Goal: Task Accomplishment & Management: Use online tool/utility

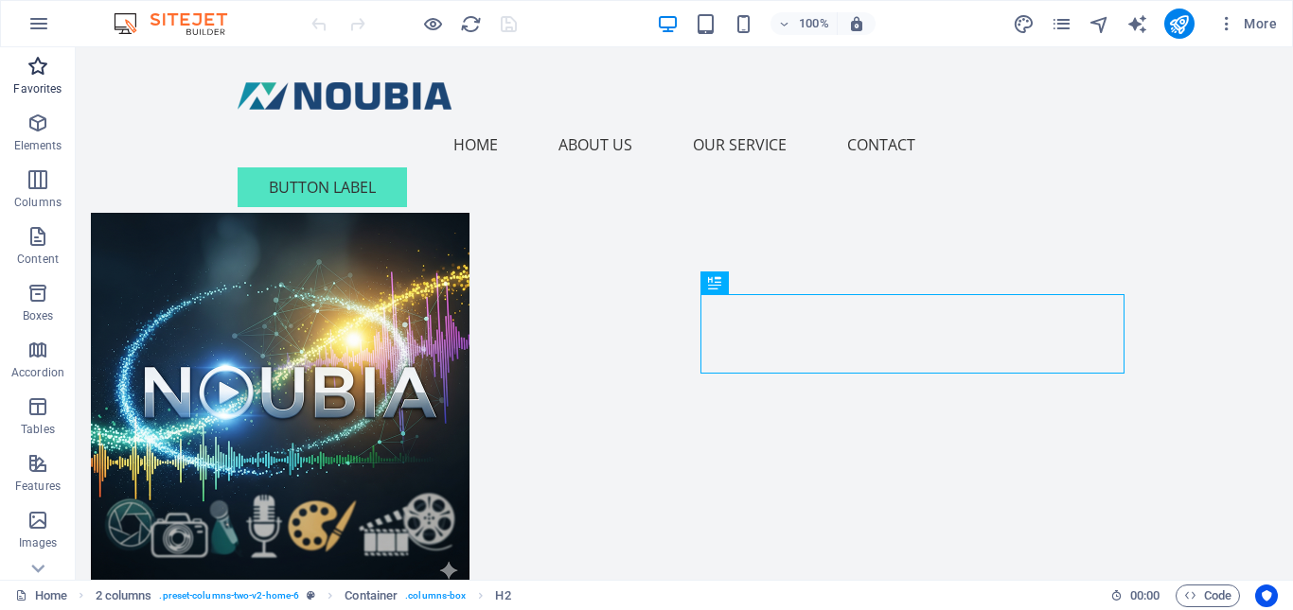
click at [32, 85] on p "Favorites" at bounding box center [37, 88] width 48 height 15
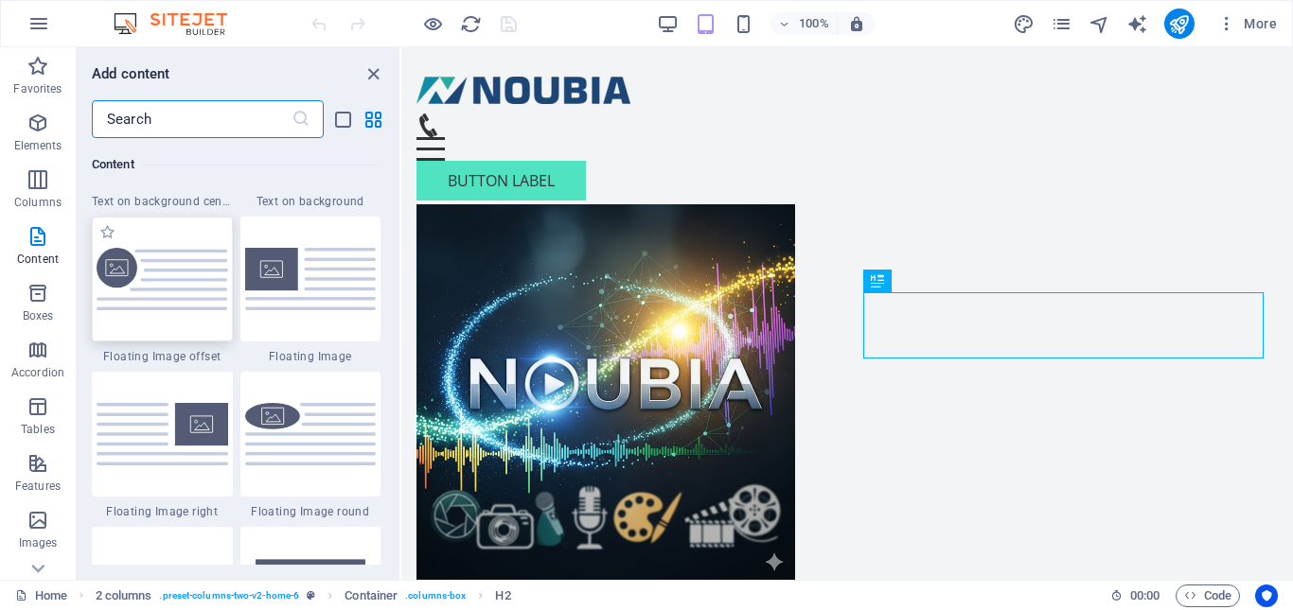
scroll to position [4258, 0]
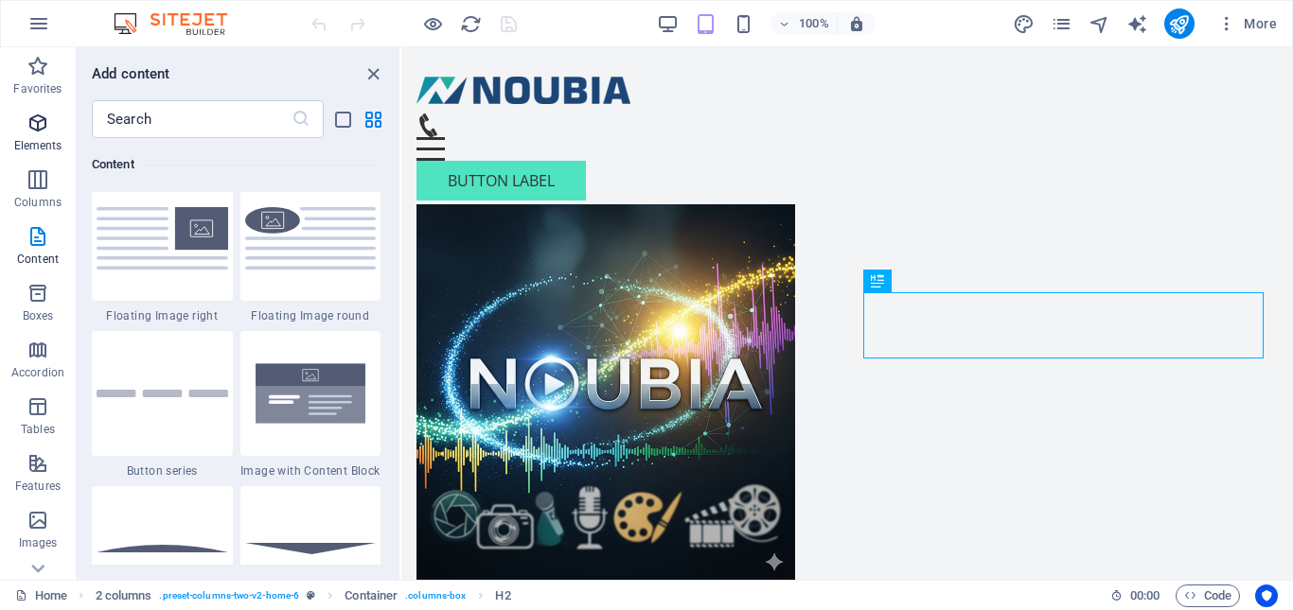
click at [45, 128] on icon "button" at bounding box center [37, 123] width 23 height 23
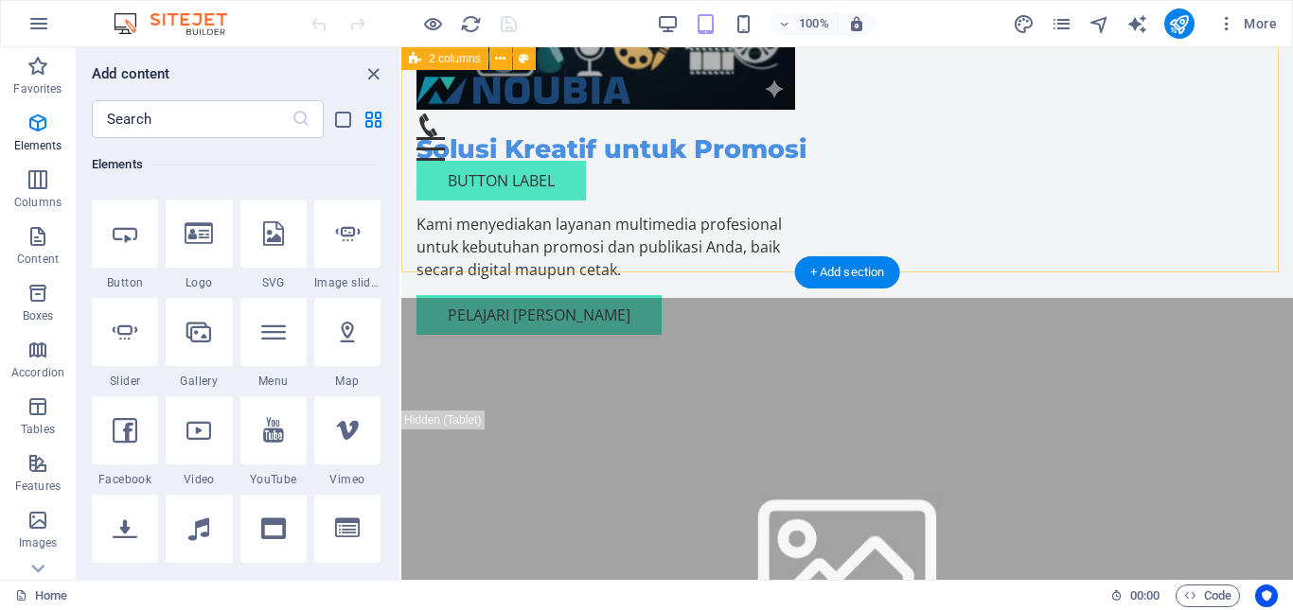
scroll to position [0, 0]
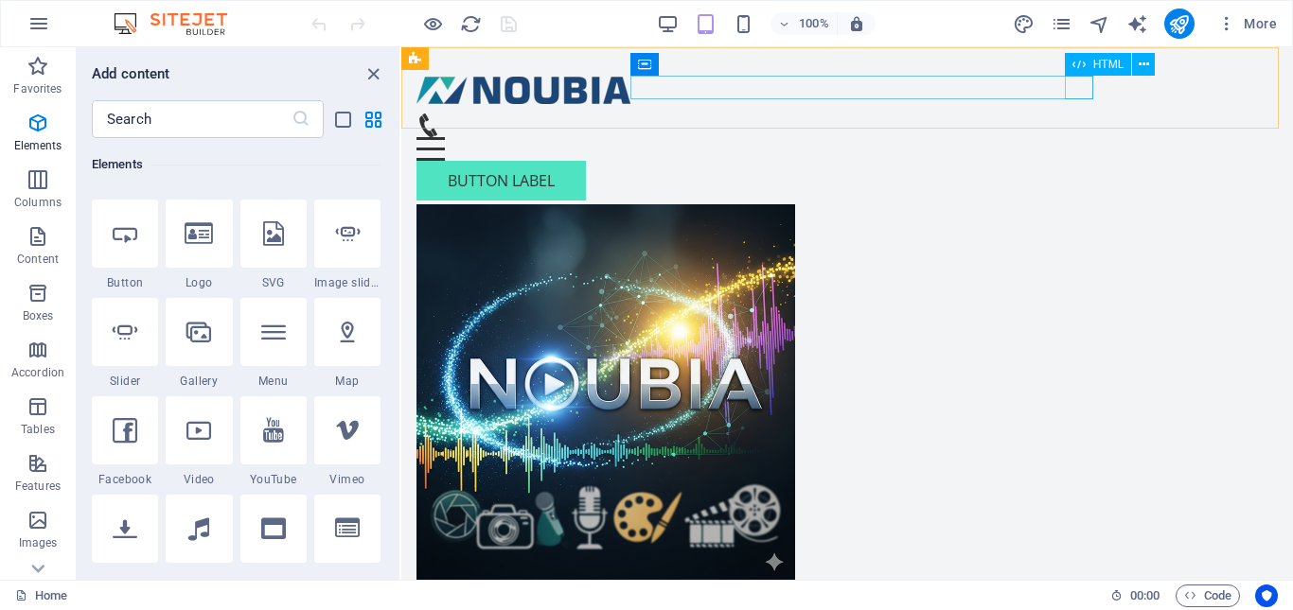
click at [1076, 137] on div "Menu" at bounding box center [846, 149] width 861 height 24
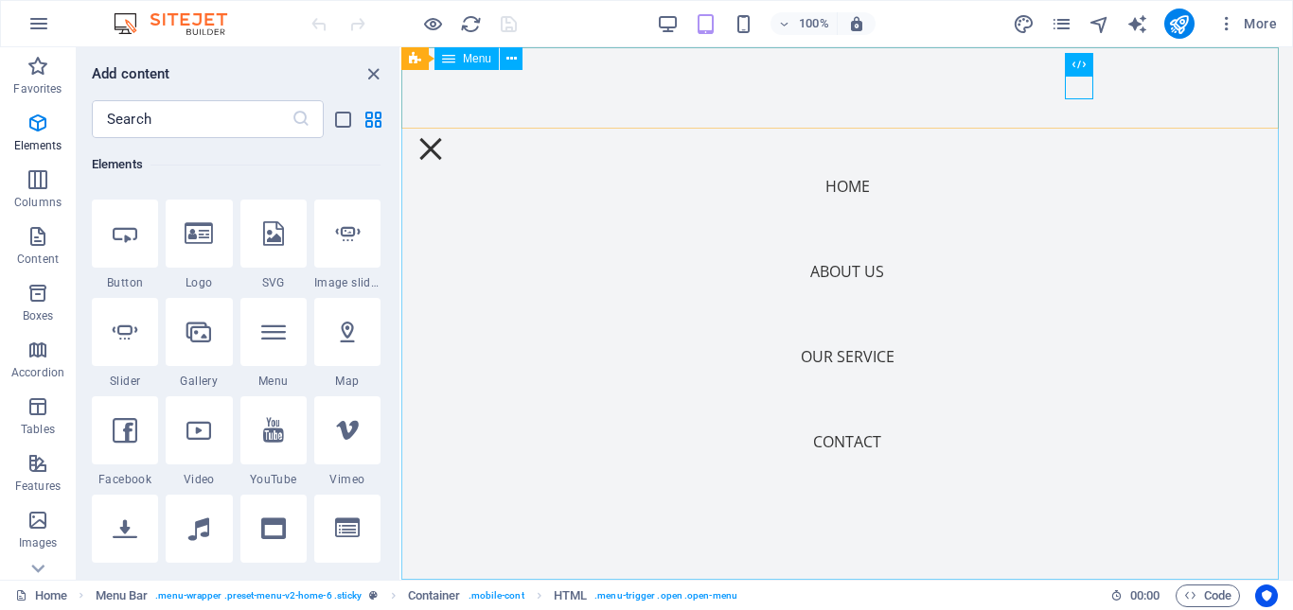
click at [613, 217] on nav "Home About Us Our Service Contact" at bounding box center [846, 313] width 891 height 533
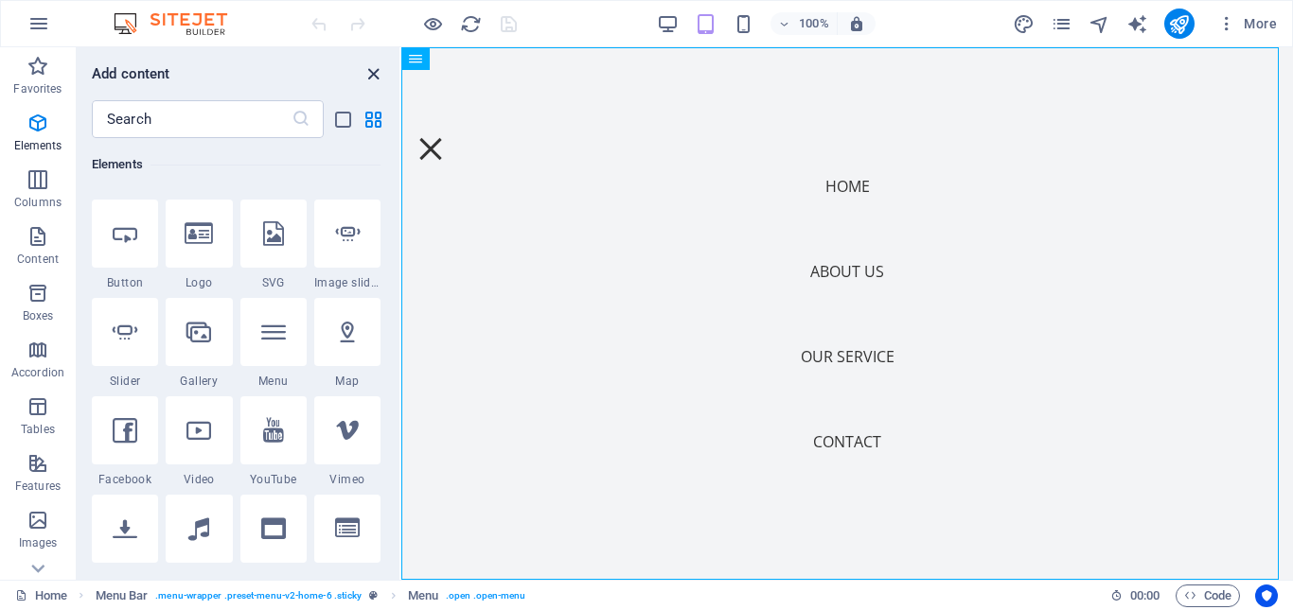
drag, startPoint x: 379, startPoint y: 76, endPoint x: 303, endPoint y: 28, distance: 90.1
click at [379, 76] on icon "close panel" at bounding box center [373, 74] width 22 height 22
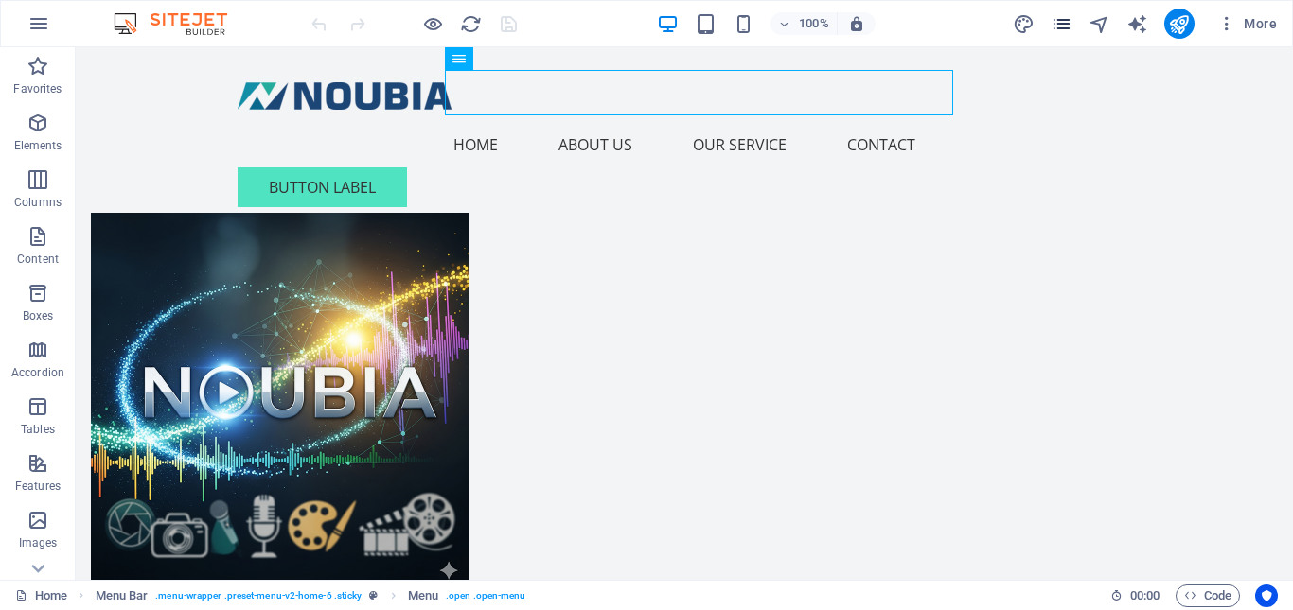
click at [1066, 28] on icon "pages" at bounding box center [1061, 24] width 22 height 22
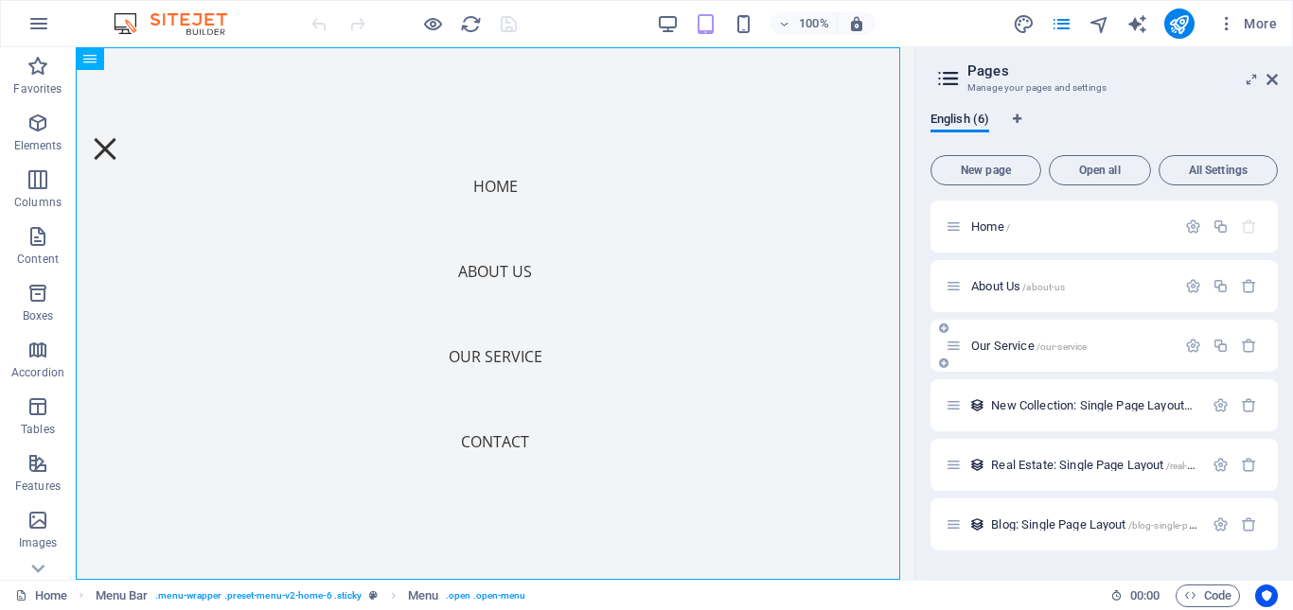
click at [999, 344] on span "Our Service /our-service" at bounding box center [1028, 346] width 115 height 14
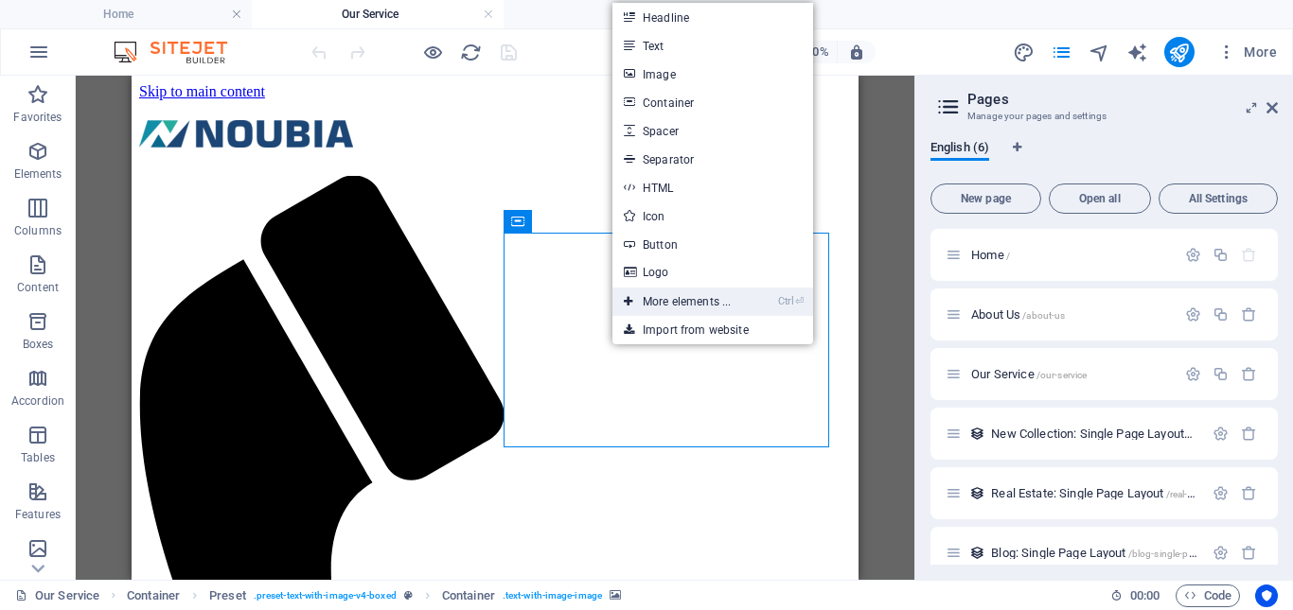
click at [726, 311] on link "Ctrl ⏎ More elements ..." at bounding box center [677, 302] width 130 height 28
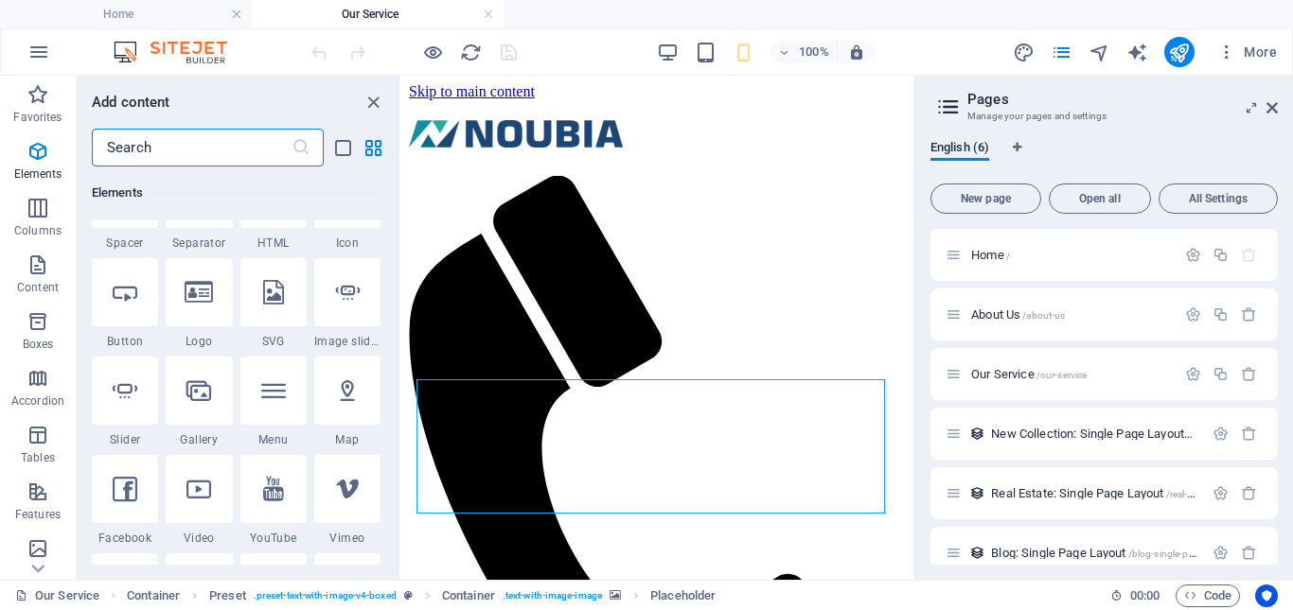
scroll to position [391, 0]
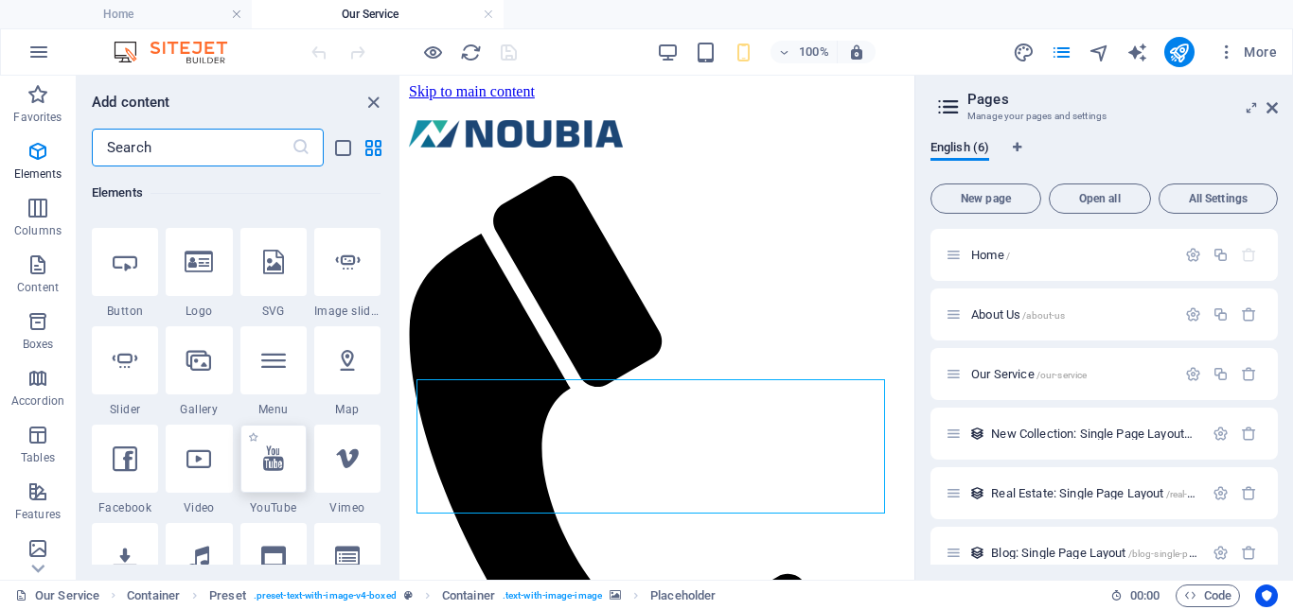
click at [274, 466] on icon at bounding box center [273, 459] width 21 height 25
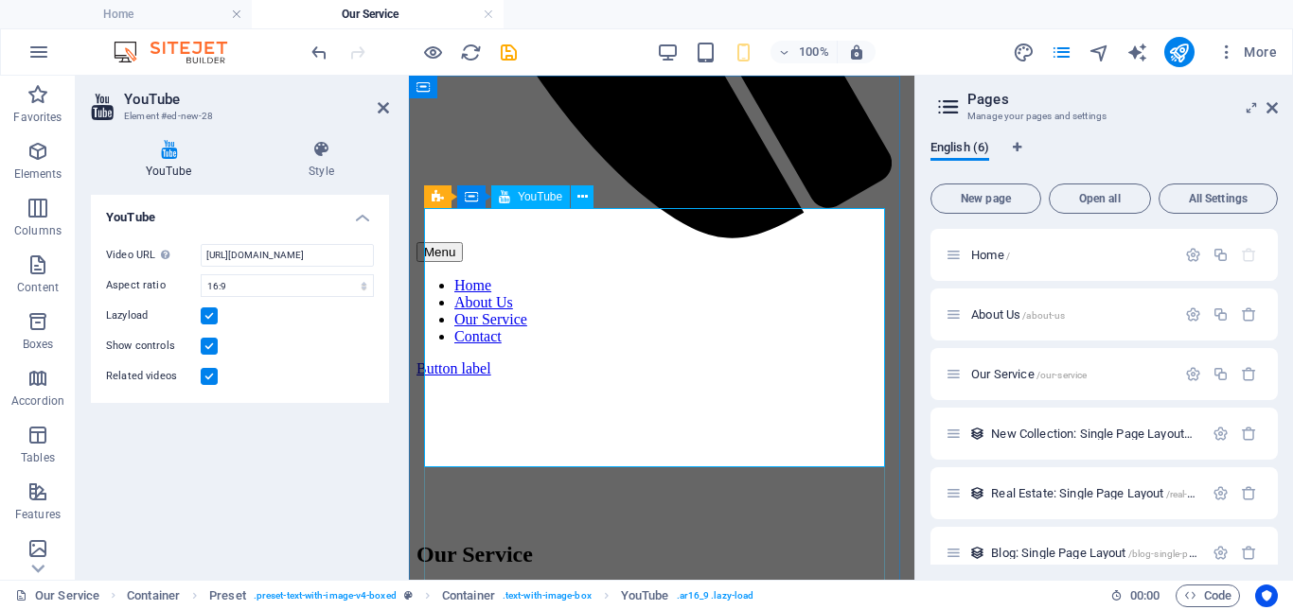
scroll to position [0, 0]
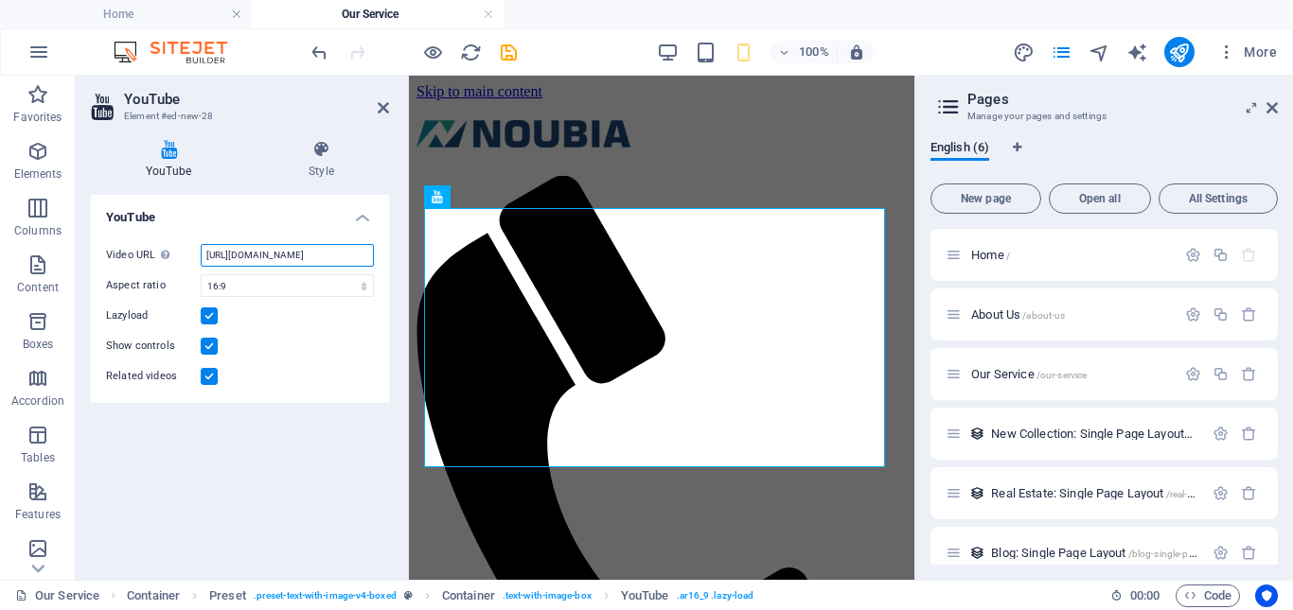
click at [277, 256] on input "https://www.youtube.com/watch?v=hnoviHgPHkY" at bounding box center [287, 255] width 173 height 23
click at [365, 287] on select "16:10 16:9 4:3 2:1 1:1" at bounding box center [287, 285] width 173 height 23
click at [201, 274] on select "16:10 16:9 4:3 2:1 1:1" at bounding box center [287, 285] width 173 height 23
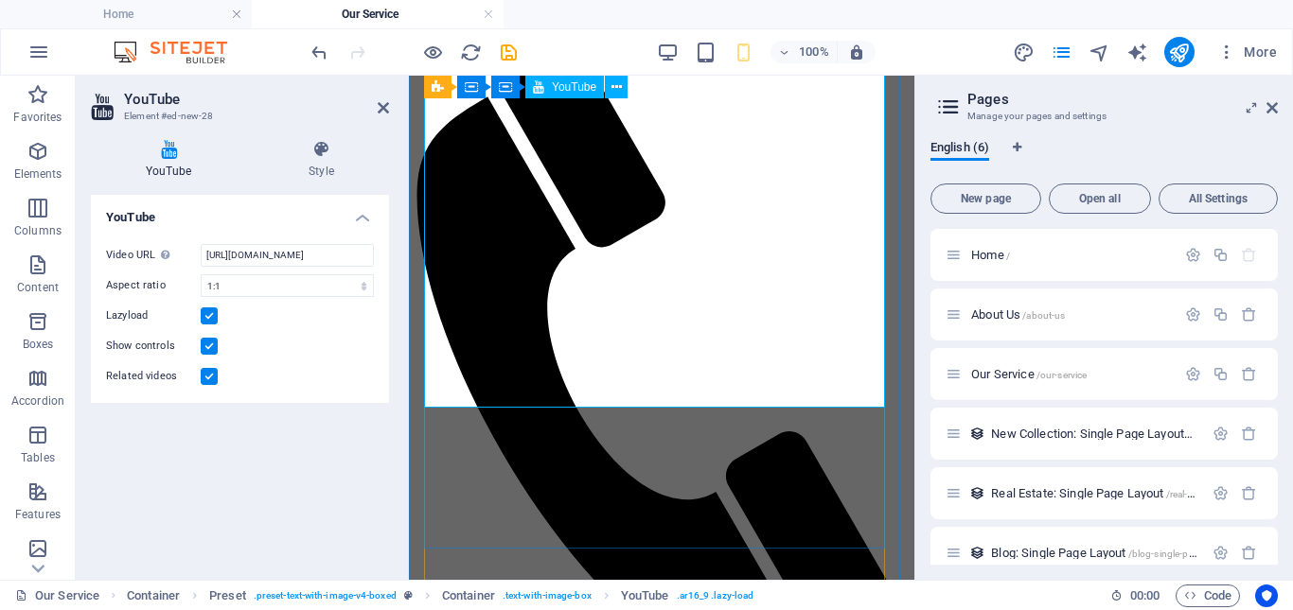
scroll to position [95, 0]
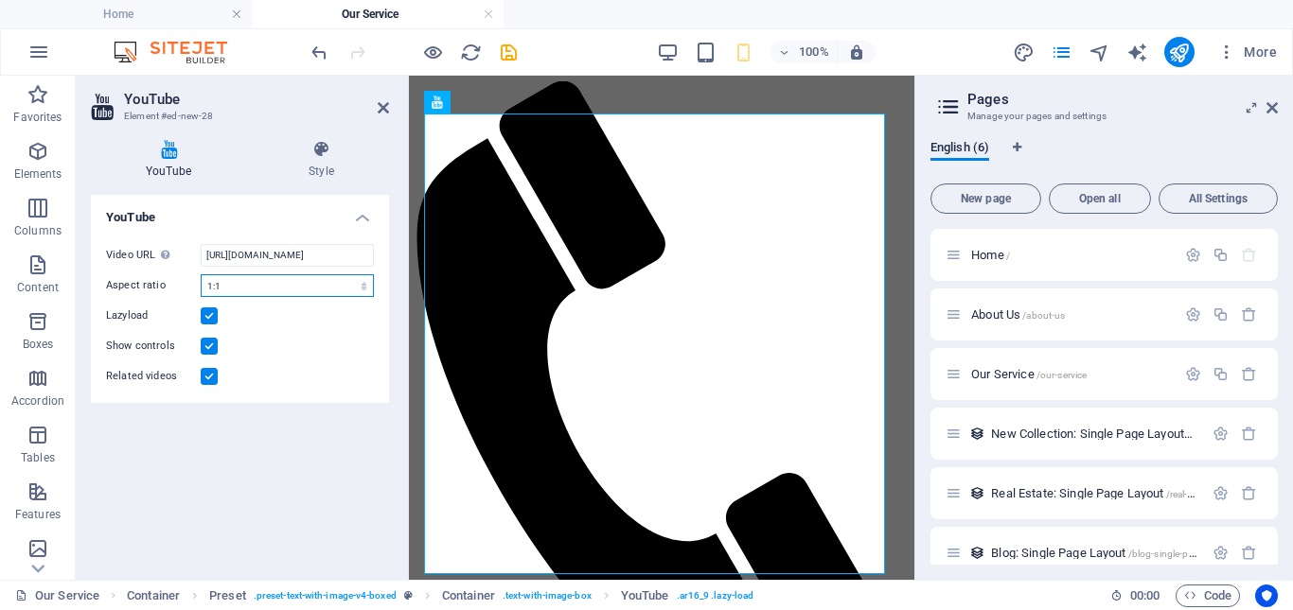
click at [360, 284] on select "16:10 16:9 4:3 2:1 1:1" at bounding box center [287, 285] width 173 height 23
click at [201, 274] on select "16:10 16:9 4:3 2:1 1:1" at bounding box center [287, 285] width 173 height 23
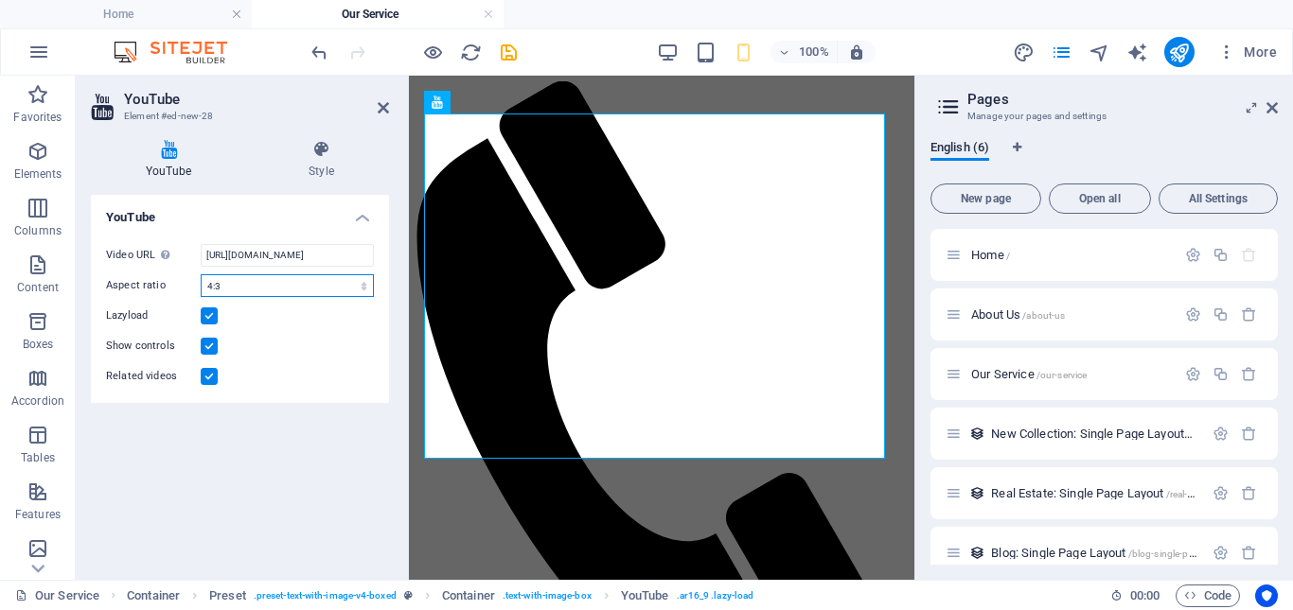
click at [342, 284] on select "16:10 16:9 4:3 2:1 1:1" at bounding box center [287, 285] width 173 height 23
click at [201, 274] on select "16:10 16:9 4:3 2:1 1:1" at bounding box center [287, 285] width 173 height 23
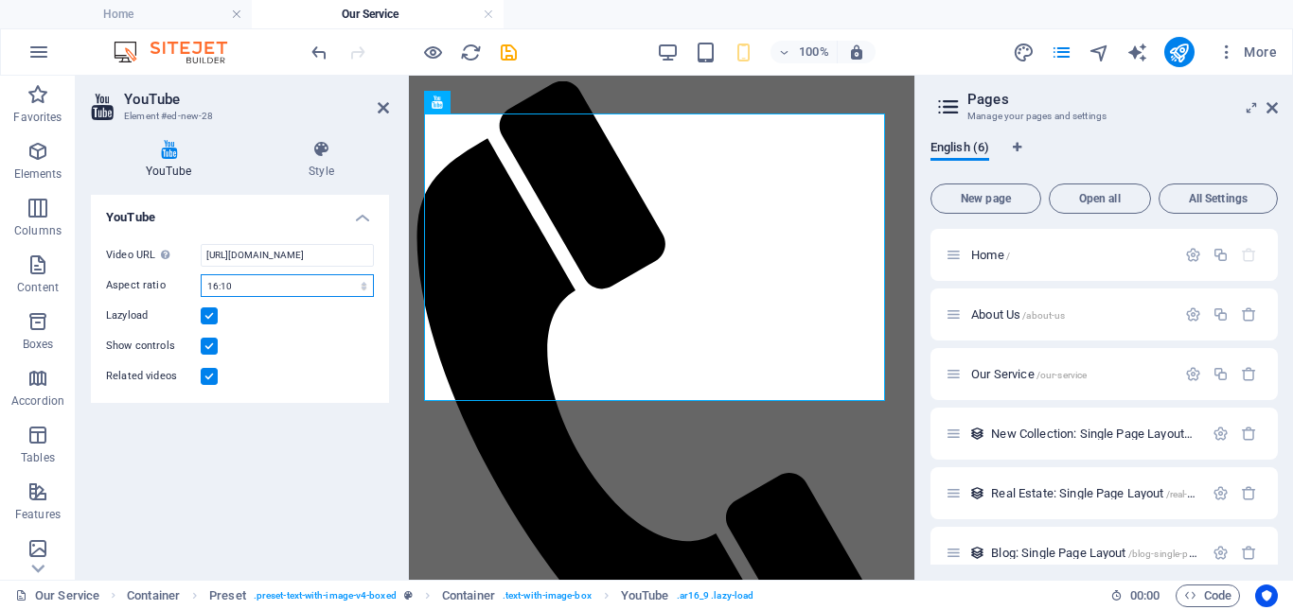
click at [326, 284] on select "16:10 16:9 4:3 2:1 1:1" at bounding box center [287, 285] width 173 height 23
select select "ar16_9"
click at [201, 274] on select "16:10 16:9 4:3 2:1 1:1" at bounding box center [287, 285] width 173 height 23
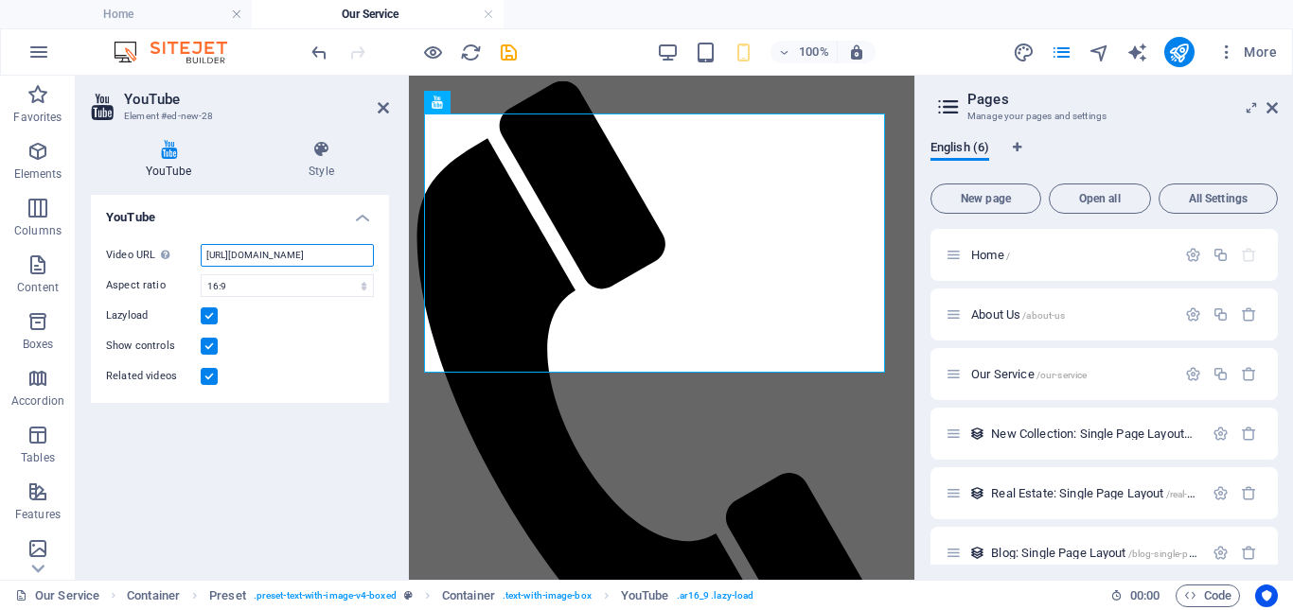
click at [333, 251] on input "https://www.youtube.com/watch?v=hnoviHgPHkY" at bounding box center [287, 255] width 173 height 23
drag, startPoint x: 259, startPoint y: 250, endPoint x: 329, endPoint y: 247, distance: 70.1
click at [408, 247] on aside "YouTube Element #ed-new-28 YouTube Style YouTube Video URL Insert (or paste) a …" at bounding box center [242, 328] width 333 height 504
click at [258, 247] on input "https://www.youtube.com/watch?v=hnoviHgPHkY" at bounding box center [287, 255] width 173 height 23
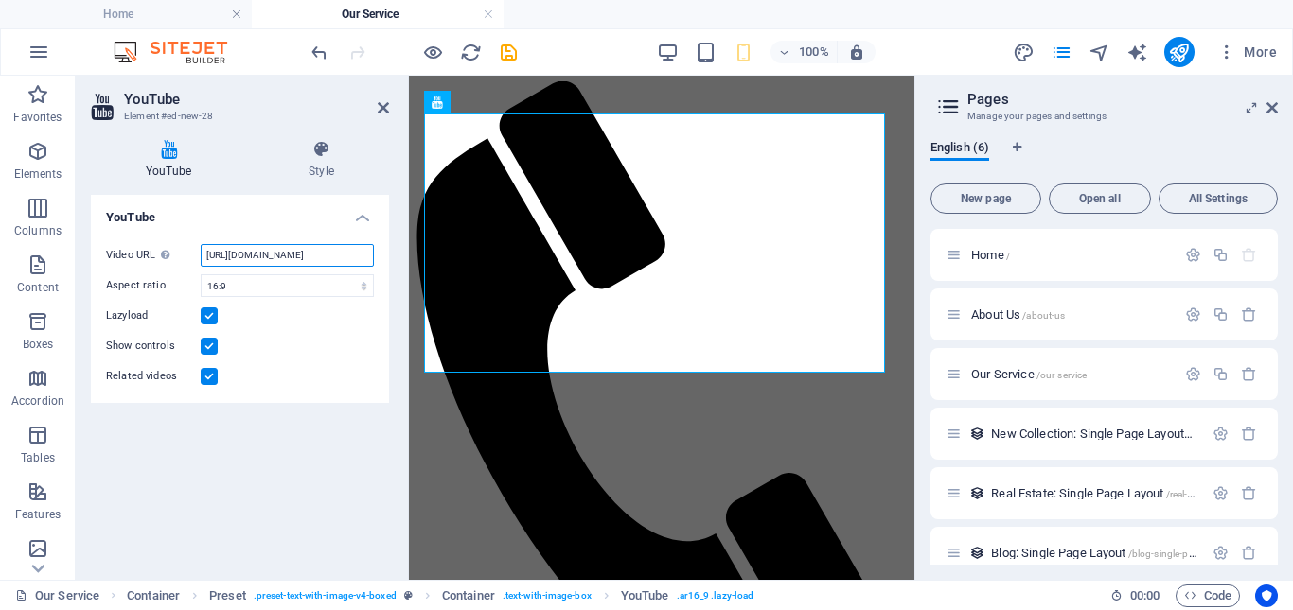
scroll to position [0, 0]
drag, startPoint x: 296, startPoint y: 255, endPoint x: 112, endPoint y: 238, distance: 185.2
click at [112, 238] on div "Video URL Insert (or paste) a video URL. https://www.youtube.com/watch?v=hnoviH…" at bounding box center [240, 316] width 298 height 174
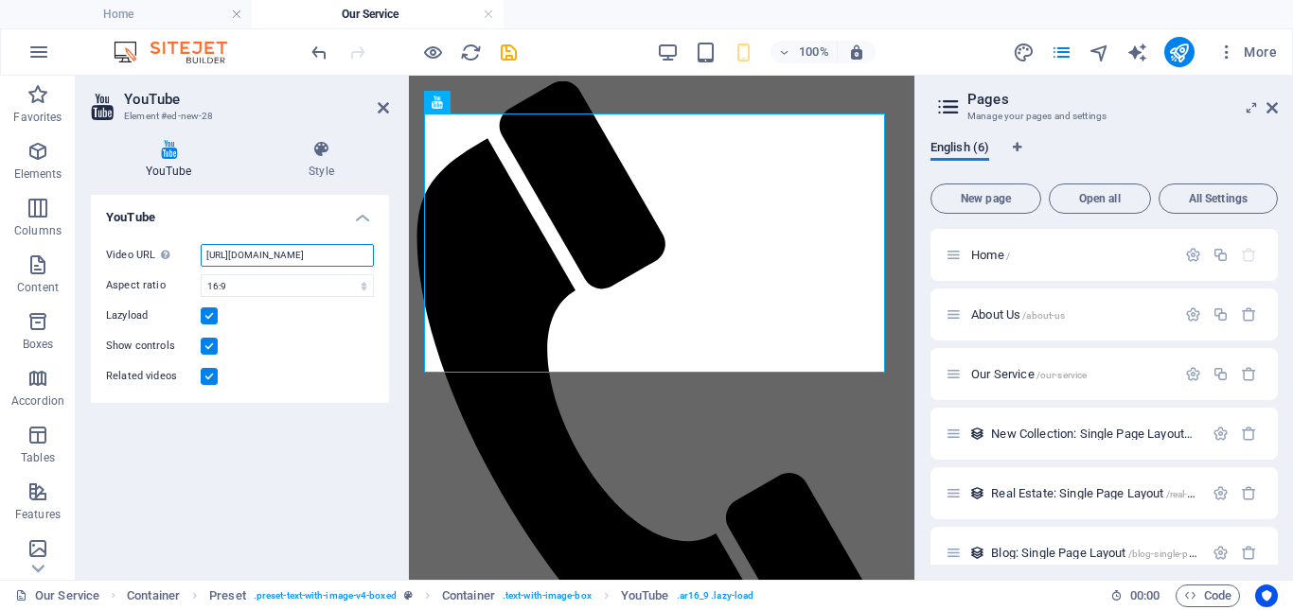
click at [235, 251] on input "https://www.youtube.com/watch?v=hnoviHgPHkY" at bounding box center [287, 255] width 173 height 23
paste input "K3dtImKtyD8"
type input "https://www.youtube.com/watch?v=K3dtImKtyD8"
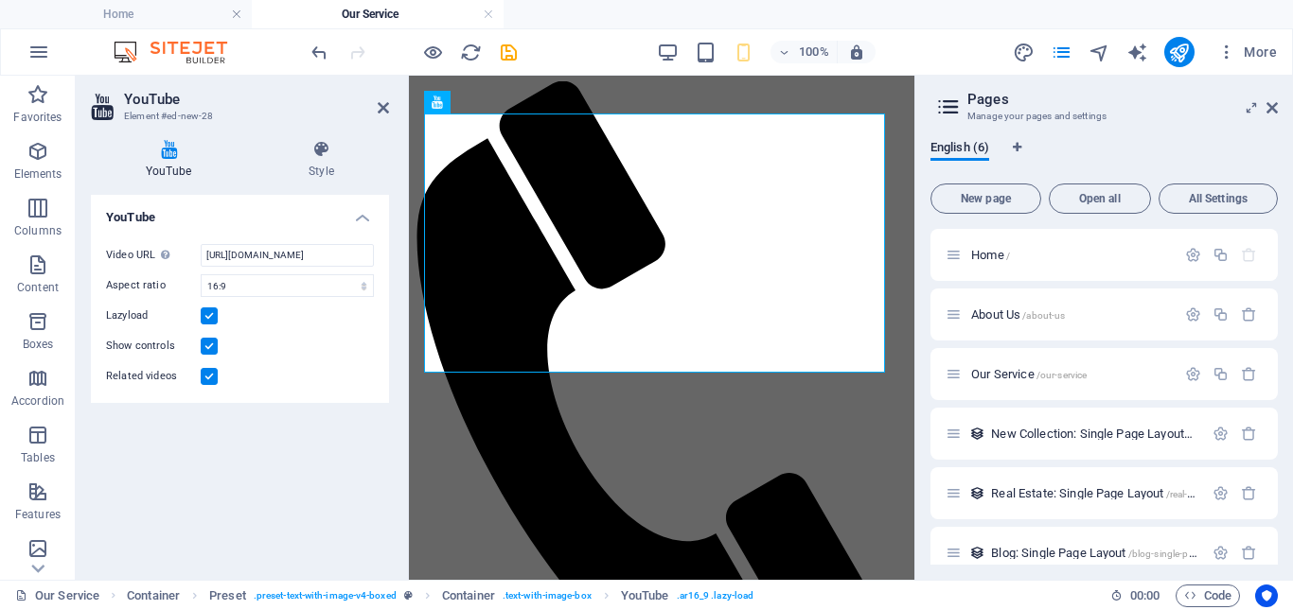
click at [273, 473] on div "YouTube Video URL Insert (or paste) a video URL. https://www.youtube.com/watch?…" at bounding box center [240, 380] width 298 height 370
click at [510, 52] on icon "save" at bounding box center [509, 53] width 22 height 22
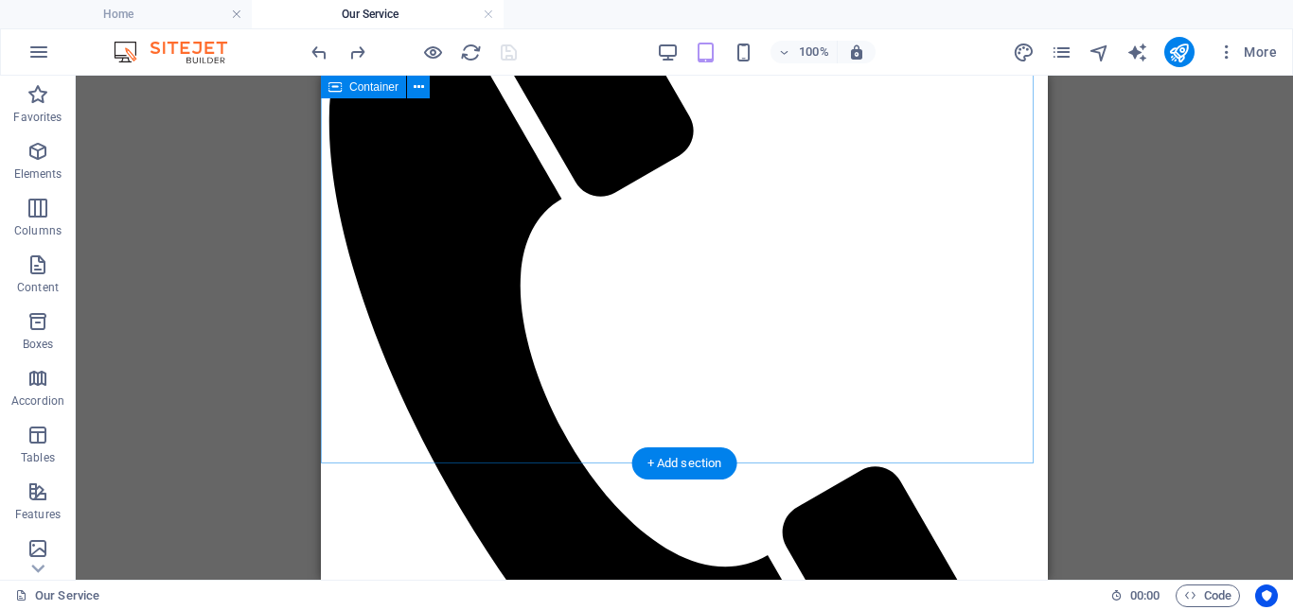
scroll to position [95, 0]
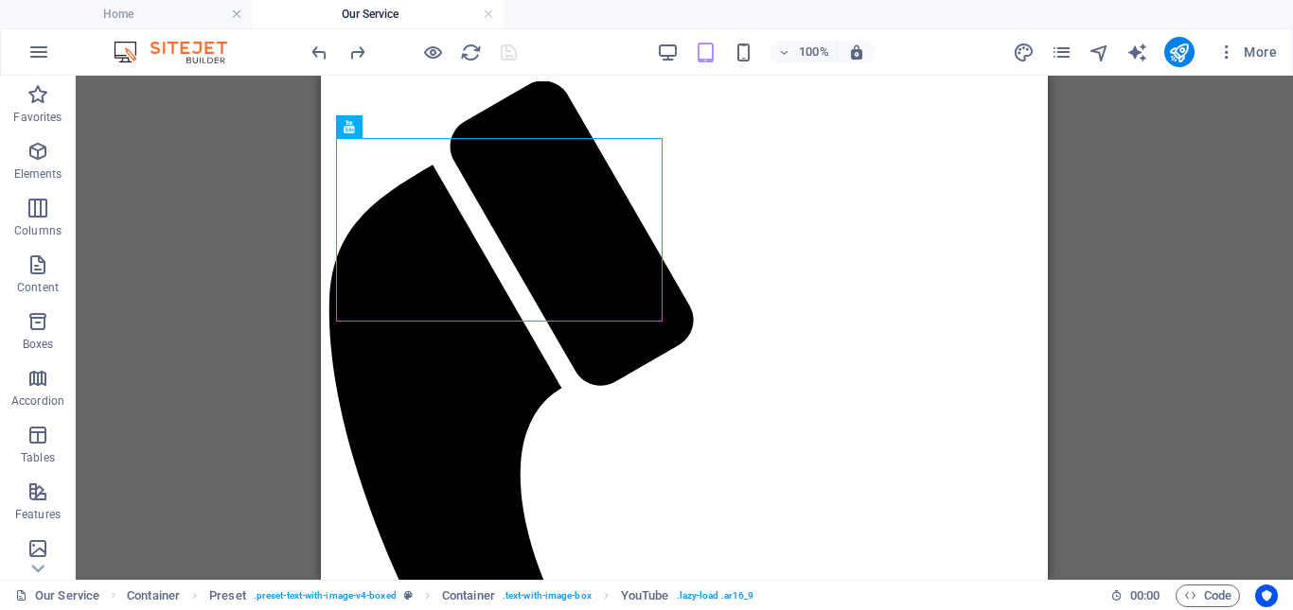
drag, startPoint x: 593, startPoint y: 220, endPoint x: 918, endPoint y: 214, distance: 324.6
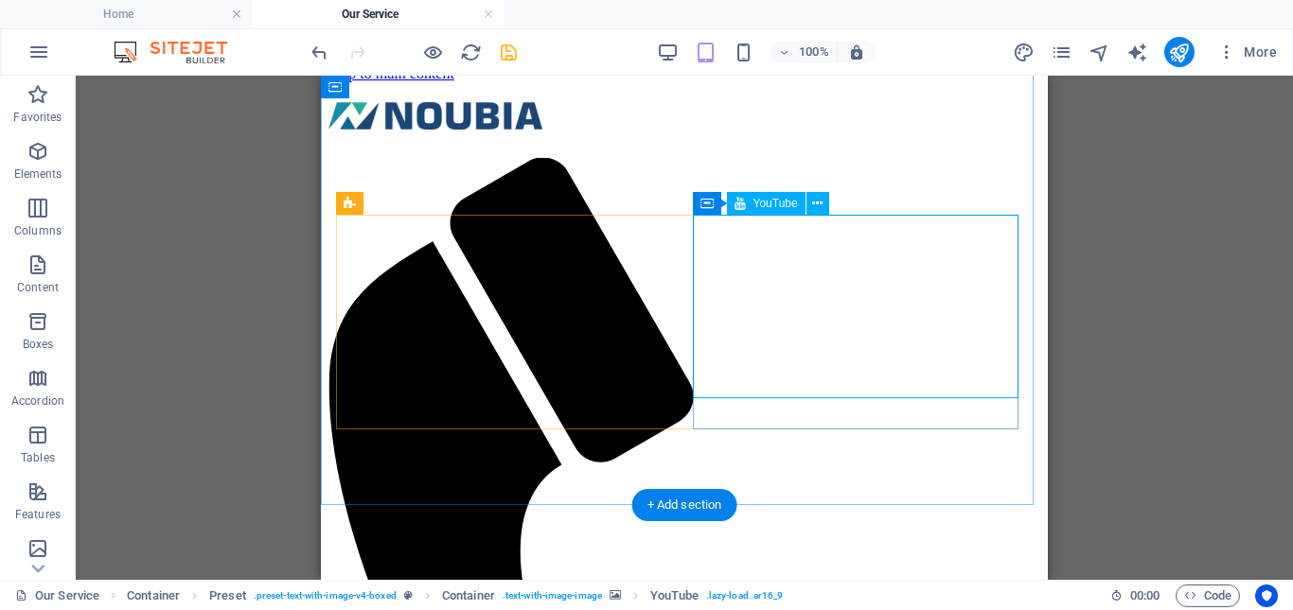
scroll to position [0, 0]
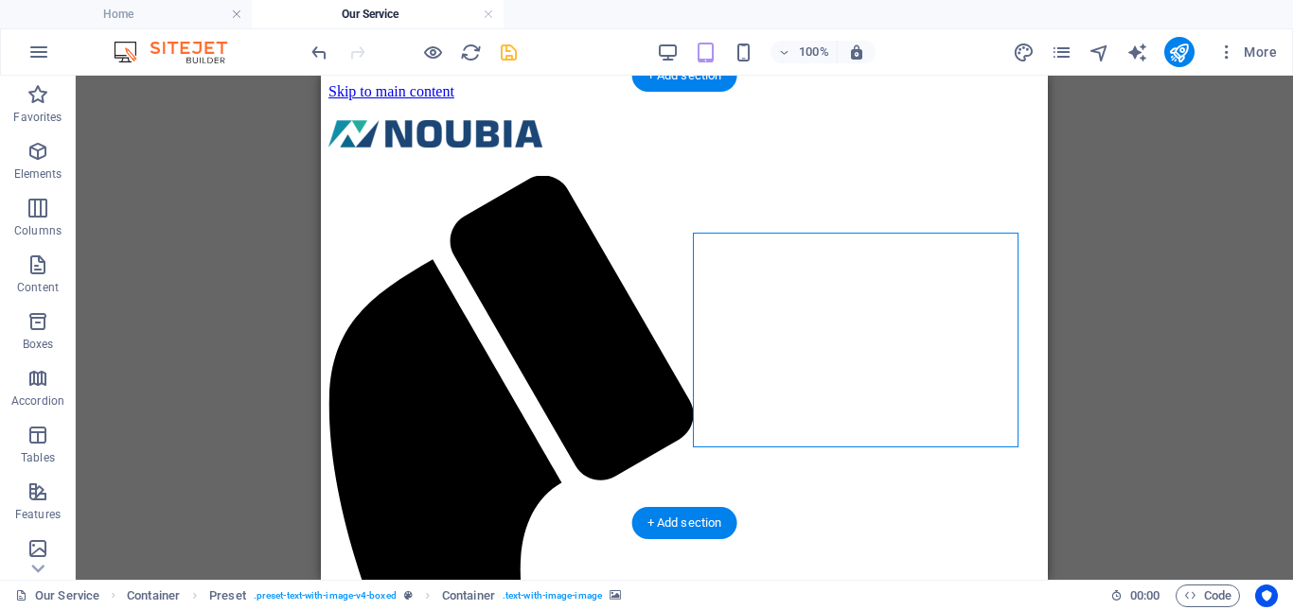
drag, startPoint x: 843, startPoint y: 437, endPoint x: 750, endPoint y: 411, distance: 96.4
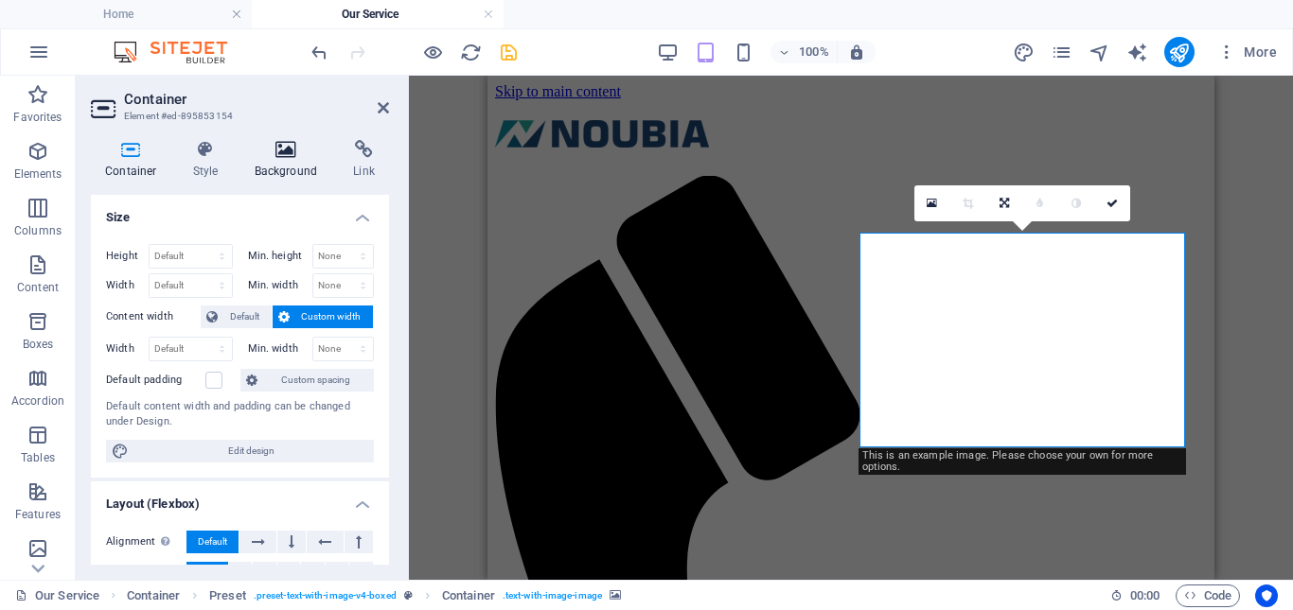
click at [274, 168] on h4 "Background" at bounding box center [289, 160] width 99 height 40
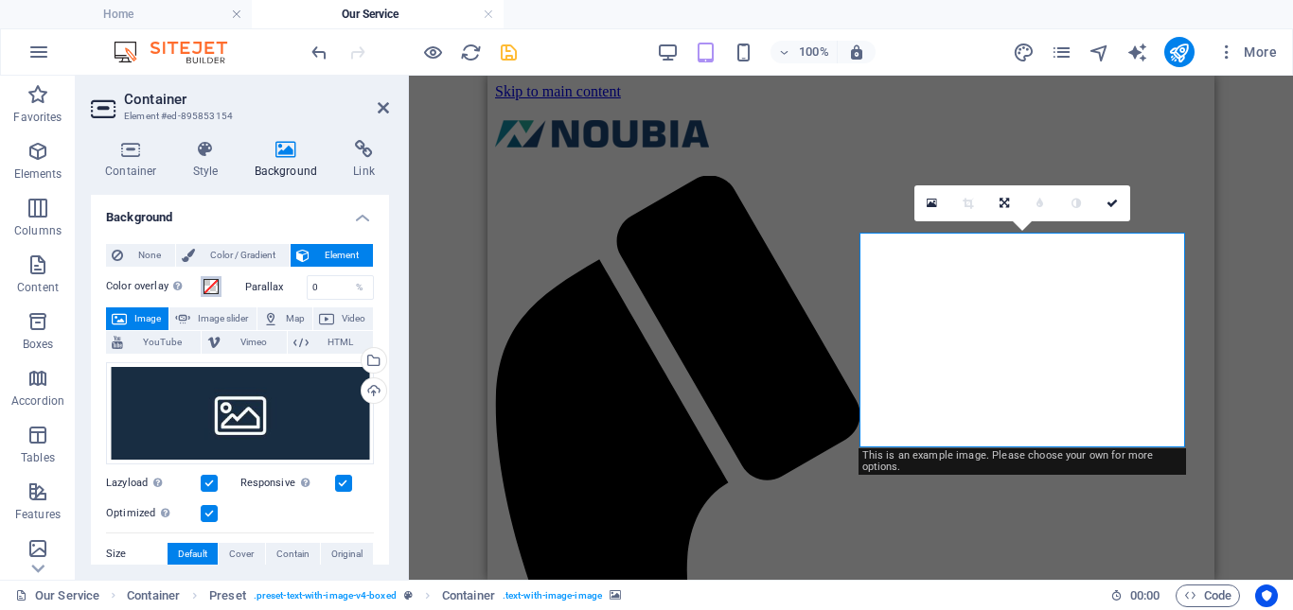
click at [213, 286] on span at bounding box center [210, 286] width 15 height 15
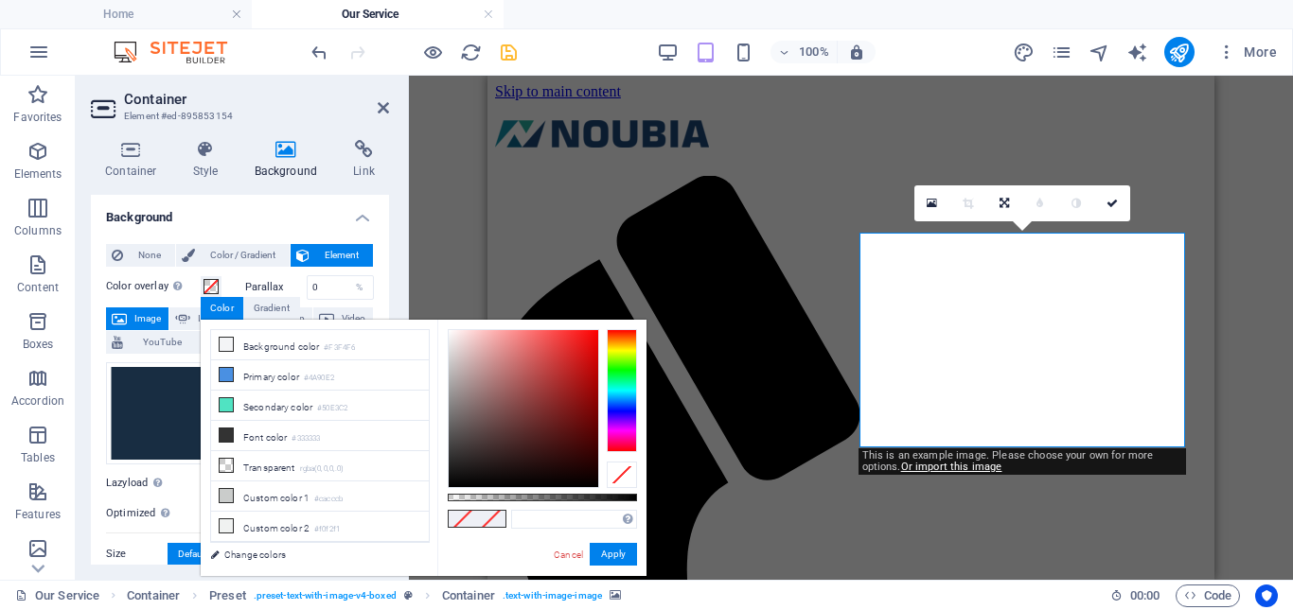
click at [430, 108] on div "Drag here to replace the existing content. Press “Ctrl” if you want to create a…" at bounding box center [851, 328] width 884 height 504
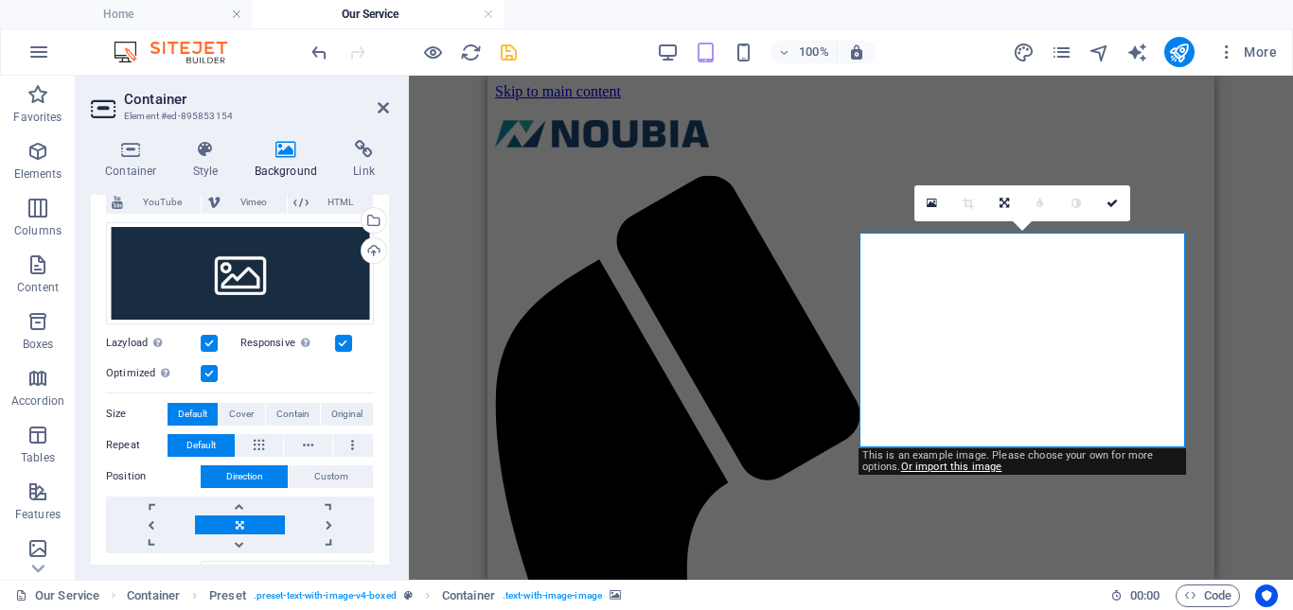
scroll to position [95, 0]
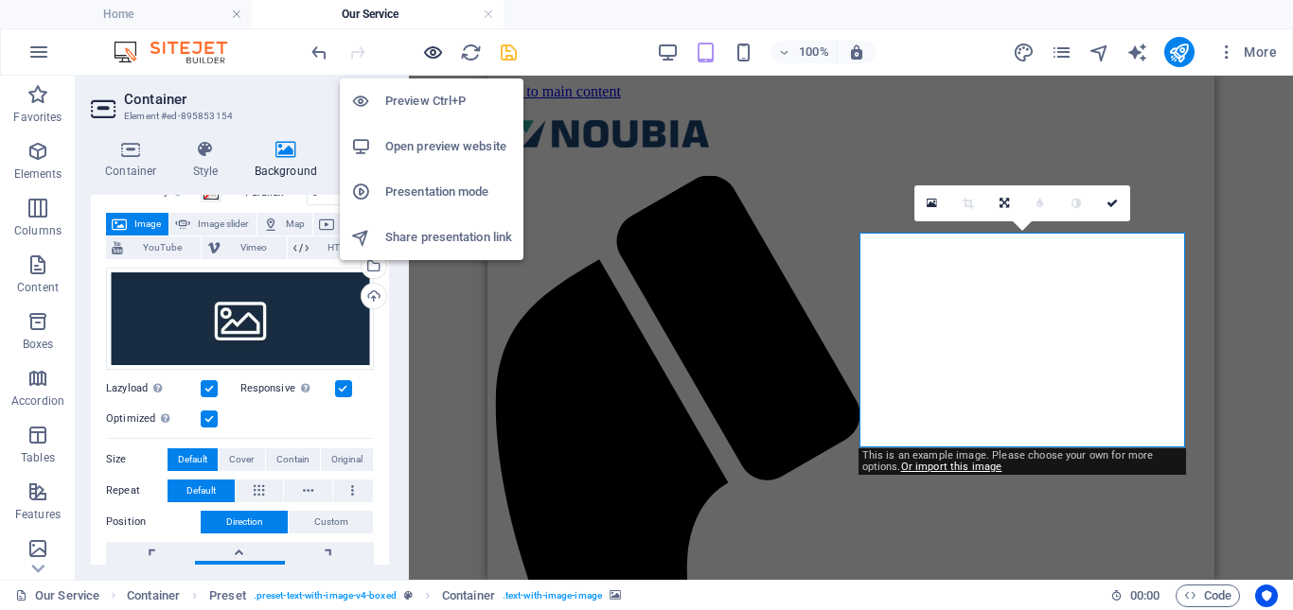
click at [442, 57] on icon "button" at bounding box center [433, 53] width 22 height 22
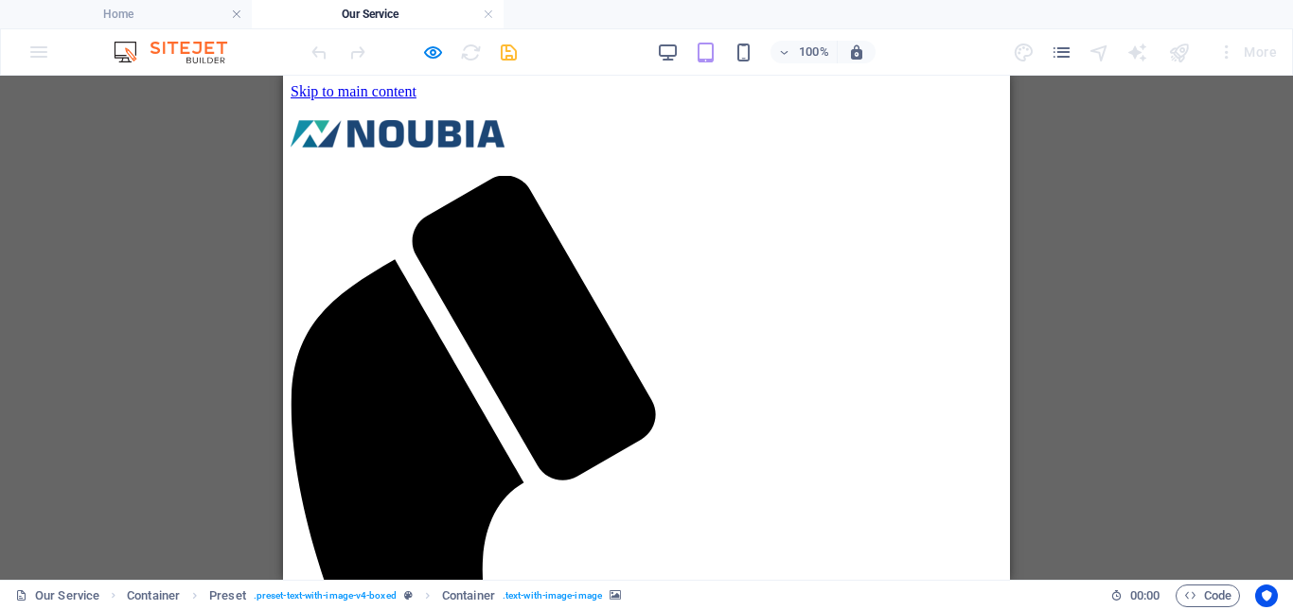
drag, startPoint x: 221, startPoint y: 377, endPoint x: 254, endPoint y: 359, distance: 36.9
click at [221, 376] on div "Drag here to replace the existing content. Press “Ctrl” if you want to create a…" at bounding box center [646, 328] width 1293 height 504
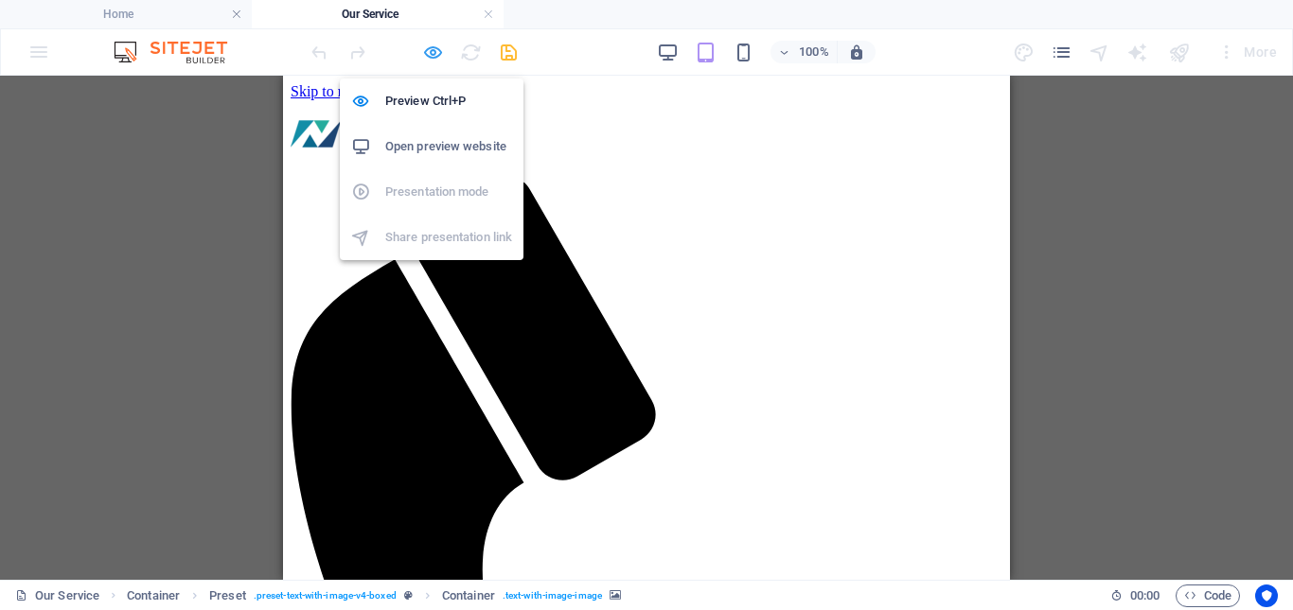
click at [432, 59] on icon "button" at bounding box center [433, 53] width 22 height 22
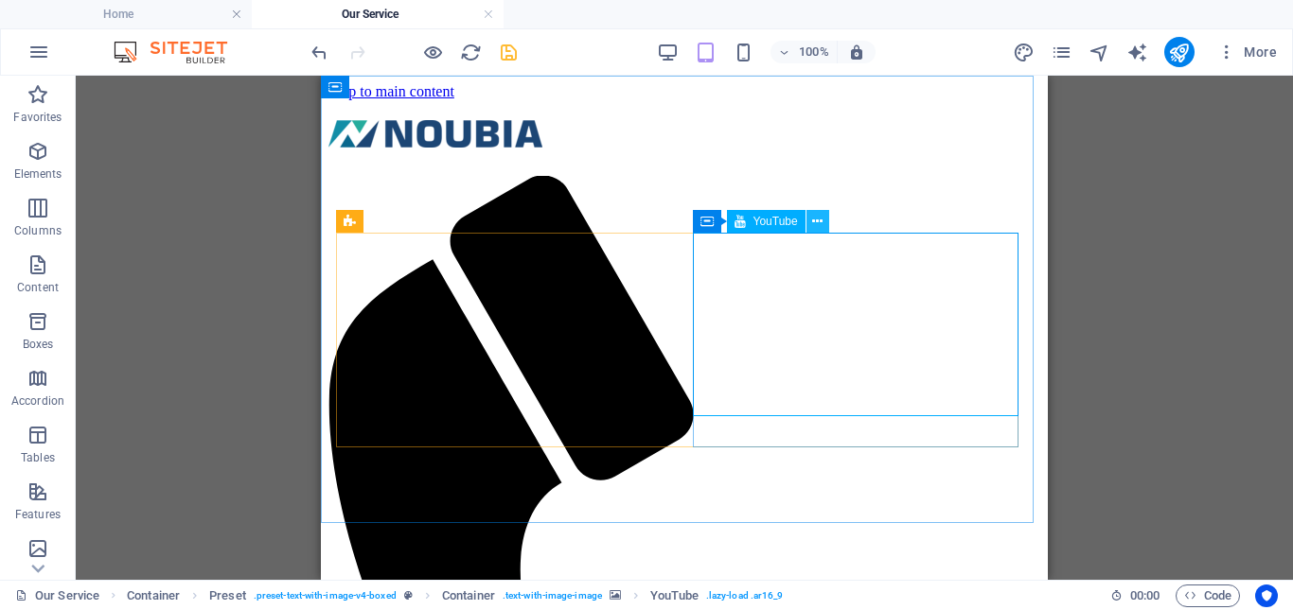
click at [812, 220] on icon at bounding box center [817, 222] width 10 height 20
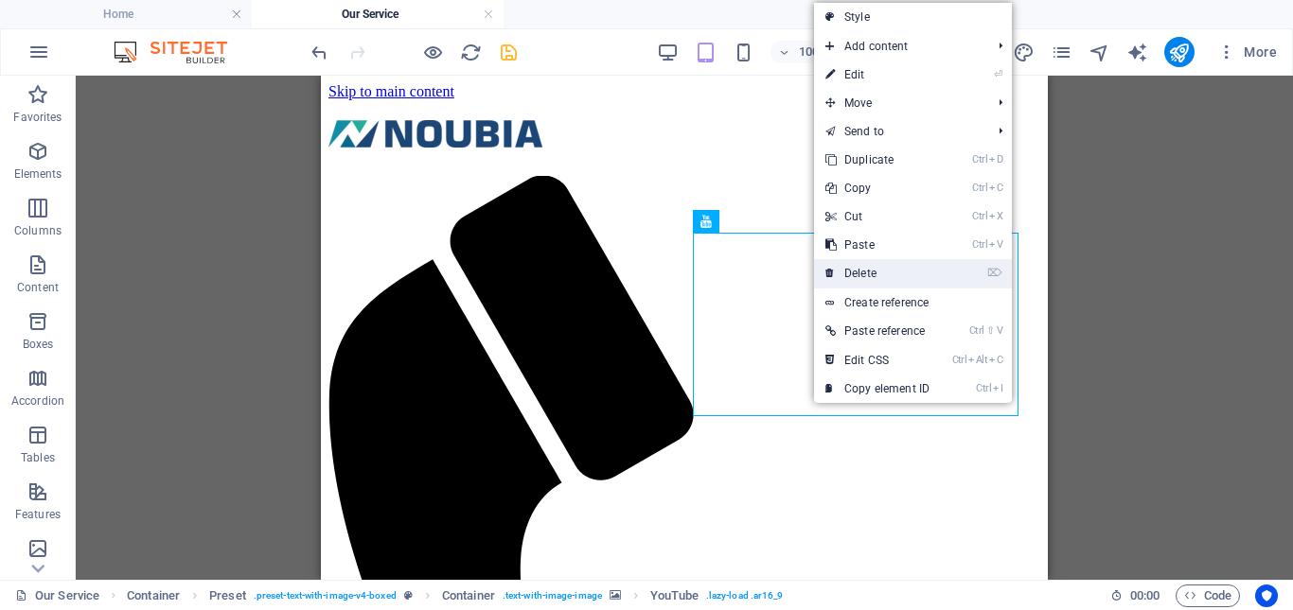
click at [870, 268] on link "⌦ Delete" at bounding box center [877, 273] width 127 height 28
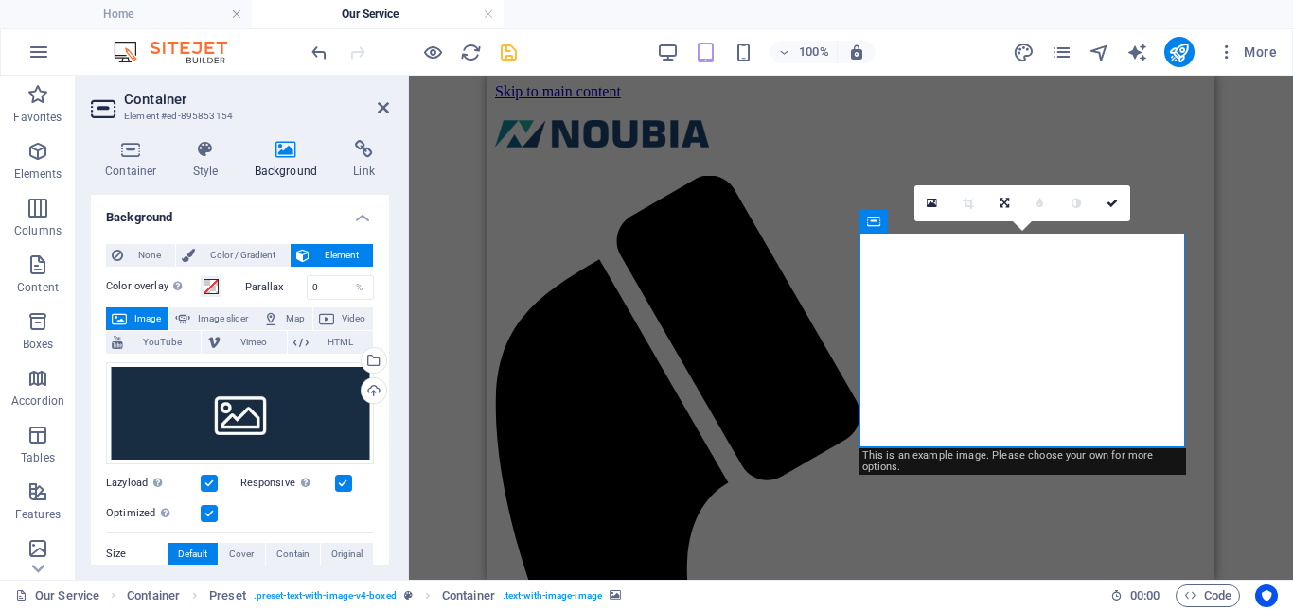
click at [447, 209] on div "Drag here to replace the existing content. Press “Ctrl” if you want to create a…" at bounding box center [851, 328] width 884 height 504
click at [510, 52] on icon "save" at bounding box center [509, 53] width 22 height 22
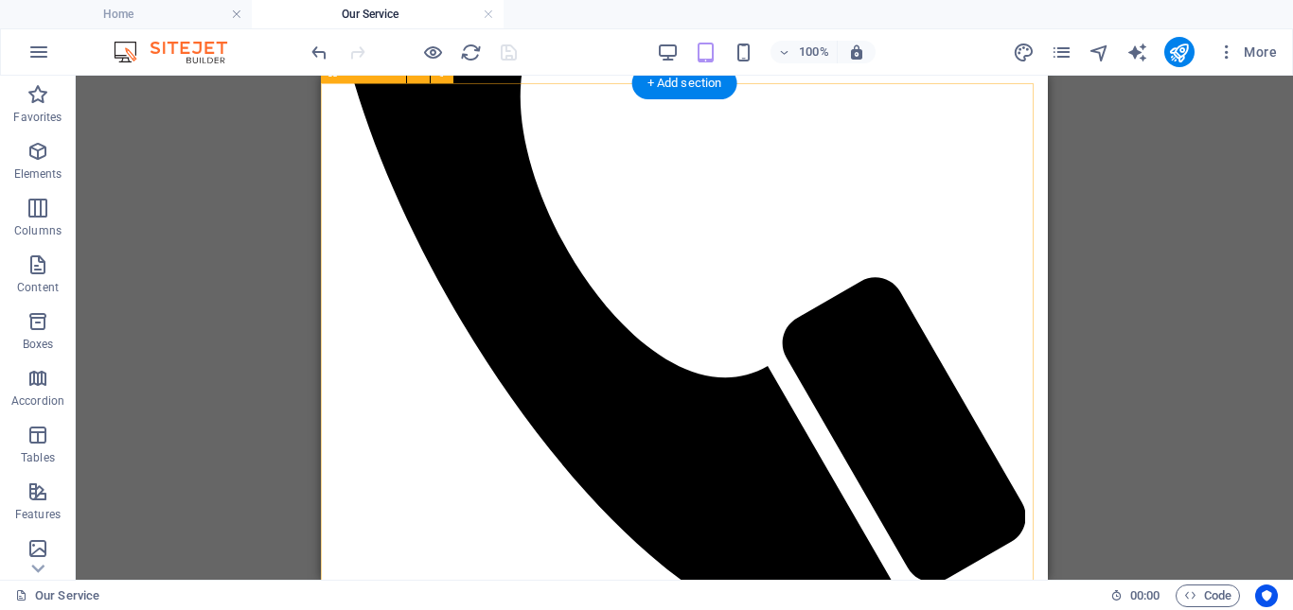
scroll to position [0, 0]
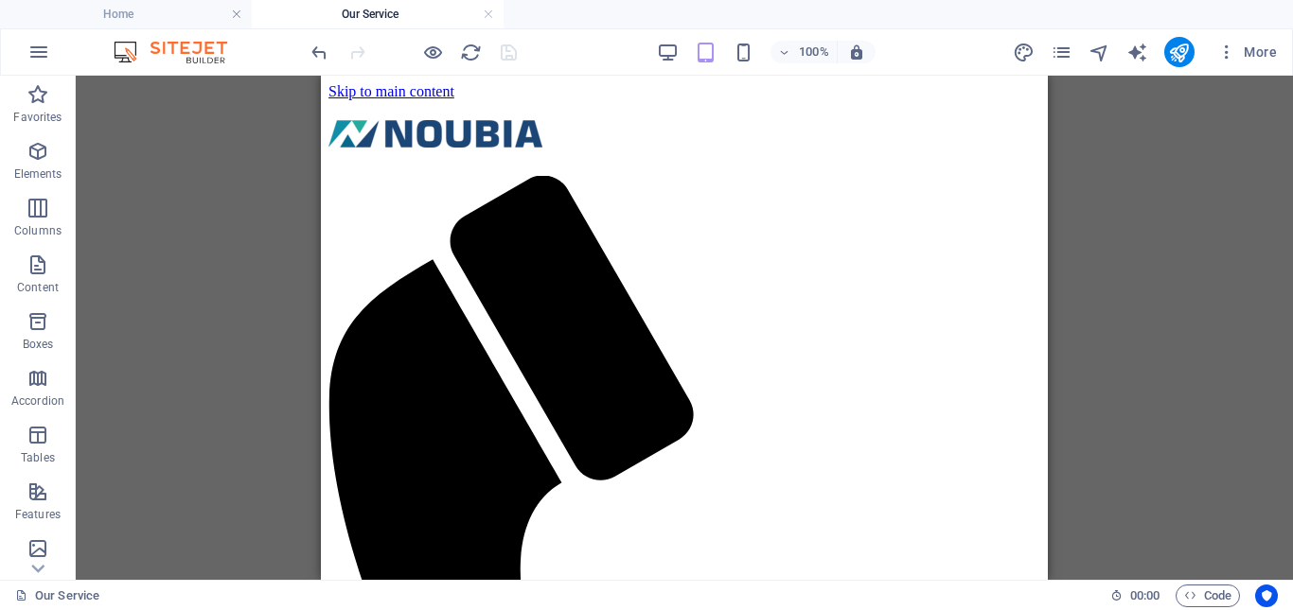
click at [218, 298] on div "Drag here to replace the existing content. Press “Ctrl” if you want to create a…" at bounding box center [684, 328] width 1217 height 504
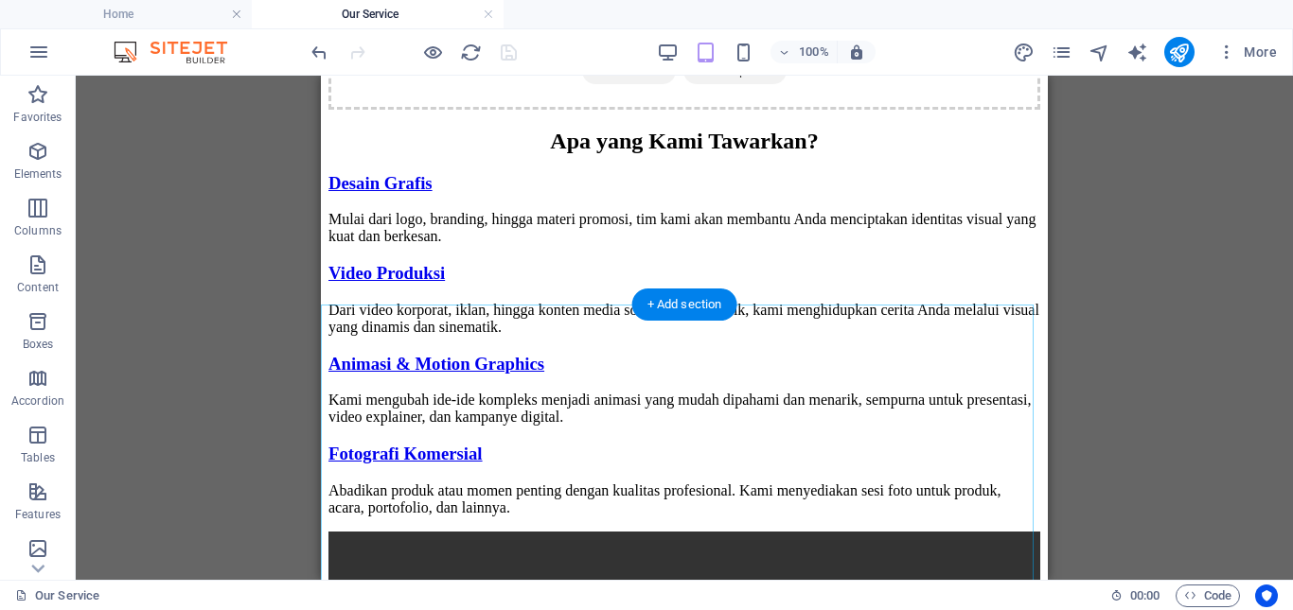
scroll to position [1514, 0]
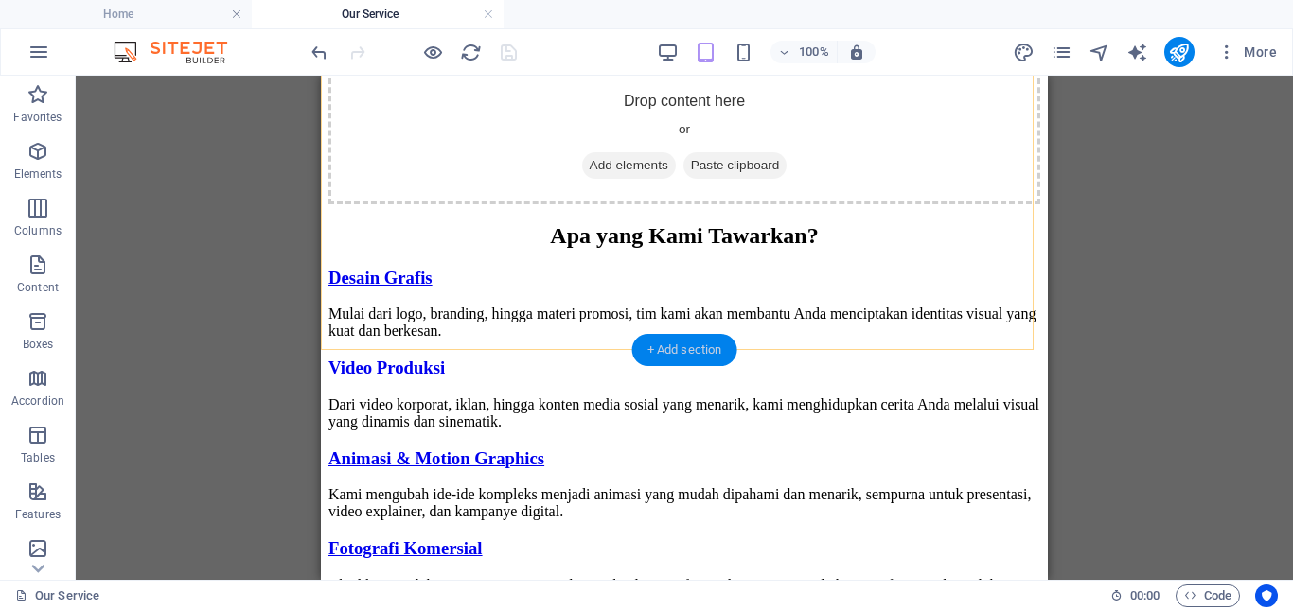
click at [681, 343] on div "+ Add section" at bounding box center [684, 350] width 105 height 32
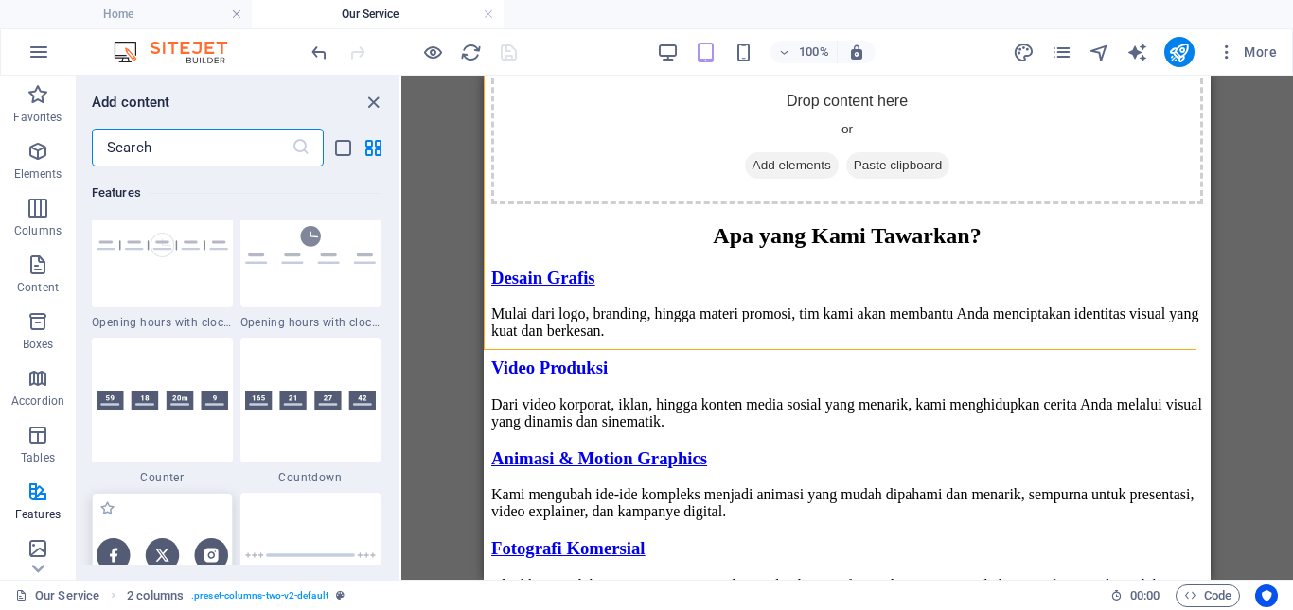
scroll to position [8326, 0]
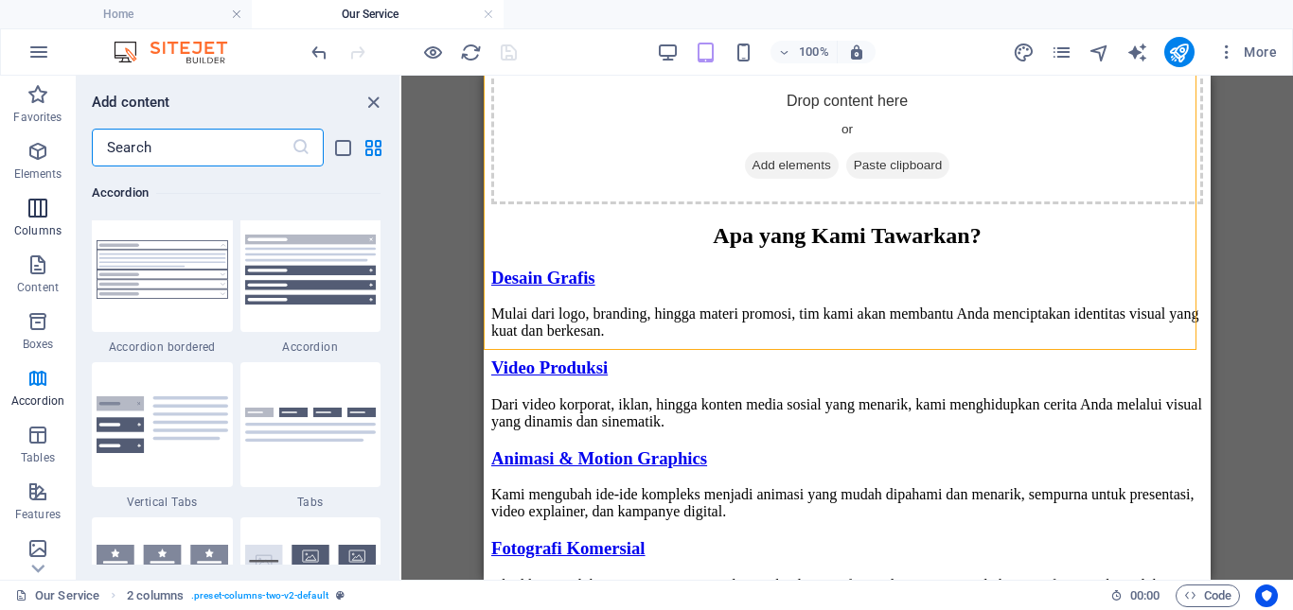
click at [36, 209] on icon "button" at bounding box center [37, 208] width 23 height 23
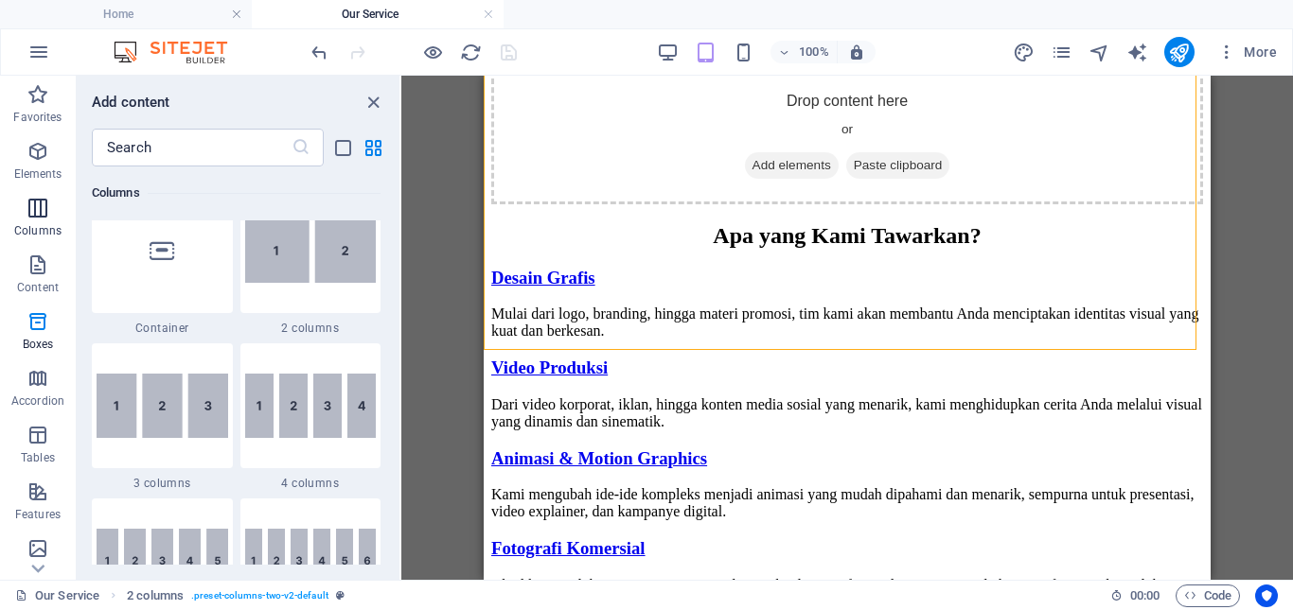
scroll to position [937, 0]
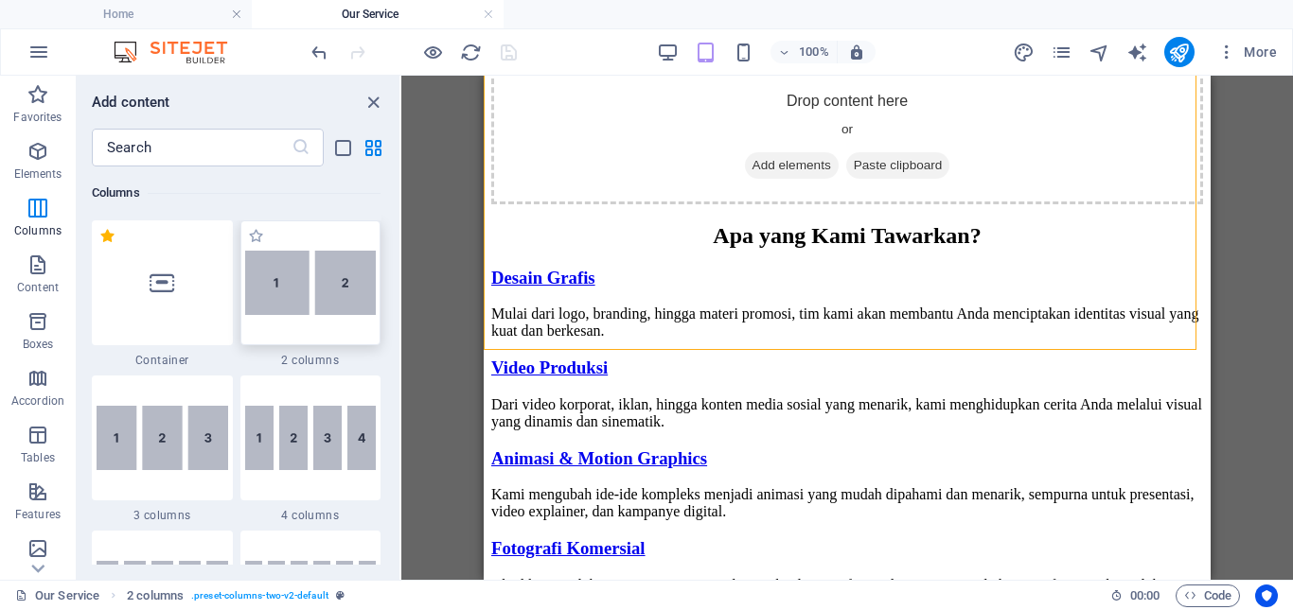
click at [314, 289] on img at bounding box center [311, 283] width 132 height 64
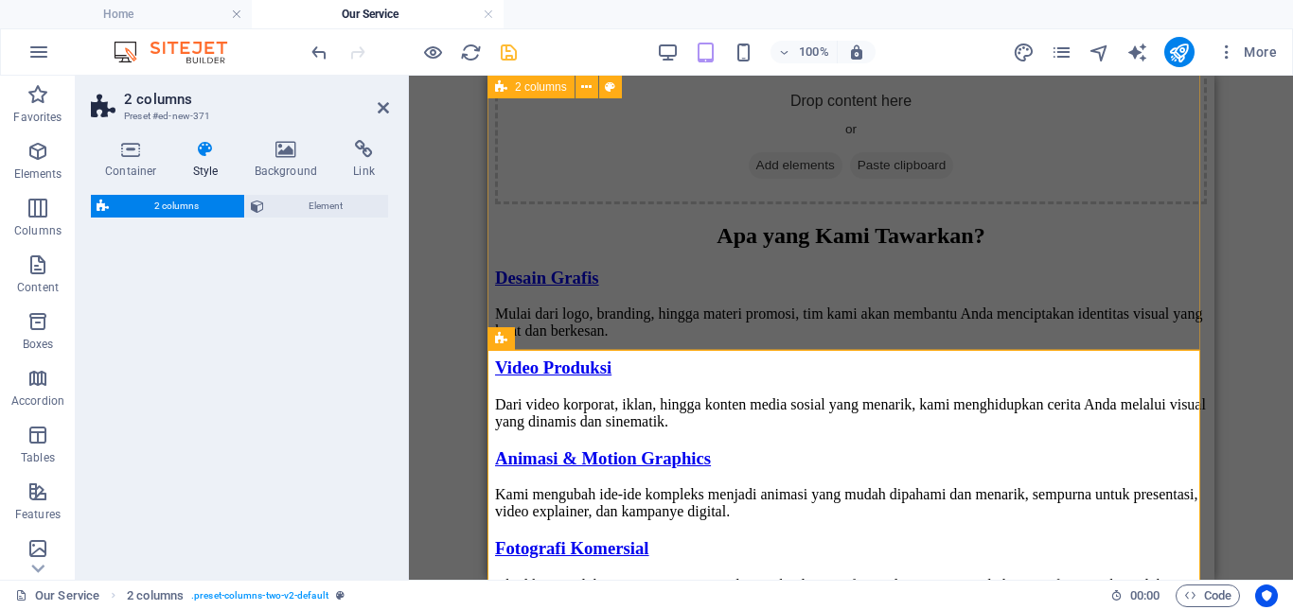
select select "rem"
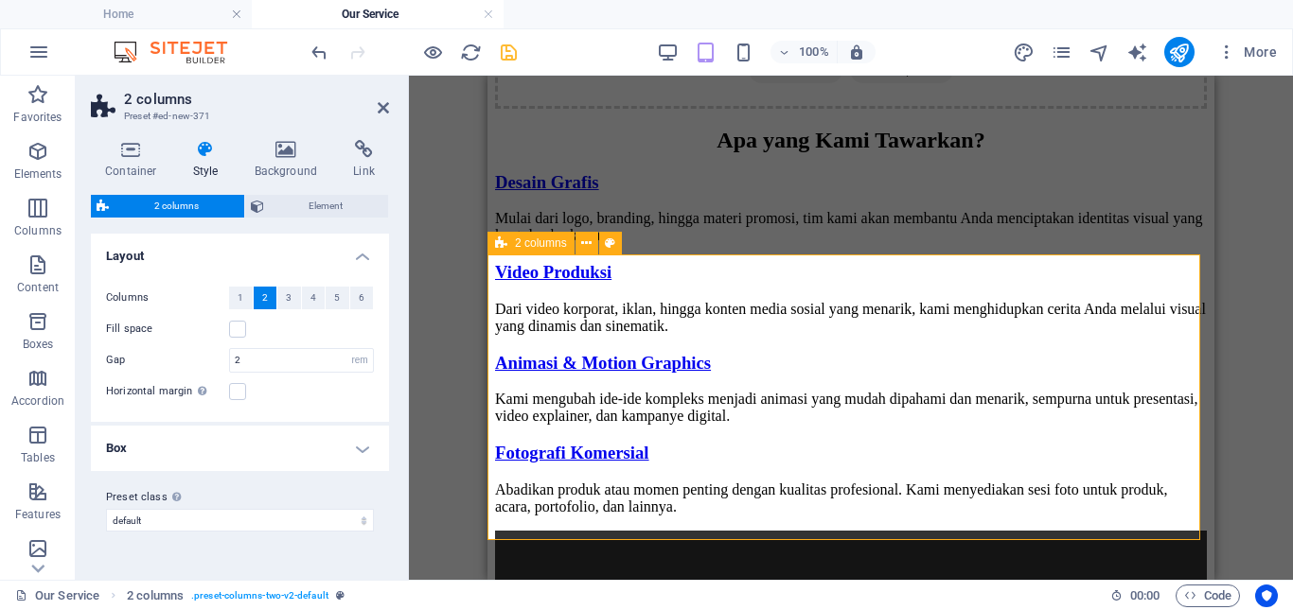
scroll to position [1703, 0]
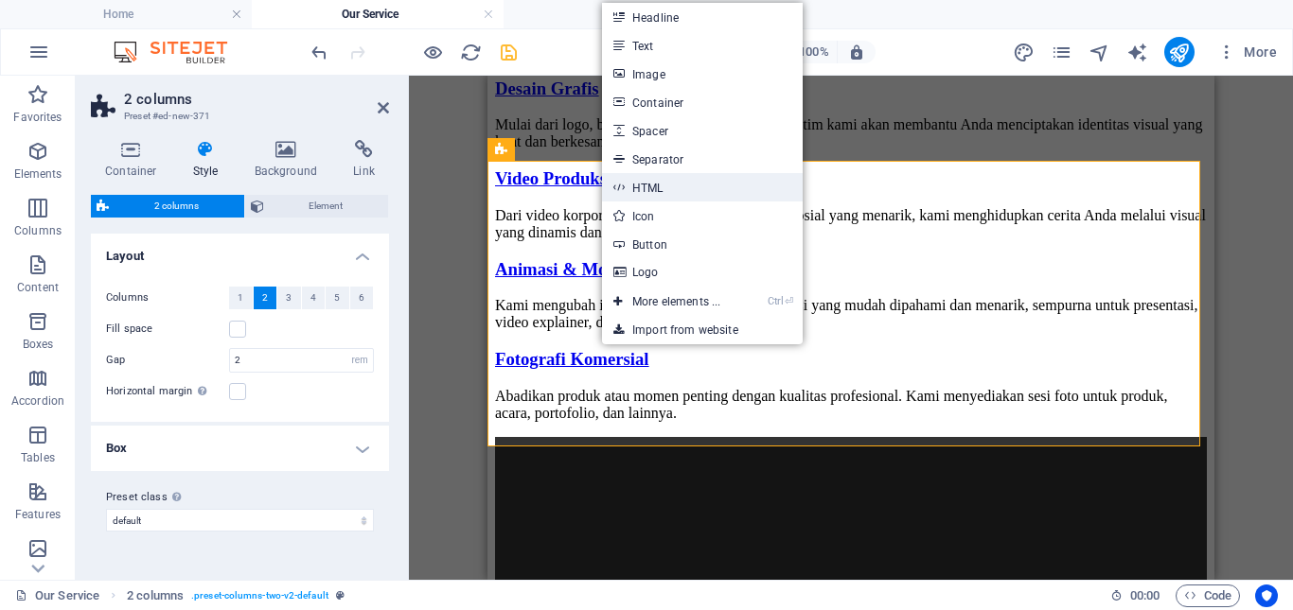
click at [650, 189] on link "HTML" at bounding box center [702, 187] width 201 height 28
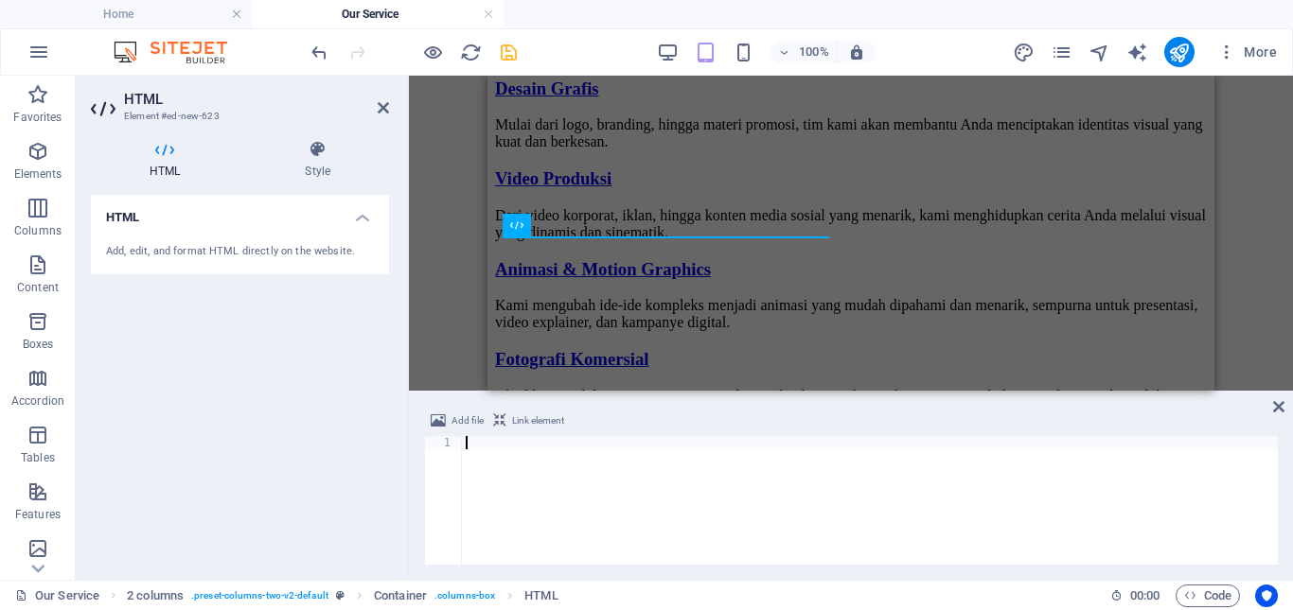
paste textarea "https://youtu.be/K3dtImKtyD8?si=VKPrFJWfmm-u2TU_"
type textarea "https://youtu.be/K3dtImKtyD8?si=VKPrFJWfmm-u2TU_"
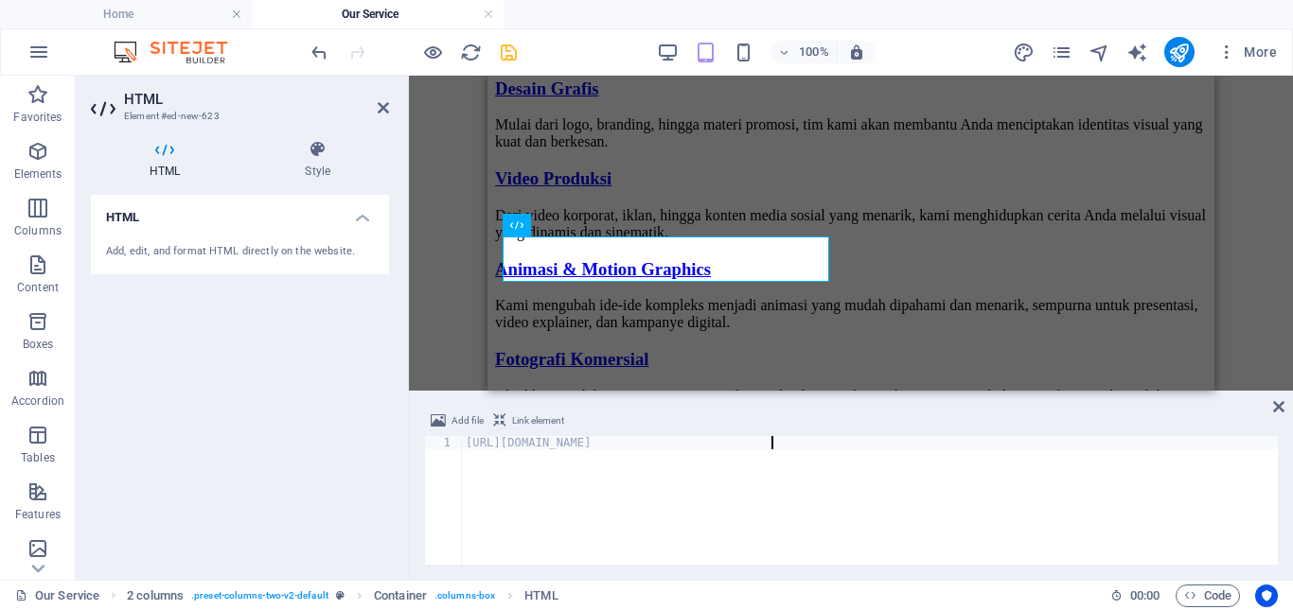
click at [333, 366] on div "HTML Add, edit, and format HTML directly on the website." at bounding box center [240, 380] width 298 height 370
click at [1278, 408] on icon at bounding box center [1278, 406] width 11 height 15
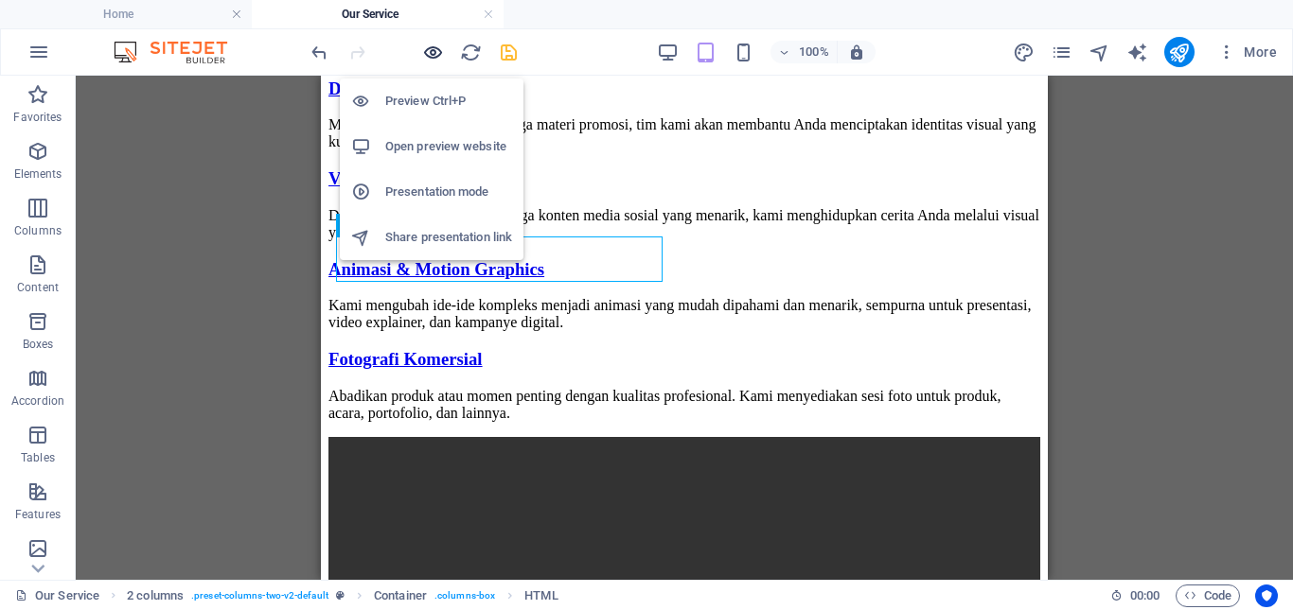
click at [430, 54] on icon "button" at bounding box center [433, 53] width 22 height 22
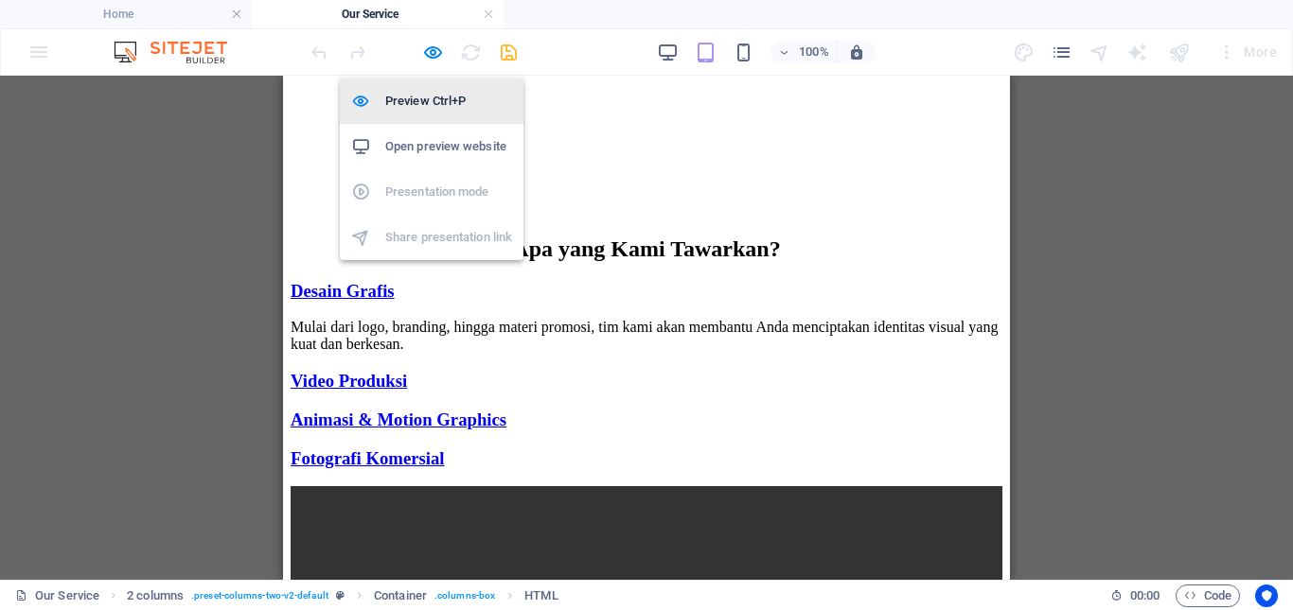
click at [430, 92] on h6 "Preview Ctrl+P" at bounding box center [448, 101] width 127 height 23
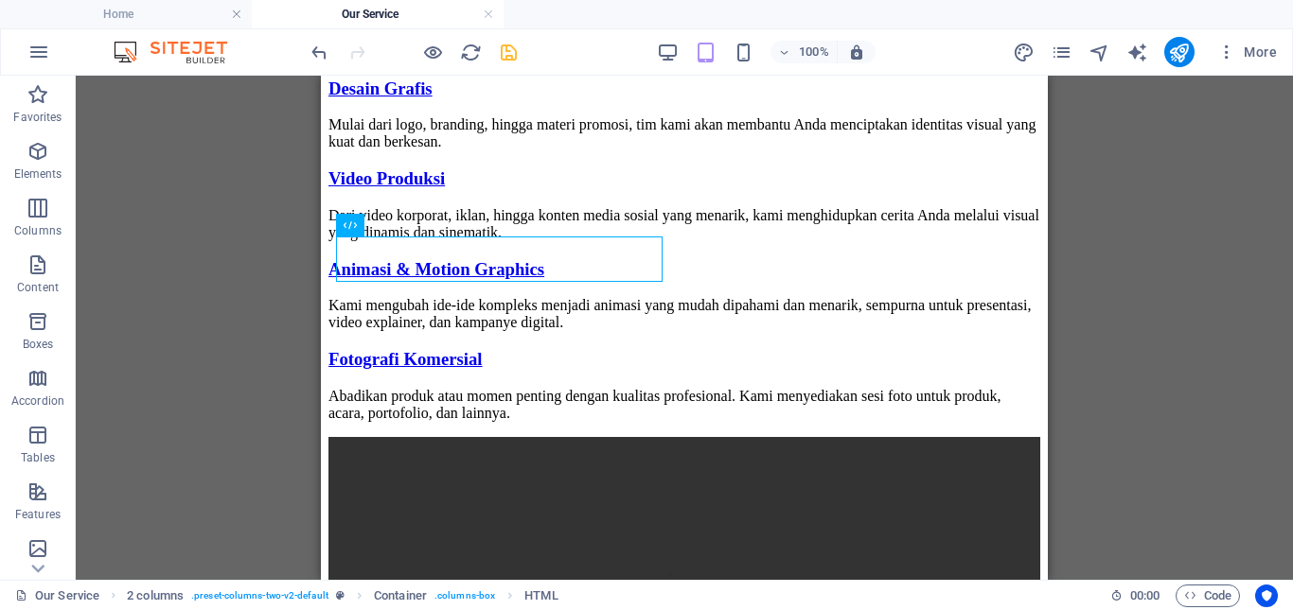
click at [419, 53] on div at bounding box center [414, 52] width 212 height 30
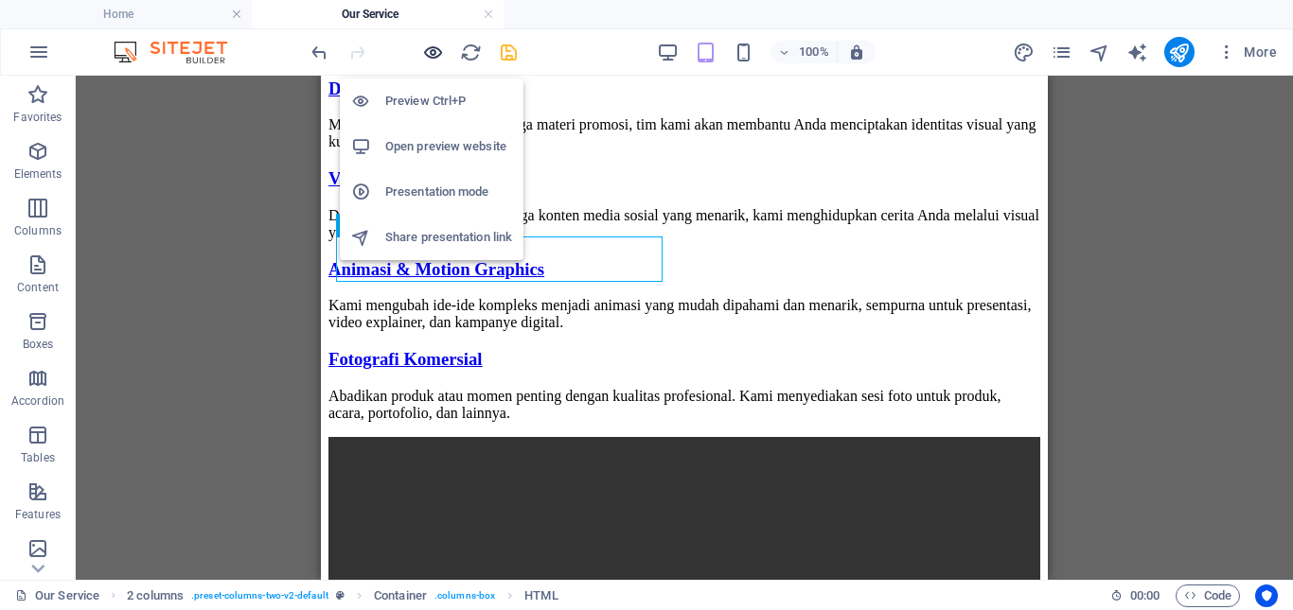
click at [436, 54] on icon "button" at bounding box center [433, 53] width 22 height 22
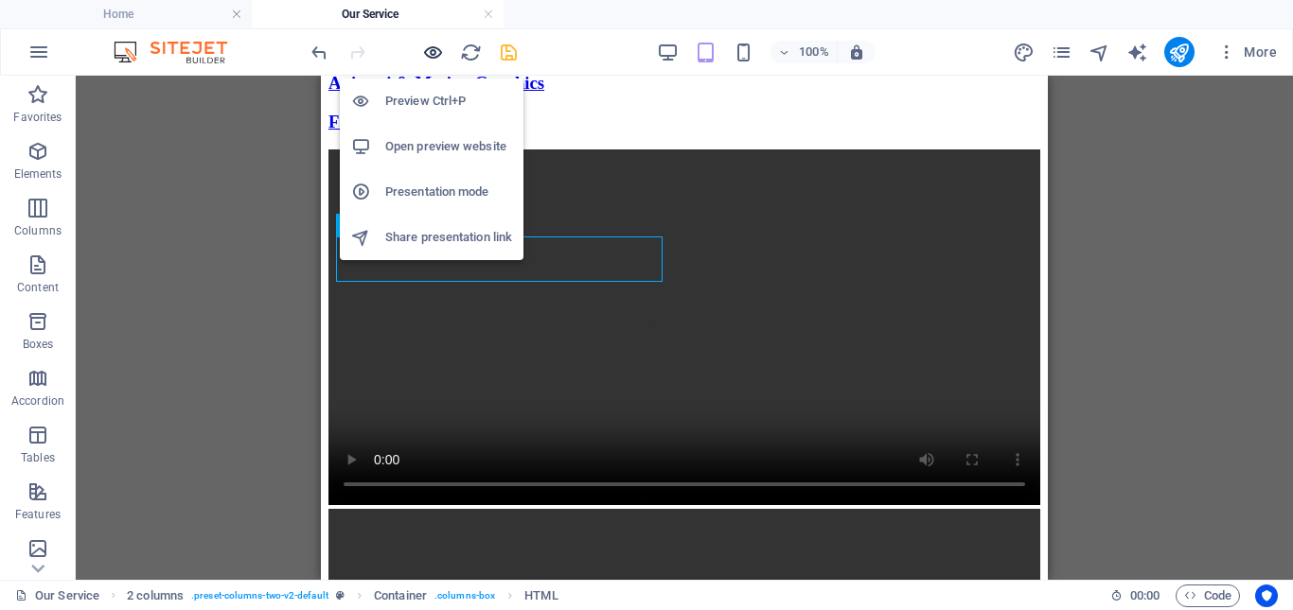
scroll to position [1366, 0]
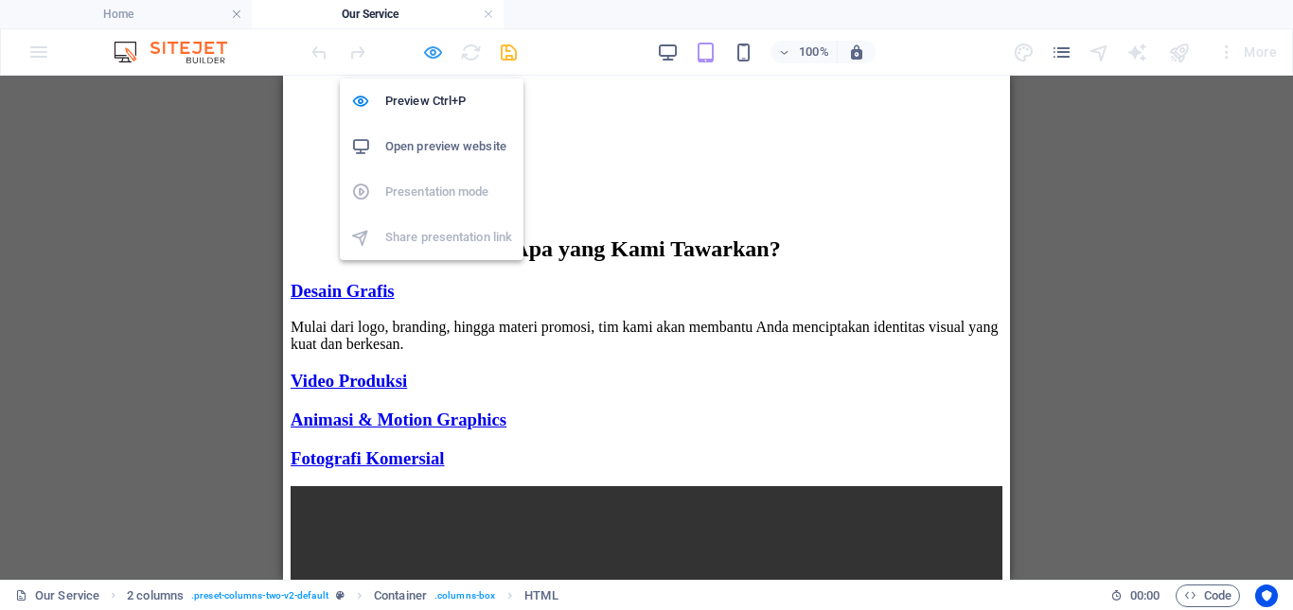
click at [429, 53] on icon "button" at bounding box center [433, 53] width 22 height 22
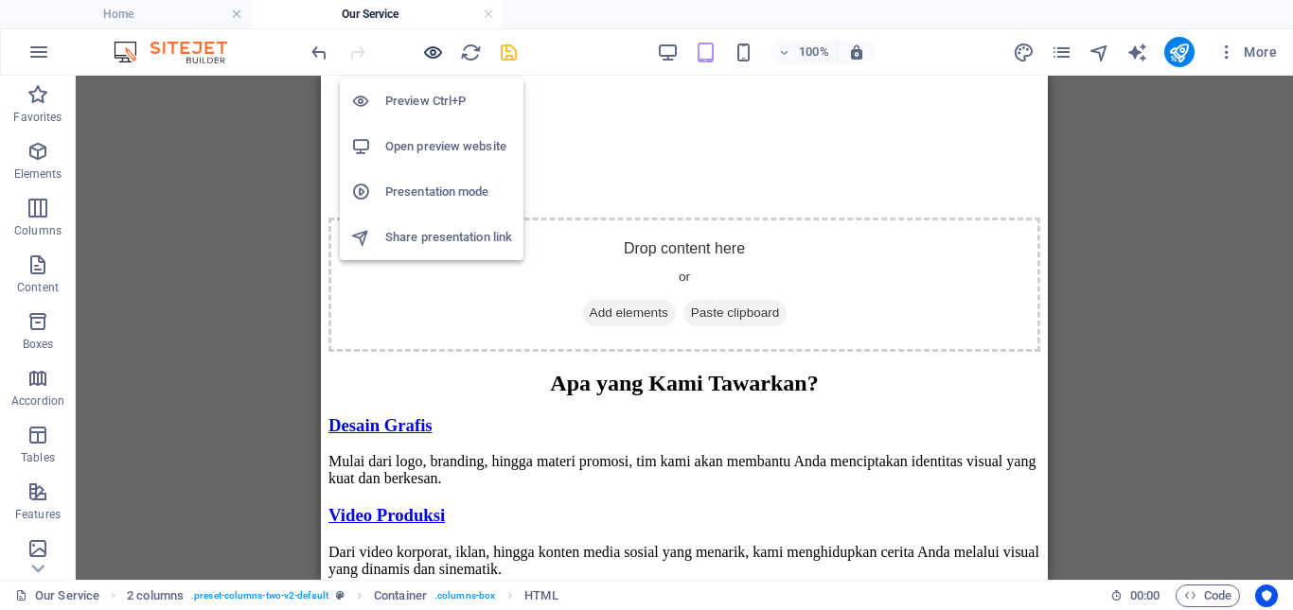
scroll to position [1703, 0]
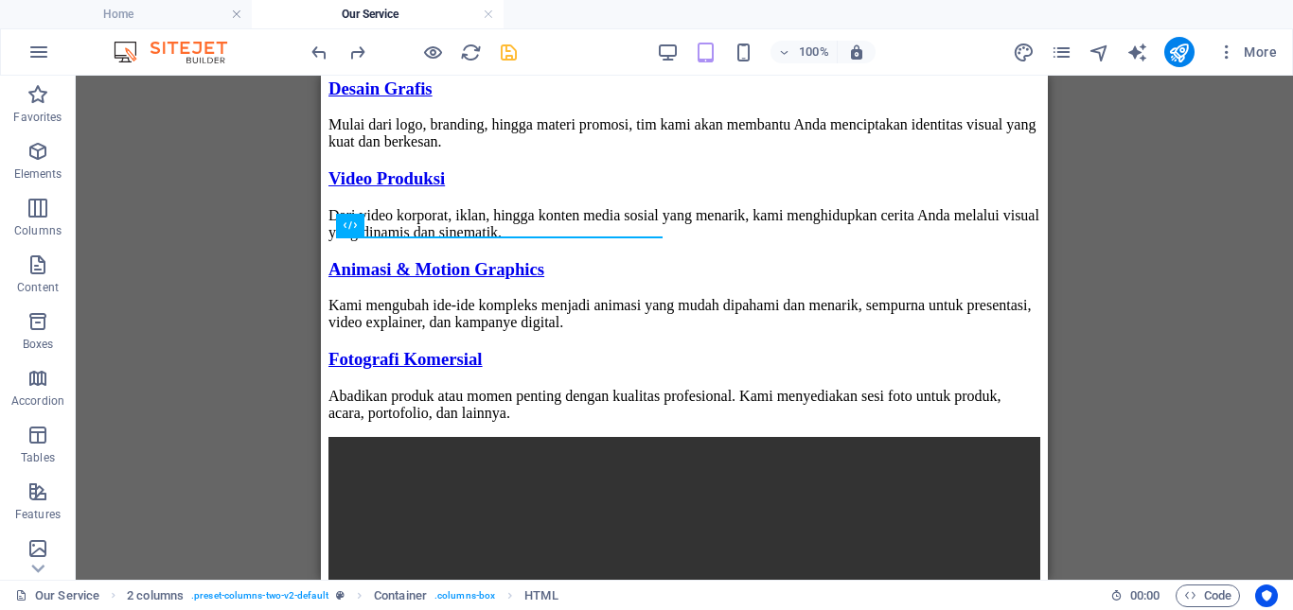
click at [196, 316] on div "Preset Container H2 Container Preset Preset Container Placeholder Container Tex…" at bounding box center [684, 328] width 1217 height 504
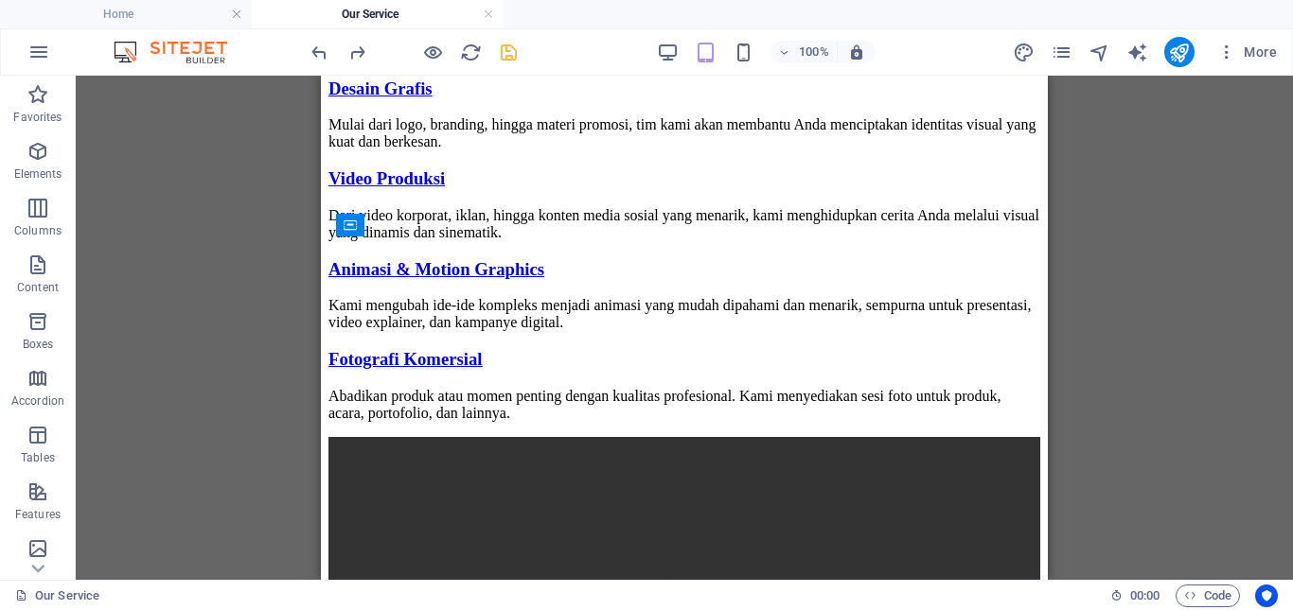
click at [249, 308] on div "Preset Container H2 Container Preset Preset Container Placeholder Container Tex…" at bounding box center [684, 328] width 1217 height 504
click at [44, 172] on p "Elements" at bounding box center [38, 174] width 48 height 15
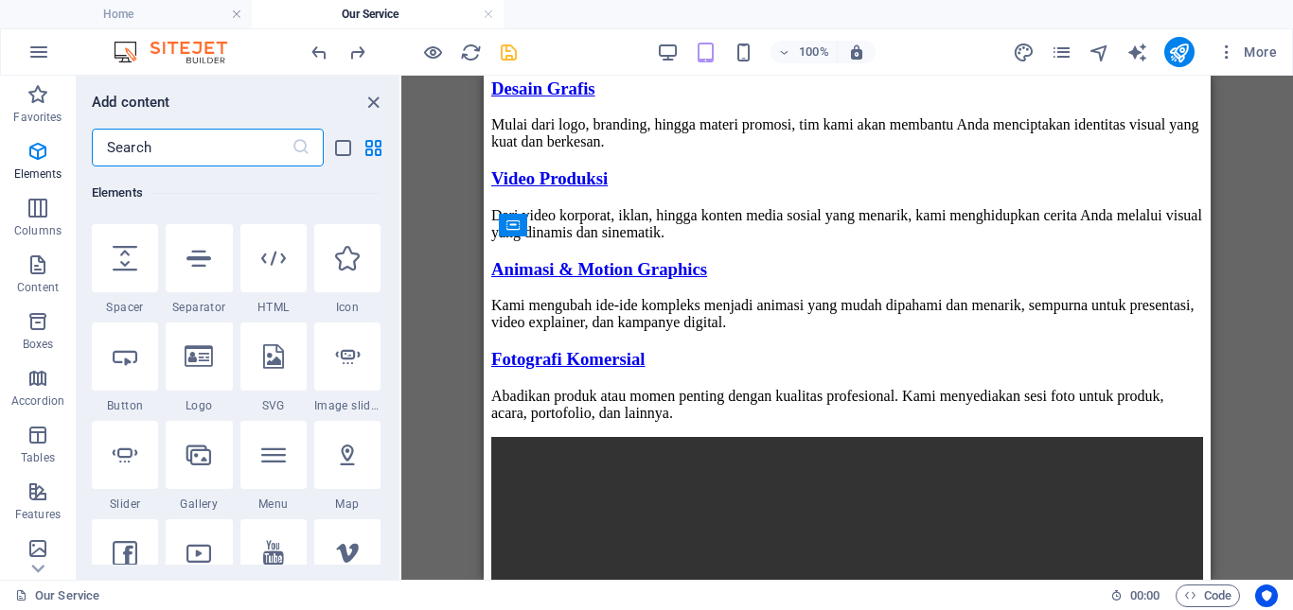
scroll to position [202, 0]
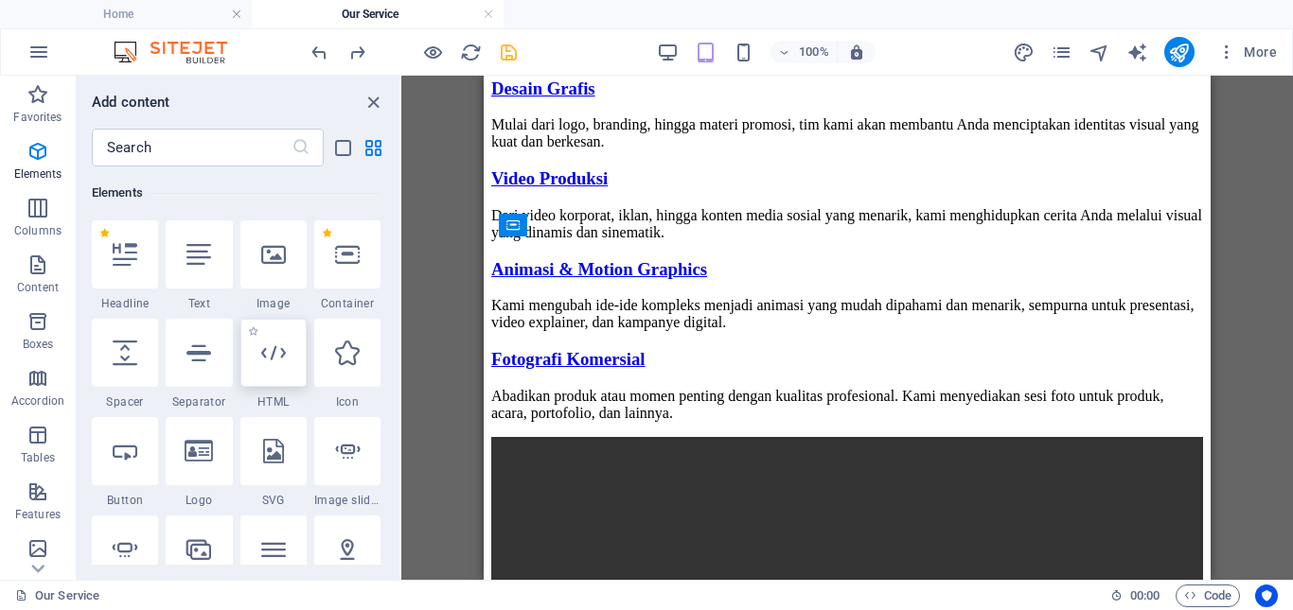
click at [273, 364] on icon at bounding box center [273, 353] width 25 height 25
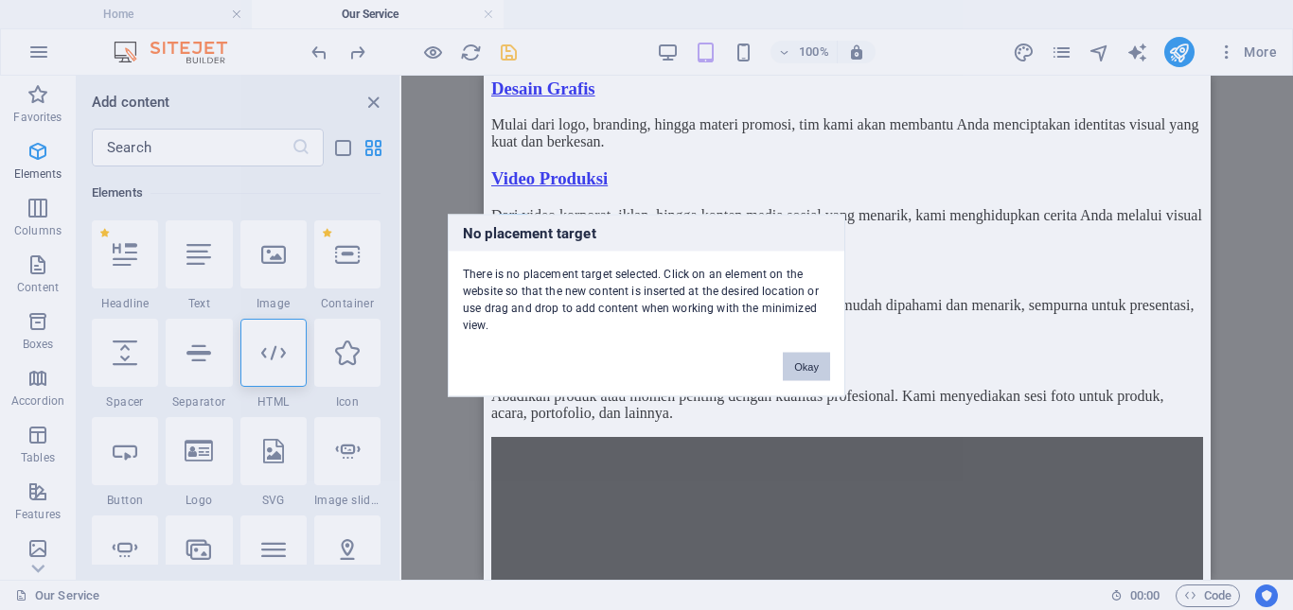
click at [824, 359] on button "Okay" at bounding box center [806, 366] width 47 height 28
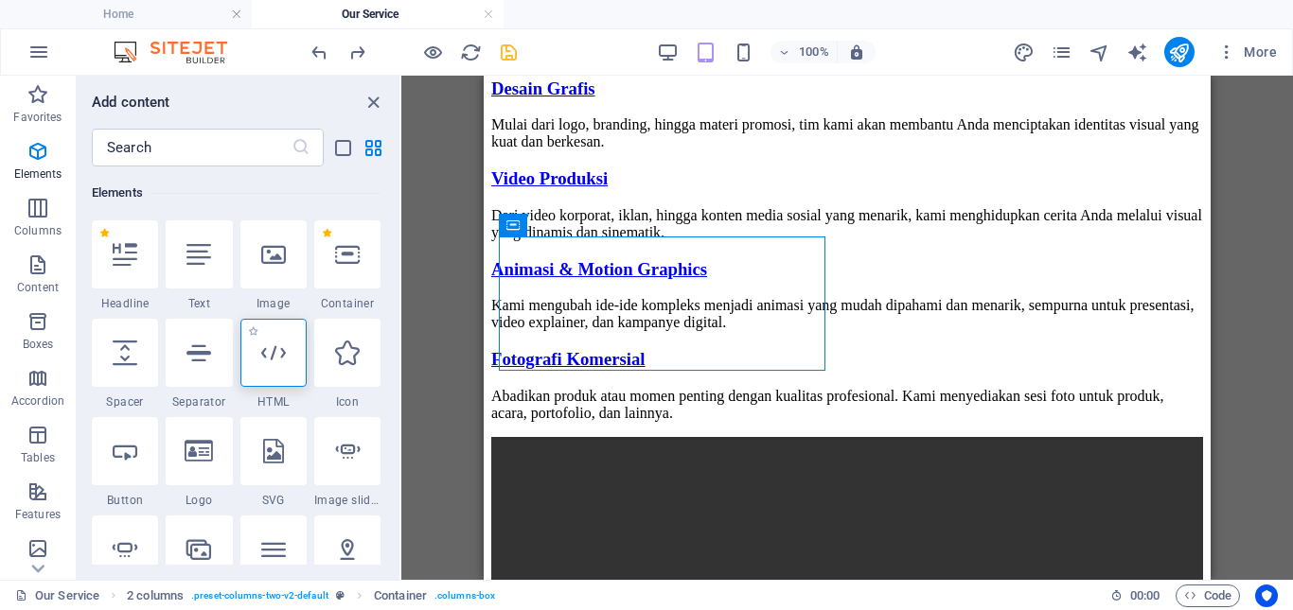
click at [291, 356] on div at bounding box center [273, 353] width 66 height 68
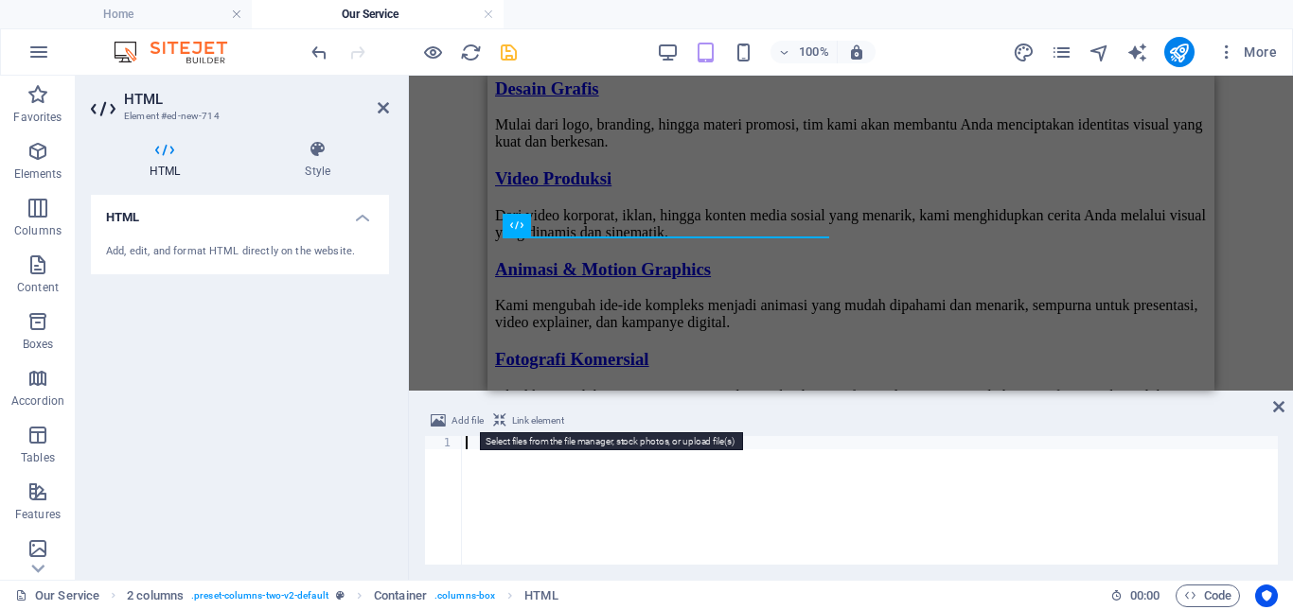
click at [467, 422] on span "Add file" at bounding box center [467, 421] width 32 height 23
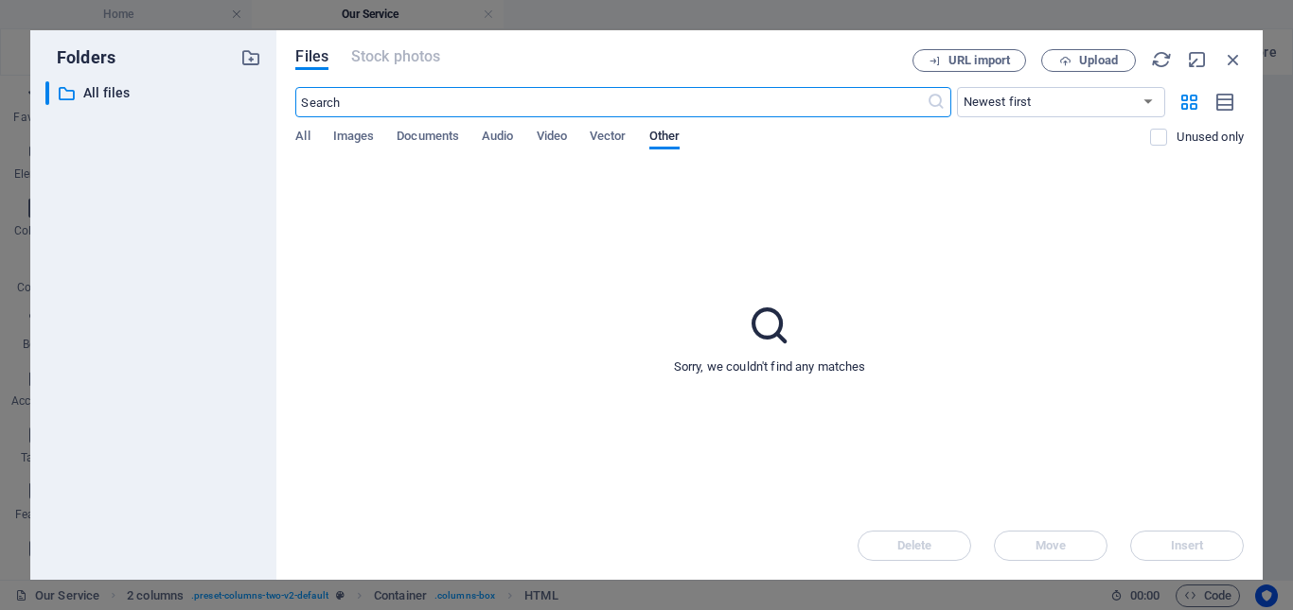
scroll to position [2433, 0]
click at [367, 135] on span "Images" at bounding box center [354, 138] width 42 height 26
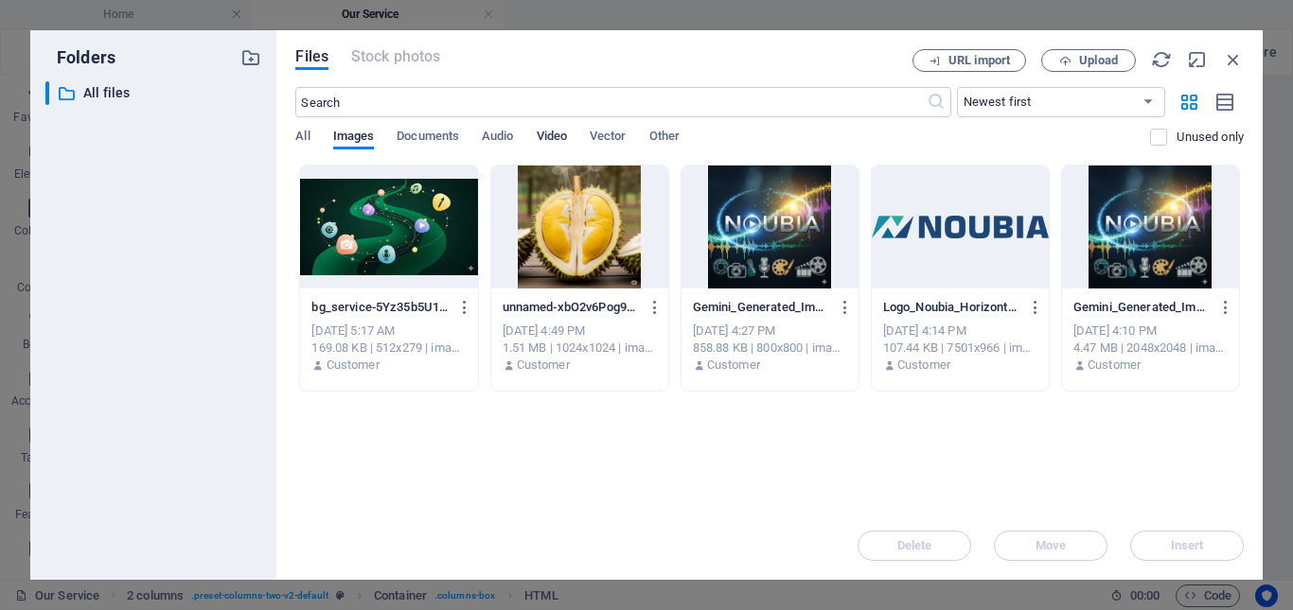
click at [556, 142] on span "Video" at bounding box center [552, 138] width 30 height 26
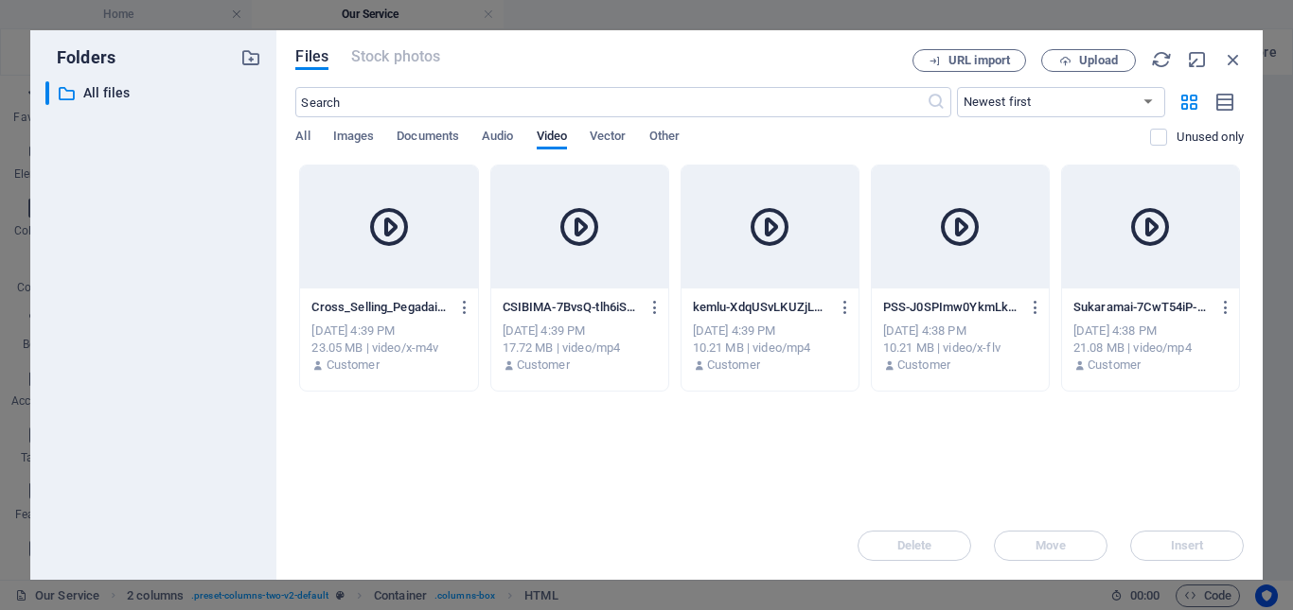
click at [364, 239] on div at bounding box center [388, 227] width 177 height 123
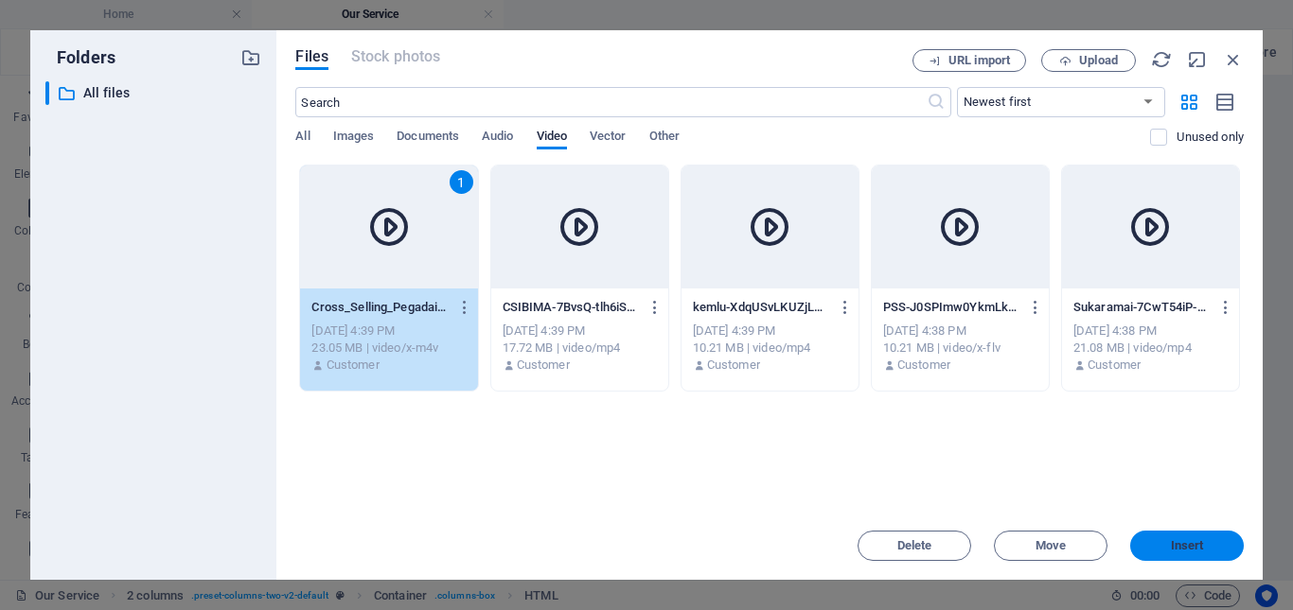
click at [1214, 553] on button "Insert" at bounding box center [1187, 546] width 114 height 30
type textarea "https://cdn1.site-media.eu/images/0/18867178/Cross_Selling_Pegadaian-ref6CdEPmH…"
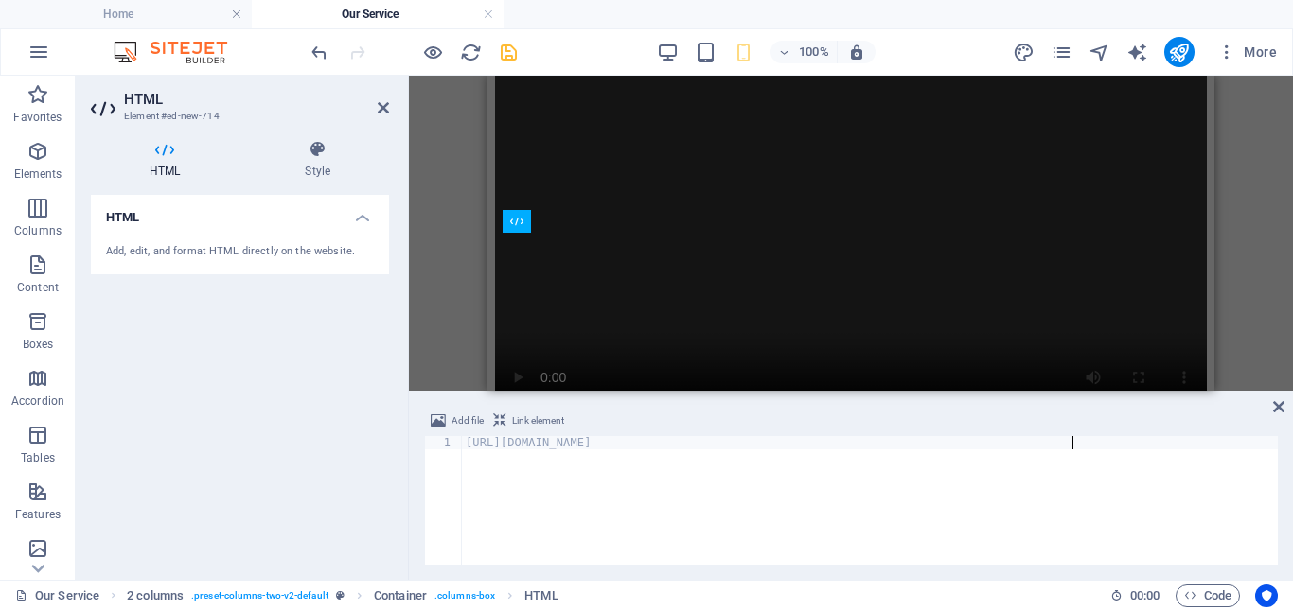
scroll to position [1707, 0]
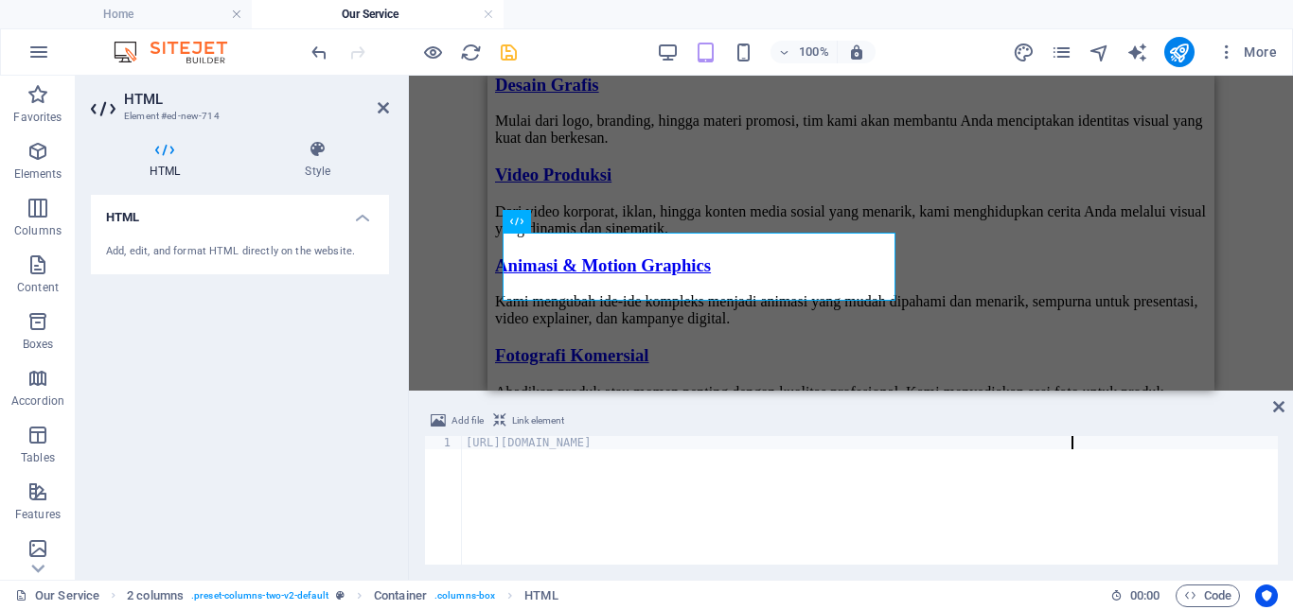
click at [232, 339] on div "HTML Add, edit, and format HTML directly on the website." at bounding box center [240, 380] width 298 height 370
click at [303, 152] on icon at bounding box center [317, 149] width 143 height 19
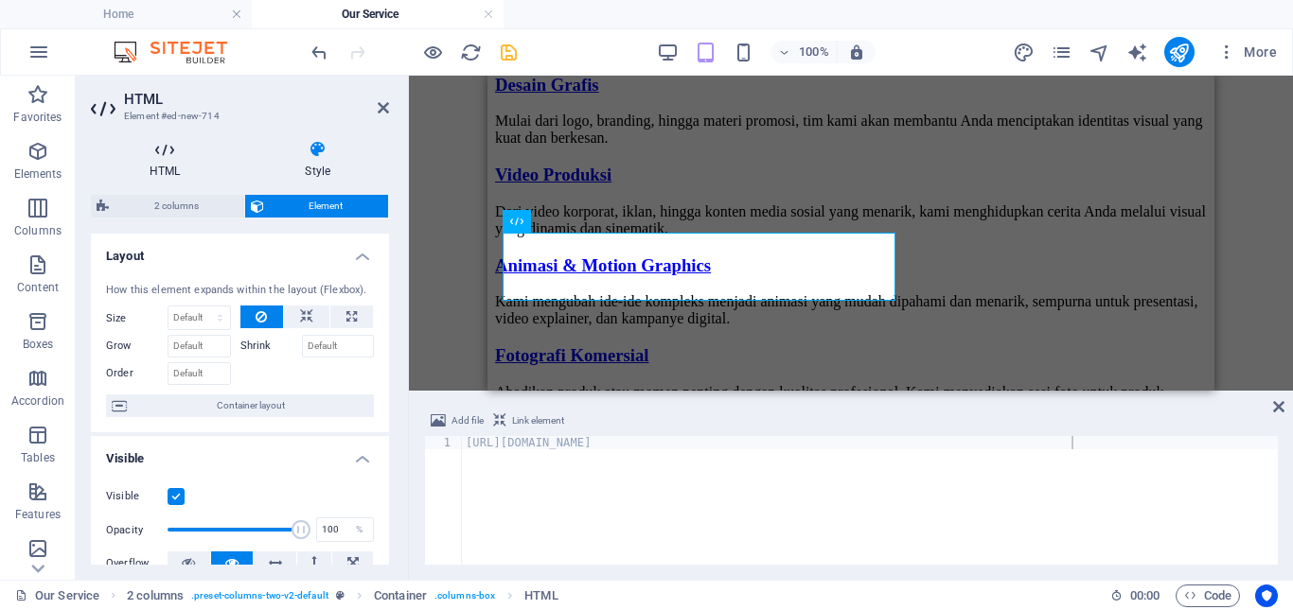
click at [158, 167] on h4 "HTML" at bounding box center [168, 160] width 155 height 40
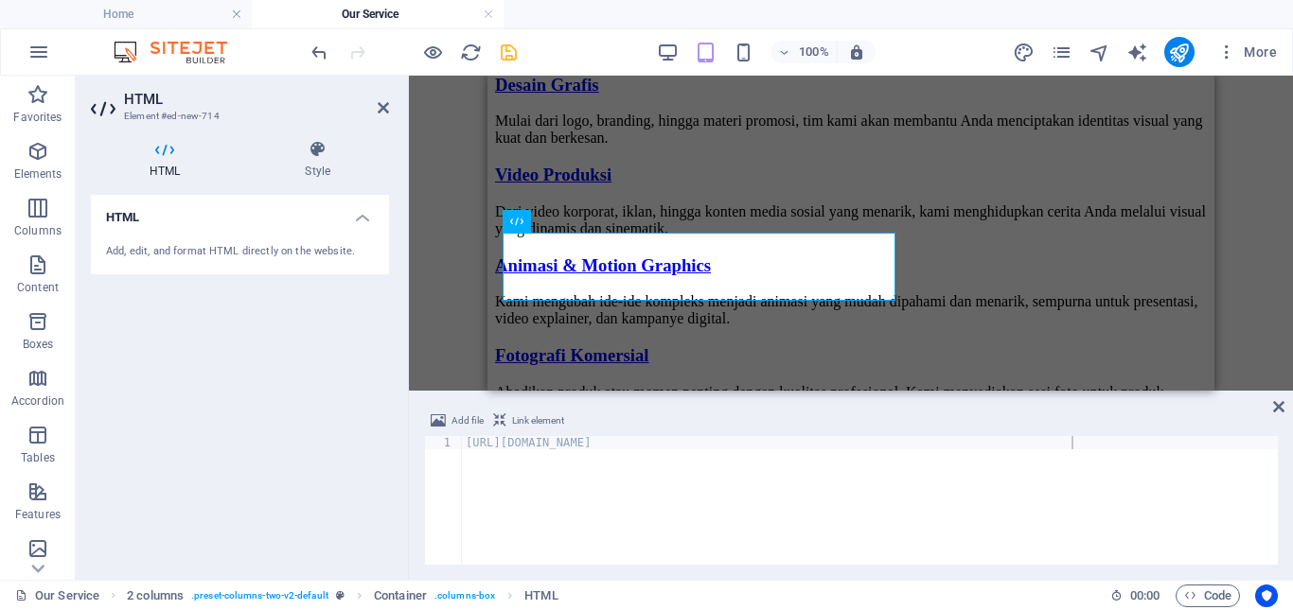
click at [328, 414] on div "HTML Add, edit, and format HTML directly on the website." at bounding box center [240, 380] width 298 height 370
click at [1288, 413] on div "Add file Link element https://cdn1.site-media.eu/images/0/18867178/Cross_Sellin…" at bounding box center [851, 487] width 884 height 185
click at [1280, 407] on icon at bounding box center [1278, 406] width 11 height 15
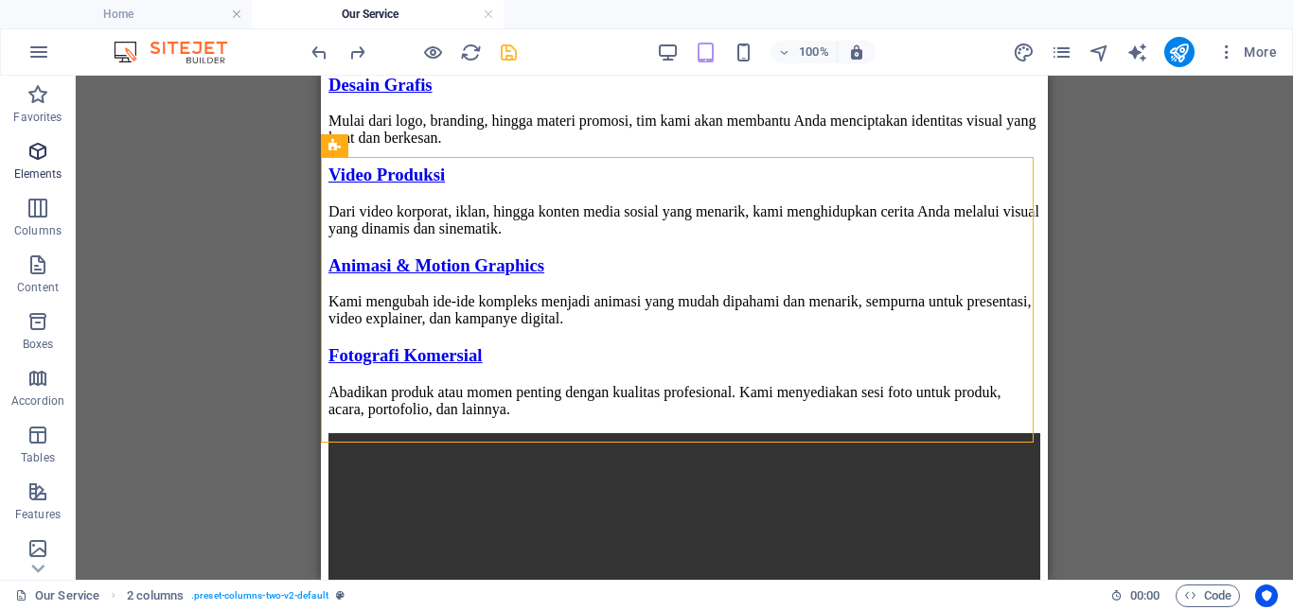
click at [40, 167] on p "Elements" at bounding box center [38, 174] width 48 height 15
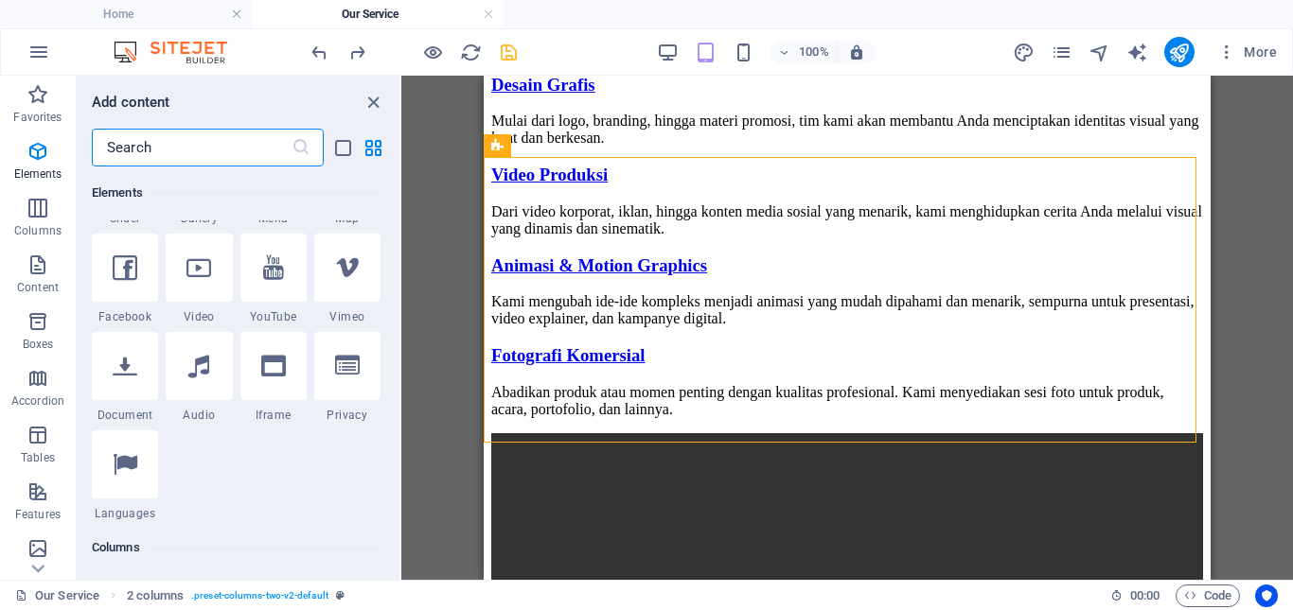
scroll to position [675, 0]
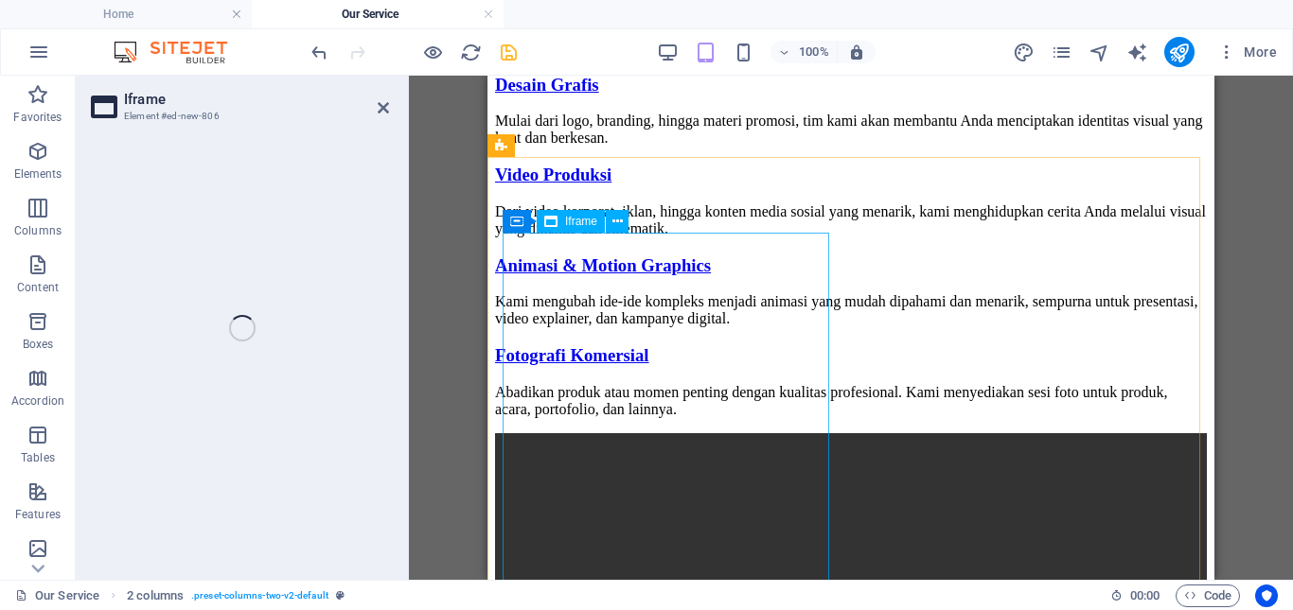
select select "%"
select select "px"
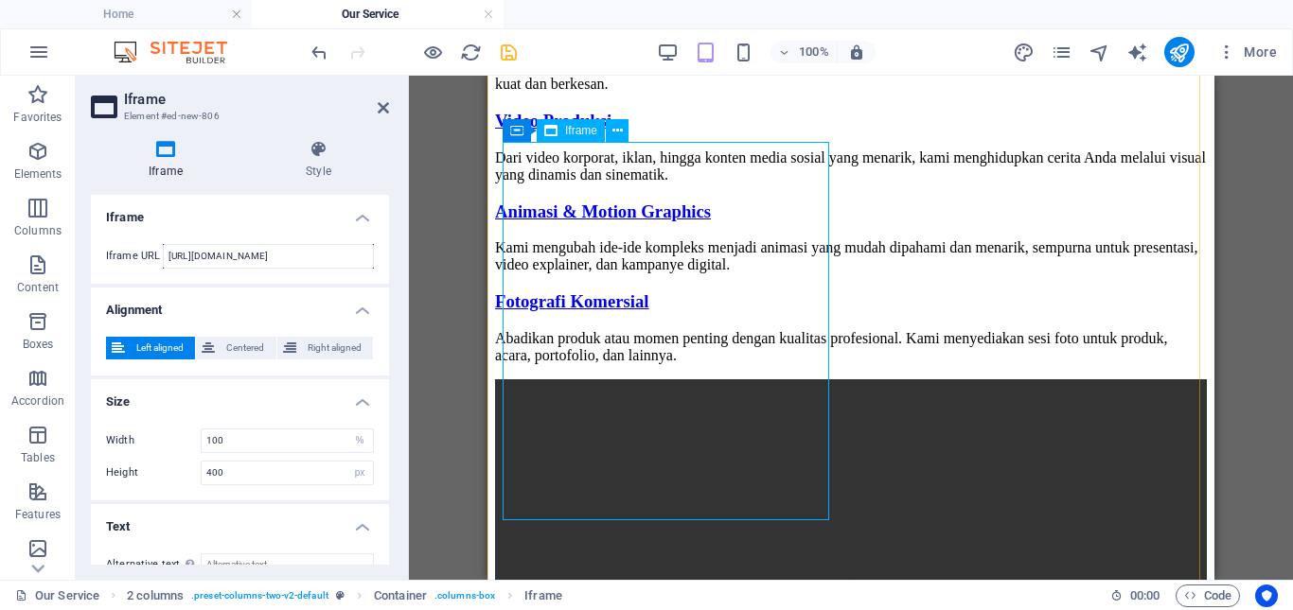
scroll to position [1802, 0]
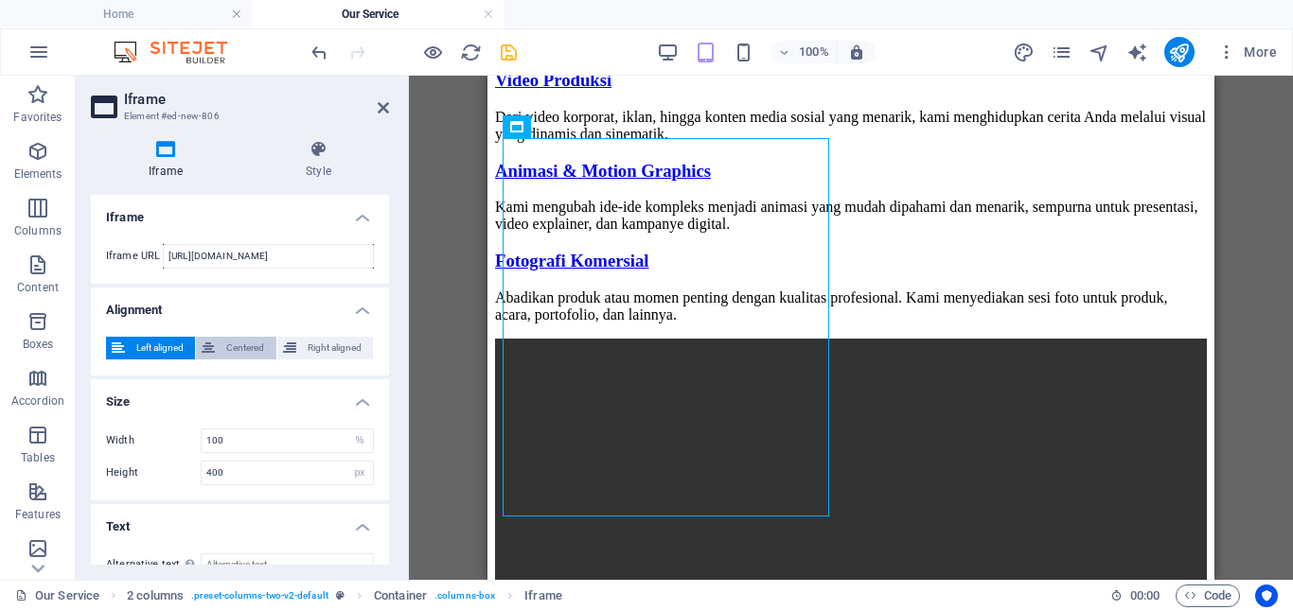
click at [233, 353] on span "Centered" at bounding box center [244, 348] width 49 height 23
click at [319, 353] on span "Right aligned" at bounding box center [334, 348] width 65 height 23
click at [152, 349] on span "Left aligned" at bounding box center [160, 348] width 59 height 23
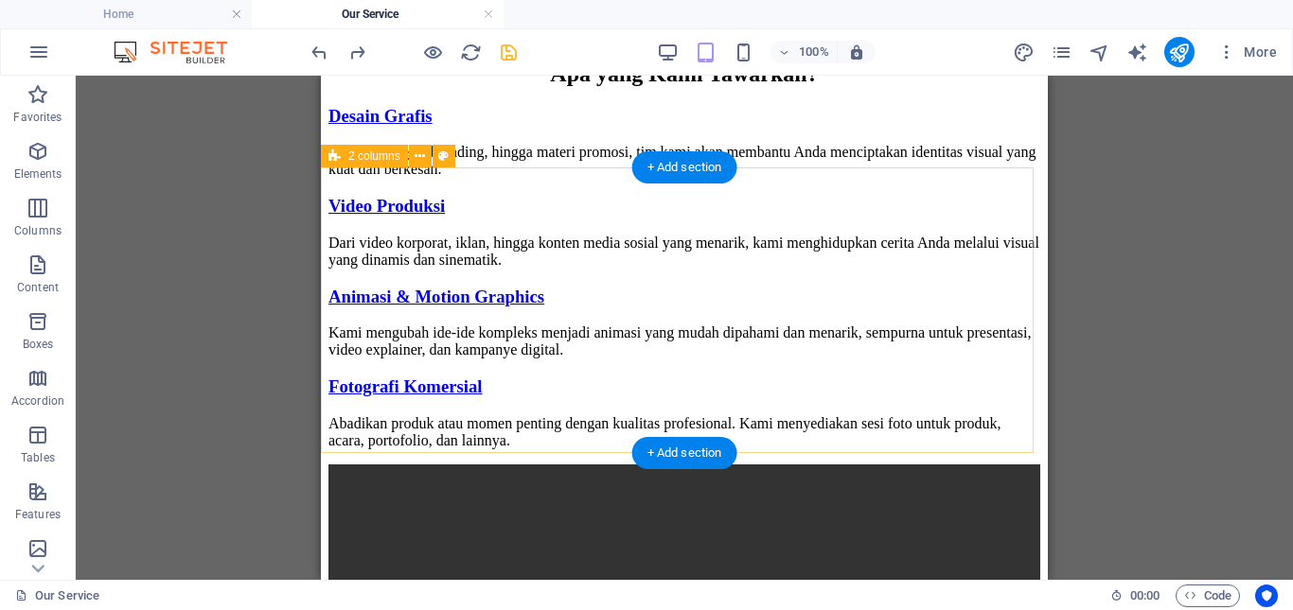
scroll to position [1707, 0]
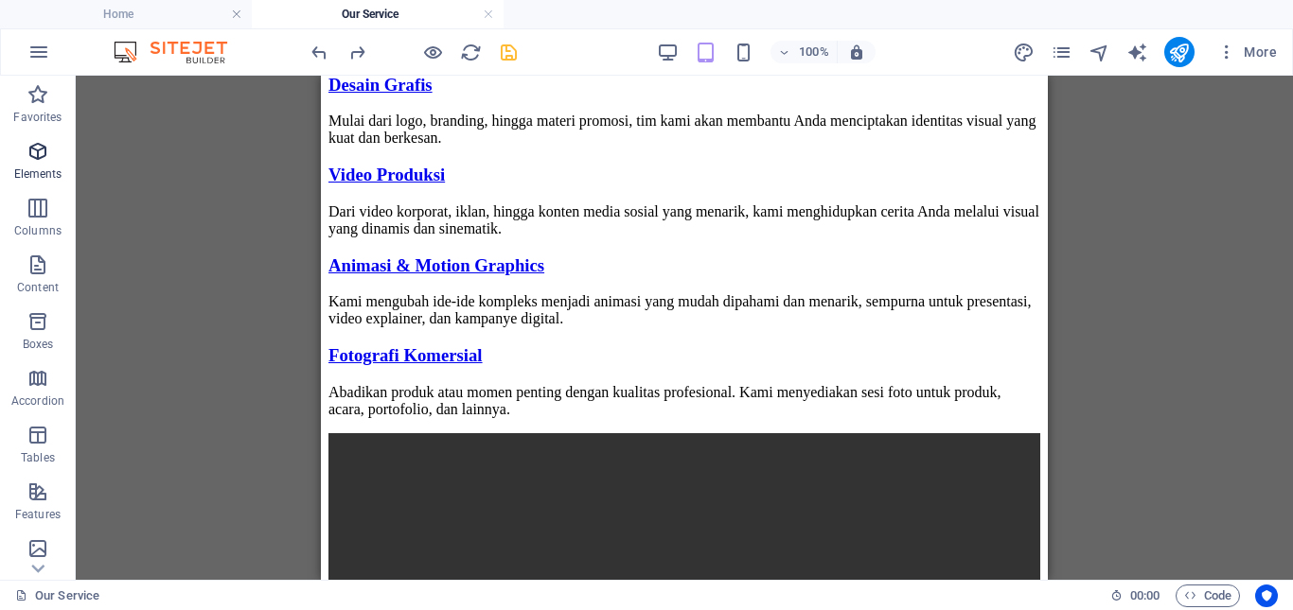
click at [41, 143] on icon "button" at bounding box center [37, 151] width 23 height 23
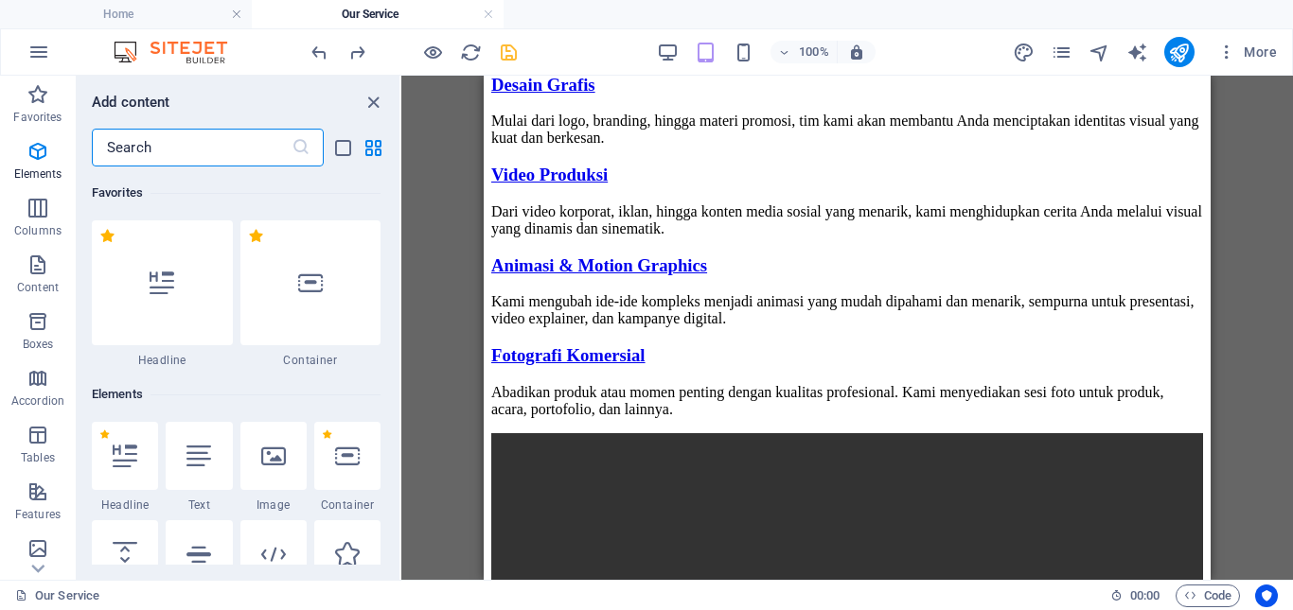
scroll to position [189, 0]
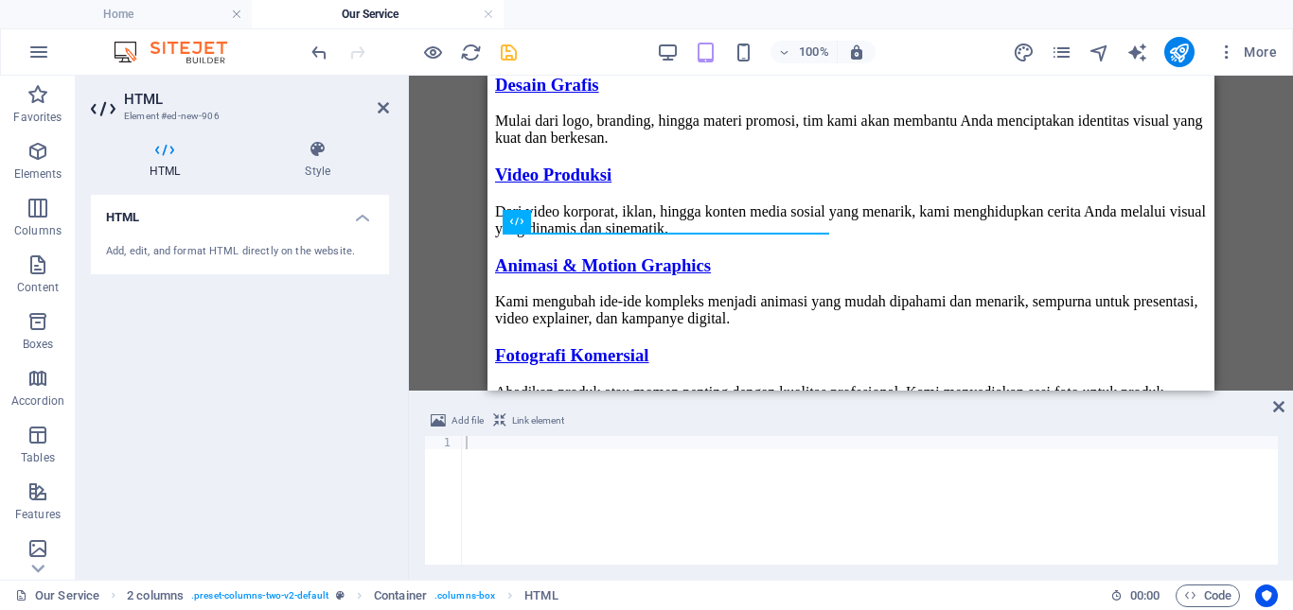
click at [535, 422] on span "Link element" at bounding box center [538, 421] width 52 height 23
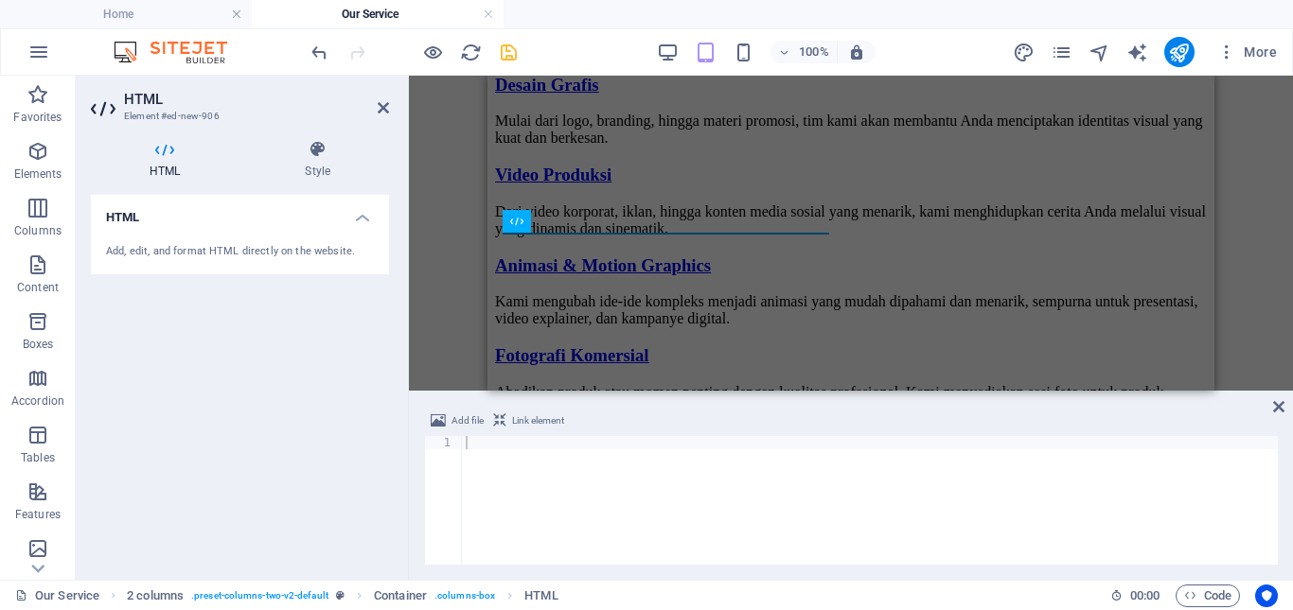
click at [537, 422] on span "Link element" at bounding box center [538, 421] width 52 height 23
click at [517, 457] on div at bounding box center [870, 513] width 816 height 155
click at [505, 452] on div at bounding box center [870, 513] width 816 height 155
paste textarea "<iframe src="https://docs.google.com/forms/d/e/1FAIpQLSdtNR4eKURmOficbdJXk3fBHA…"
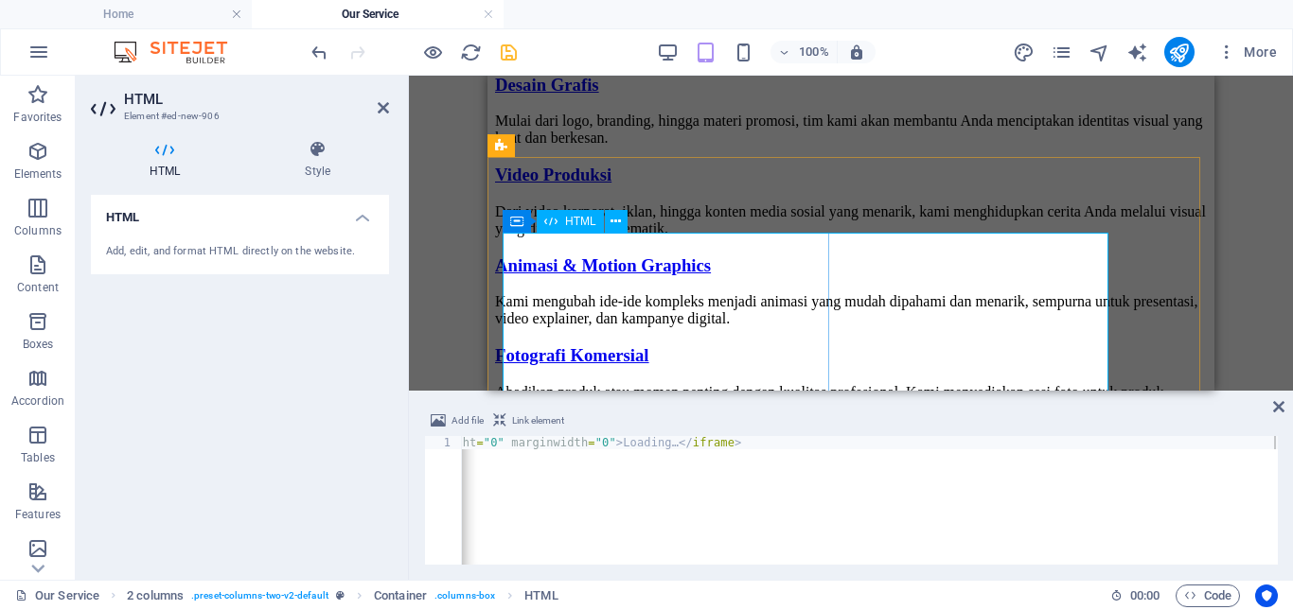
scroll to position [1802, 0]
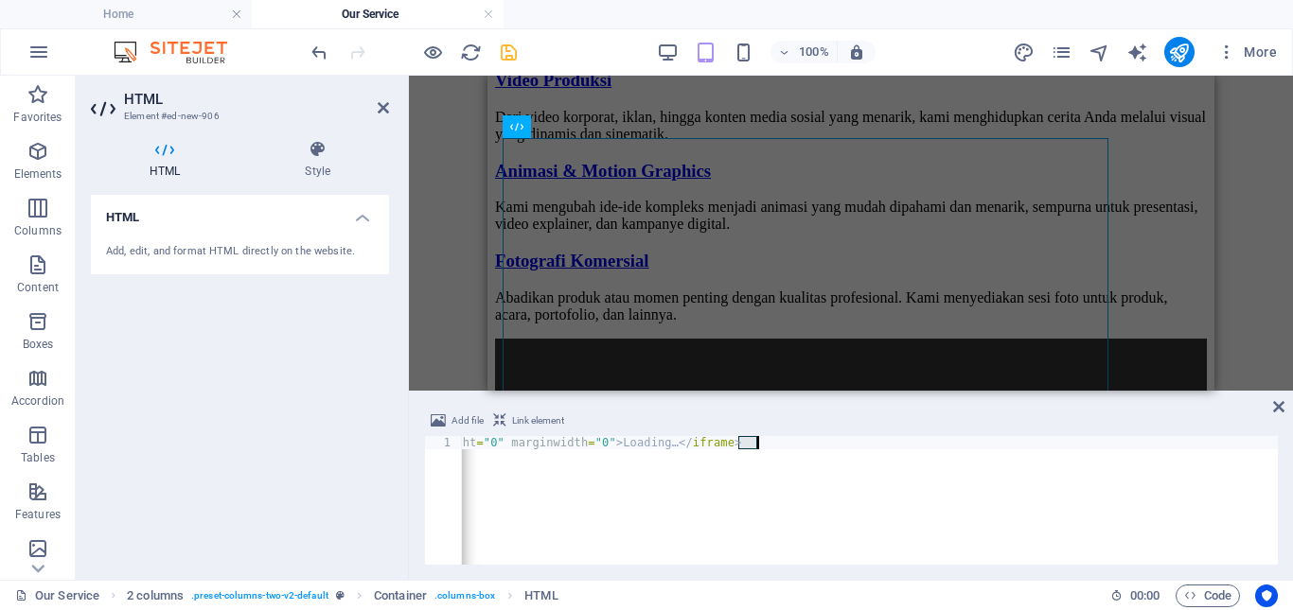
drag, startPoint x: 735, startPoint y: 444, endPoint x: 757, endPoint y: 447, distance: 21.9
click at [757, 447] on div "< iframe src = "https://docs.google.com/forms/d/e/1FAIpQLSdtNR4eKURmOficbdJXk3f…" at bounding box center [575, 511] width 1404 height 151
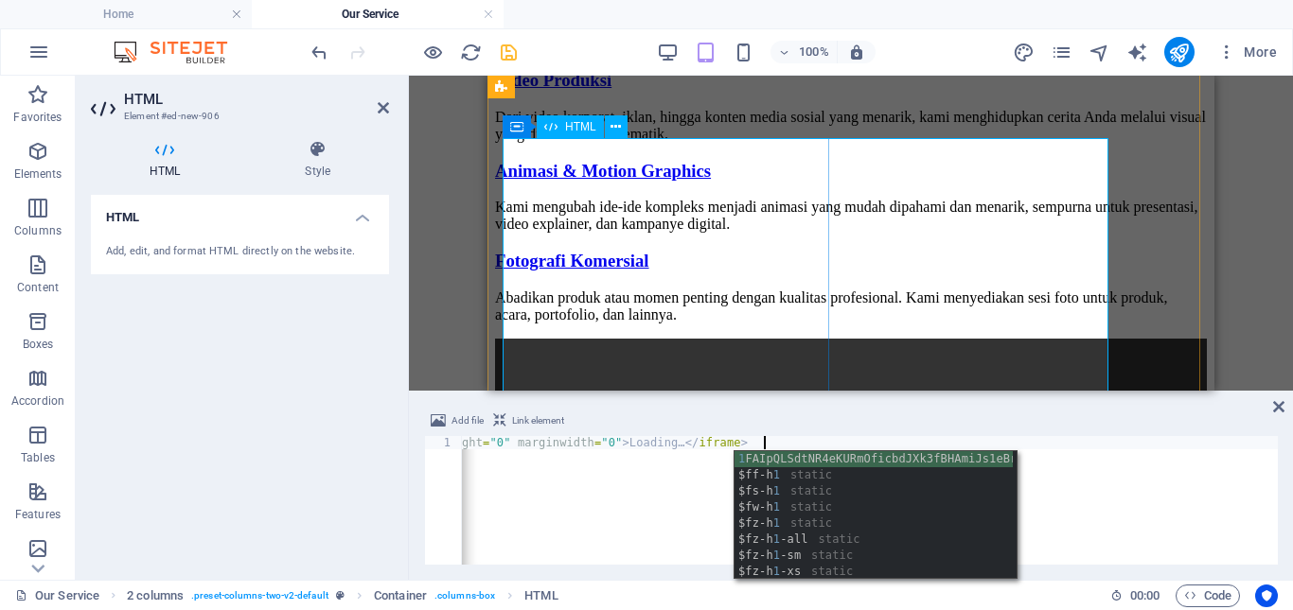
scroll to position [0, 575]
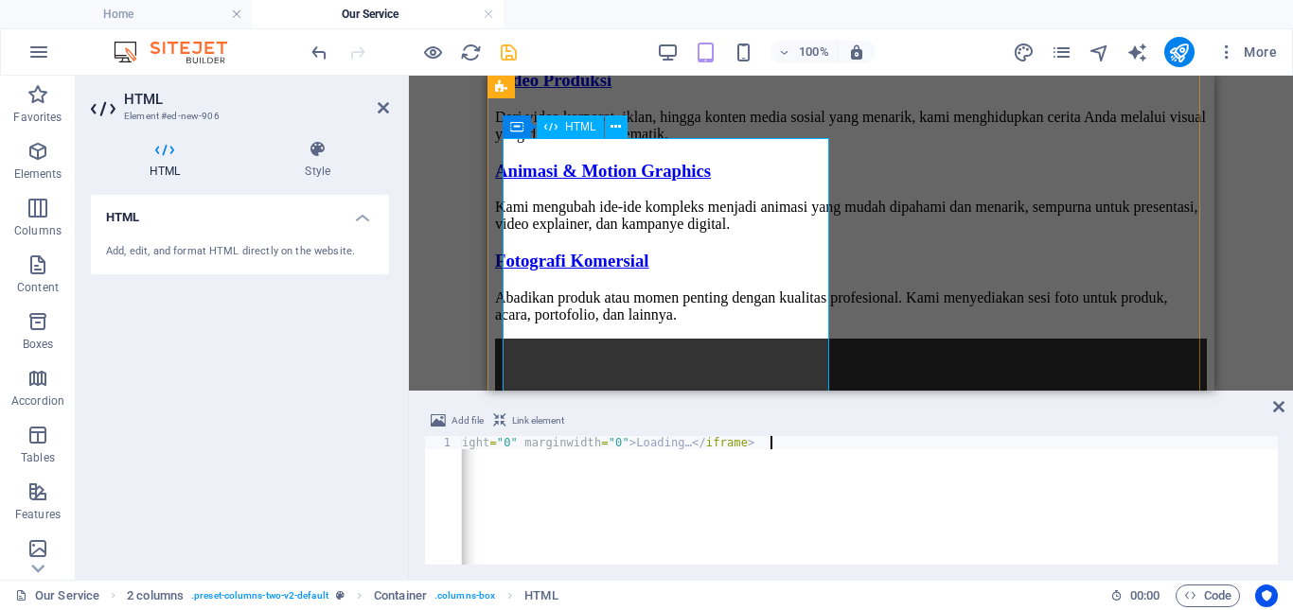
type textarea "<iframe src="https://docs.google.com/forms/d/e/1FAIpQLSdtNR4eKURmOficbdJXk3fBHA…"
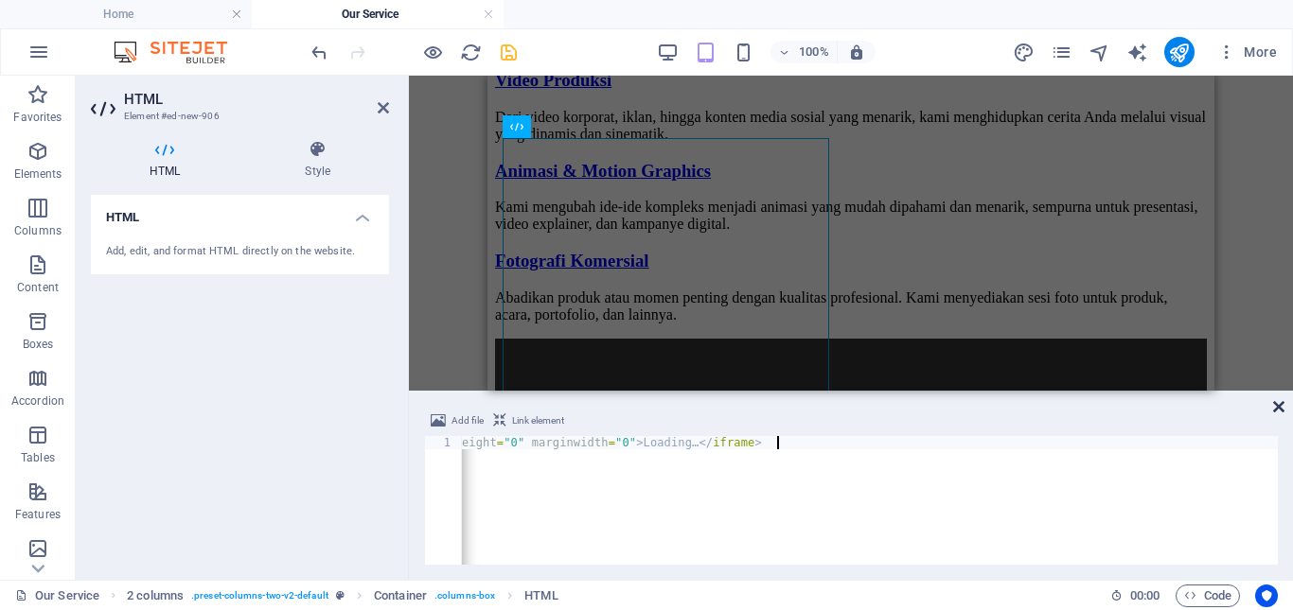
click at [1279, 402] on icon at bounding box center [1278, 406] width 11 height 15
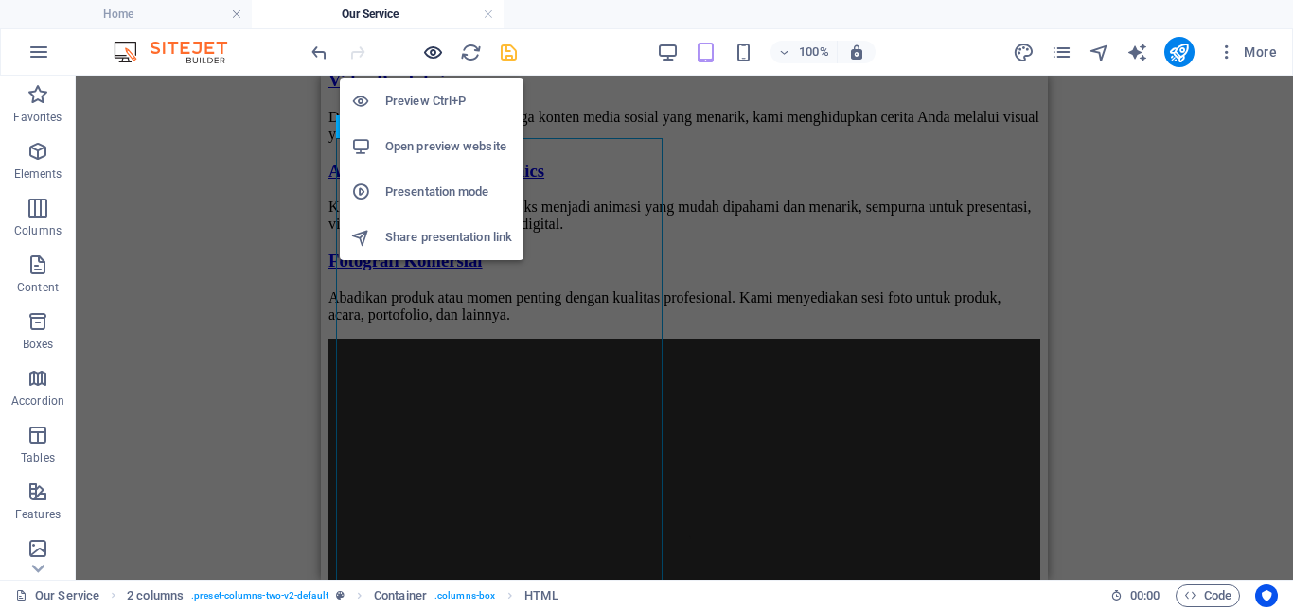
click at [436, 52] on icon "button" at bounding box center [433, 53] width 22 height 22
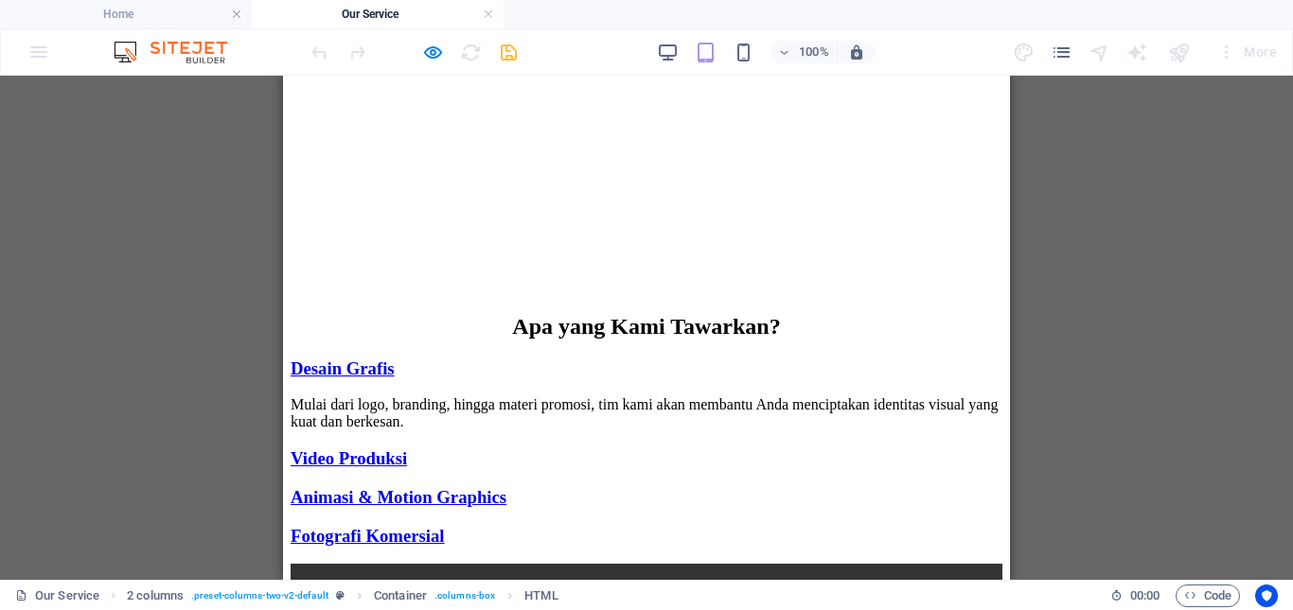
scroll to position [1181, 0]
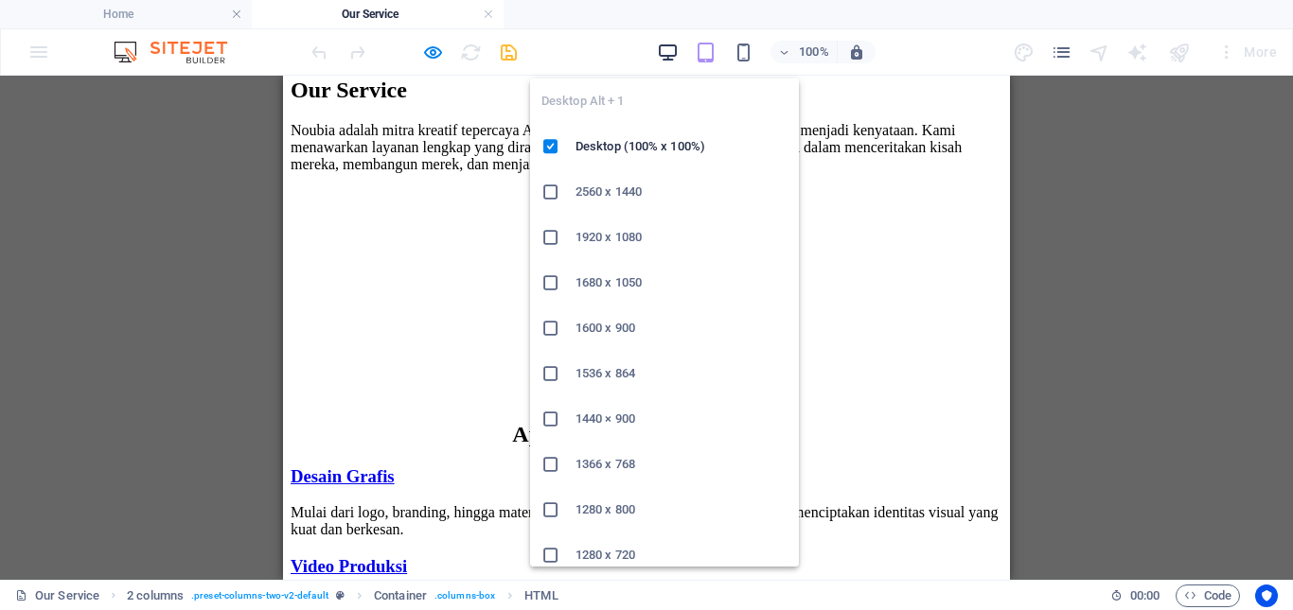
click at [675, 51] on icon "button" at bounding box center [668, 53] width 22 height 22
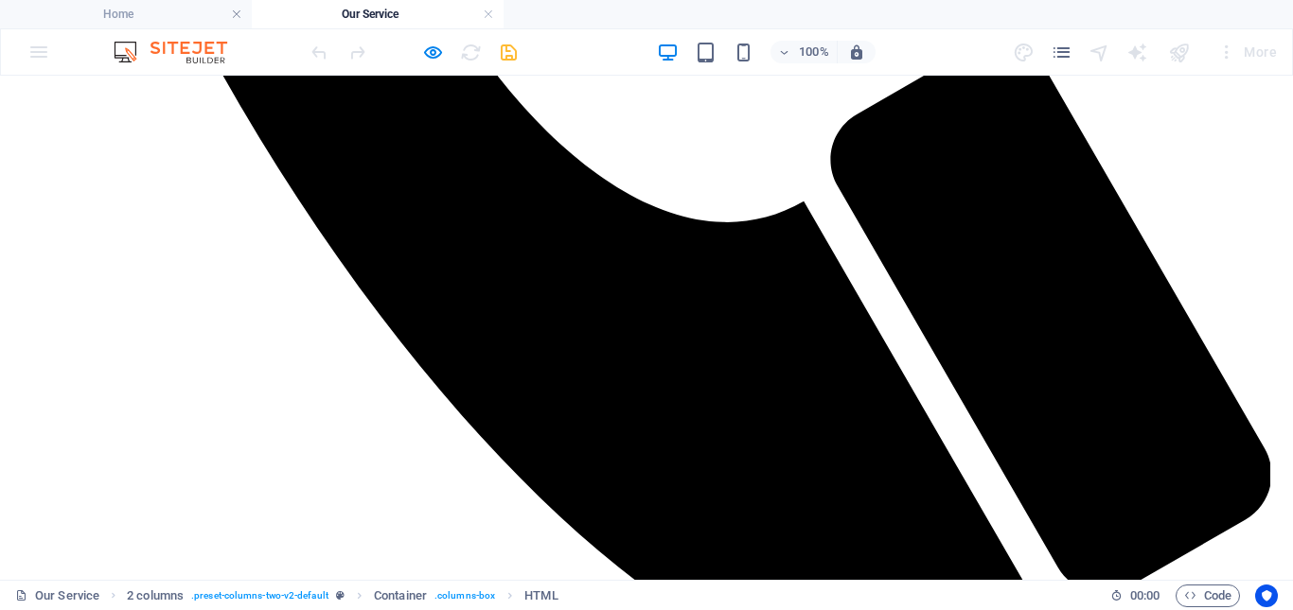
scroll to position [1266, 0]
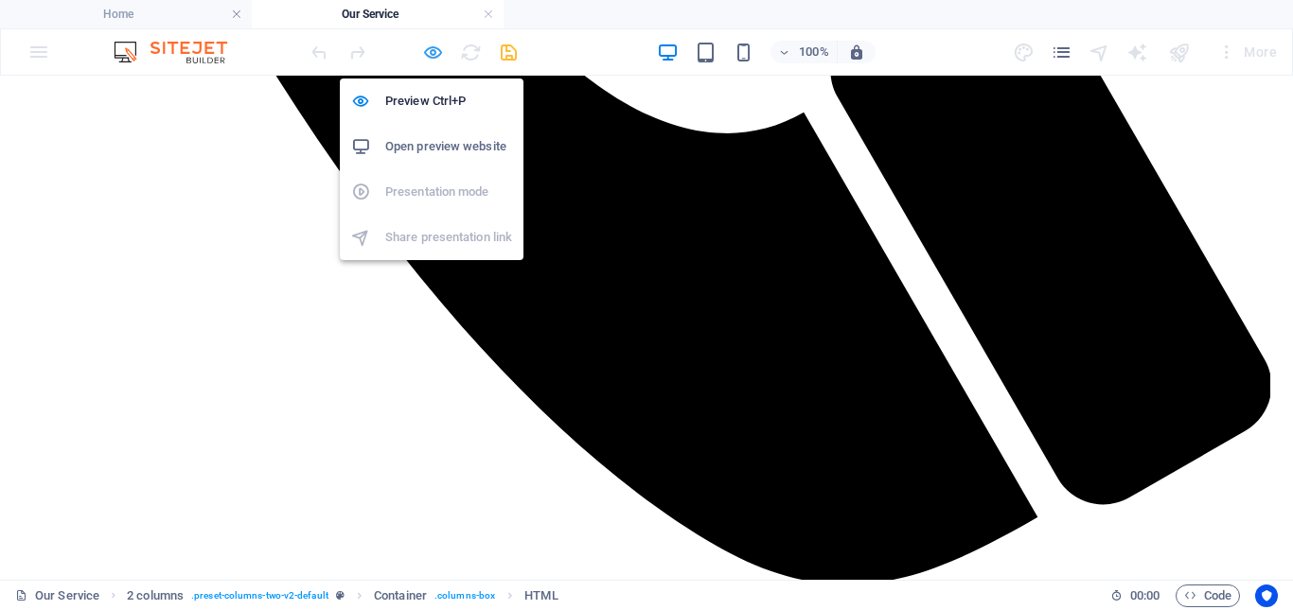
click at [432, 57] on icon "button" at bounding box center [433, 53] width 22 height 22
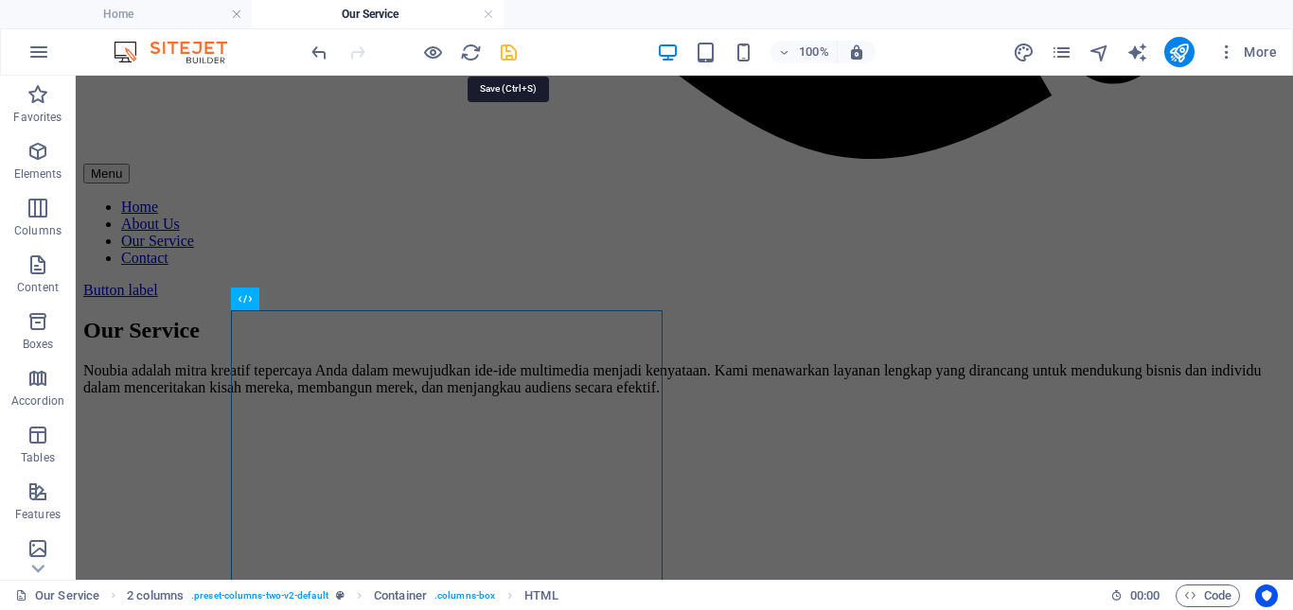
click at [515, 55] on icon "save" at bounding box center [509, 53] width 22 height 22
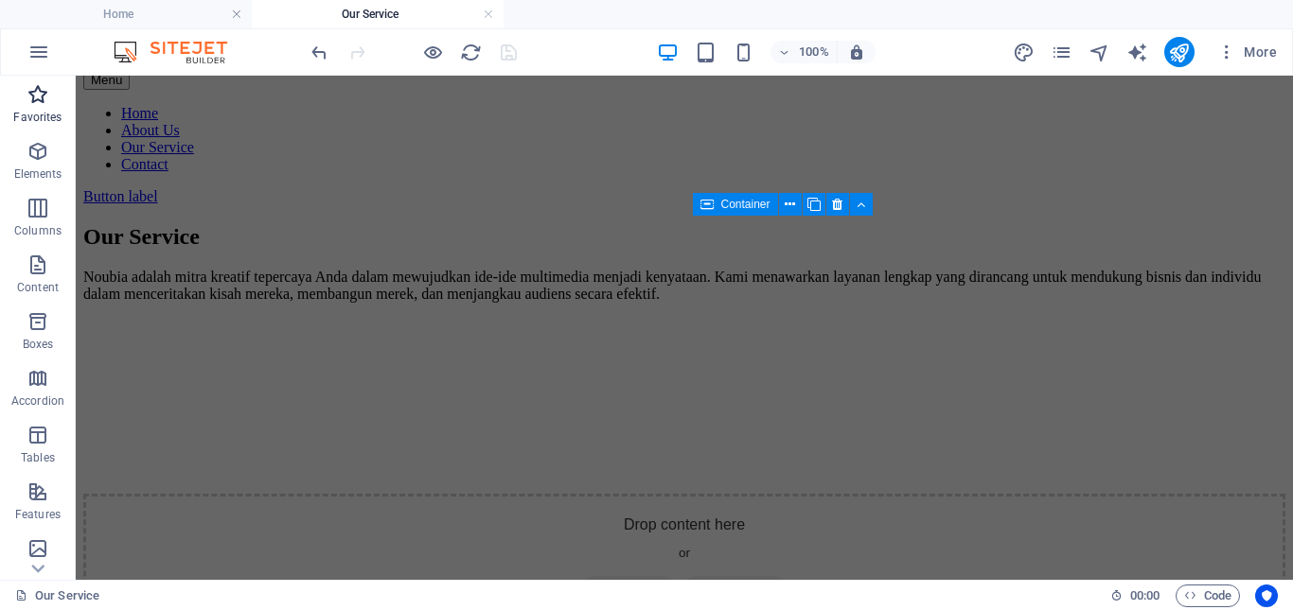
scroll to position [1686, 0]
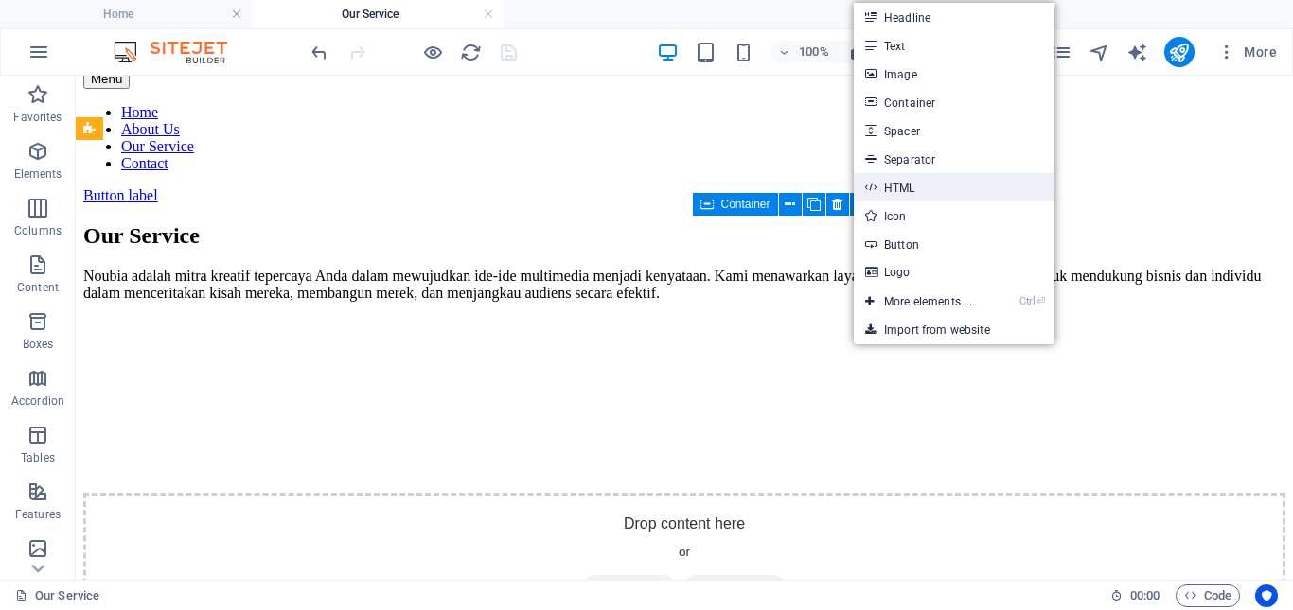
click at [918, 188] on link "HTML" at bounding box center [954, 187] width 201 height 28
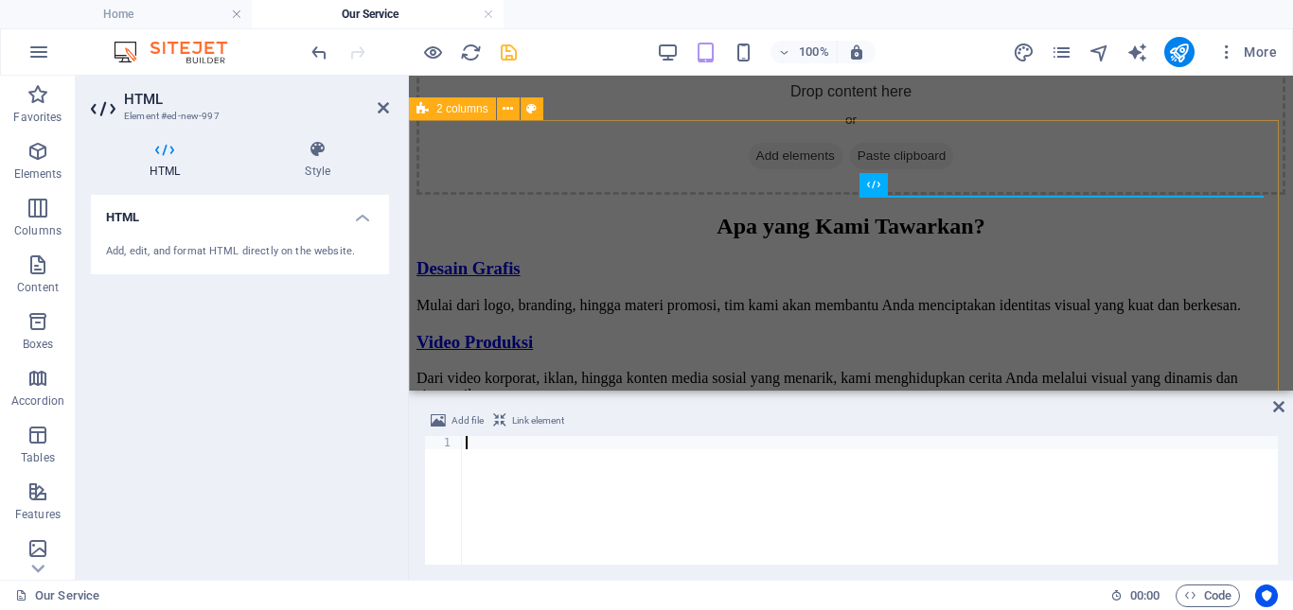
scroll to position [1665, 0]
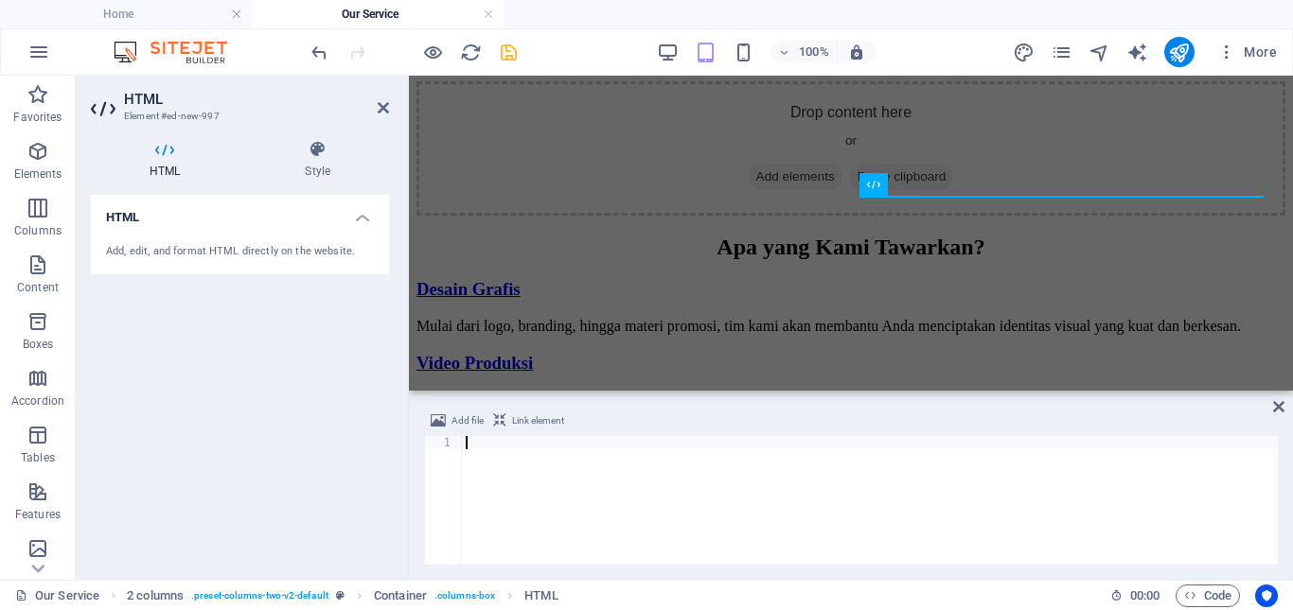
click at [514, 453] on div at bounding box center [870, 513] width 816 height 155
paste textarea
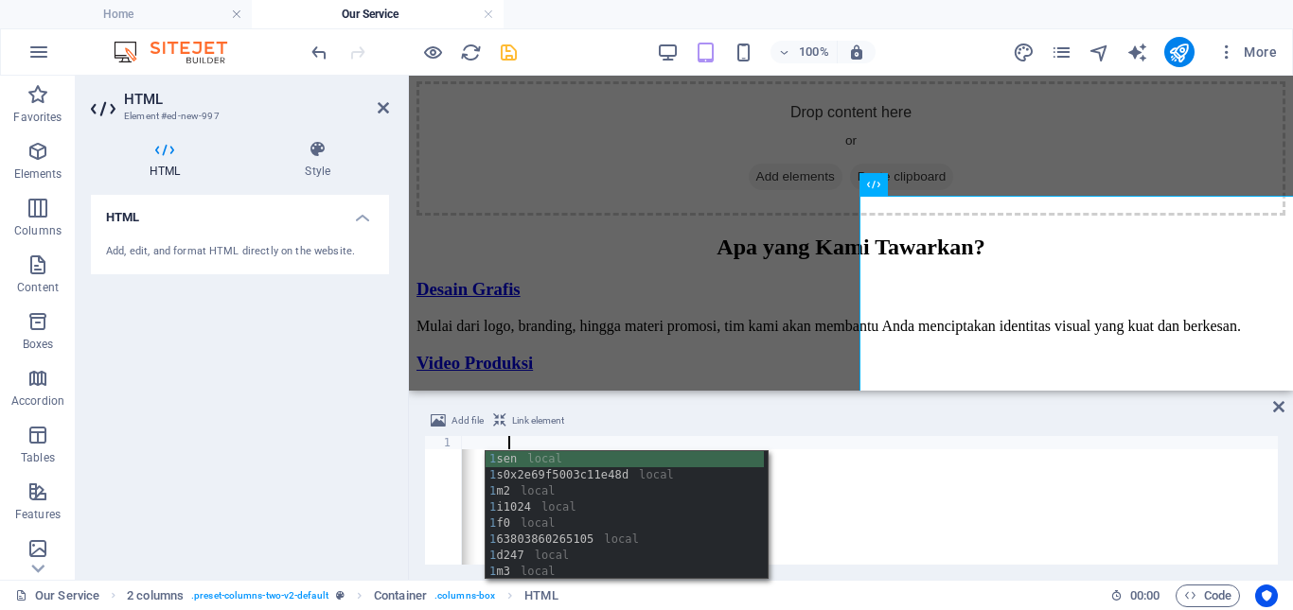
scroll to position [0, 1762]
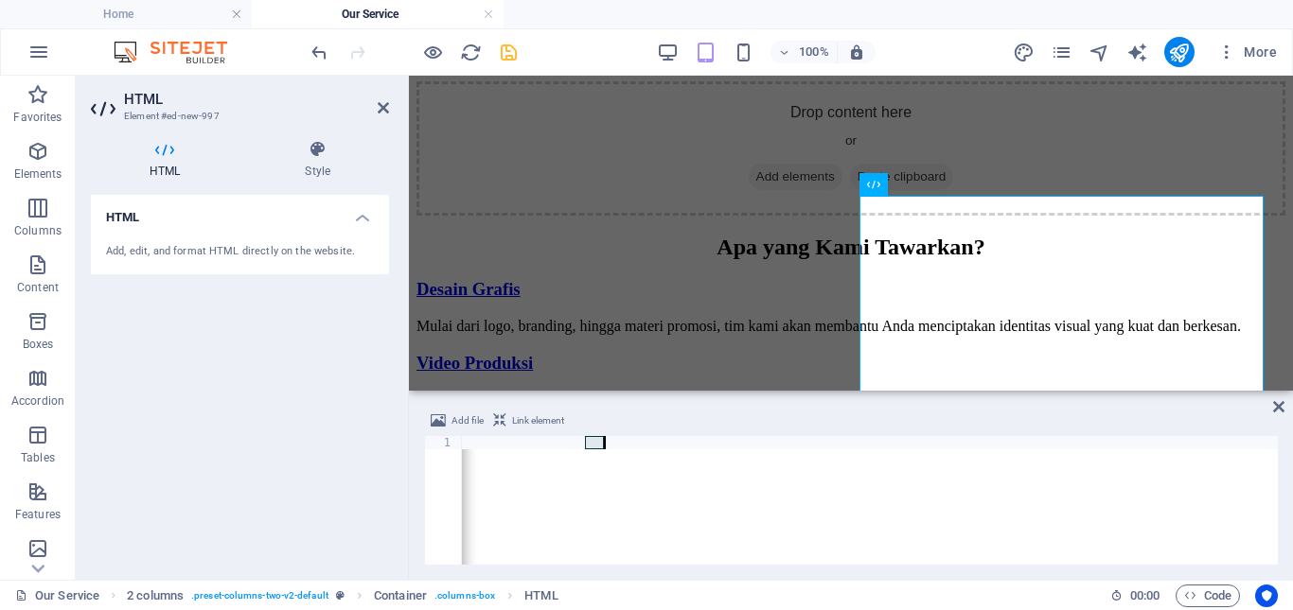
drag, startPoint x: 582, startPoint y: 443, endPoint x: 602, endPoint y: 444, distance: 19.9
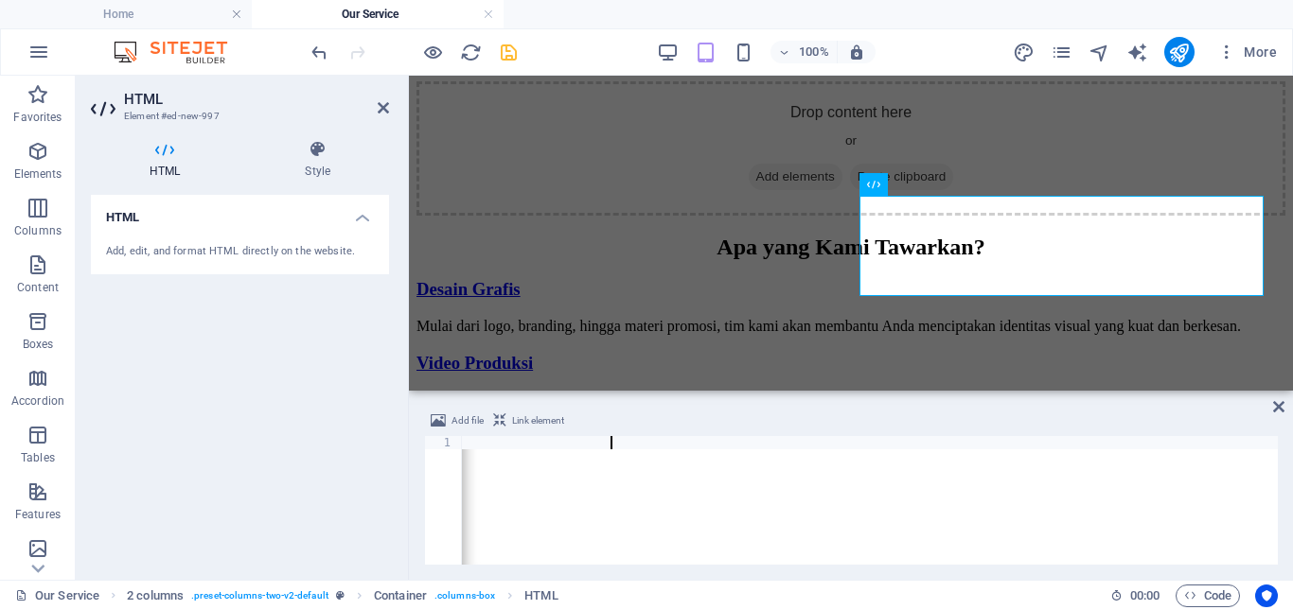
scroll to position [0, 155]
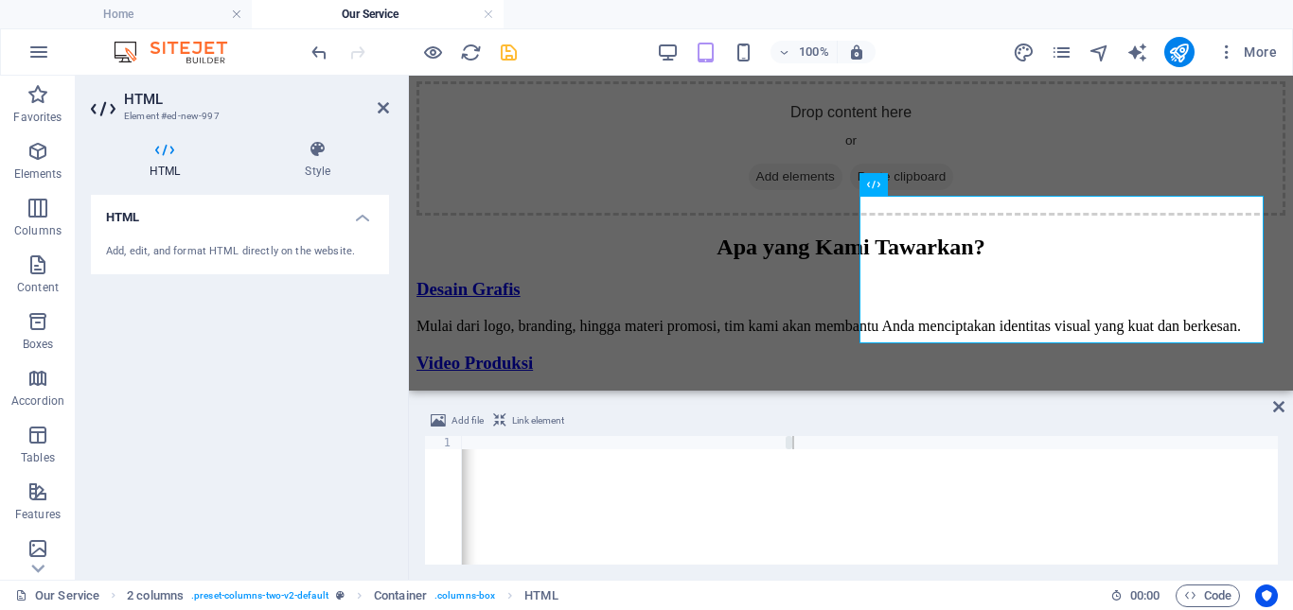
scroll to position [0, 1570]
click at [804, 444] on div "< iframe src = "https://www.google.com/maps/embed?pb=!1m18!1m12!1m3!1d247.92207…" at bounding box center [190, 511] width 2597 height 151
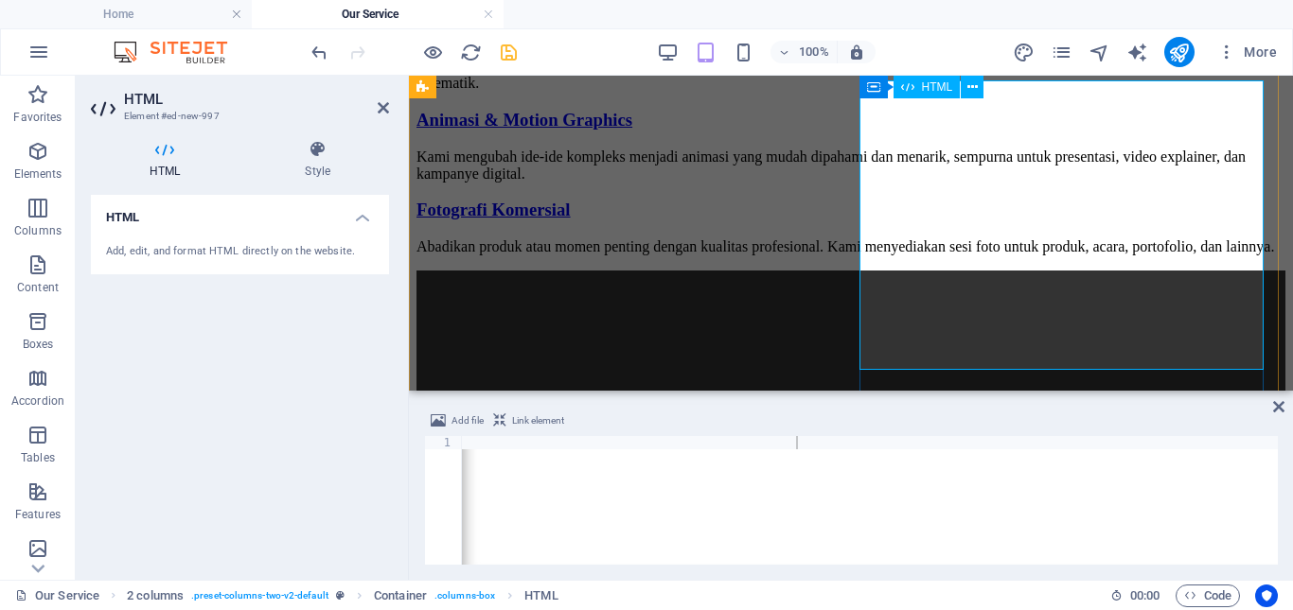
scroll to position [1760, 0]
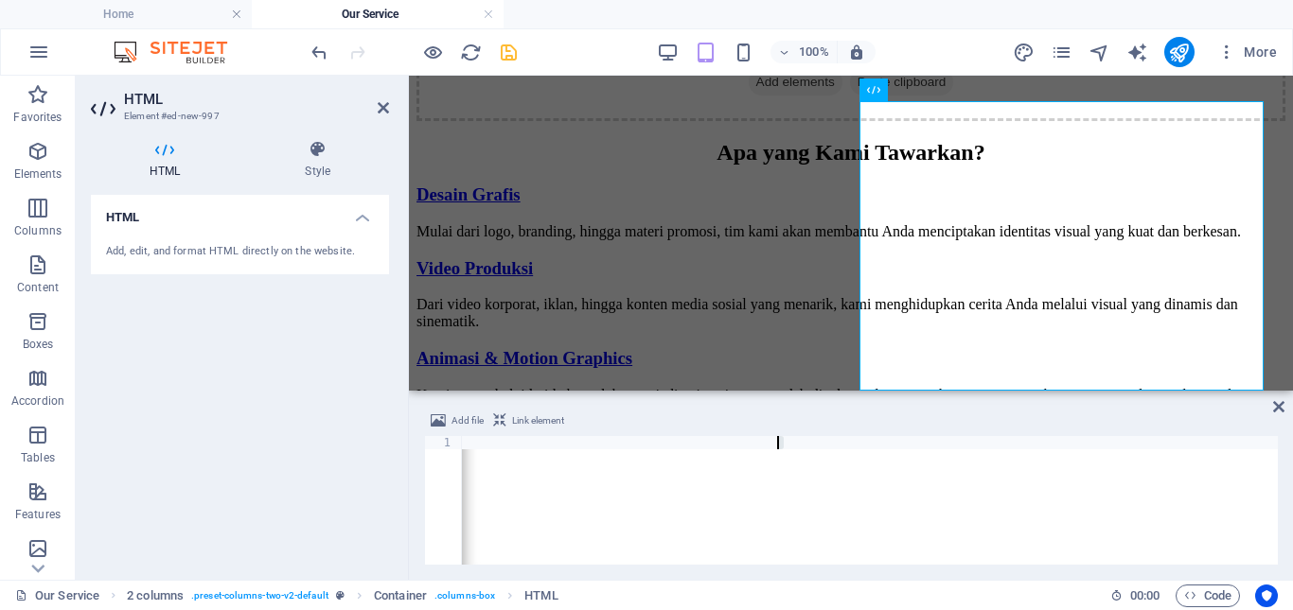
click at [776, 448] on div "< iframe src = "https://www.google.com/maps/embed?pb=!1m18!1m12!1m3!1d247.92207…" at bounding box center [187, 511] width 2590 height 151
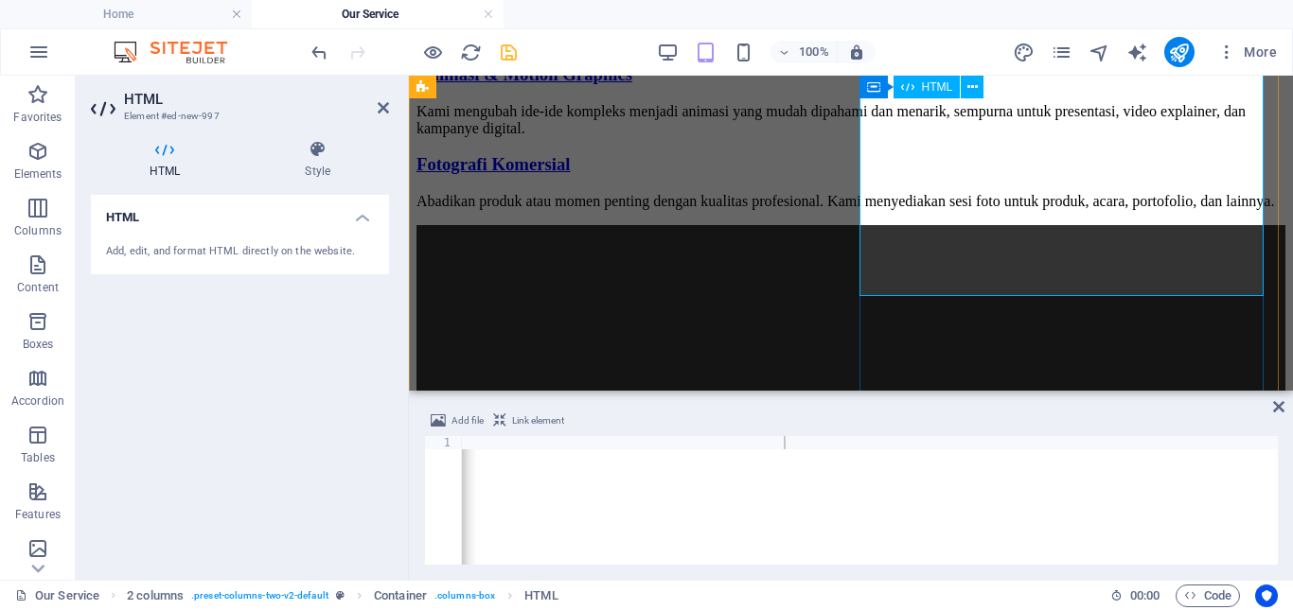
scroll to position [1949, 0]
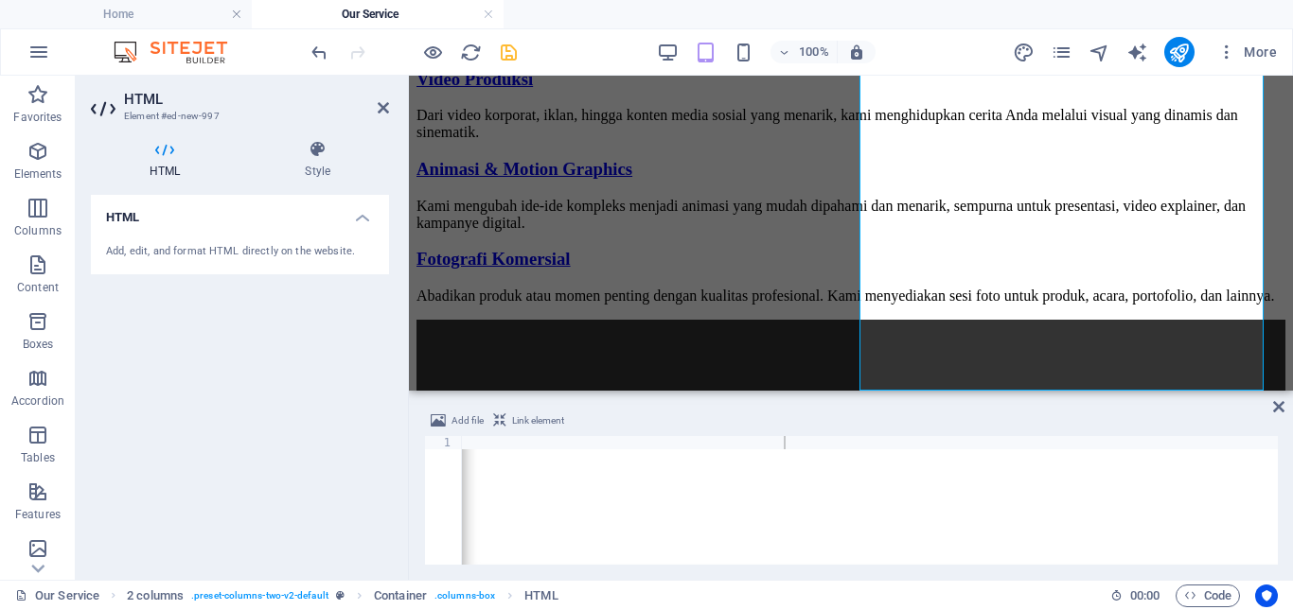
click at [710, 440] on div "< iframe src = "https://www.google.com/maps/embed?pb=!1m18!1m12!1m3!1d247.92207…" at bounding box center [187, 511] width 2590 height 151
type textarea "<iframe src="https://www.google.com/maps/embed?pb=!1m18!1m12!1m3!1d247.92207211…"
click at [509, 52] on icon "save" at bounding box center [509, 53] width 22 height 22
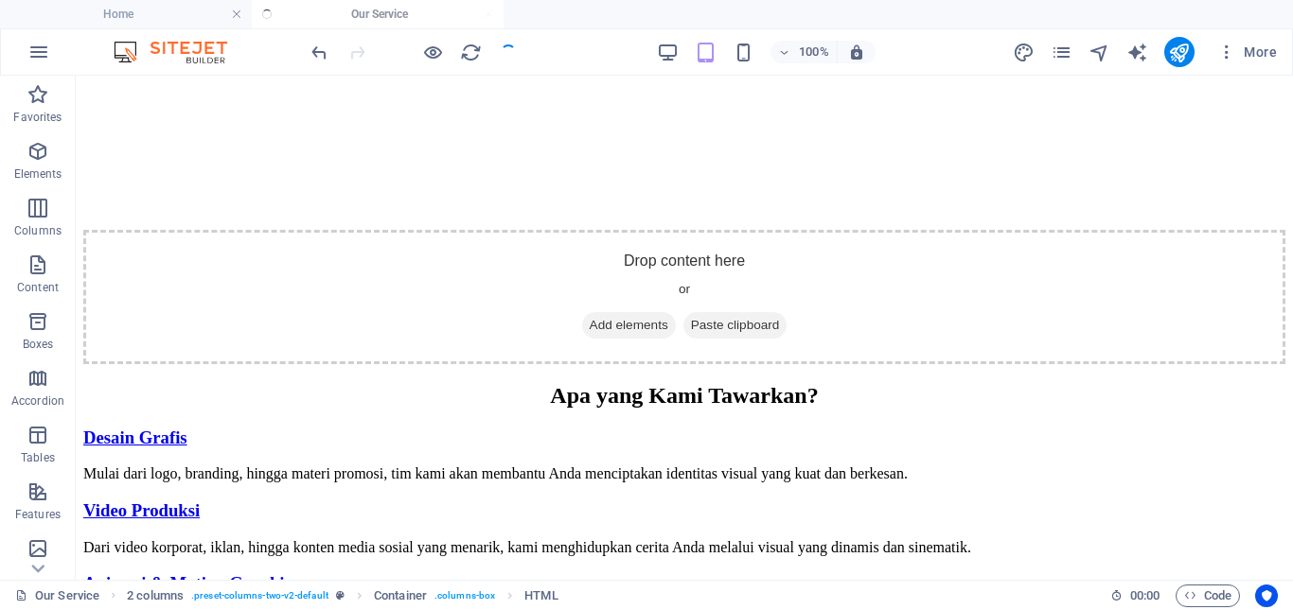
scroll to position [1990, 0]
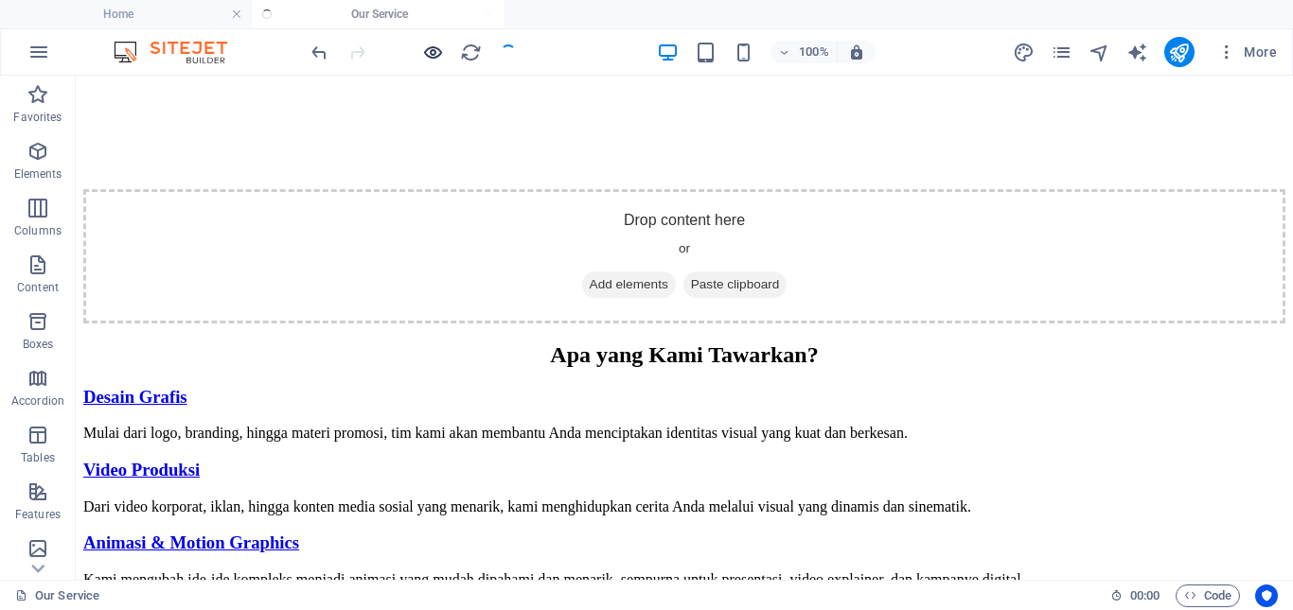
click at [430, 53] on icon "button" at bounding box center [433, 53] width 22 height 22
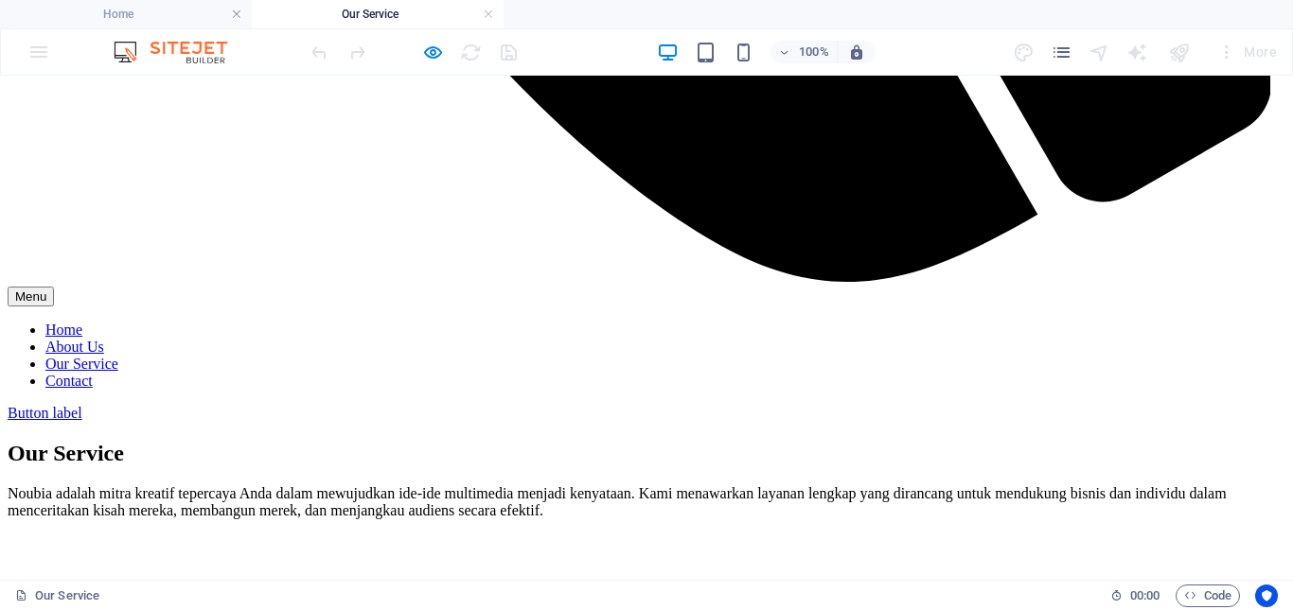
scroll to position [1475, 0]
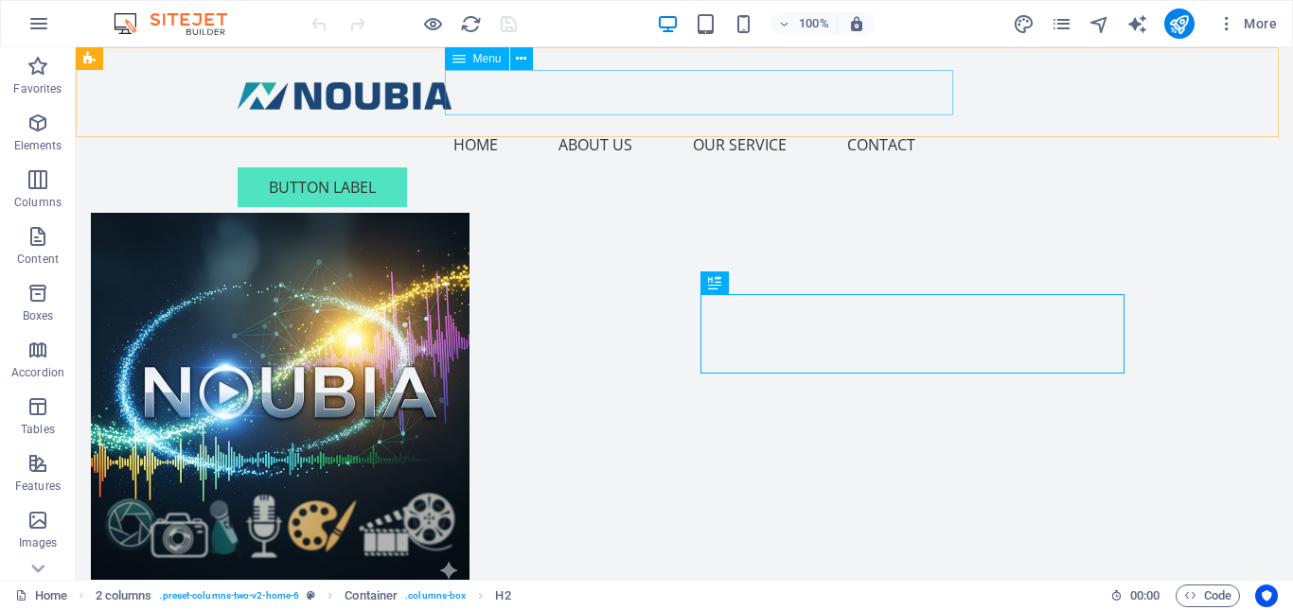
click at [728, 122] on nav "Home About Us Our Service Contact" at bounding box center [684, 144] width 893 height 45
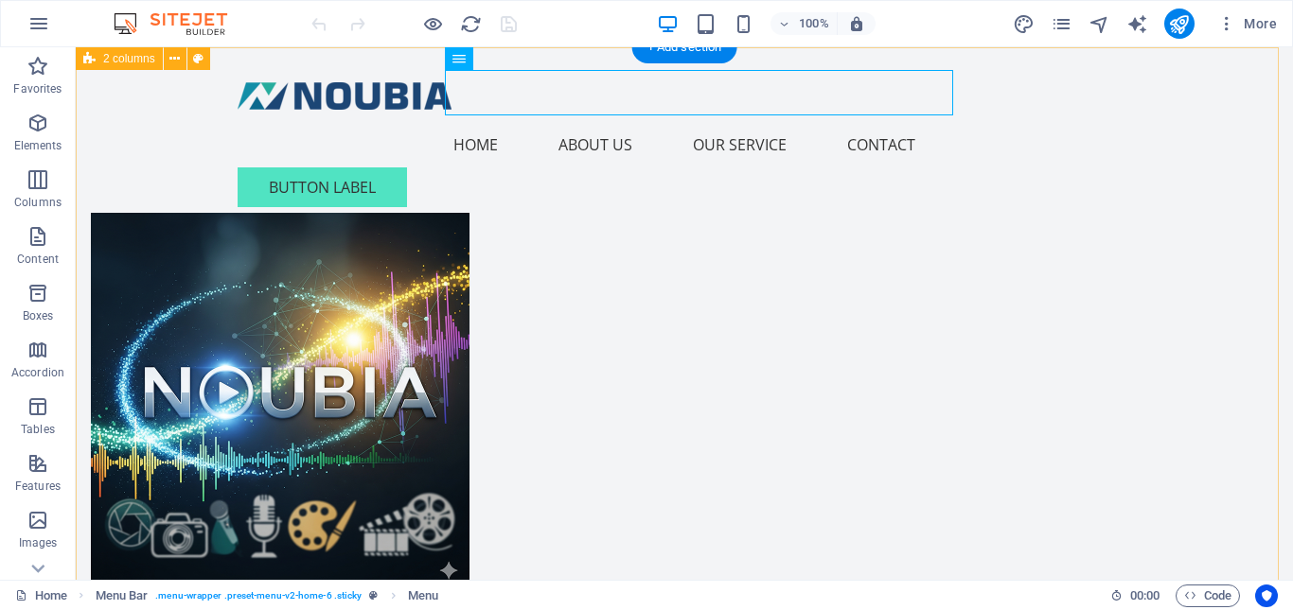
click at [939, 204] on div "Solusi Kreatif untuk Promosi Anda Kami menyediakan layanan multimedia profesion…" at bounding box center [684, 475] width 1217 height 857
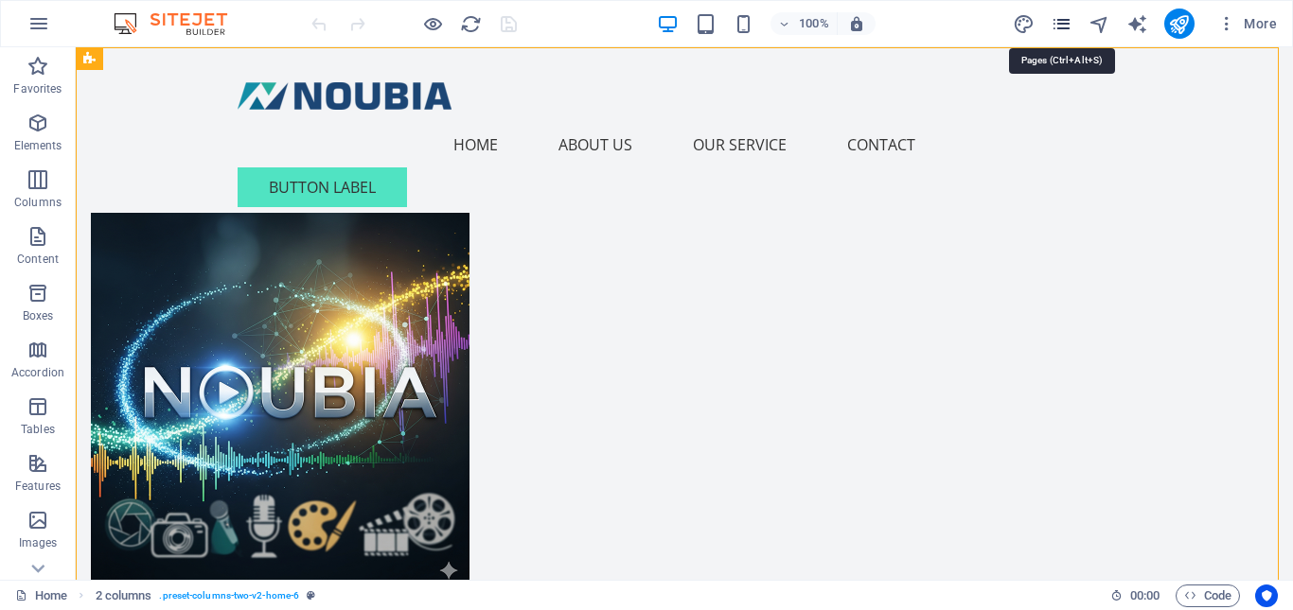
click at [1067, 26] on icon "pages" at bounding box center [1061, 24] width 22 height 22
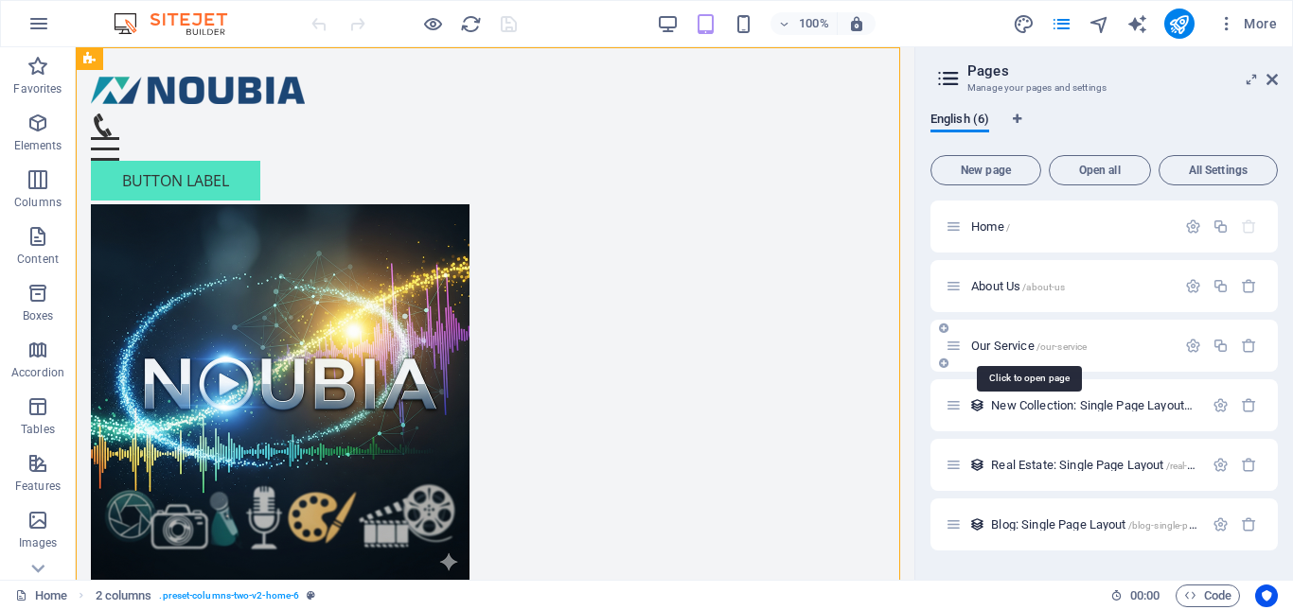
click at [1000, 352] on div "Our Service /our-service" at bounding box center [1060, 346] width 230 height 22
click at [1012, 348] on span "Our Service /our-service" at bounding box center [1028, 346] width 115 height 14
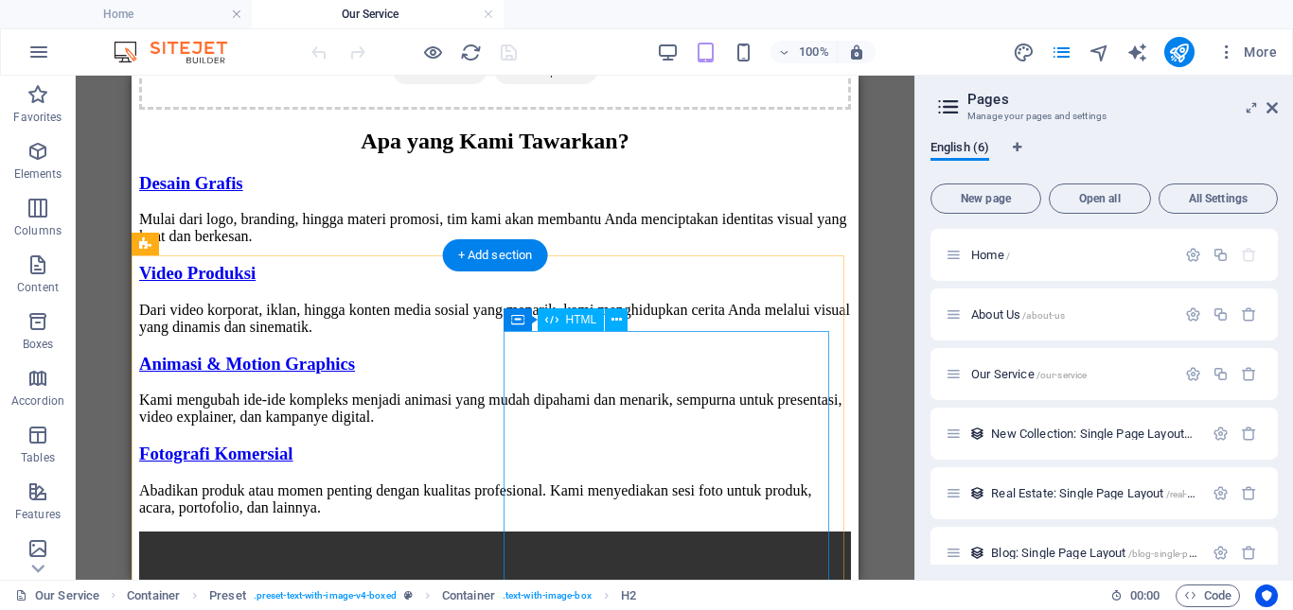
scroll to position [2176, 0]
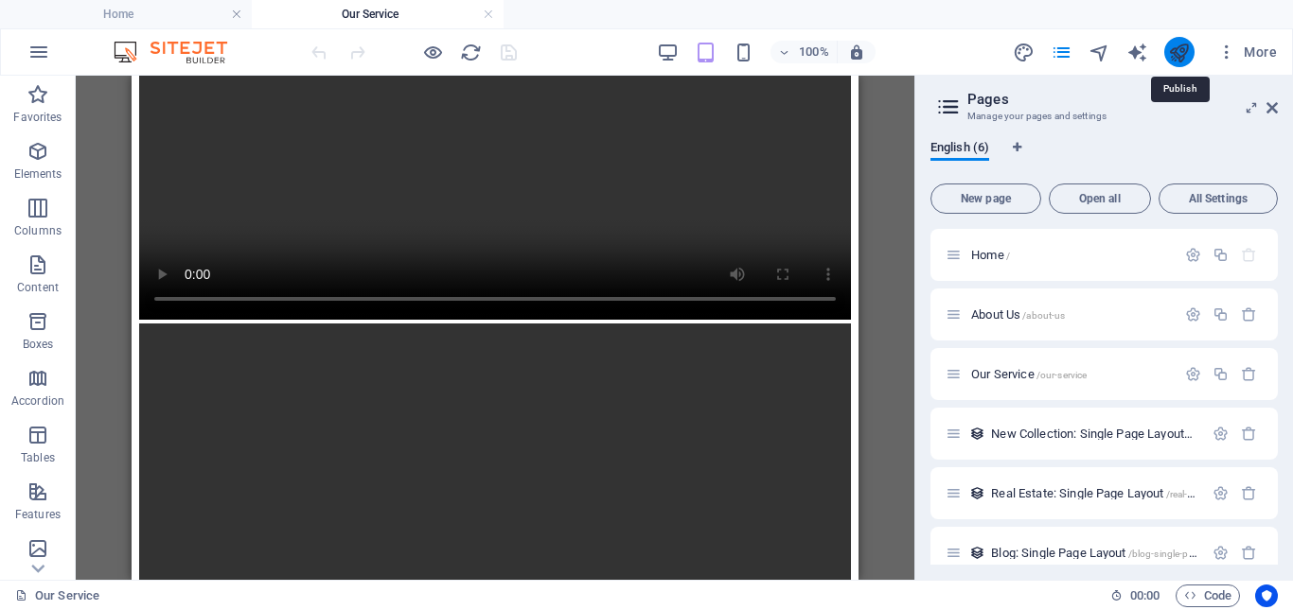
click at [1182, 56] on icon "publish" at bounding box center [1179, 53] width 22 height 22
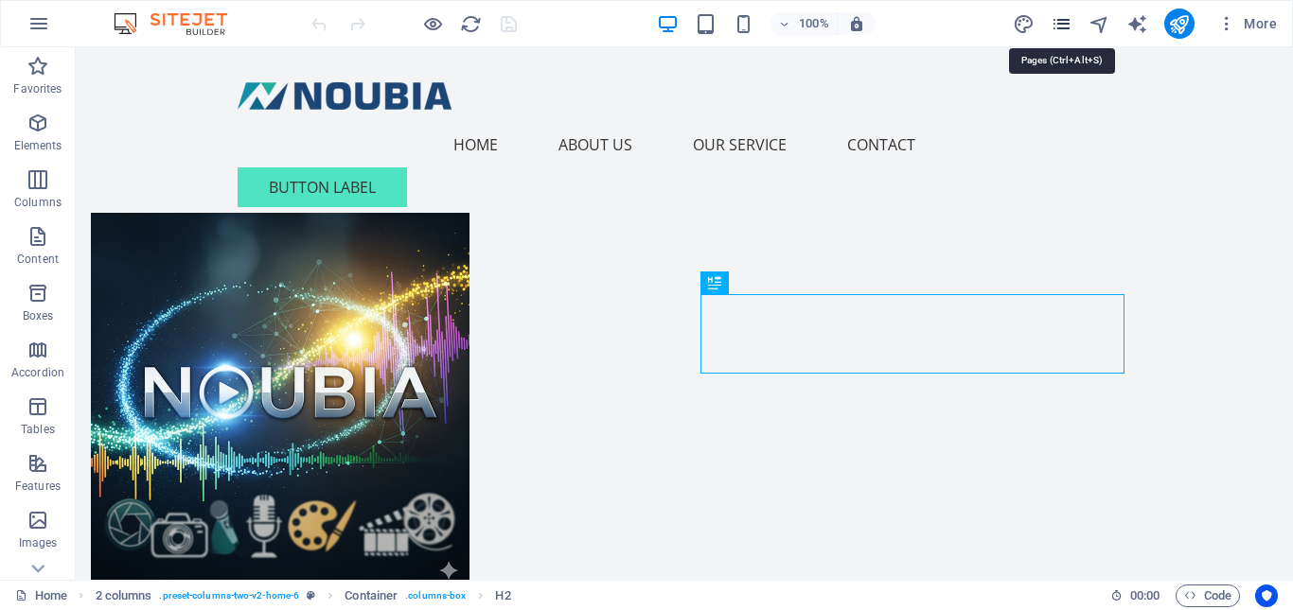
click at [1067, 25] on icon "pages" at bounding box center [1061, 24] width 22 height 22
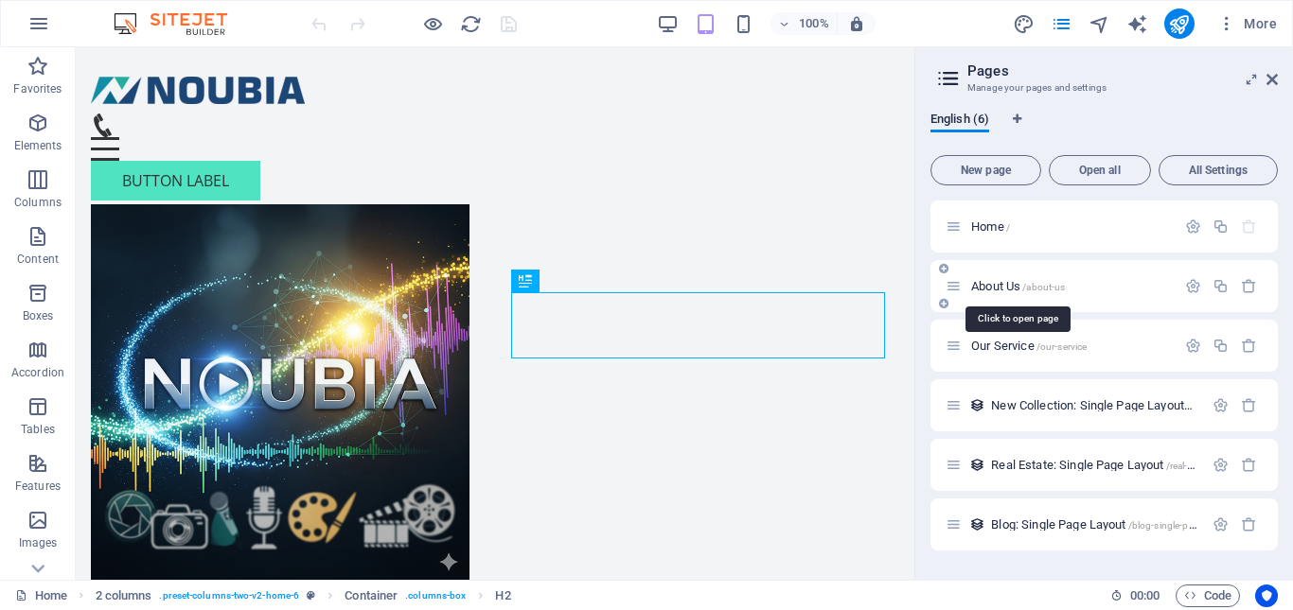
click at [997, 287] on span "About Us /about-us" at bounding box center [1018, 286] width 94 height 14
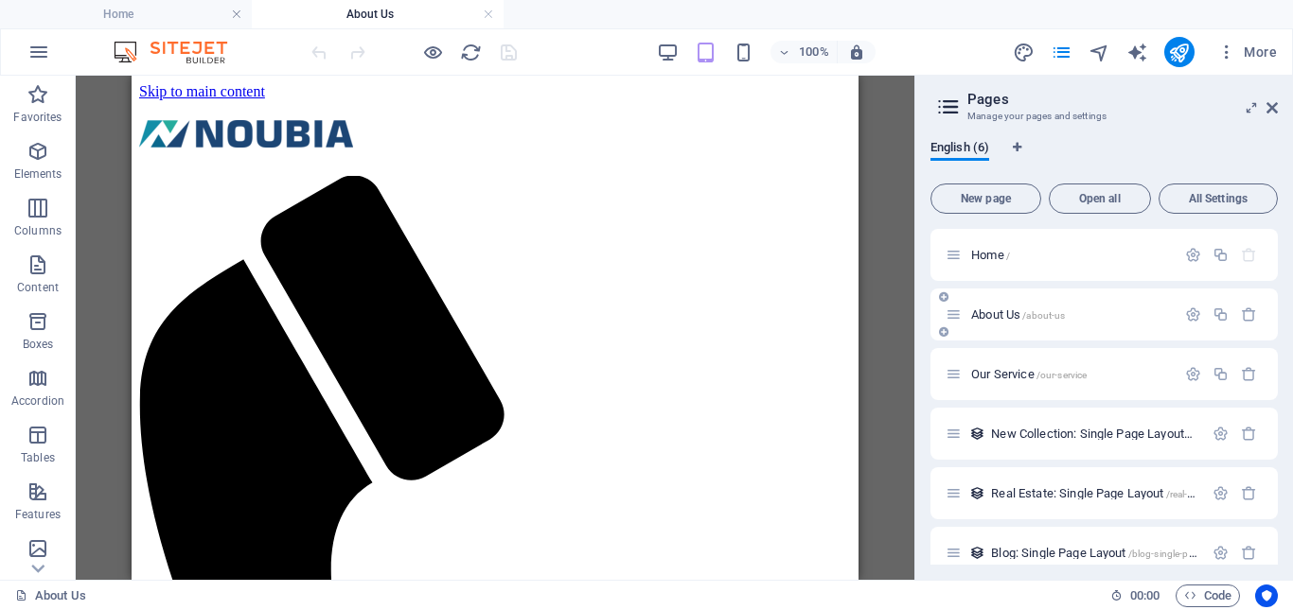
click at [1004, 318] on span "About Us /about-us" at bounding box center [1018, 315] width 94 height 14
click at [995, 314] on span "About Us /about-us" at bounding box center [1018, 315] width 94 height 14
click at [997, 317] on span "About Us /about-us" at bounding box center [1018, 315] width 94 height 14
click at [997, 312] on span "About Us /about-us" at bounding box center [1018, 315] width 94 height 14
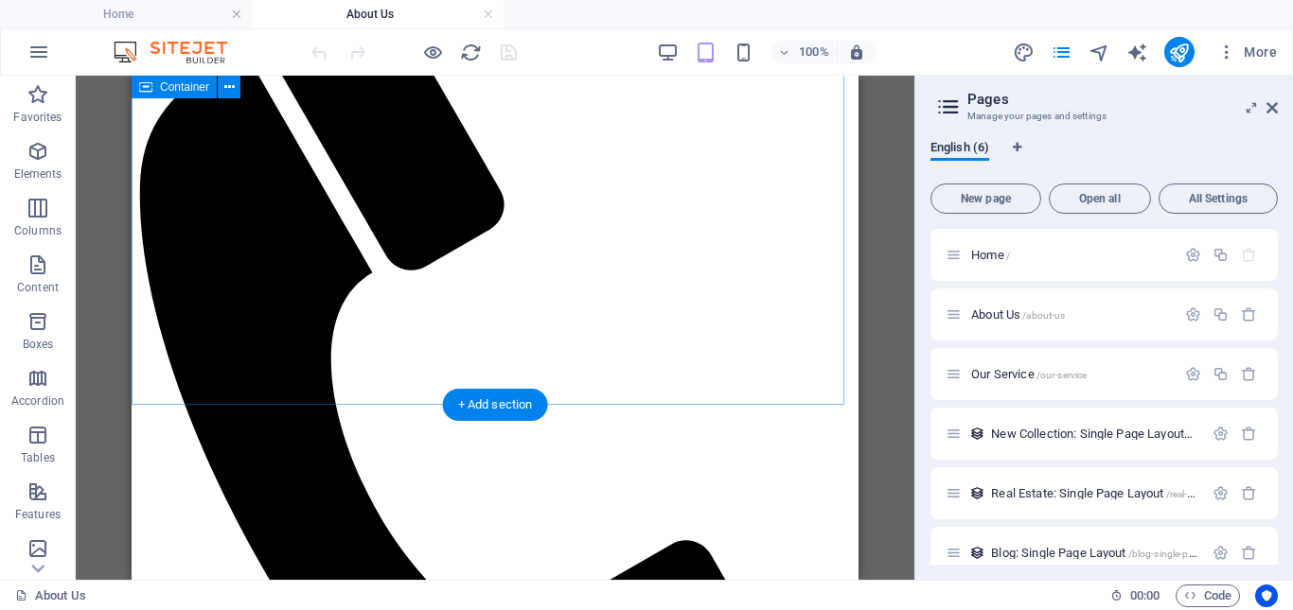
scroll to position [95, 0]
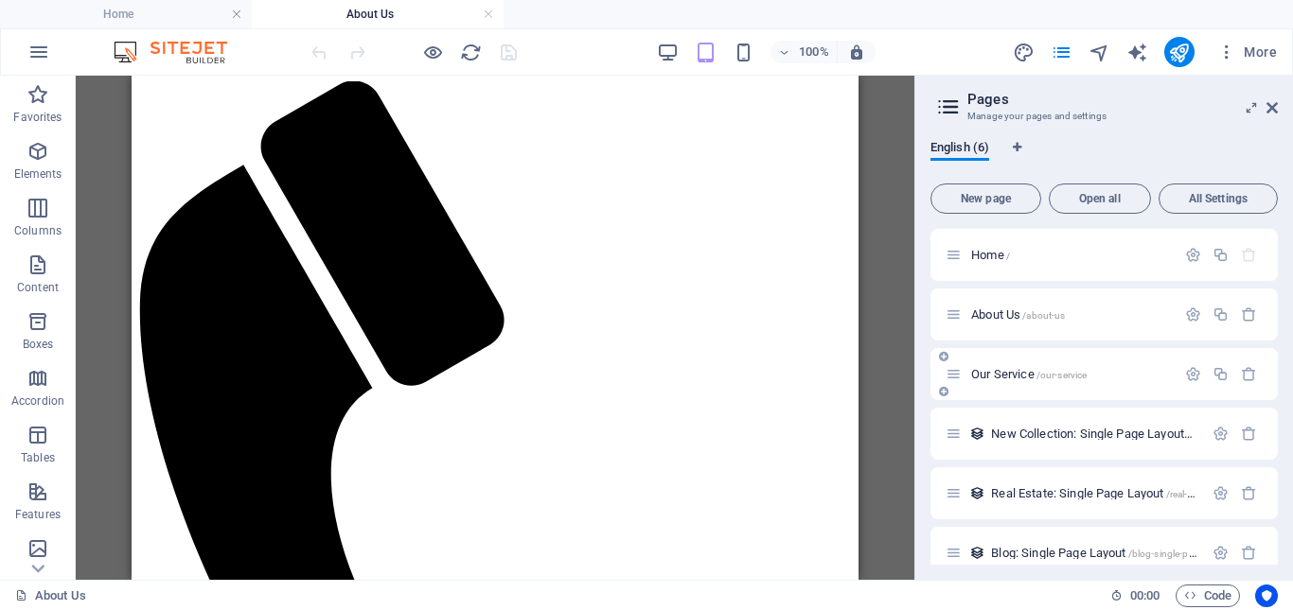
click at [1007, 379] on span "Our Service /our-service" at bounding box center [1028, 374] width 115 height 14
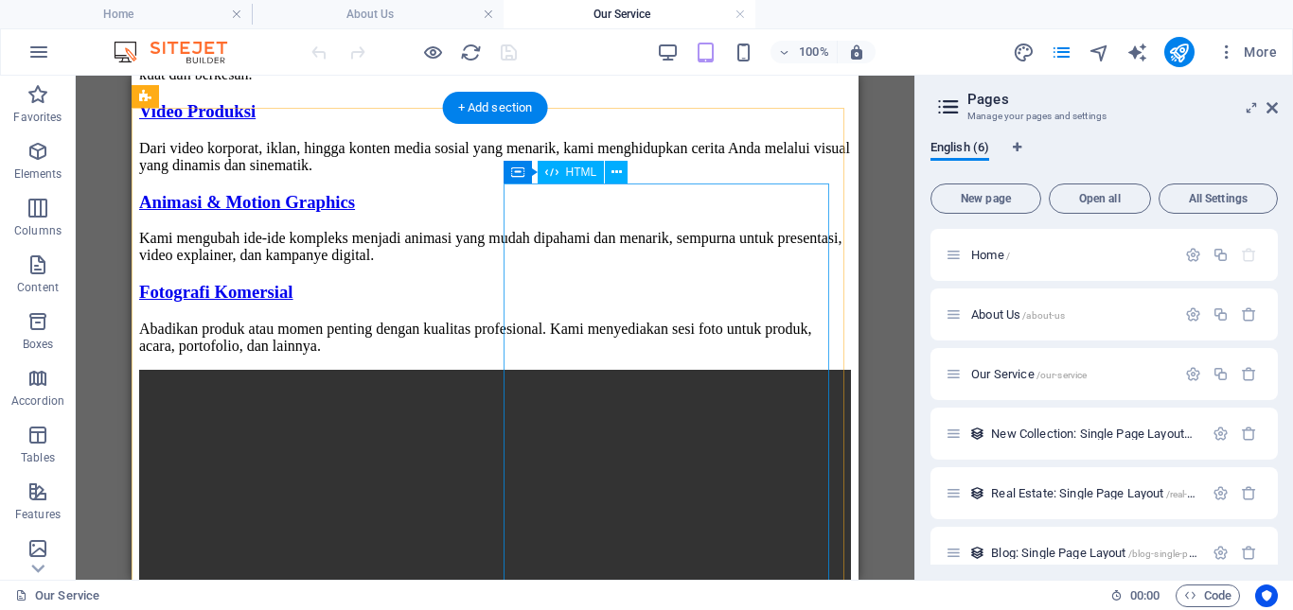
scroll to position [1798, 0]
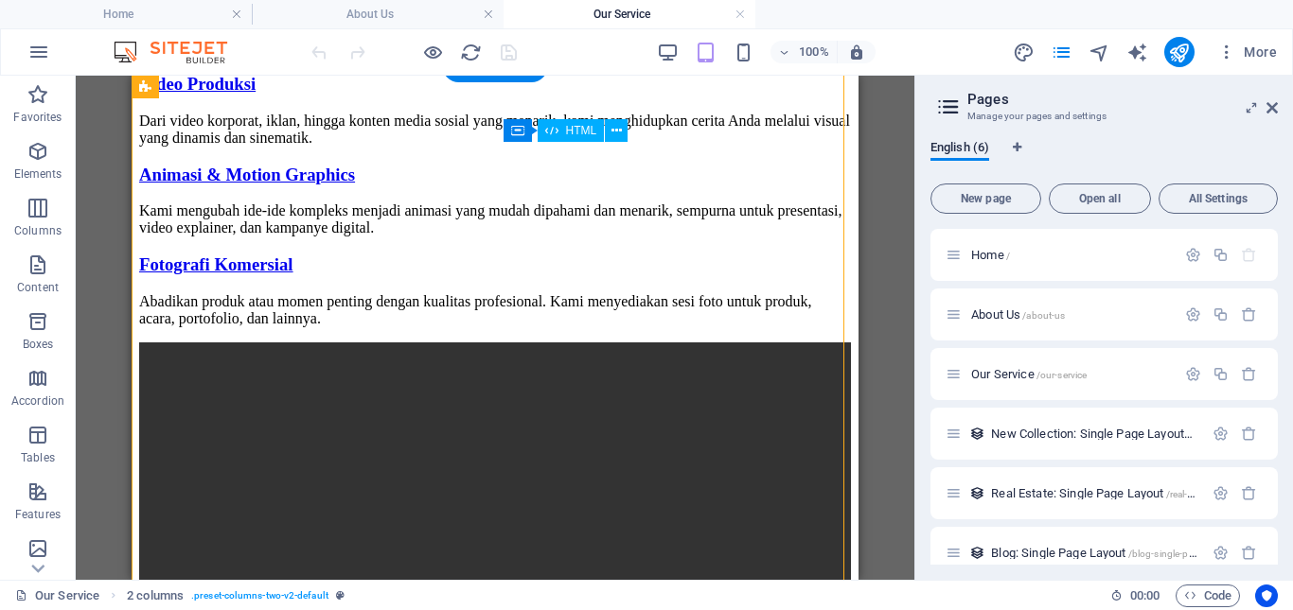
drag, startPoint x: 762, startPoint y: 400, endPoint x: 705, endPoint y: 317, distance: 100.8
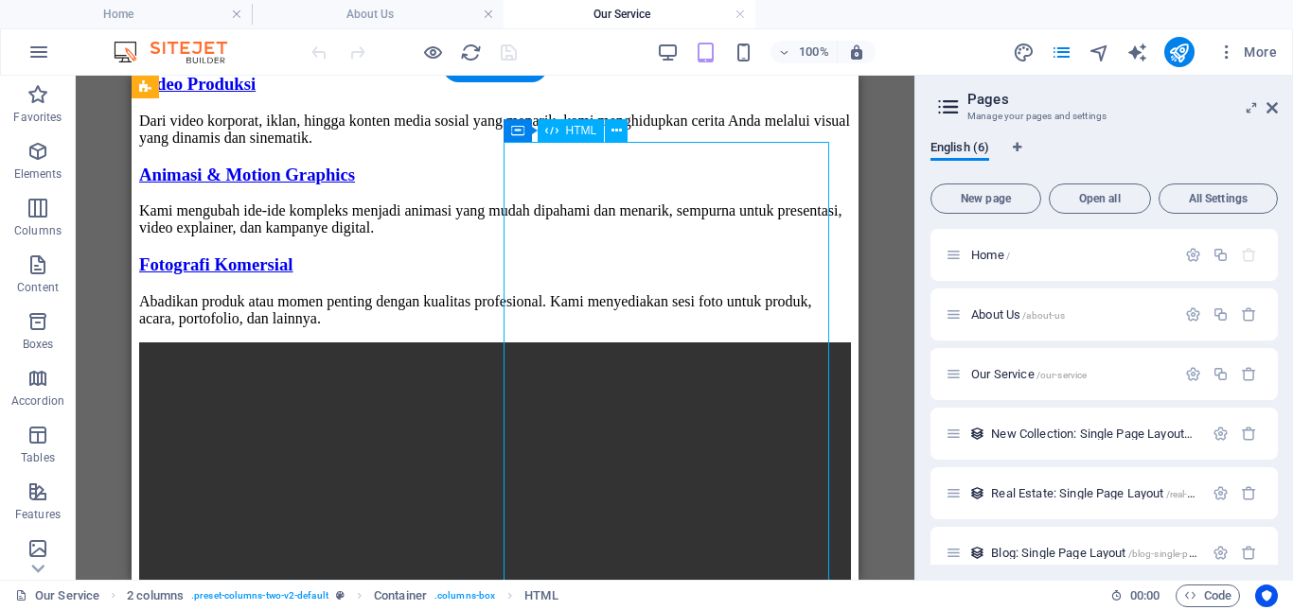
drag, startPoint x: 694, startPoint y: 306, endPoint x: 706, endPoint y: 328, distance: 25.8
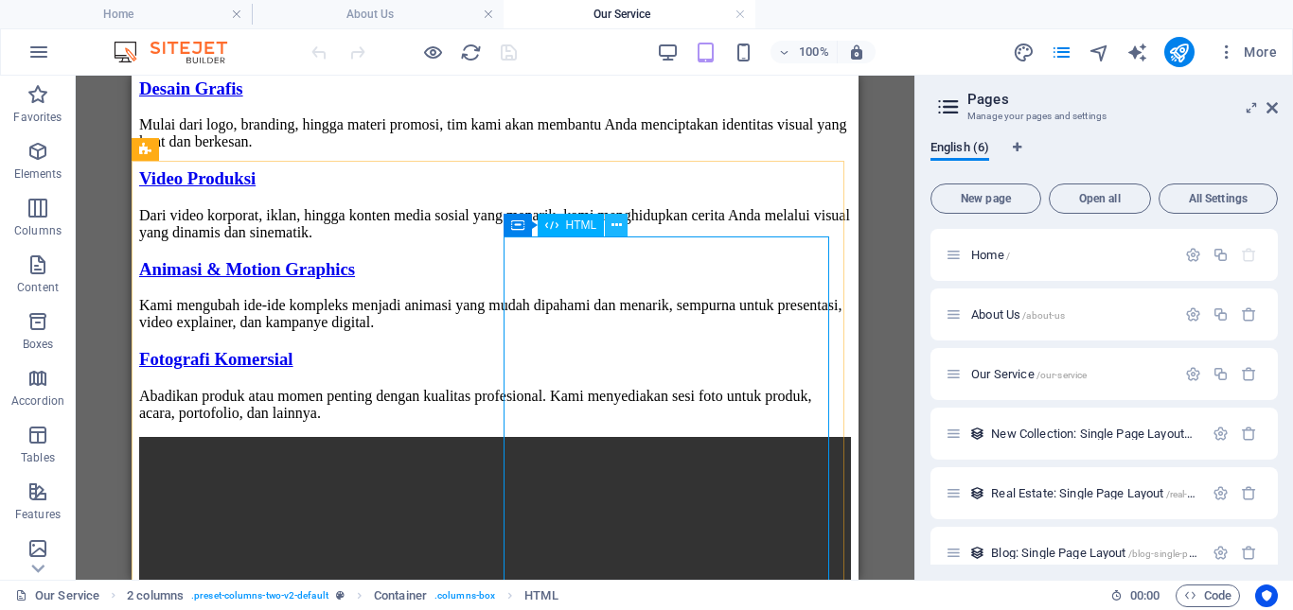
click at [615, 226] on icon at bounding box center [616, 226] width 10 height 20
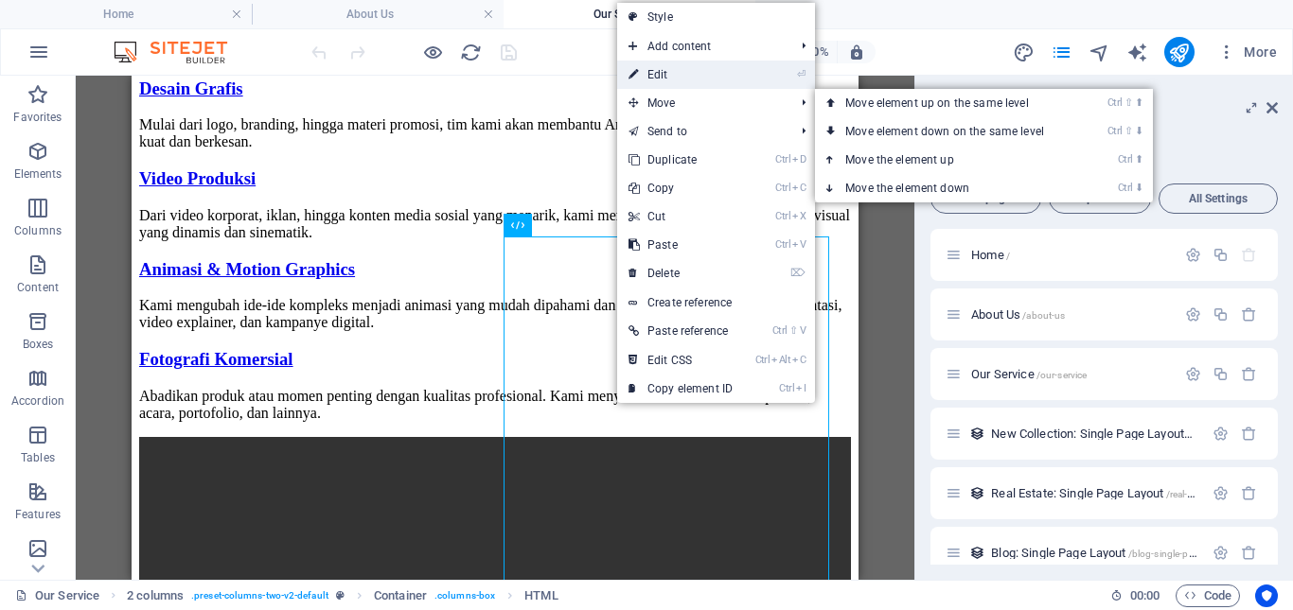
drag, startPoint x: 676, startPoint y: 73, endPoint x: 312, endPoint y: 89, distance: 363.7
click at [676, 73] on link "⏎ Edit" at bounding box center [680, 75] width 127 height 28
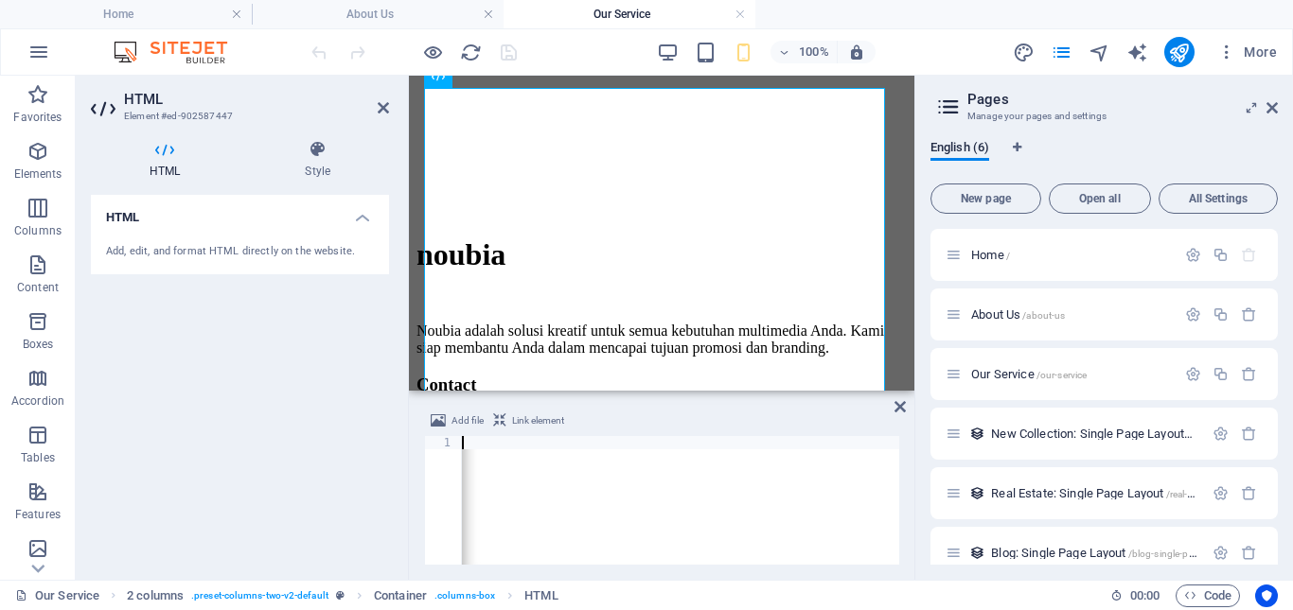
scroll to position [0, 1483]
drag, startPoint x: 547, startPoint y: 440, endPoint x: 728, endPoint y: 438, distance: 180.8
click at [728, 438] on div "< iframe src = "[URL][DOMAIN_NAME]" width = "100%" height = "500" style = "bord…" at bounding box center [277, 511] width 2597 height 151
paste textarea "[DOMAIN_NAME][URL] width="100%" height="500" style="border:0;" allowfullscreen=…"
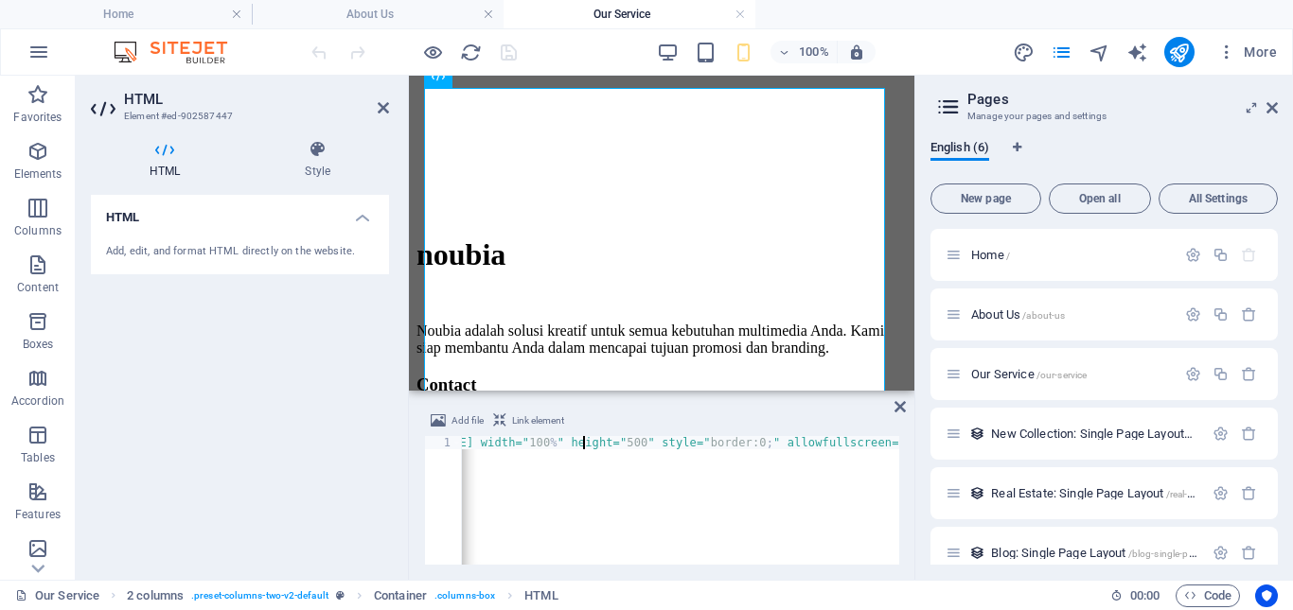
type textarea "<iframe src="[URL][DOMAIN_NAME]" width="100%" height="500" style="border:0;" al…"
click at [864, 440] on div "< iframe src = "[URL][DOMAIN_NAME]" width = "100%" height = "500" style = "bord…" at bounding box center [680, 500] width 437 height 129
drag, startPoint x: 884, startPoint y: 447, endPoint x: 529, endPoint y: 450, distance: 354.9
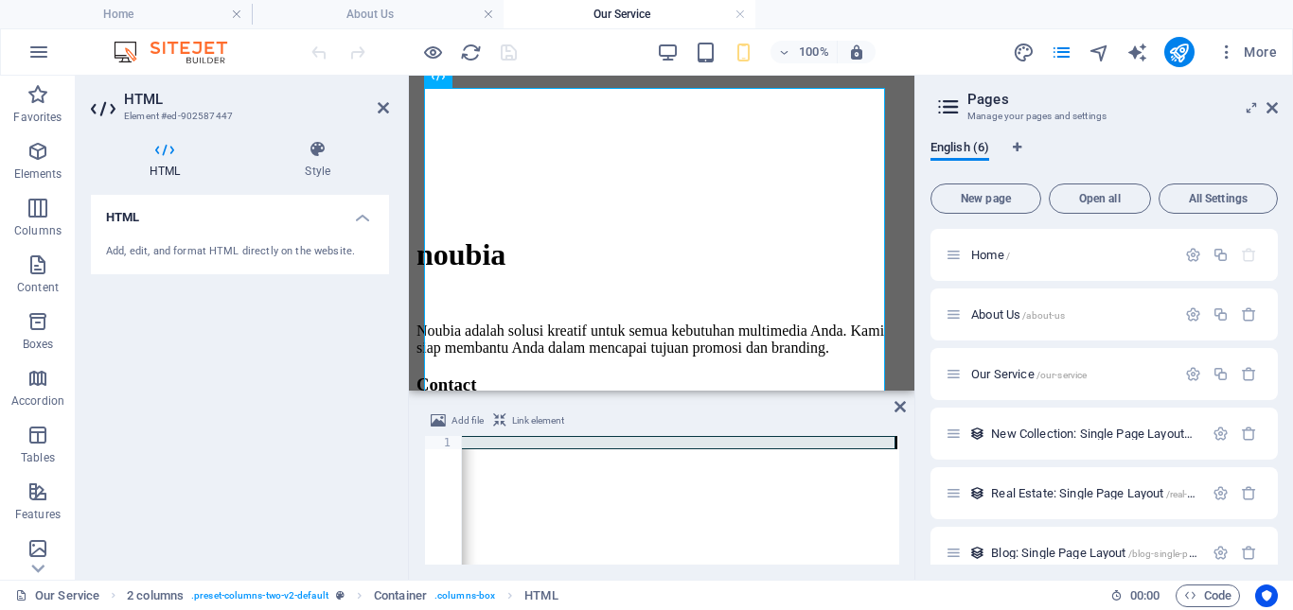
click at [533, 489] on div "< iframe src = "[URL][DOMAIN_NAME]" width = "100%" height = "500" style = "bord…" at bounding box center [680, 500] width 437 height 129
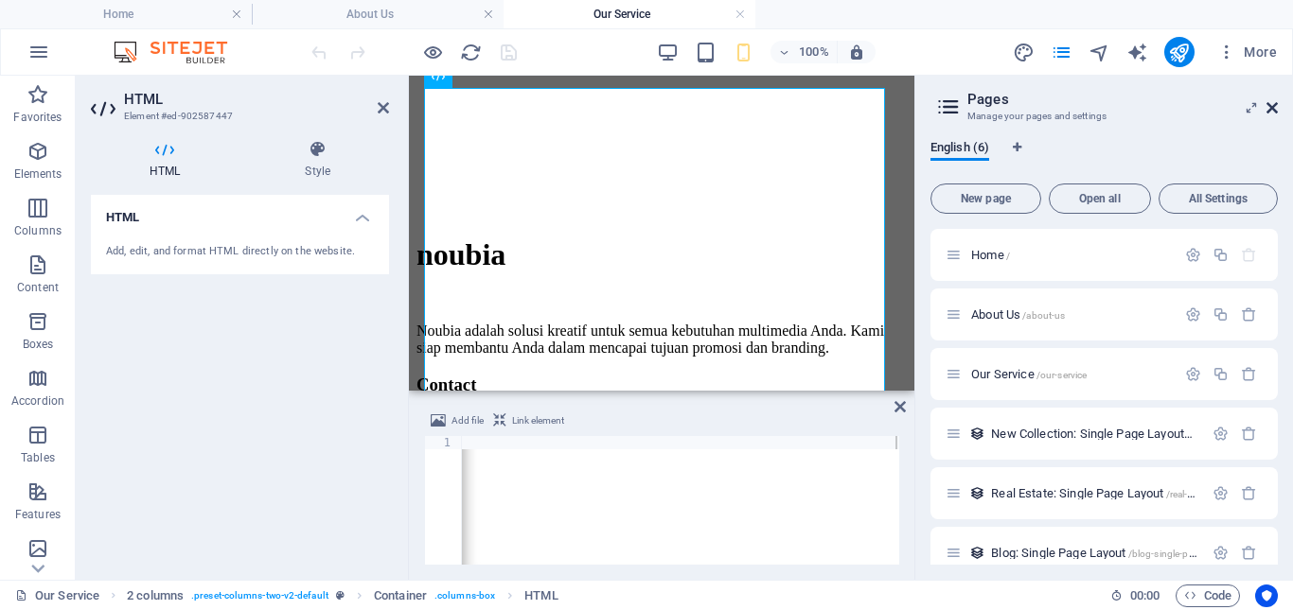
click at [1272, 108] on icon at bounding box center [1271, 107] width 11 height 15
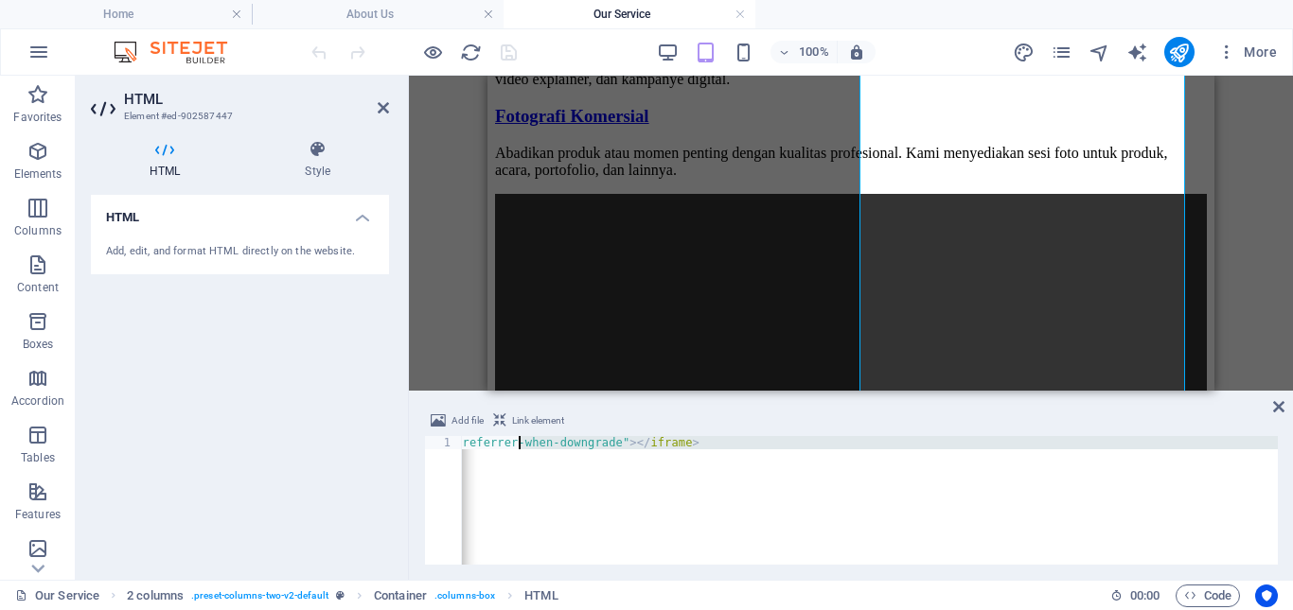
scroll to position [0, 0]
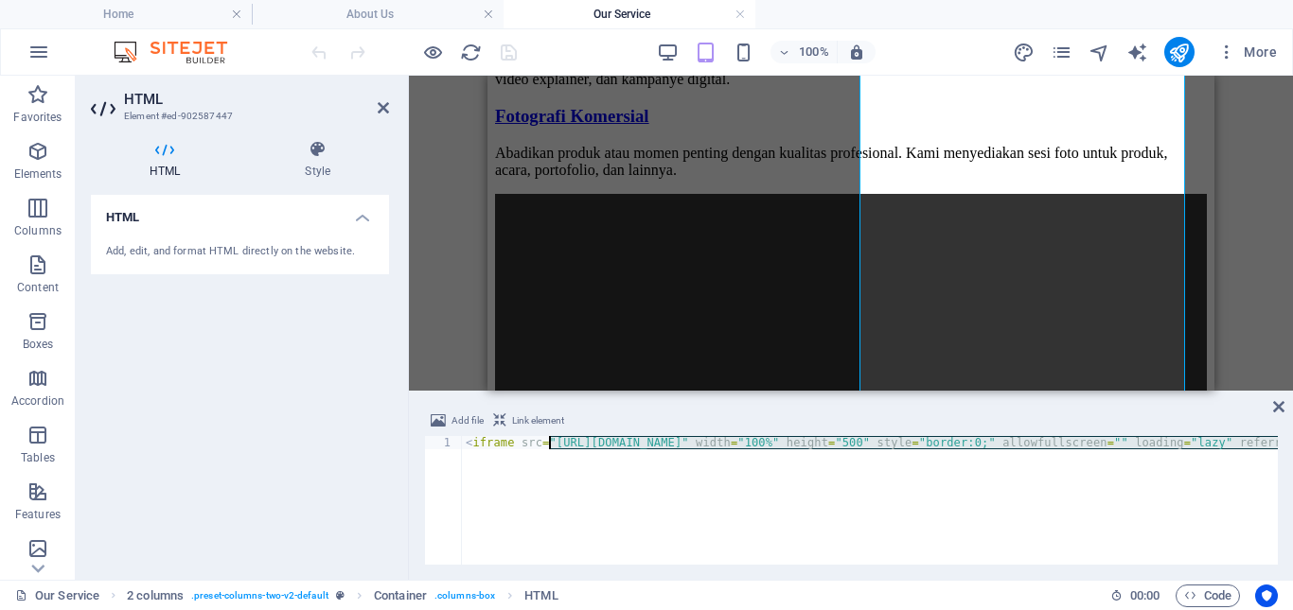
drag, startPoint x: 781, startPoint y: 440, endPoint x: 550, endPoint y: 446, distance: 231.0
paste textarea "[DOMAIN_NAME][URL]" width="100%" height="500" style="border:0;" allowfullscreen…"
type textarea "<iframe src="[URL][DOMAIN_NAME]" width="100%" height="500" style="border:0;" al…"
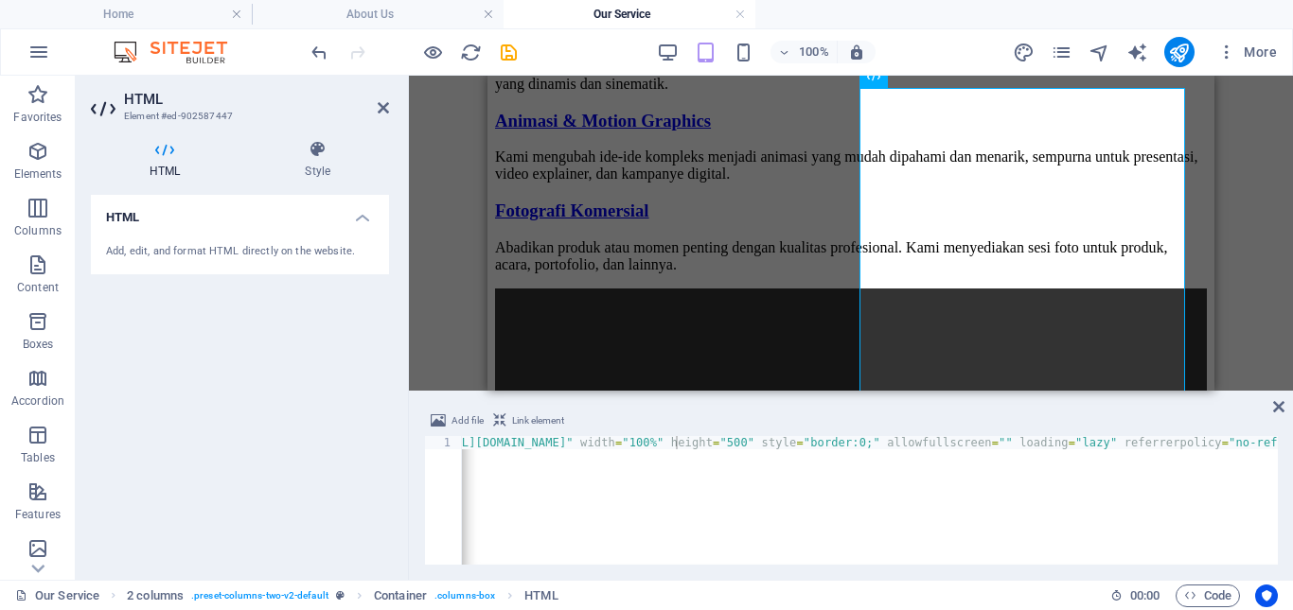
scroll to position [0, 30]
click at [520, 49] on div "100% More" at bounding box center [796, 52] width 977 height 30
click at [517, 51] on icon "save" at bounding box center [509, 53] width 22 height 22
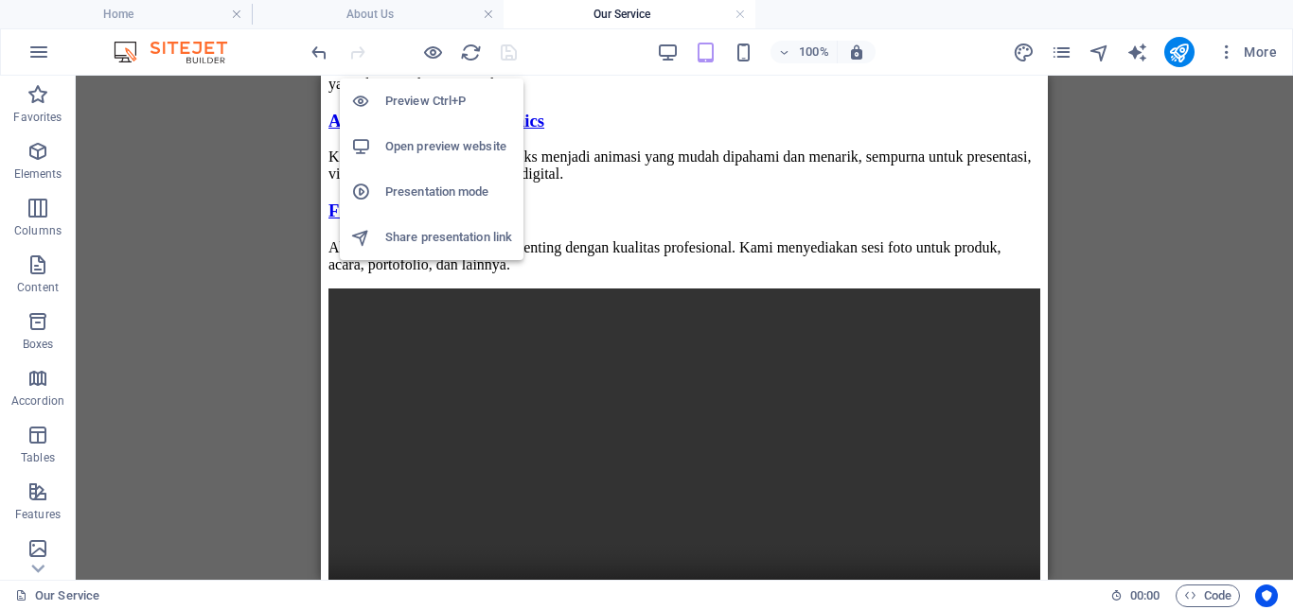
click at [425, 100] on h6 "Preview Ctrl+P" at bounding box center [448, 101] width 127 height 23
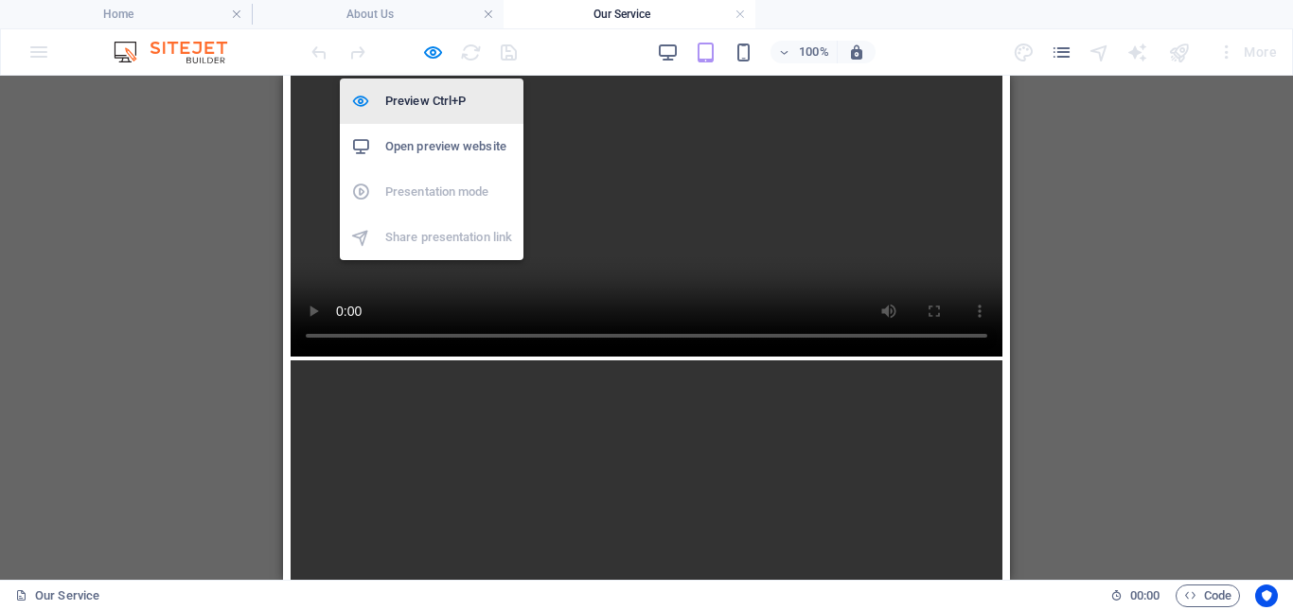
scroll to position [1515, 0]
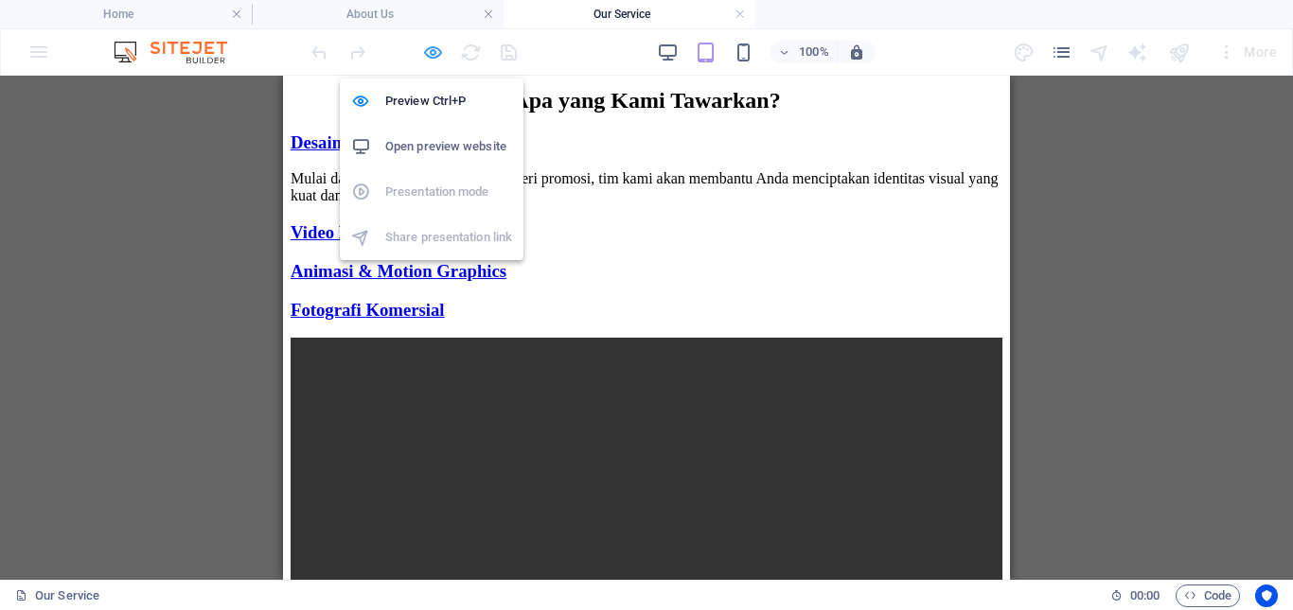
click at [437, 45] on icon "button" at bounding box center [433, 53] width 22 height 22
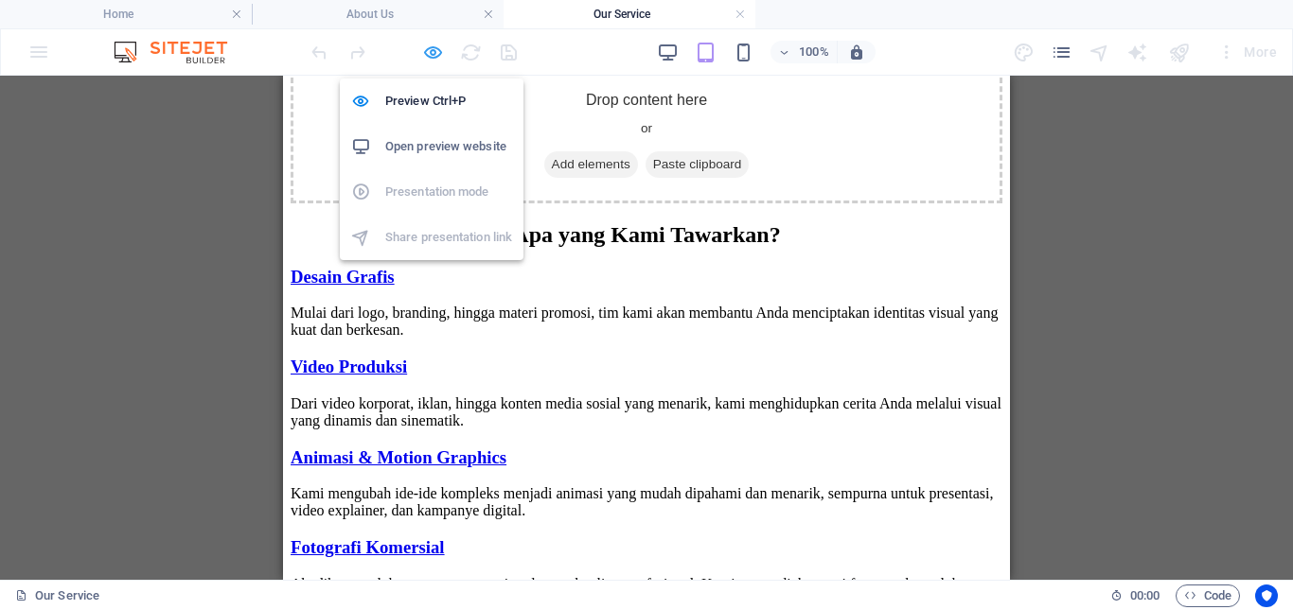
scroll to position [1852, 0]
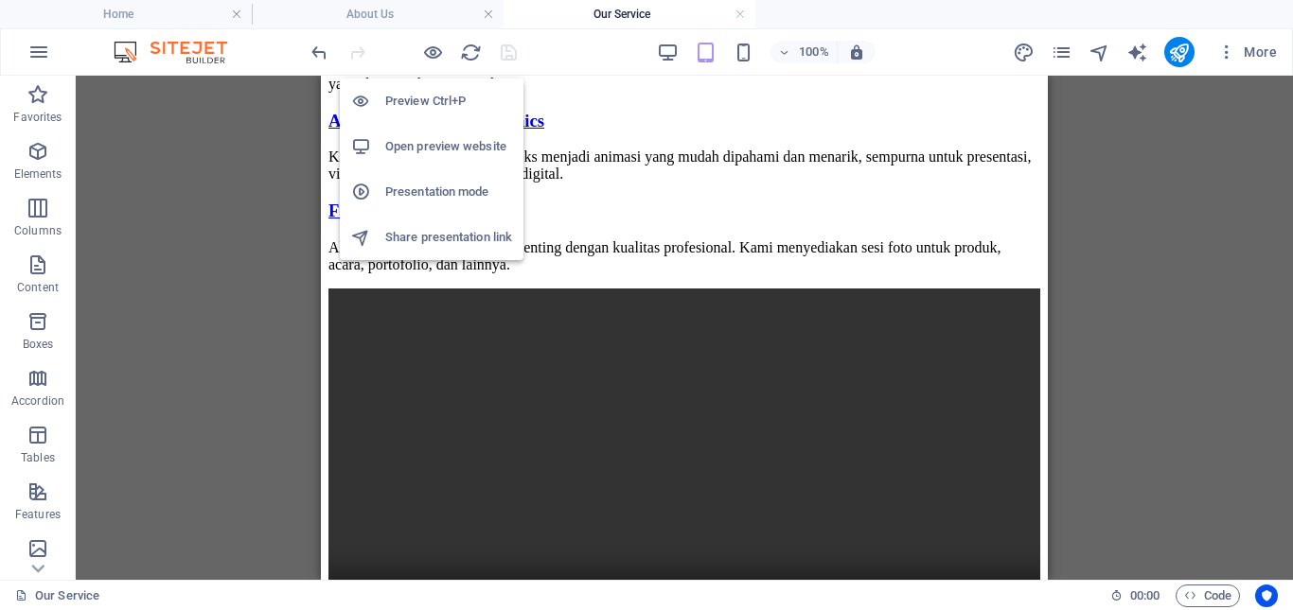
click at [428, 149] on h6 "Open preview website" at bounding box center [448, 146] width 127 height 23
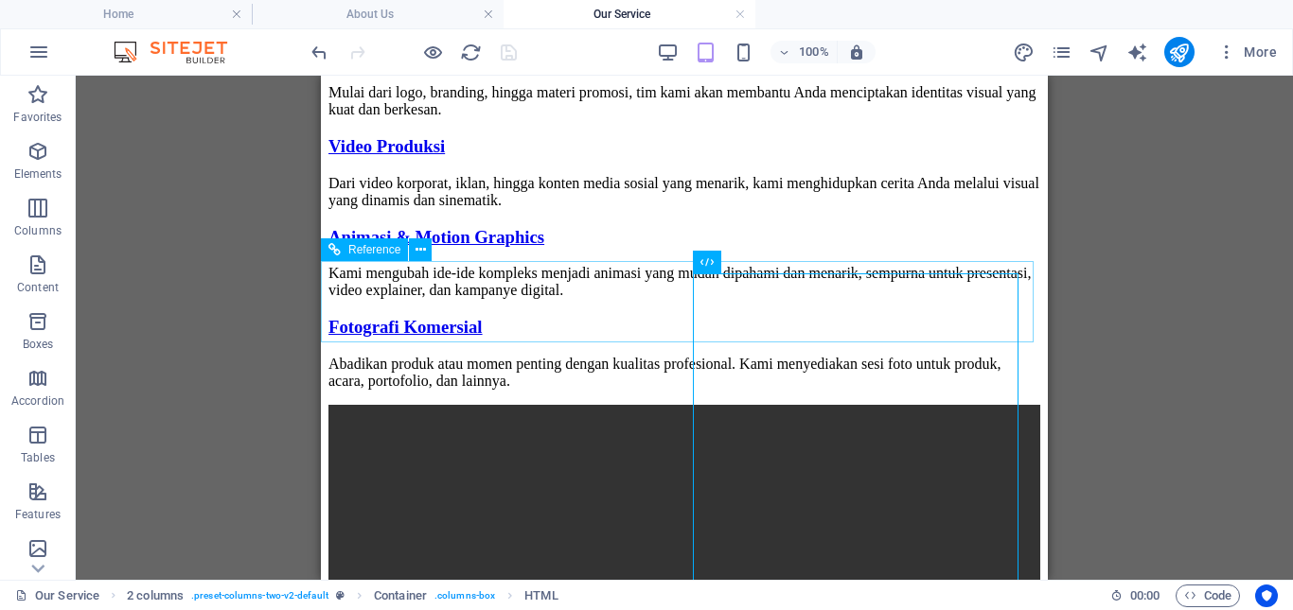
scroll to position [1663, 0]
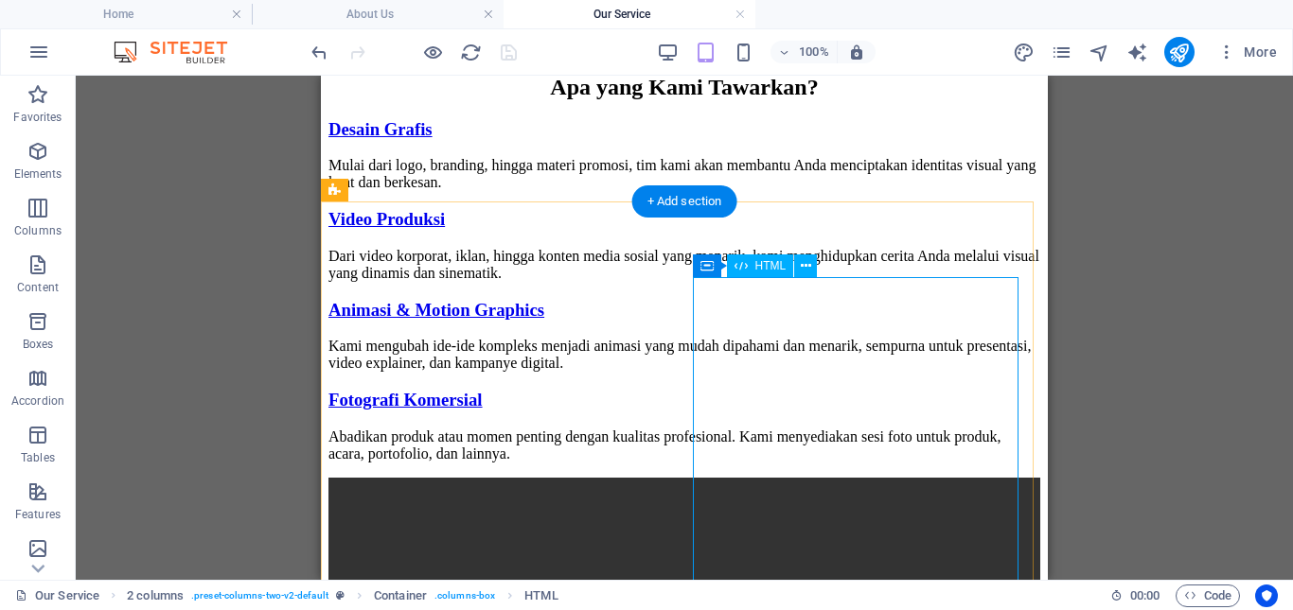
click at [808, 265] on icon at bounding box center [806, 266] width 10 height 20
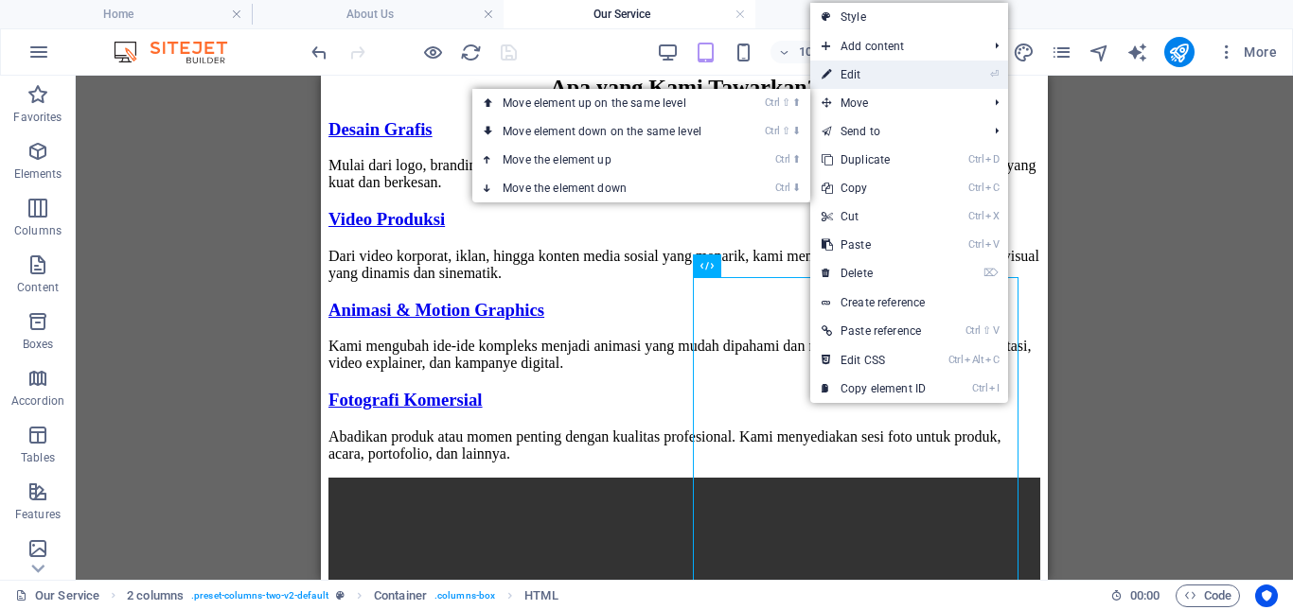
click at [873, 82] on link "⏎ Edit" at bounding box center [873, 75] width 127 height 28
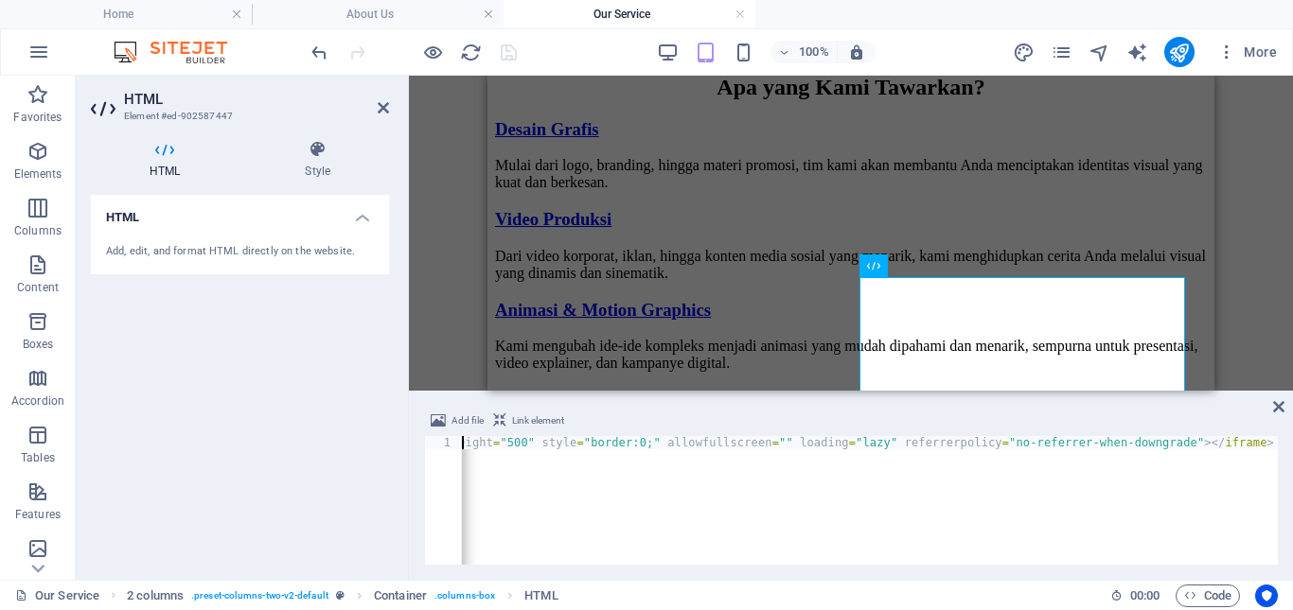
scroll to position [0, 323]
drag, startPoint x: 520, startPoint y: 445, endPoint x: 468, endPoint y: 443, distance: 51.1
click at [468, 443] on div "< iframe src = "[URL][DOMAIN_NAME]" width = "100%" height = "500" style = "bord…" at bounding box center [729, 511] width 1181 height 151
type textarea "<iframe src="[URL][DOMAIN_NAME]" width="100%" height="500" style="border:0;" al…"
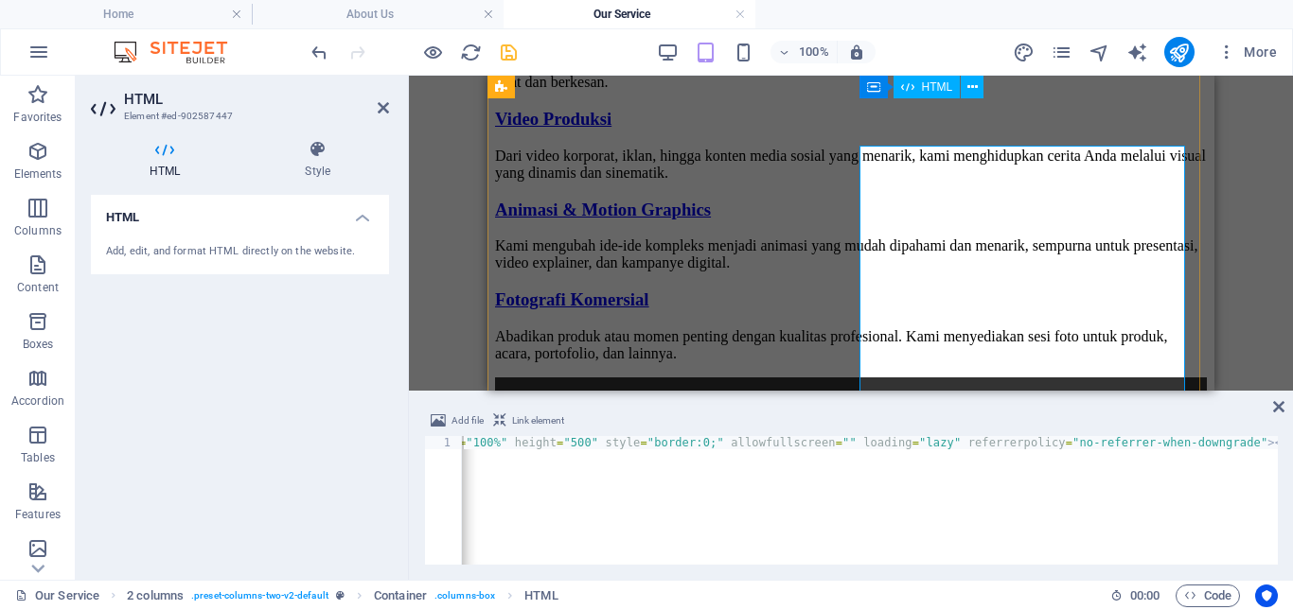
scroll to position [1852, 0]
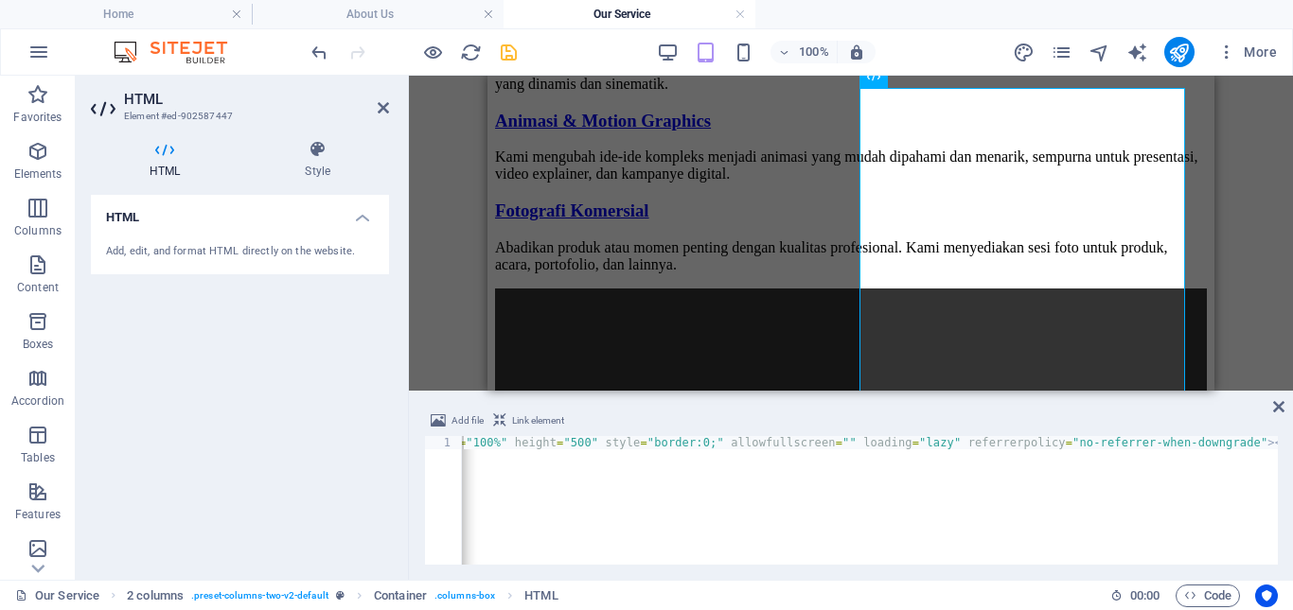
click at [623, 444] on div "< iframe src = "[URL][DOMAIN_NAME]" width = "100%" height = "500" style = "bord…" at bounding box center [751, 511] width 1123 height 151
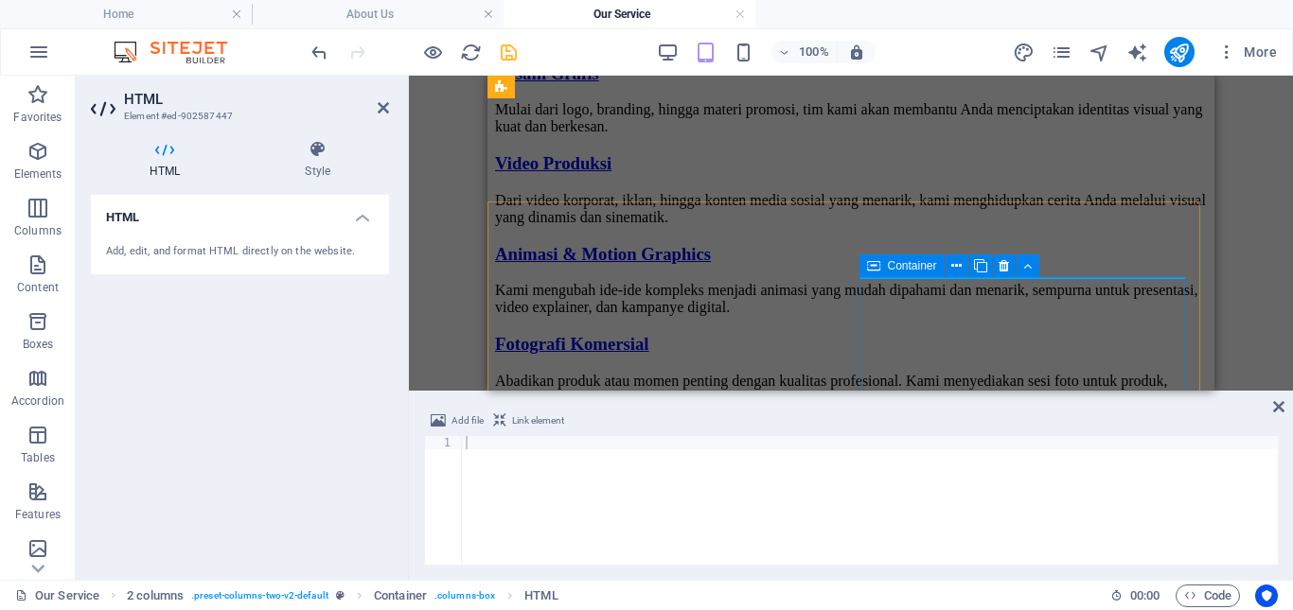
scroll to position [1663, 0]
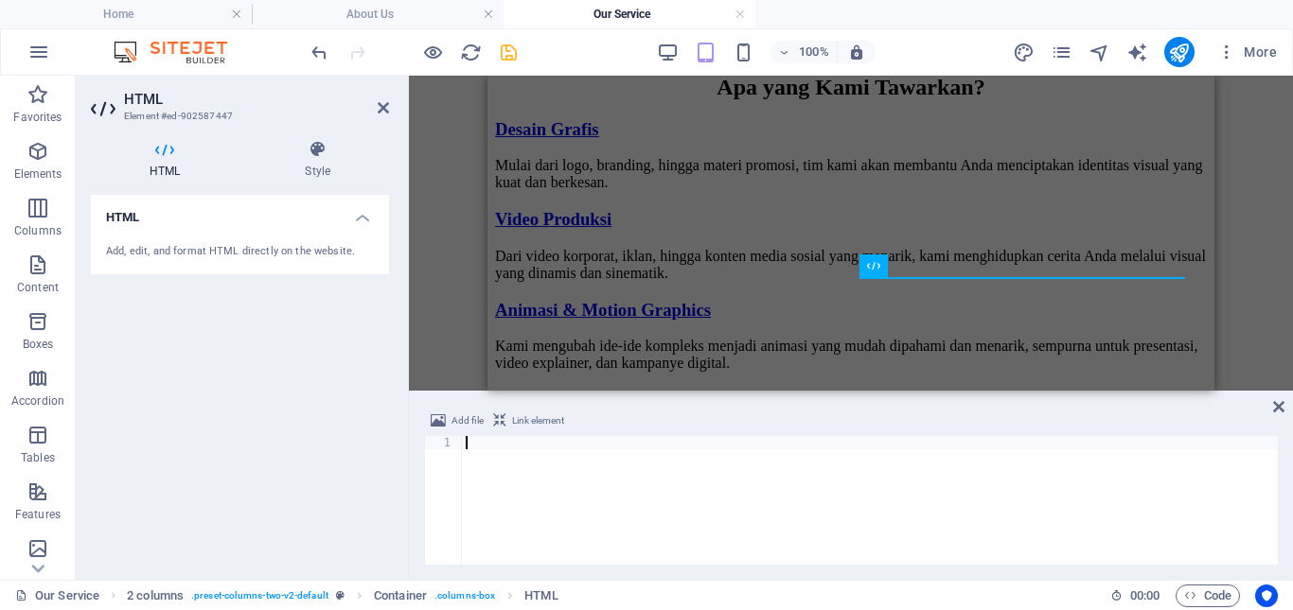
click at [487, 452] on div at bounding box center [870, 511] width 816 height 151
click at [39, 269] on icon "button" at bounding box center [37, 265] width 23 height 23
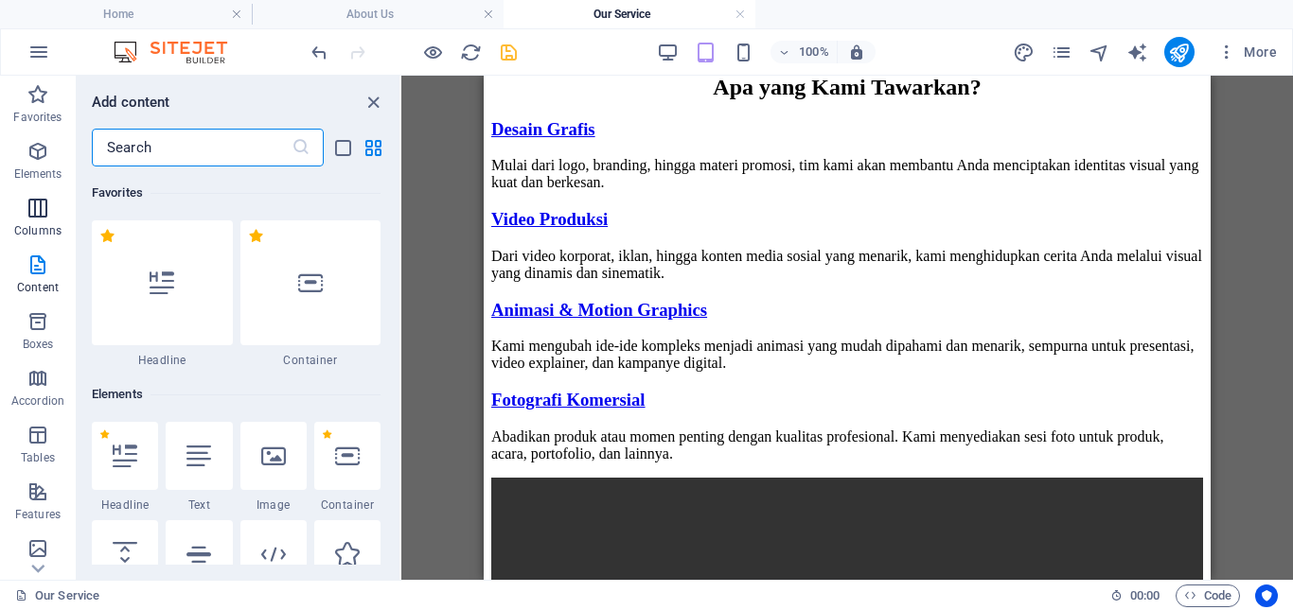
click at [39, 221] on span "Columns" at bounding box center [38, 219] width 76 height 45
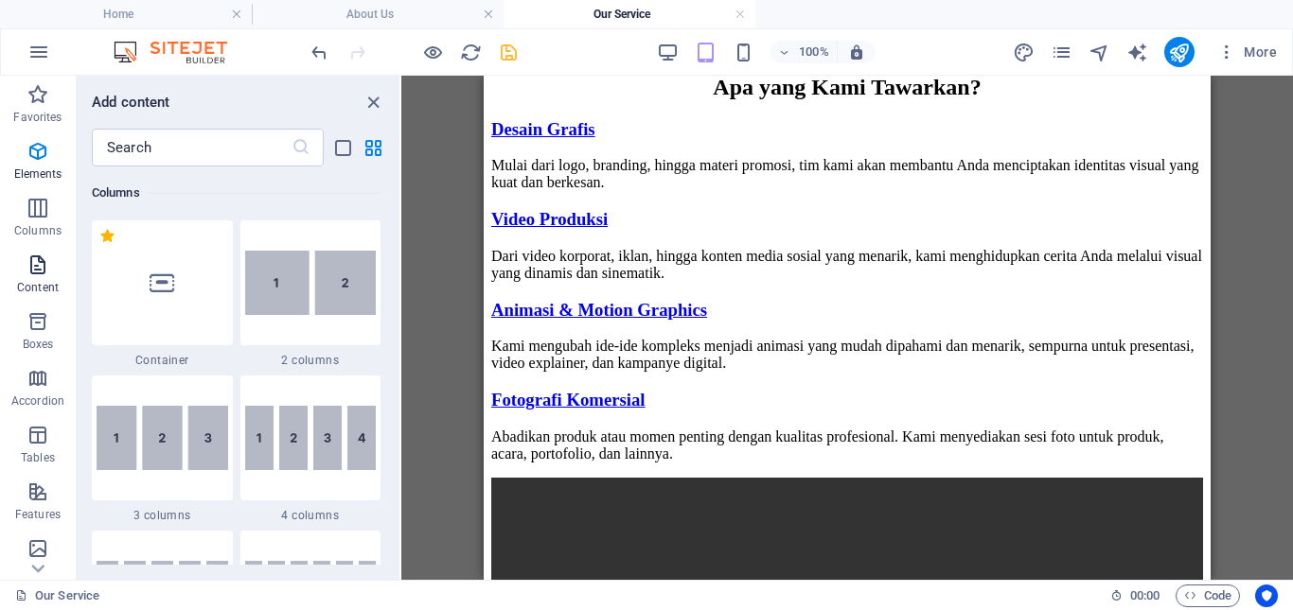
click at [39, 286] on p "Content" at bounding box center [38, 287] width 42 height 15
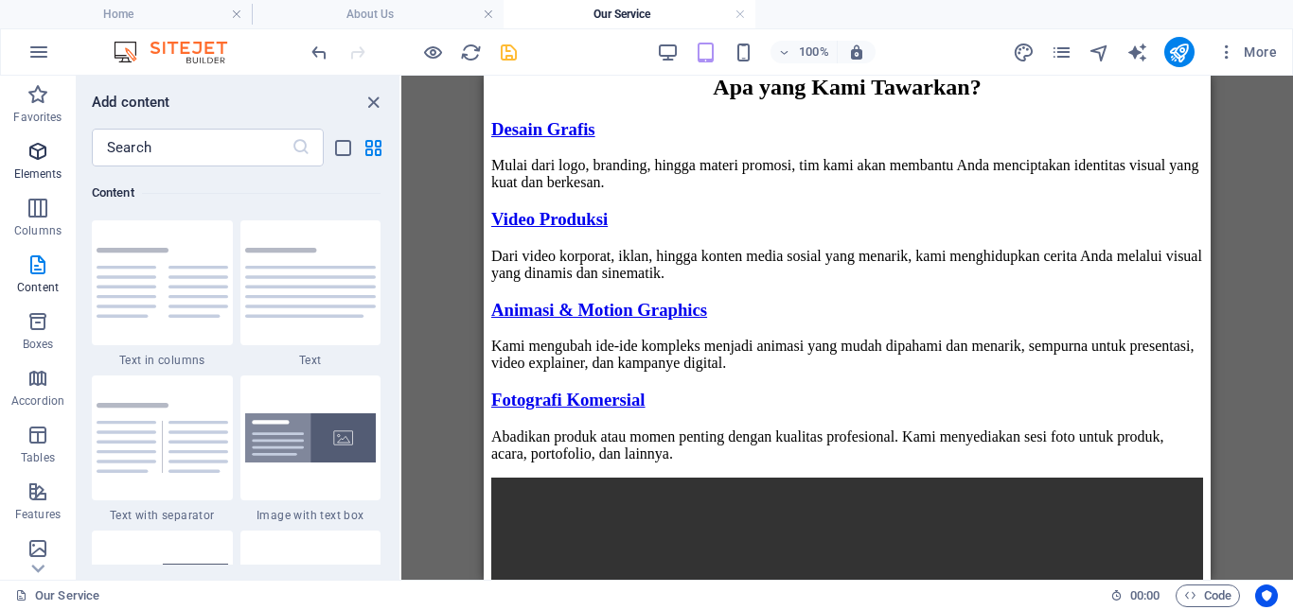
click at [39, 171] on p "Elements" at bounding box center [38, 174] width 48 height 15
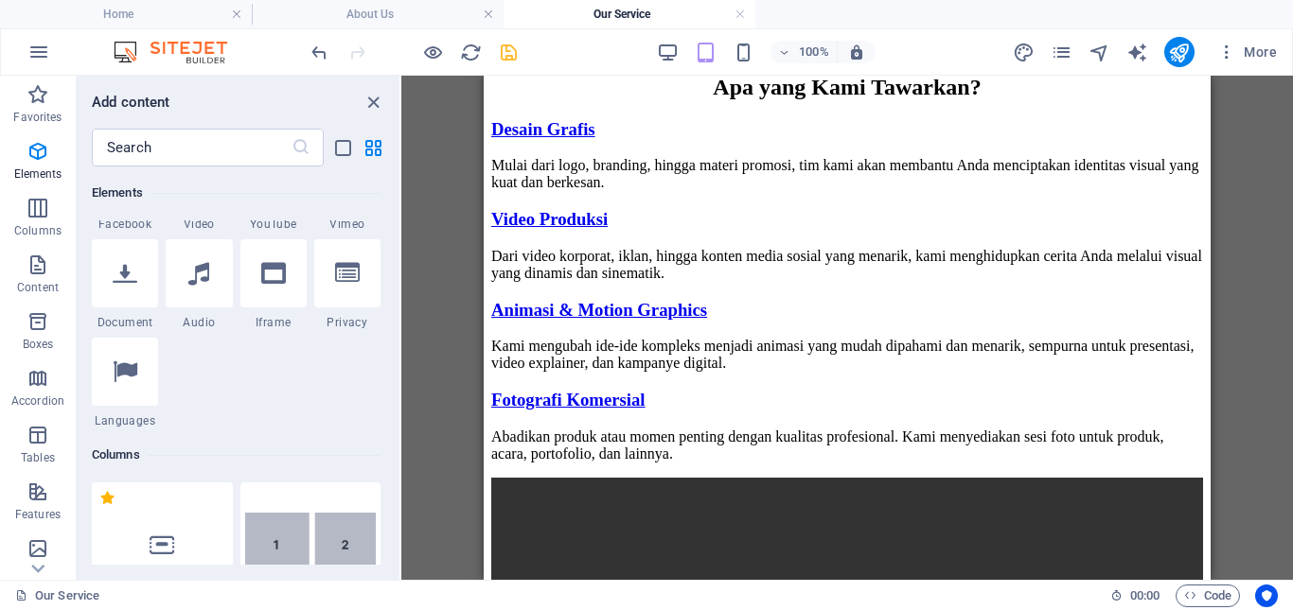
scroll to position [580, 0]
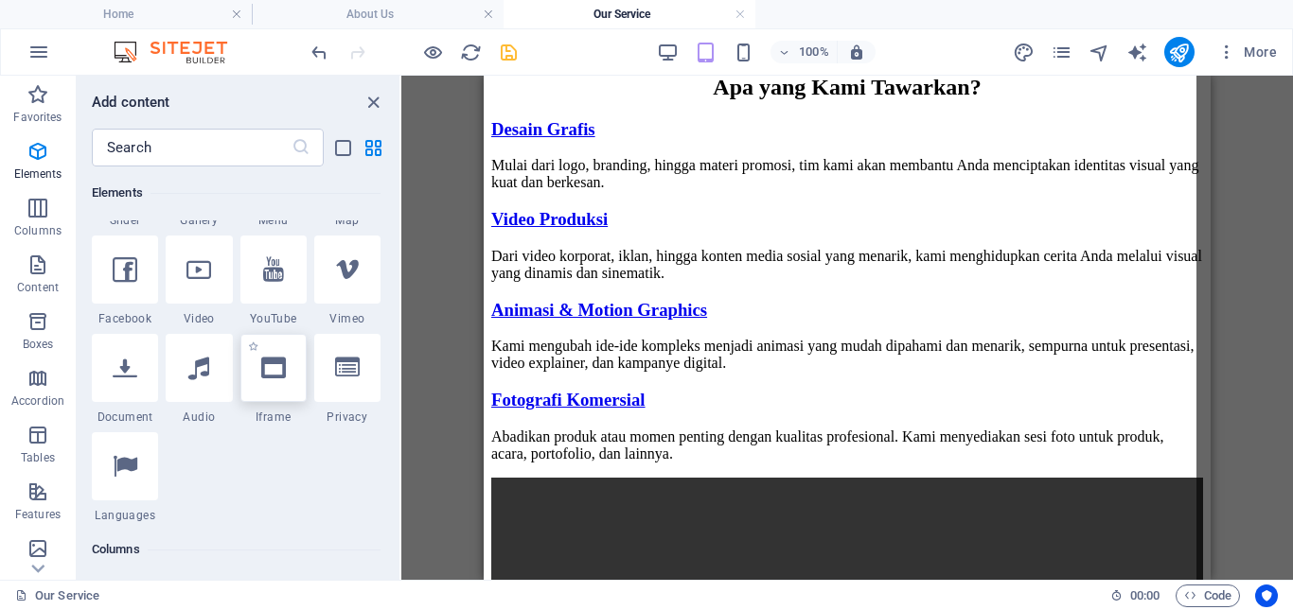
select select "%"
select select "px"
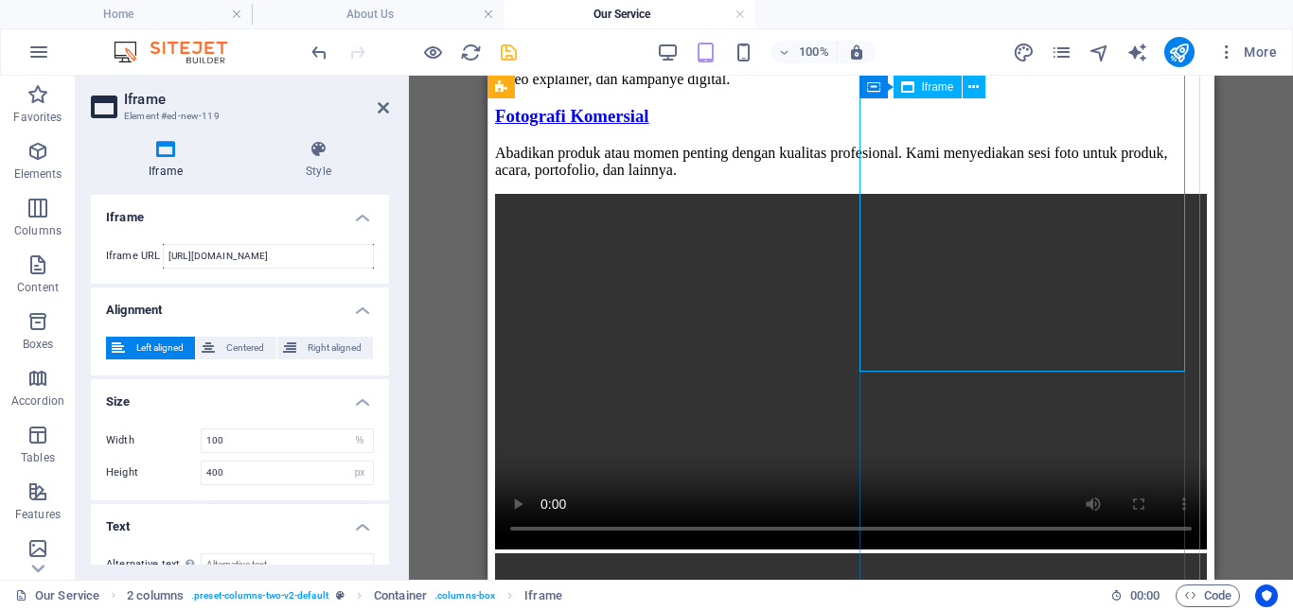
scroll to position [1757, 0]
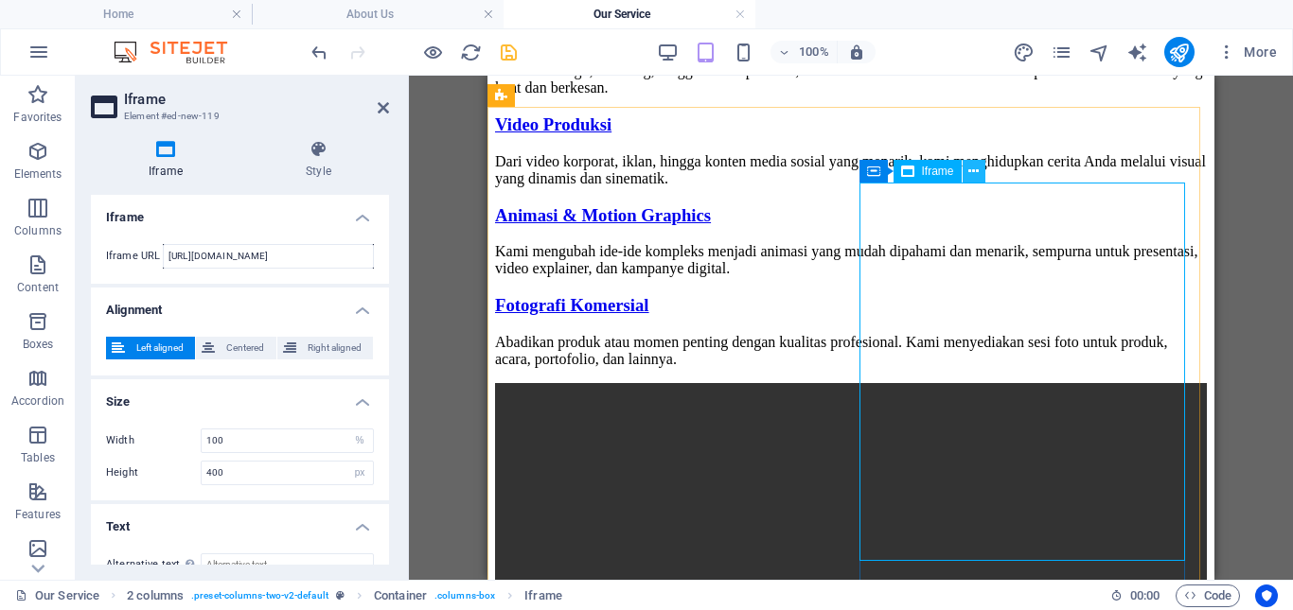
click at [973, 173] on icon at bounding box center [973, 172] width 10 height 20
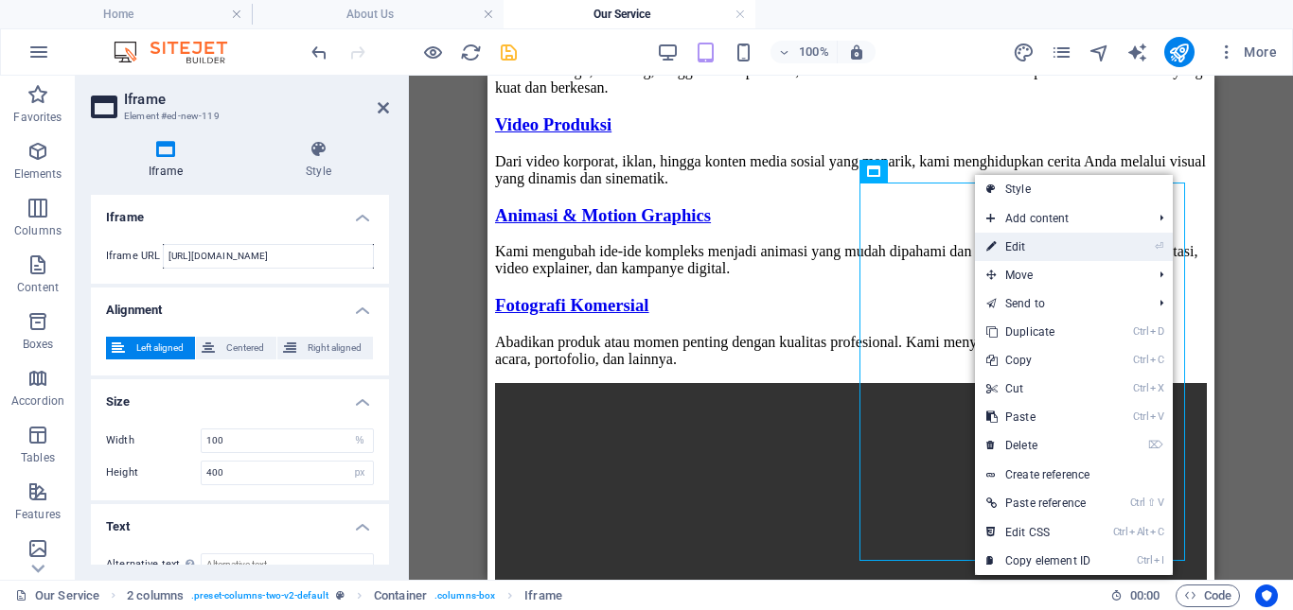
click at [1038, 253] on link "⏎ Edit" at bounding box center [1038, 247] width 127 height 28
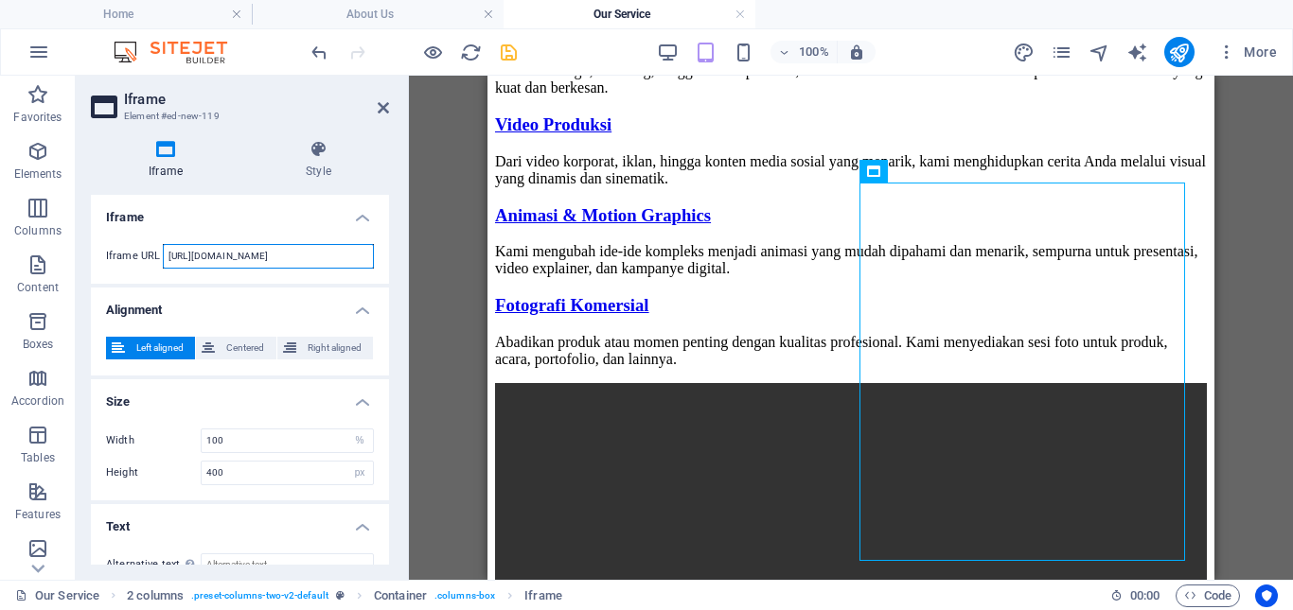
drag, startPoint x: 334, startPoint y: 262, endPoint x: 126, endPoint y: 256, distance: 208.3
click at [126, 256] on div "Iframe URL [URL][DOMAIN_NAME]" at bounding box center [240, 256] width 268 height 25
paste input "[DOMAIN_NAME]"
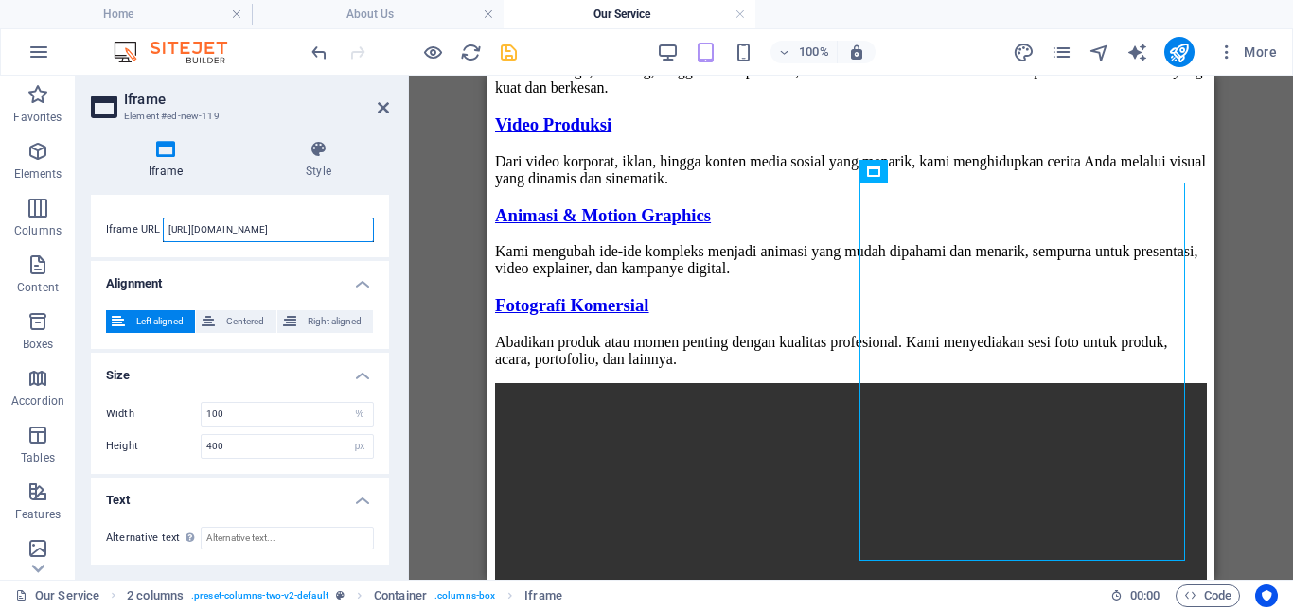
drag, startPoint x: 322, startPoint y: 230, endPoint x: 140, endPoint y: 228, distance: 181.7
click at [140, 228] on div "Iframe URL [URL][DOMAIN_NAME]" at bounding box center [240, 230] width 268 height 25
paste input "[DOMAIN_NAME]"
type input "[URL][DOMAIN_NAME]"
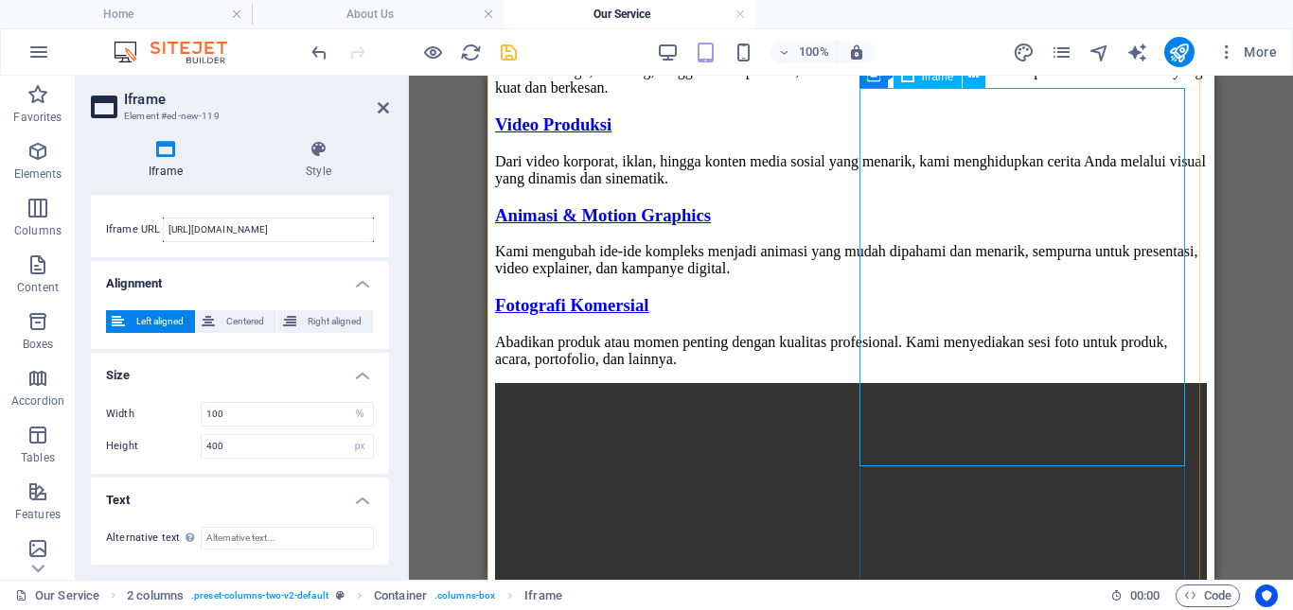
scroll to position [1852, 0]
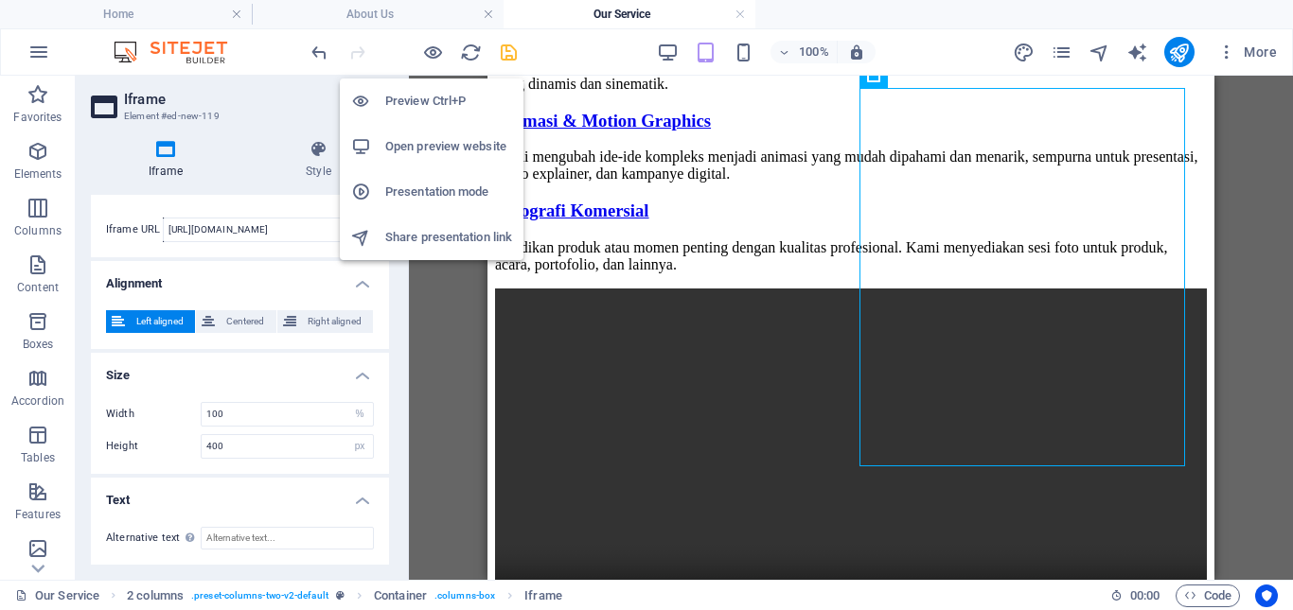
click at [459, 145] on h6 "Open preview website" at bounding box center [448, 146] width 127 height 23
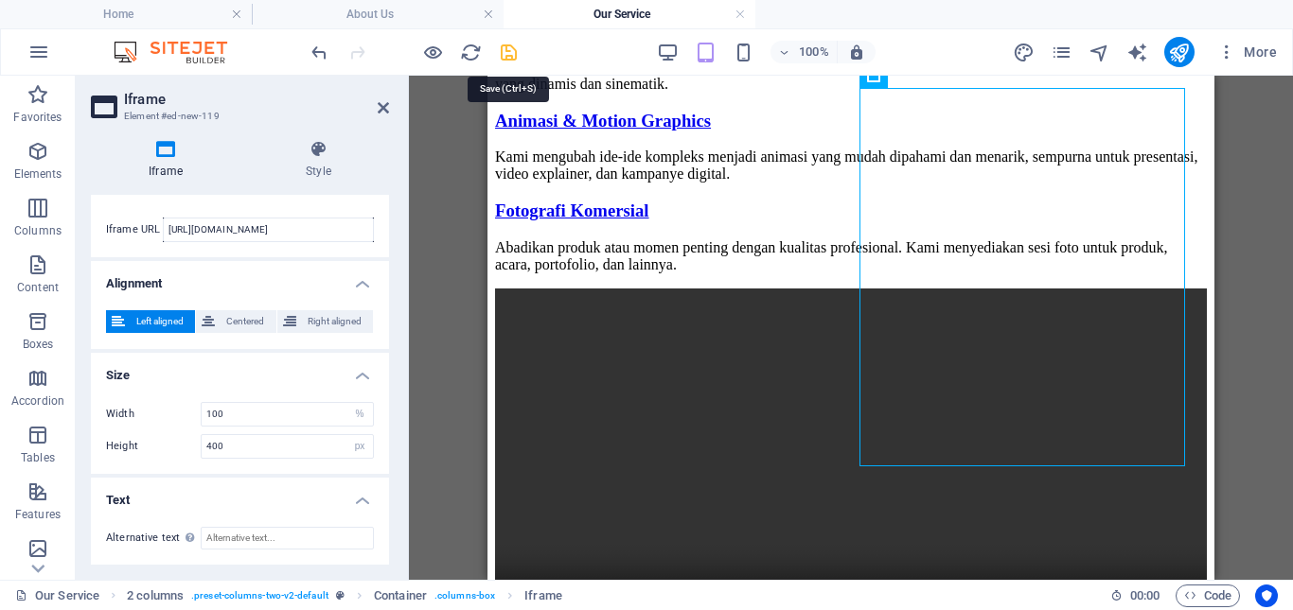
click at [507, 50] on icon "save" at bounding box center [509, 53] width 22 height 22
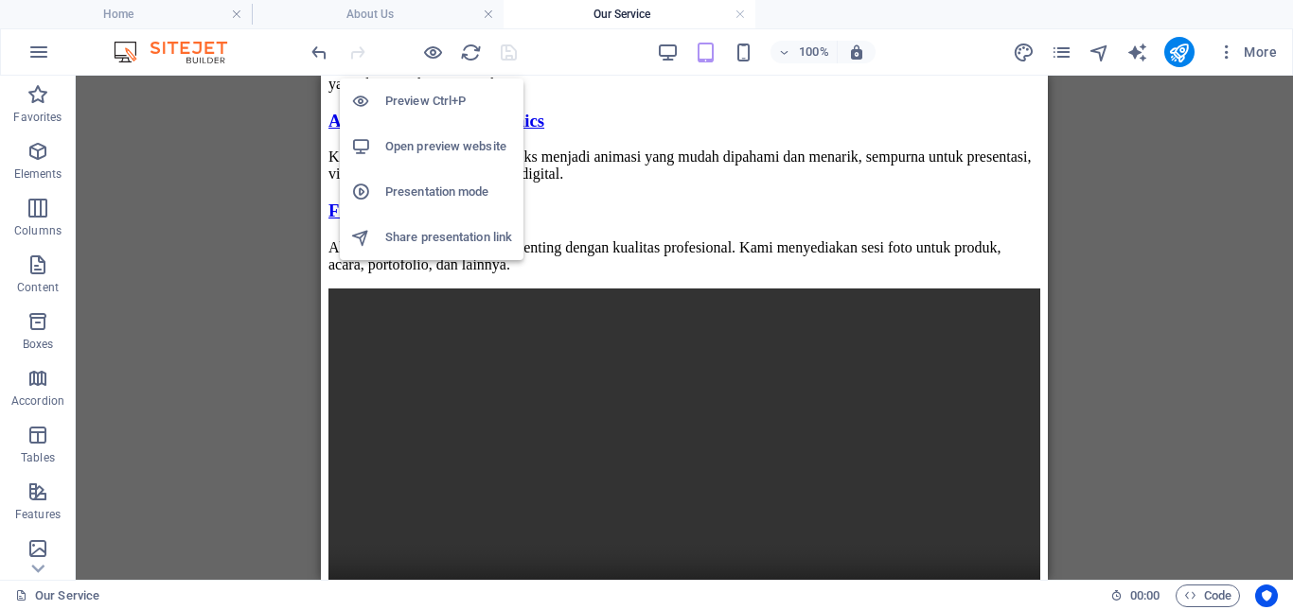
click at [430, 98] on h6 "Preview Ctrl+P" at bounding box center [448, 101] width 127 height 23
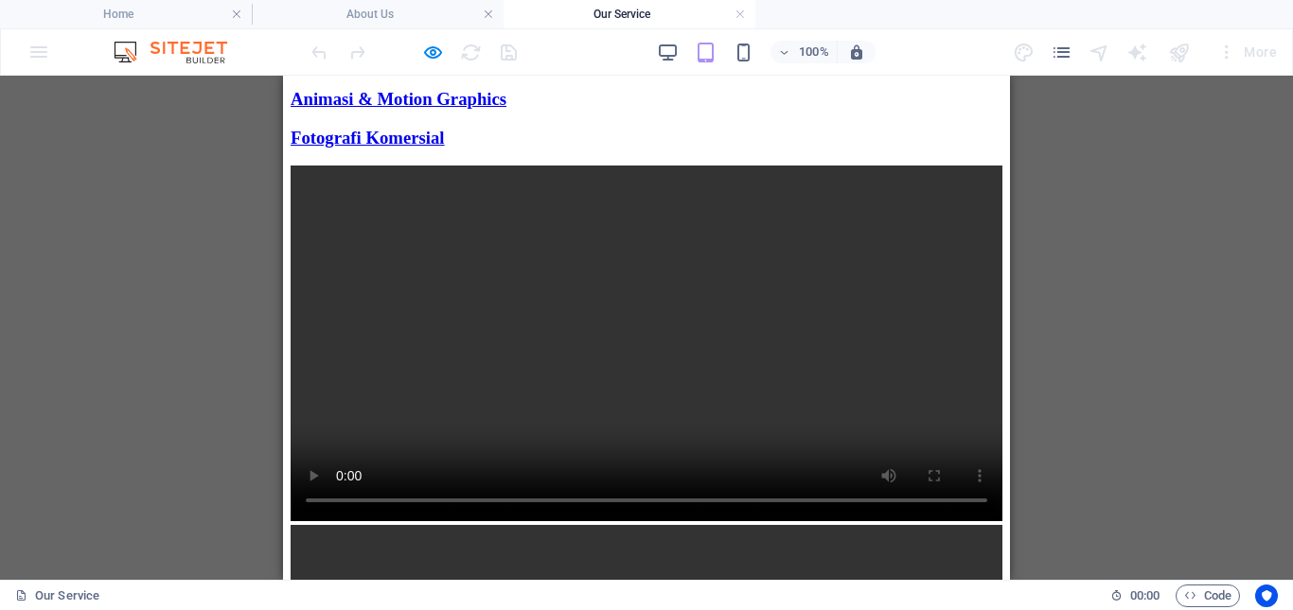
scroll to position [1779, 0]
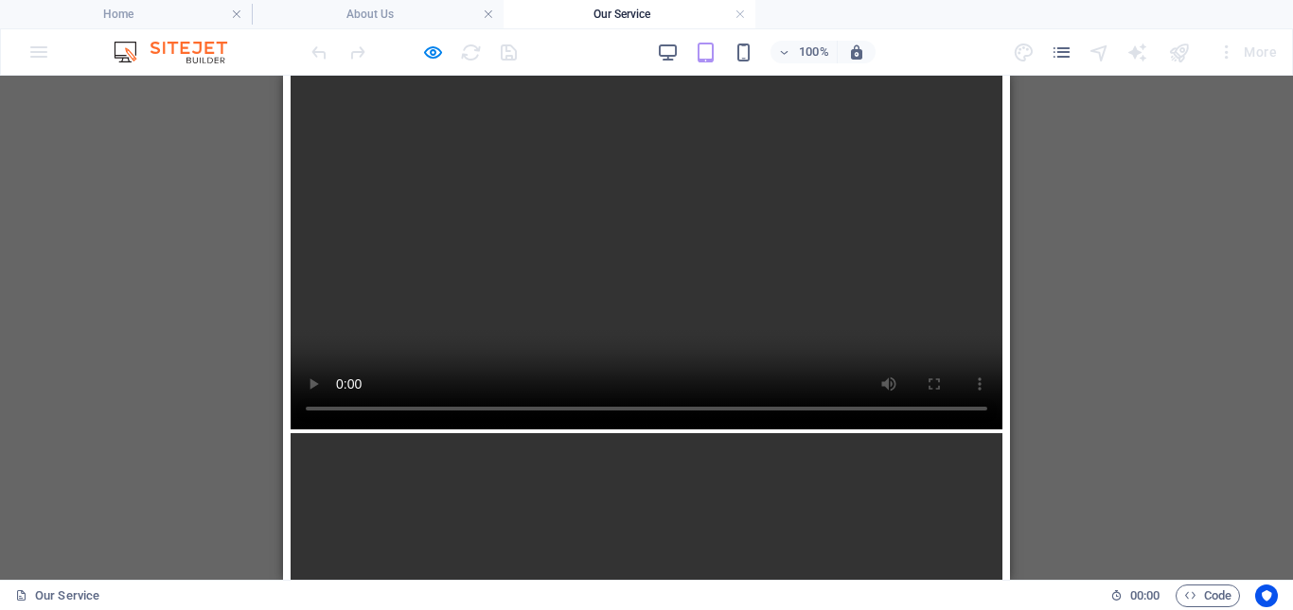
drag, startPoint x: 1003, startPoint y: 337, endPoint x: 1294, endPoint y: 483, distance: 325.0
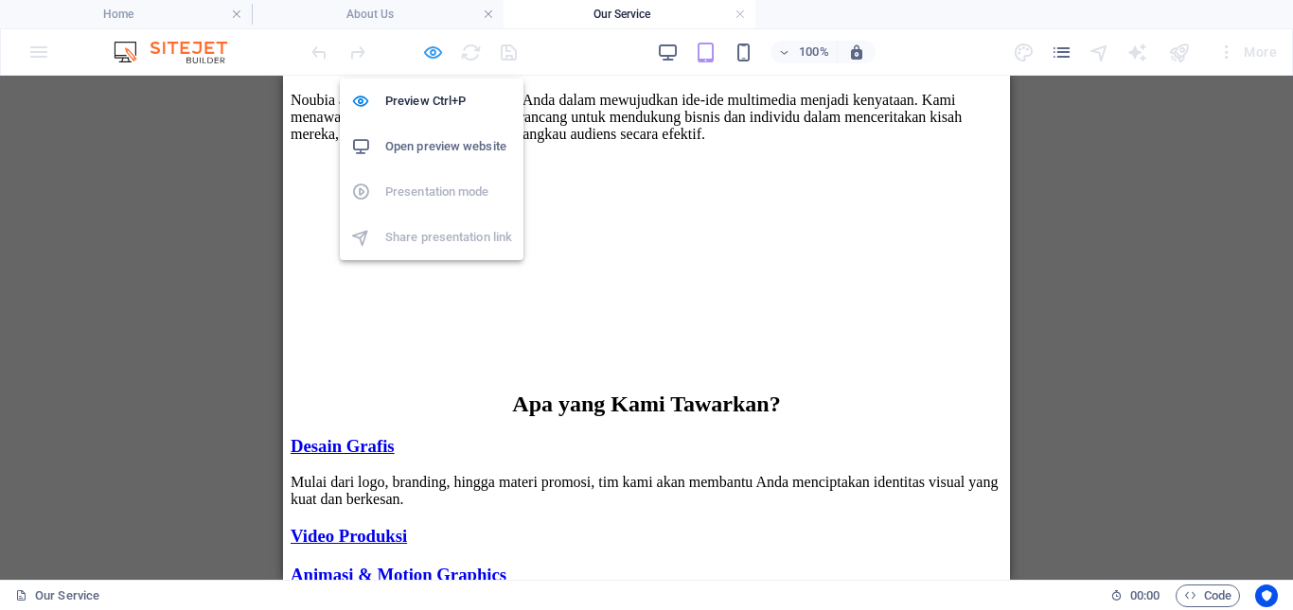
click at [438, 46] on icon "button" at bounding box center [433, 53] width 22 height 22
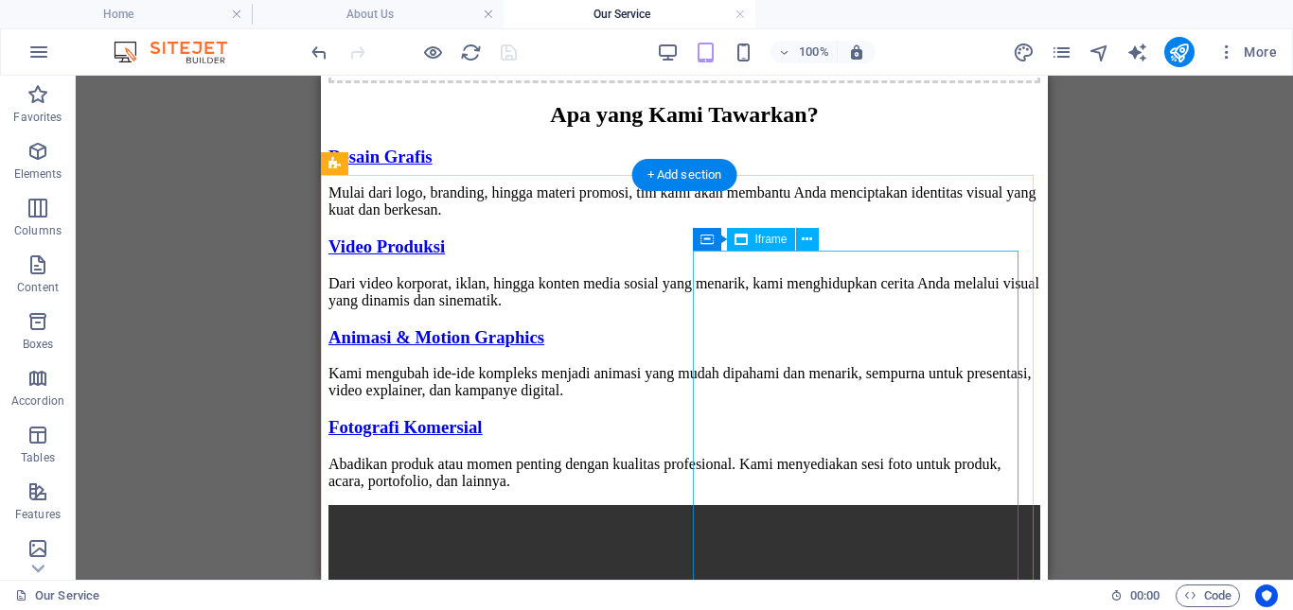
scroll to position [1737, 0]
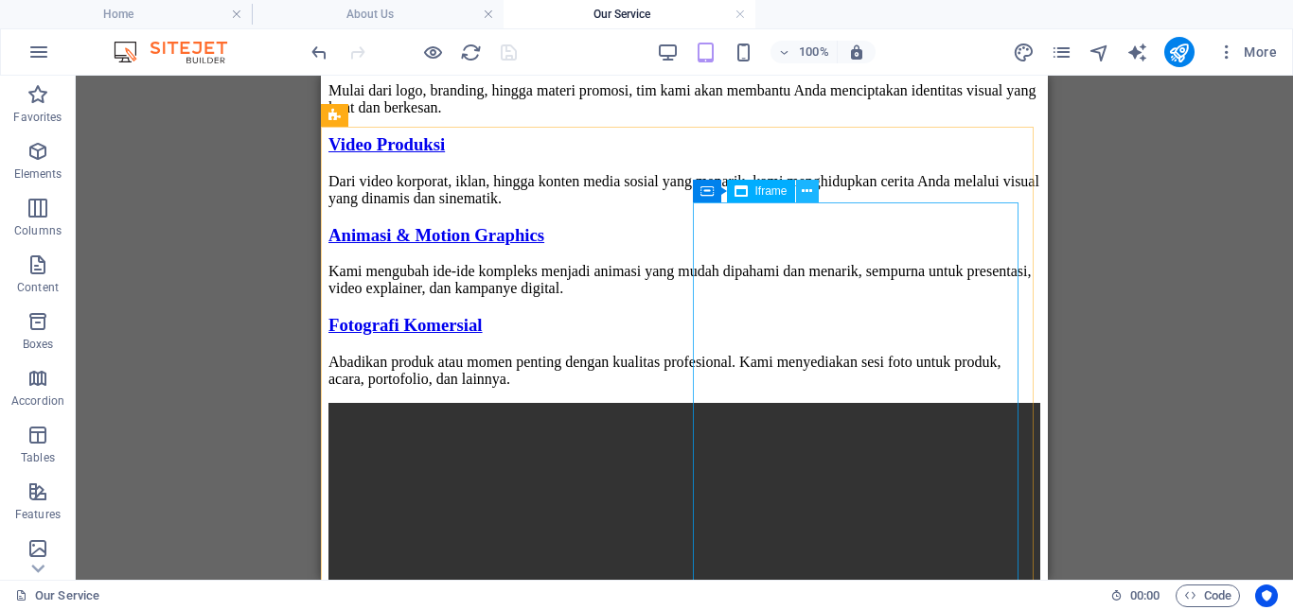
click at [808, 197] on icon at bounding box center [807, 192] width 10 height 20
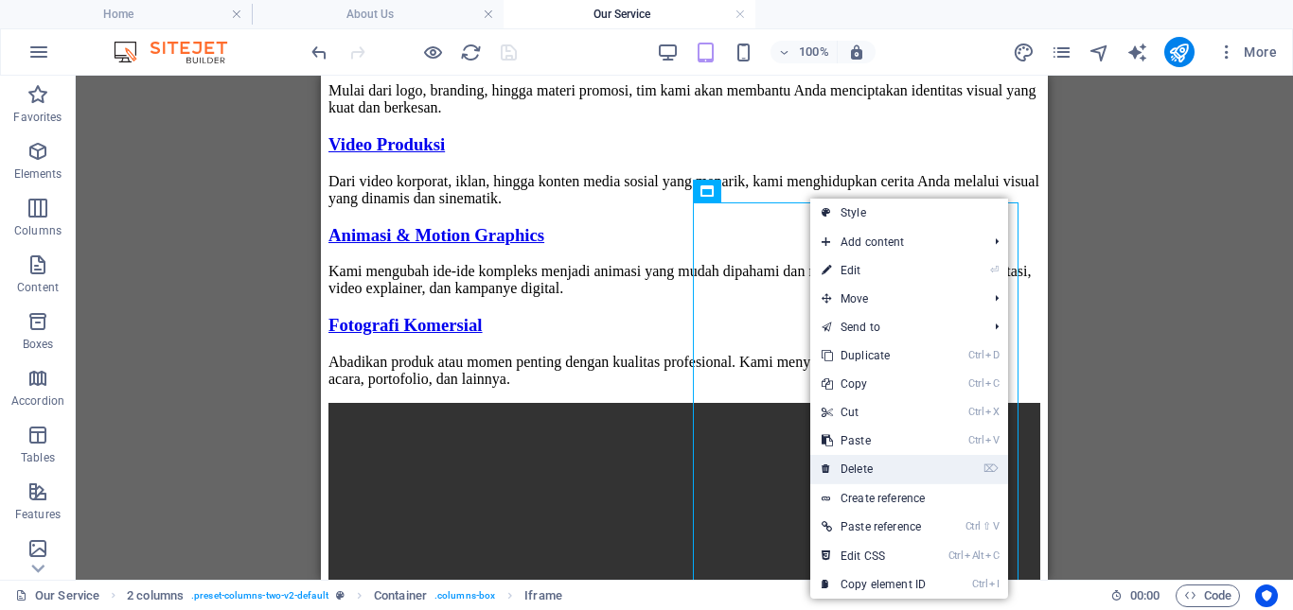
click at [872, 476] on link "⌦ Delete" at bounding box center [873, 469] width 127 height 28
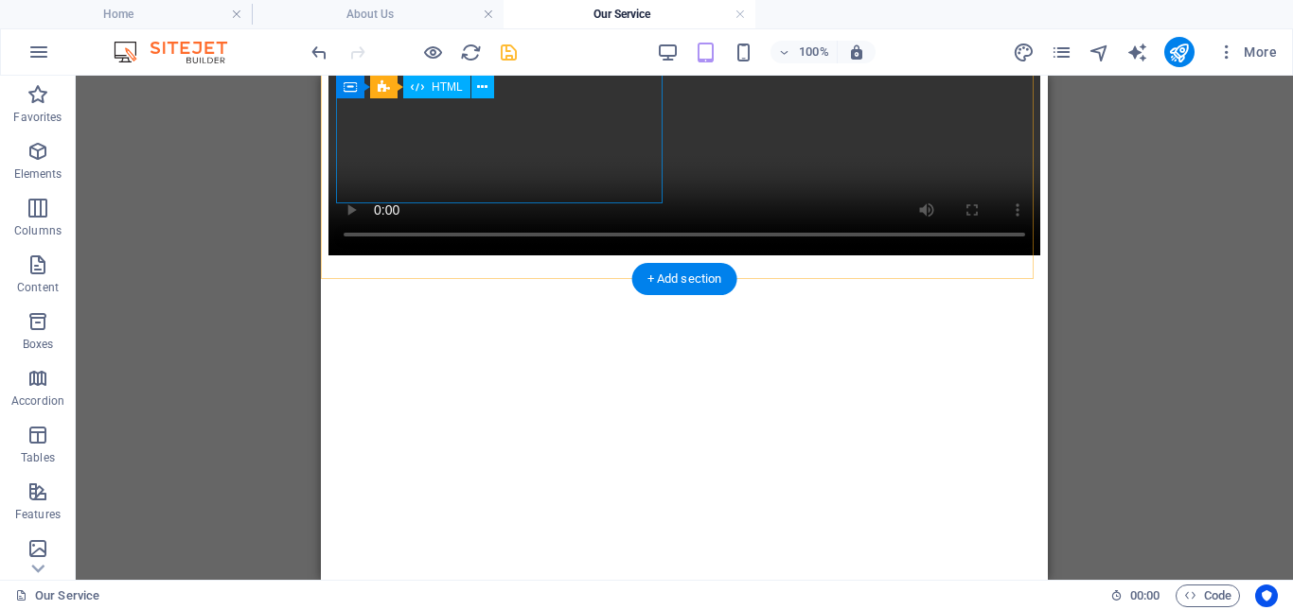
scroll to position [2650, 0]
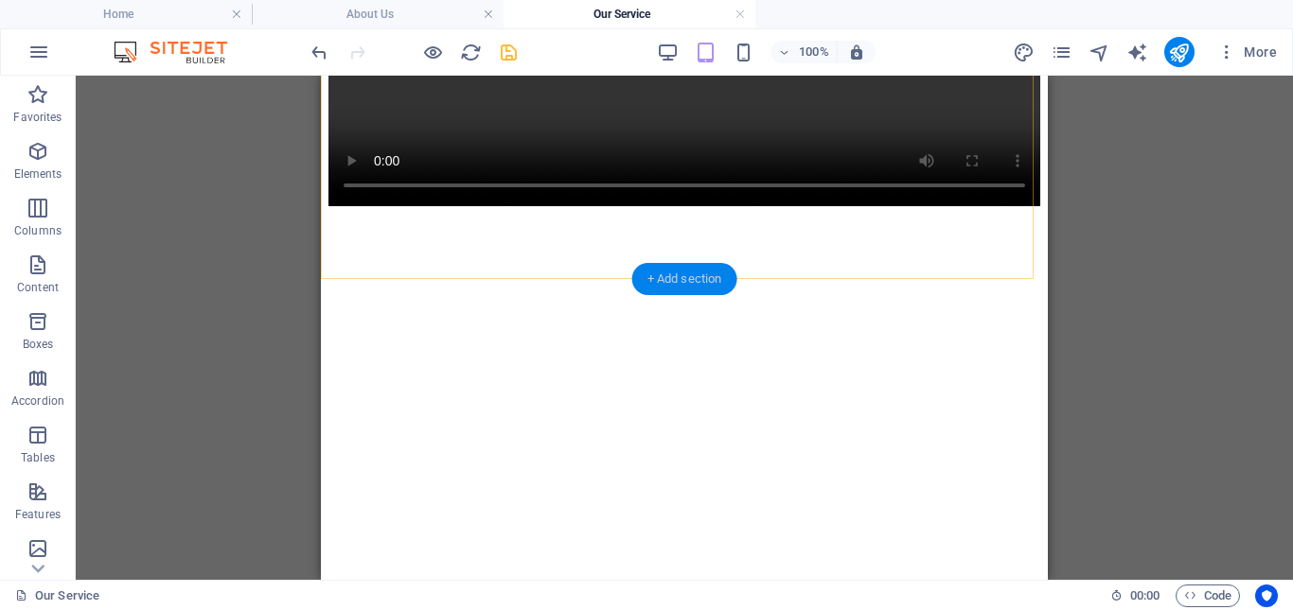
click at [707, 279] on div "+ Add section" at bounding box center [684, 279] width 105 height 32
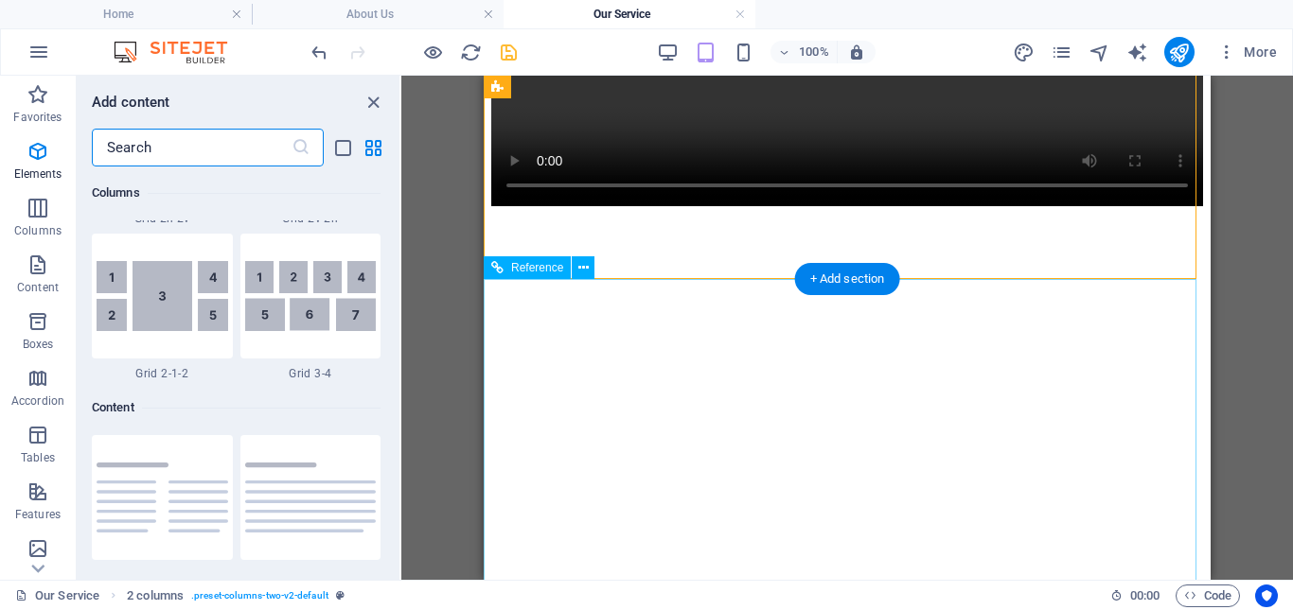
scroll to position [3311, 0]
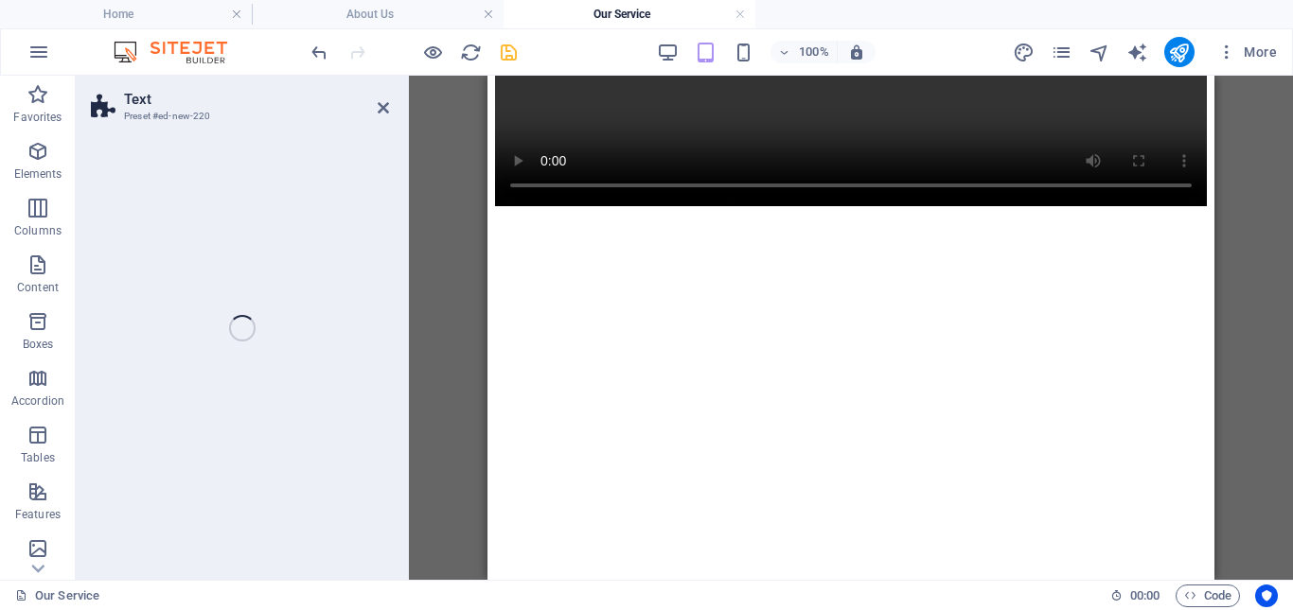
select select "rem"
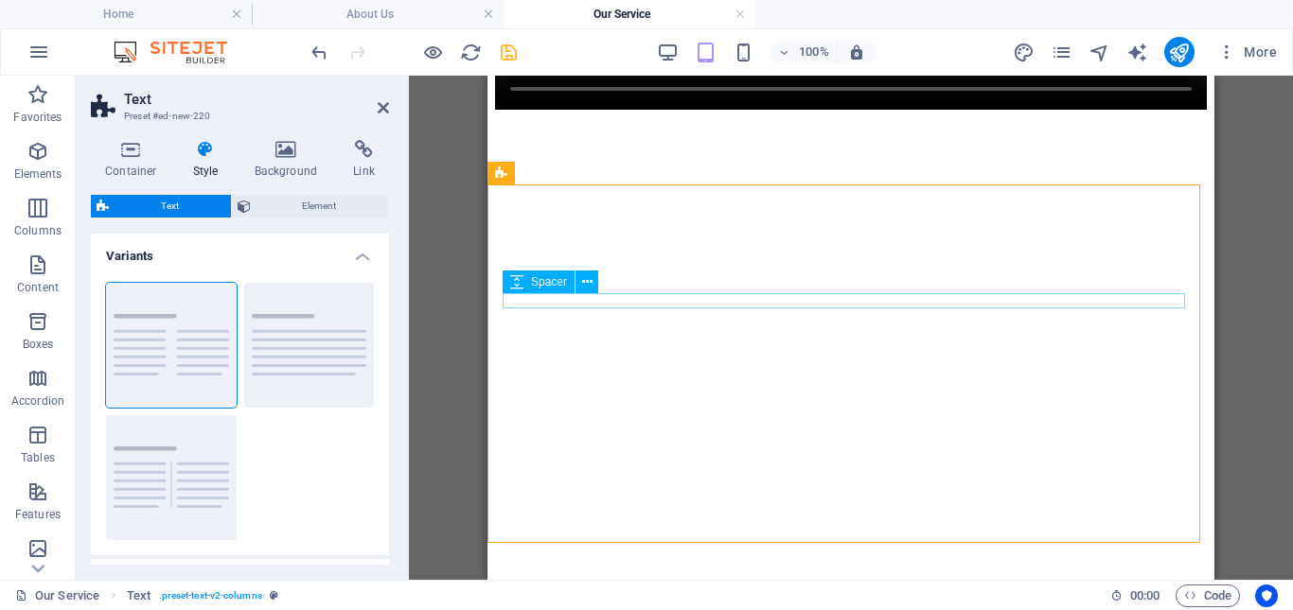
scroll to position [2744, 0]
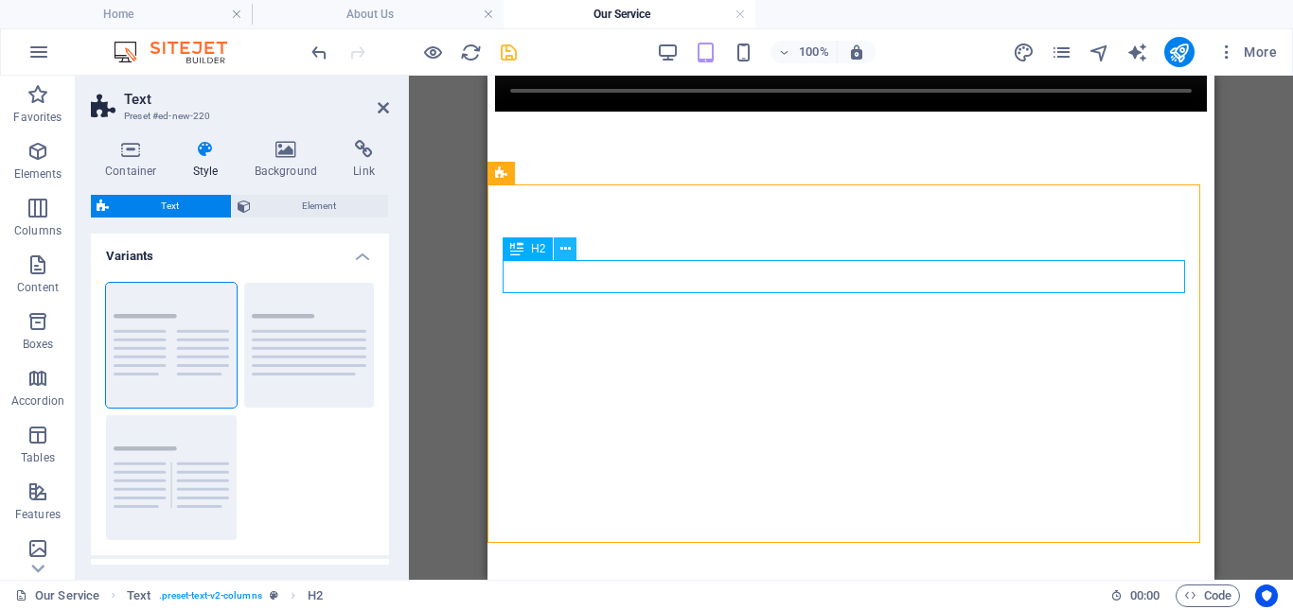
click at [566, 251] on icon at bounding box center [565, 249] width 10 height 20
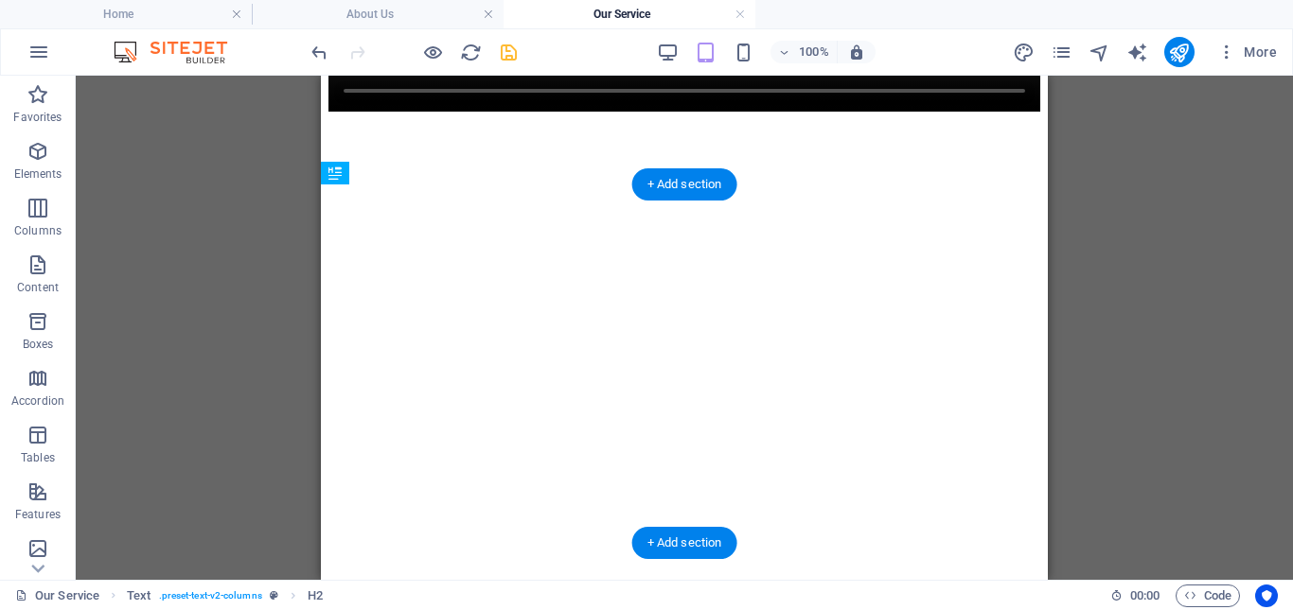
drag, startPoint x: 839, startPoint y: 327, endPoint x: 390, endPoint y: 420, distance: 459.0
drag, startPoint x: 671, startPoint y: 499, endPoint x: 360, endPoint y: 263, distance: 390.4
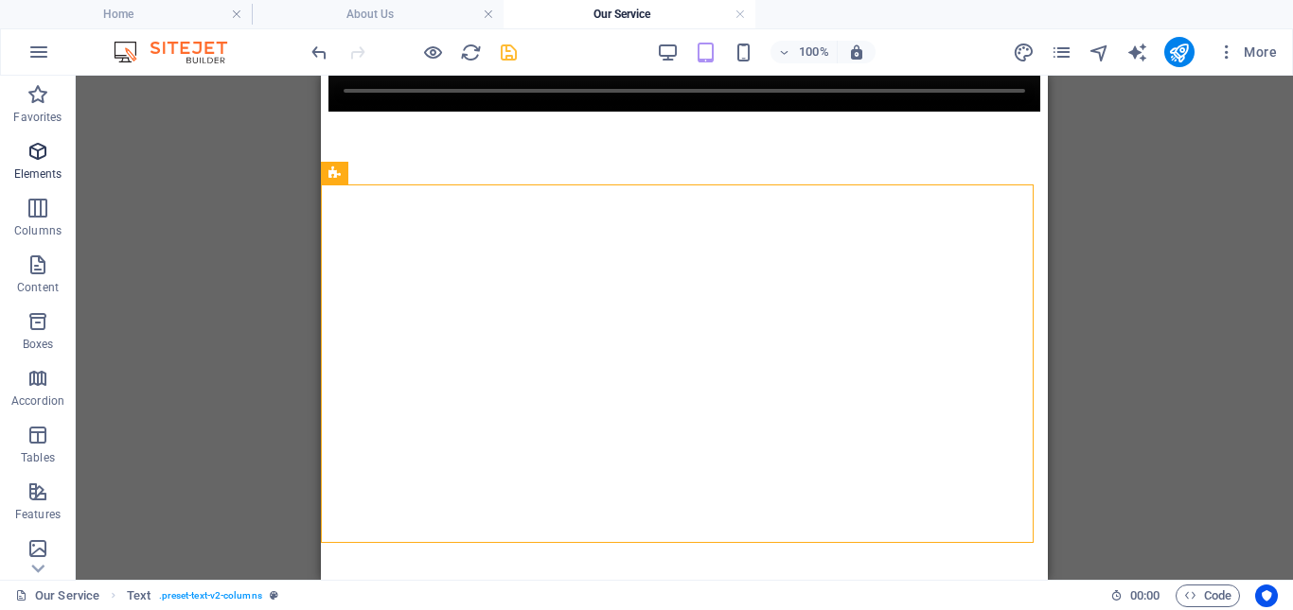
click at [45, 154] on icon "button" at bounding box center [37, 151] width 23 height 23
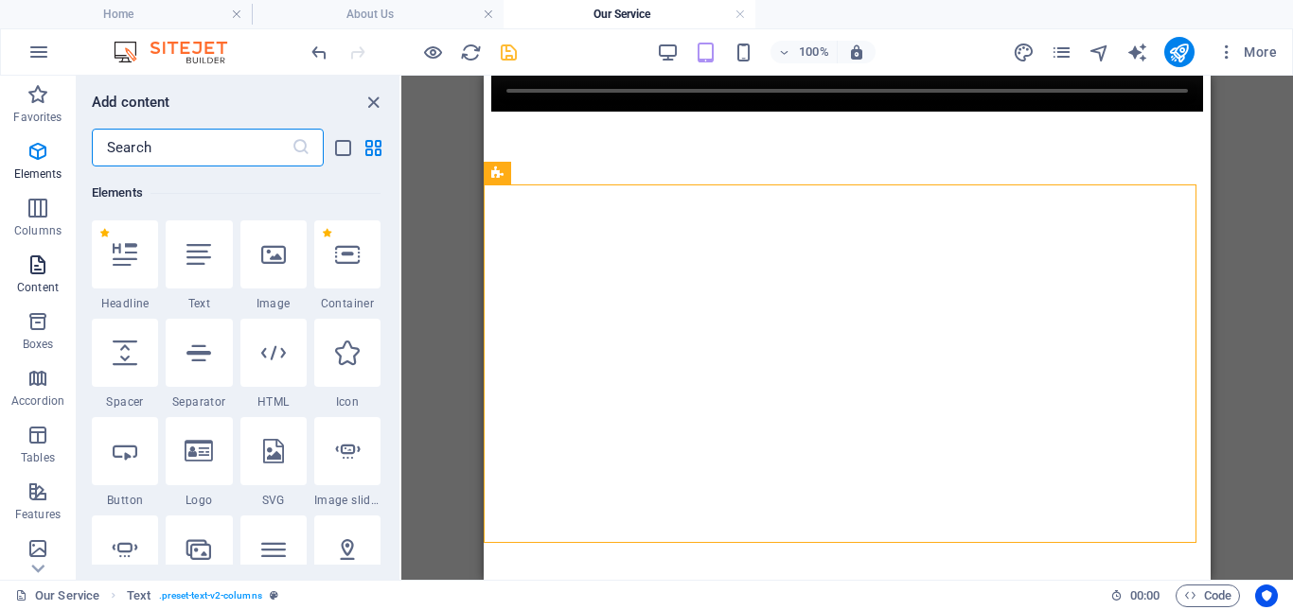
click at [48, 276] on span "Content" at bounding box center [38, 276] width 76 height 45
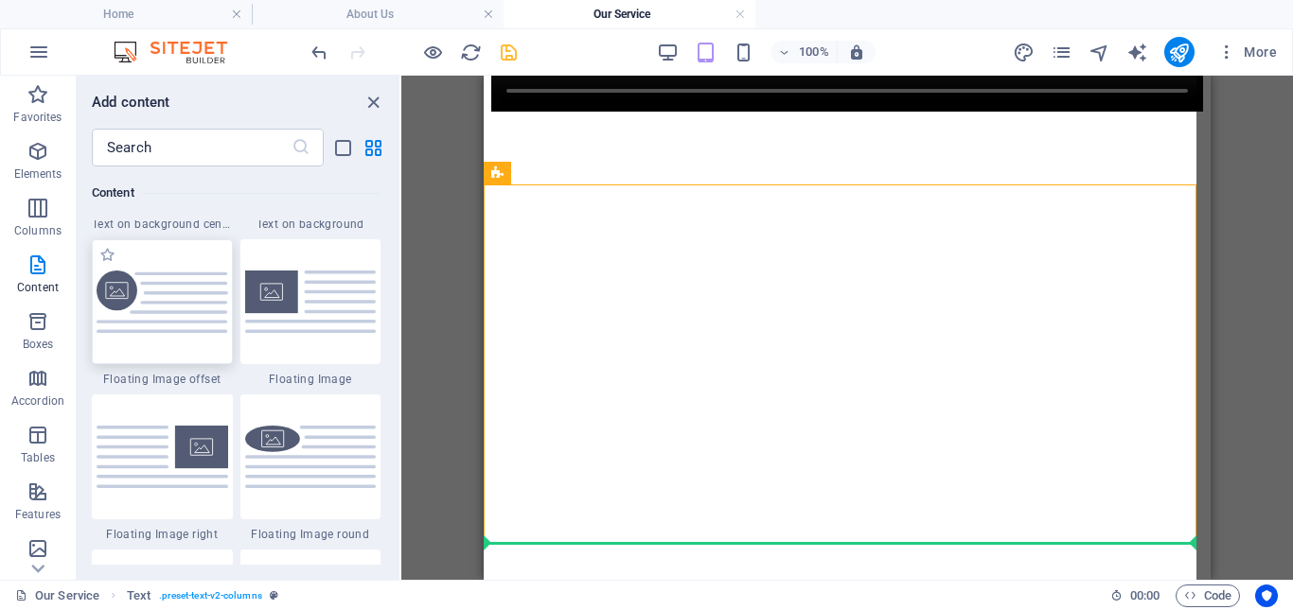
scroll to position [2775, 0]
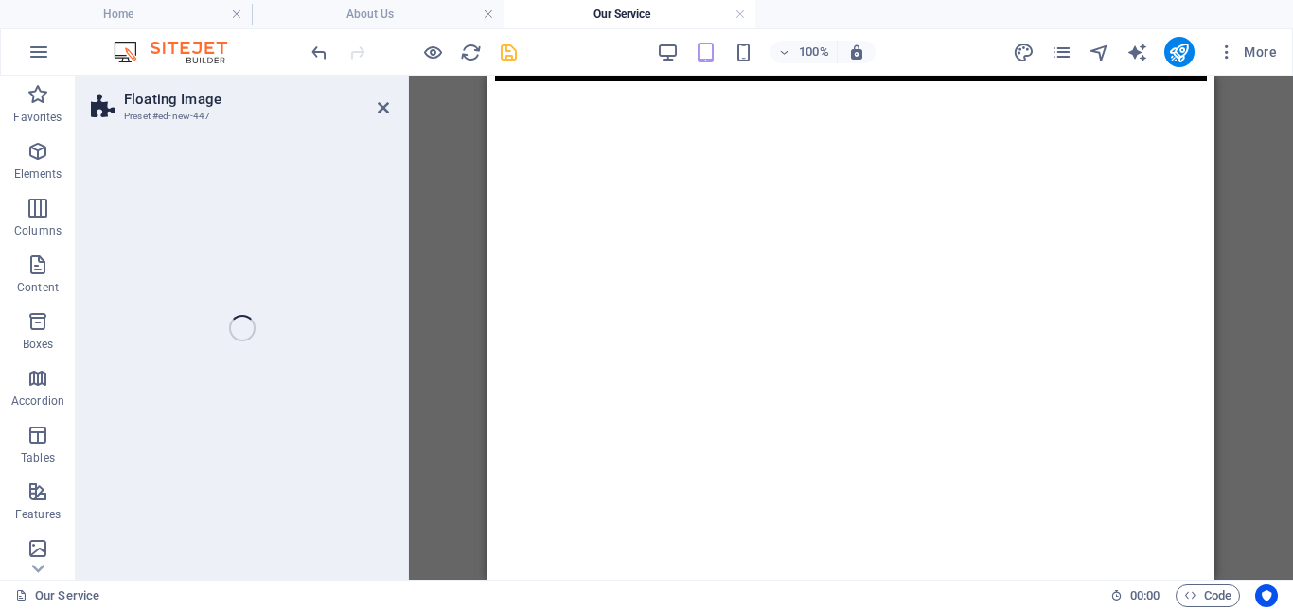
select select "%"
select select "rem"
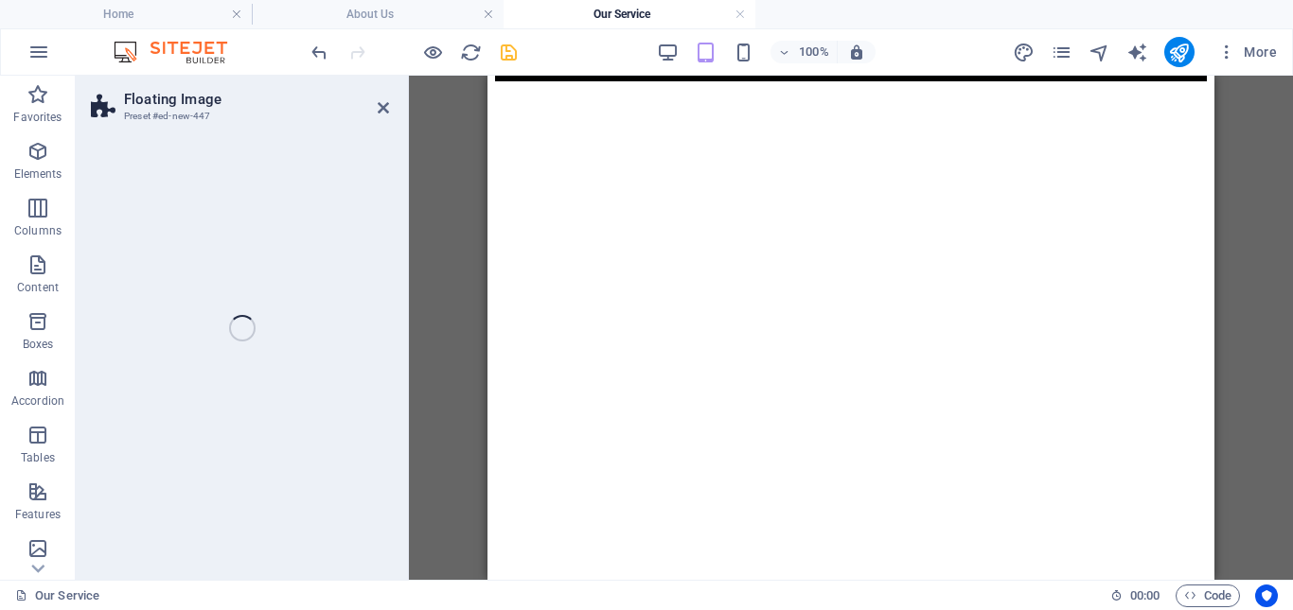
select select "%"
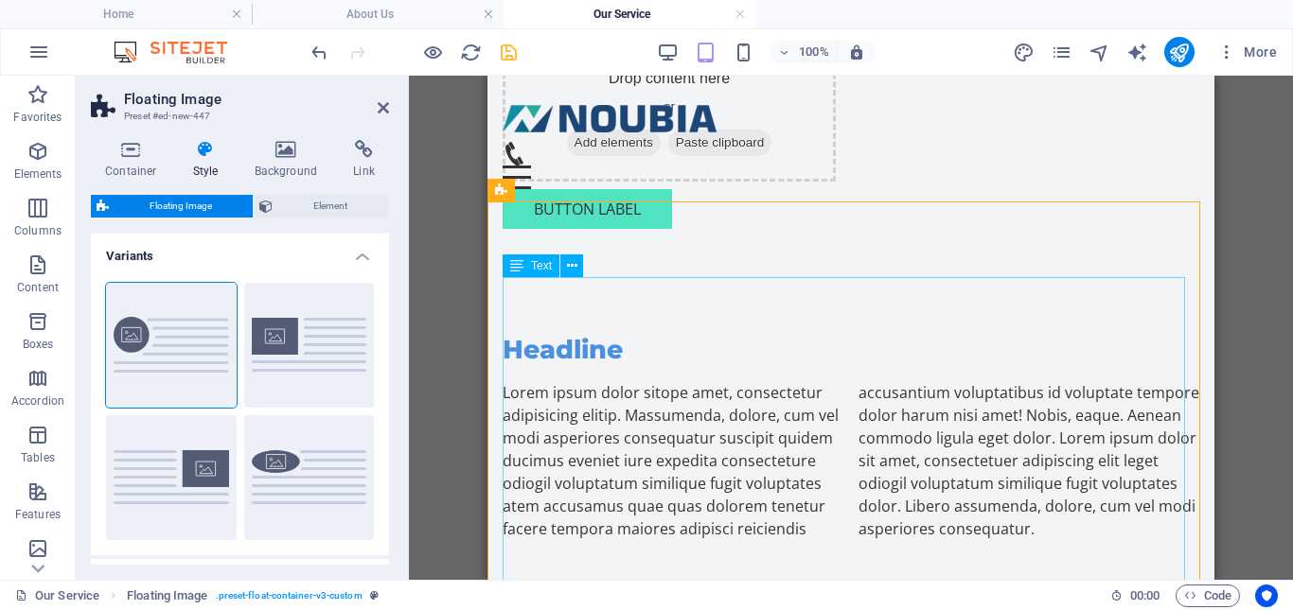
scroll to position [3085, 0]
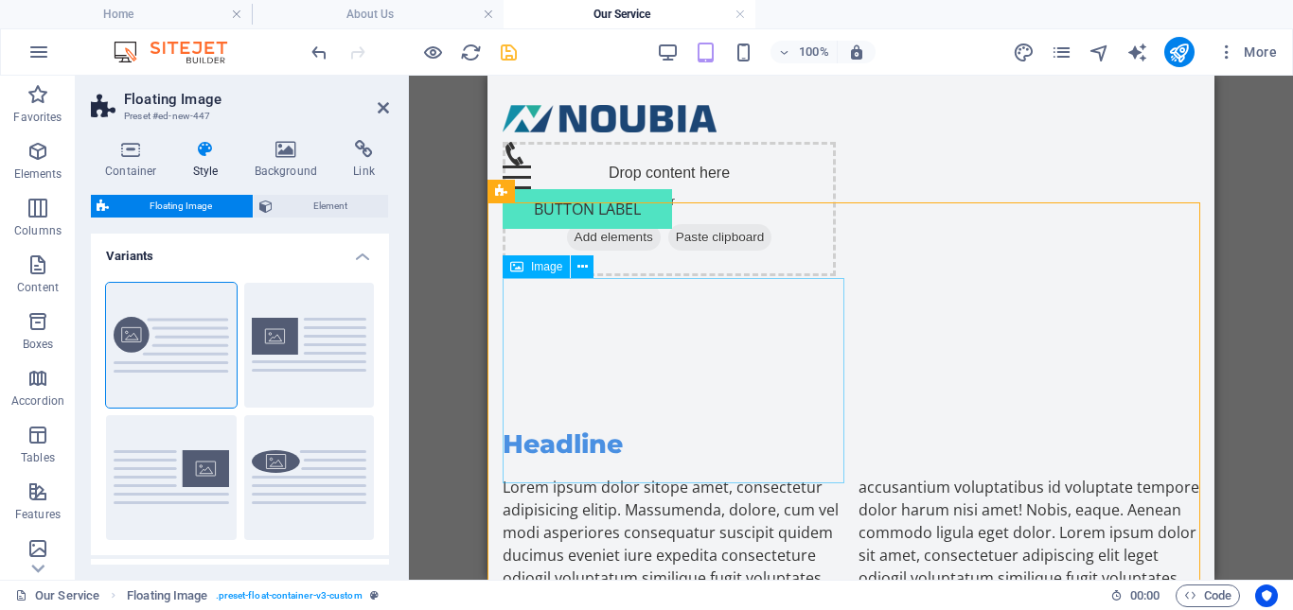
drag, startPoint x: 678, startPoint y: 401, endPoint x: 937, endPoint y: 447, distance: 263.2
select select "%"
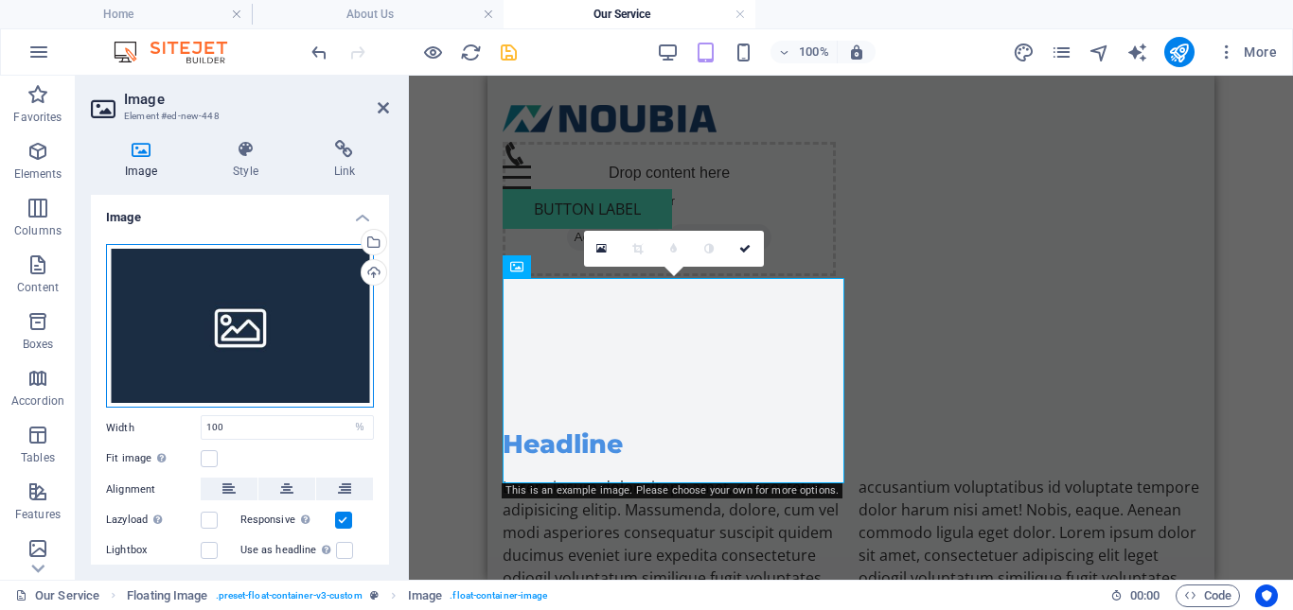
click at [246, 325] on div "Drag files here, click to choose files or select files from Files or our free s…" at bounding box center [240, 326] width 268 height 165
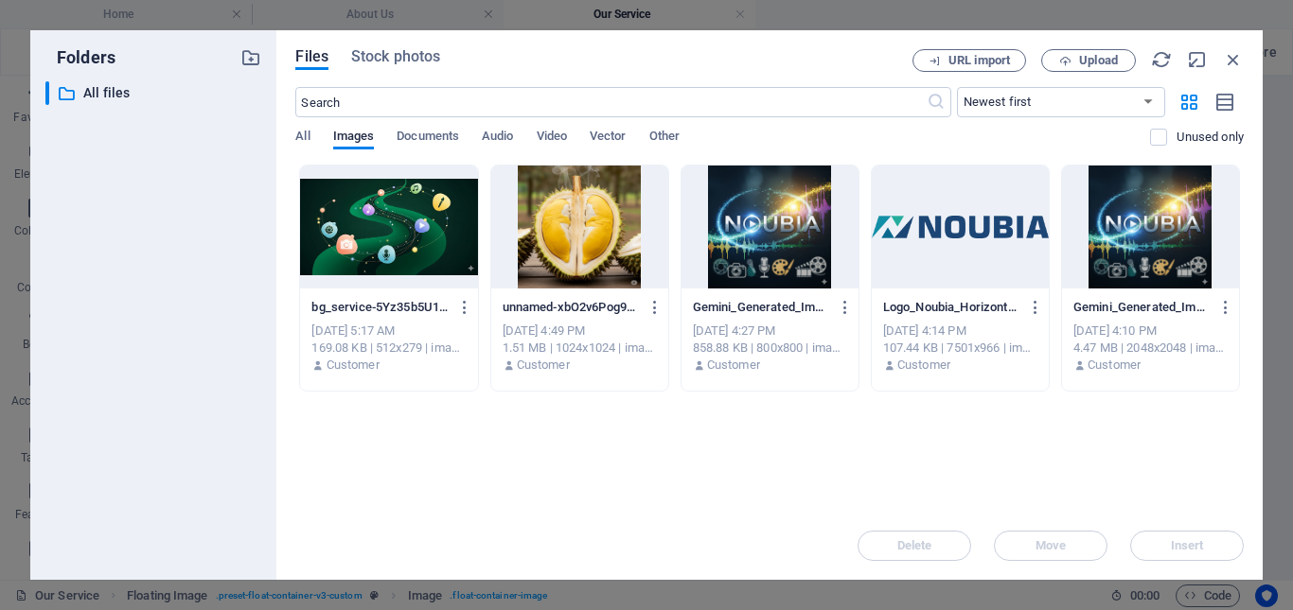
scroll to position [4108, 0]
click at [556, 256] on div at bounding box center [579, 227] width 177 height 123
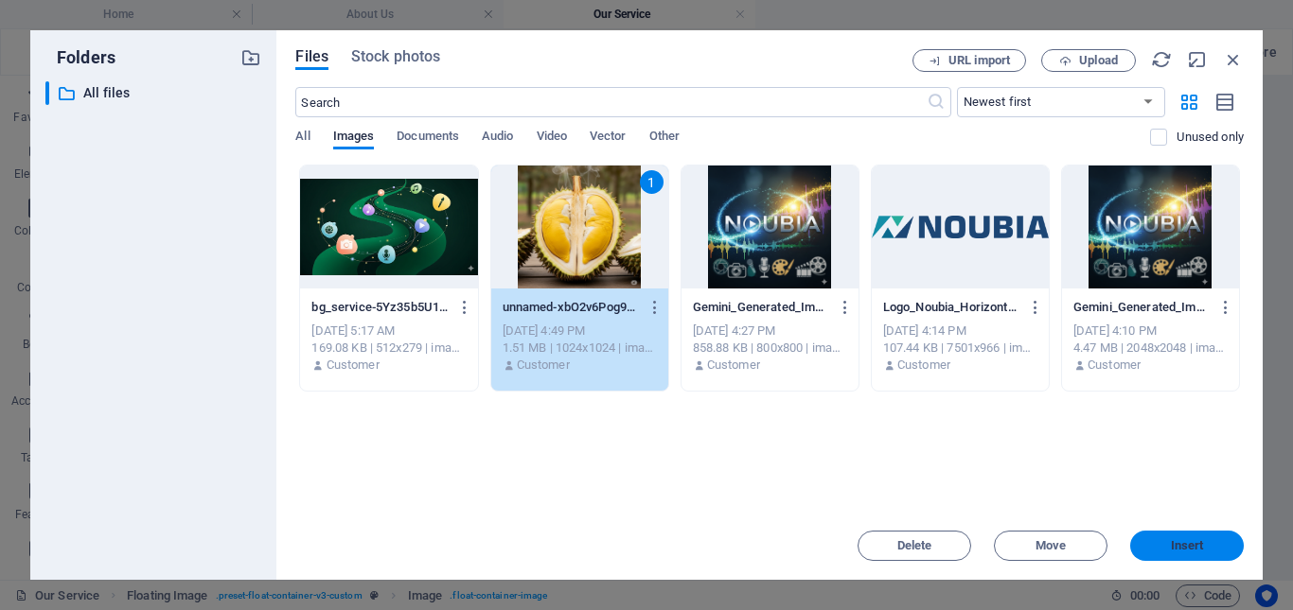
click at [1170, 552] on button "Insert" at bounding box center [1187, 546] width 114 height 30
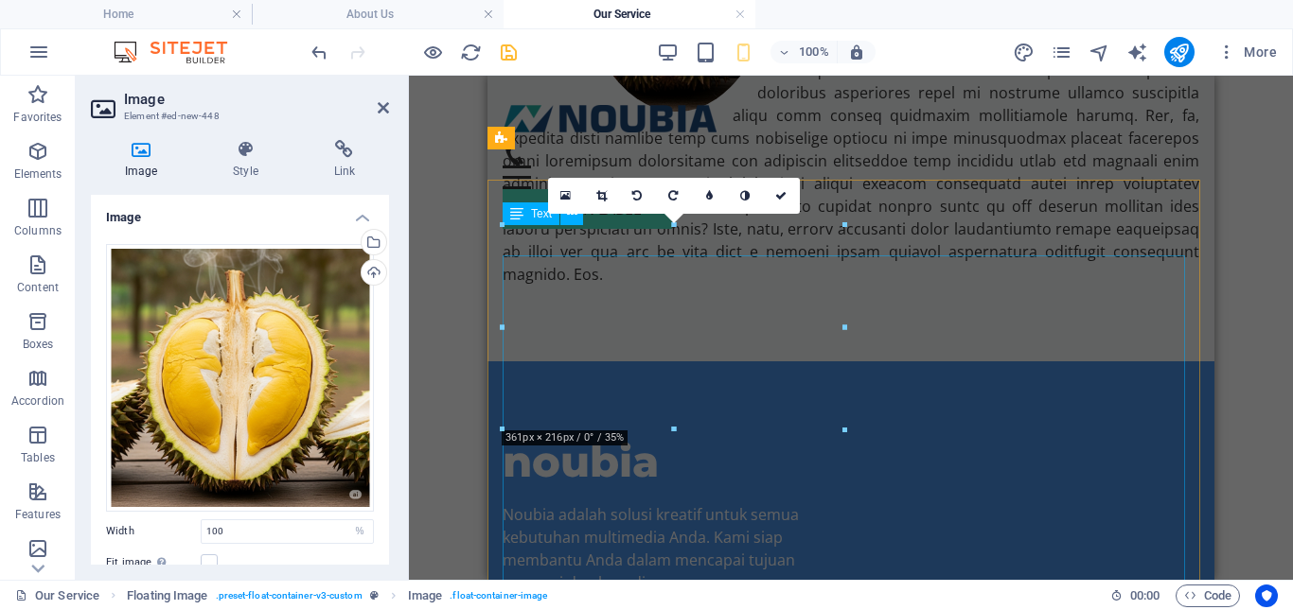
scroll to position [3138, 0]
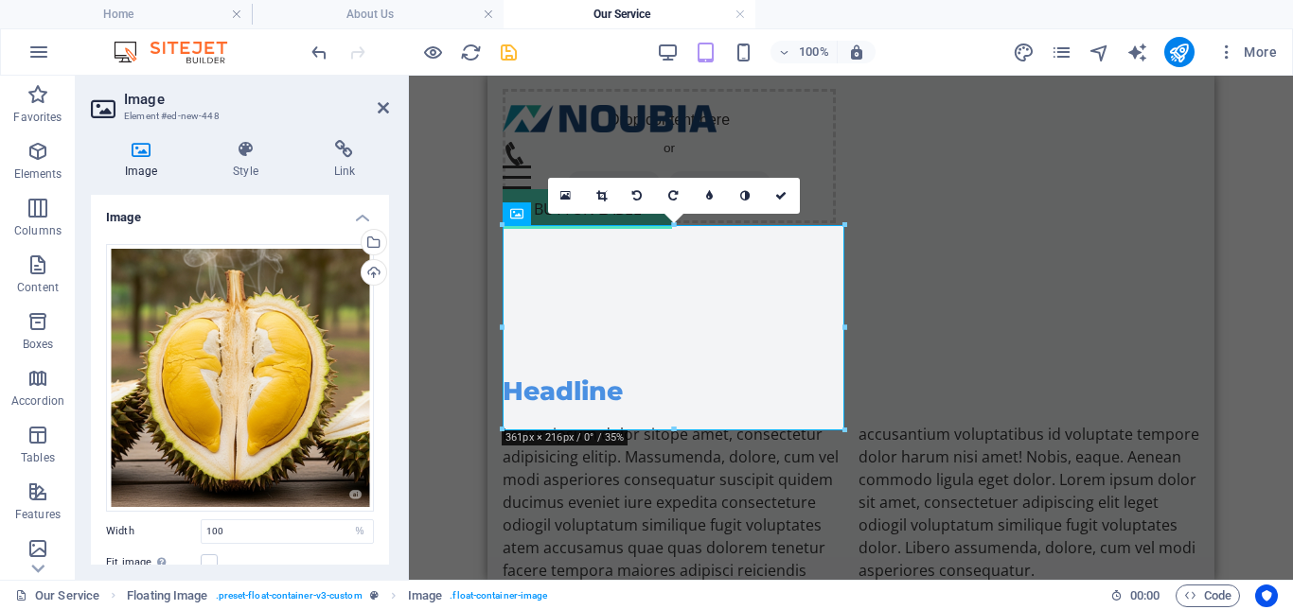
click at [459, 341] on div "Drag here to replace the existing content. Press “Ctrl” if you want to create a…" at bounding box center [851, 328] width 884 height 504
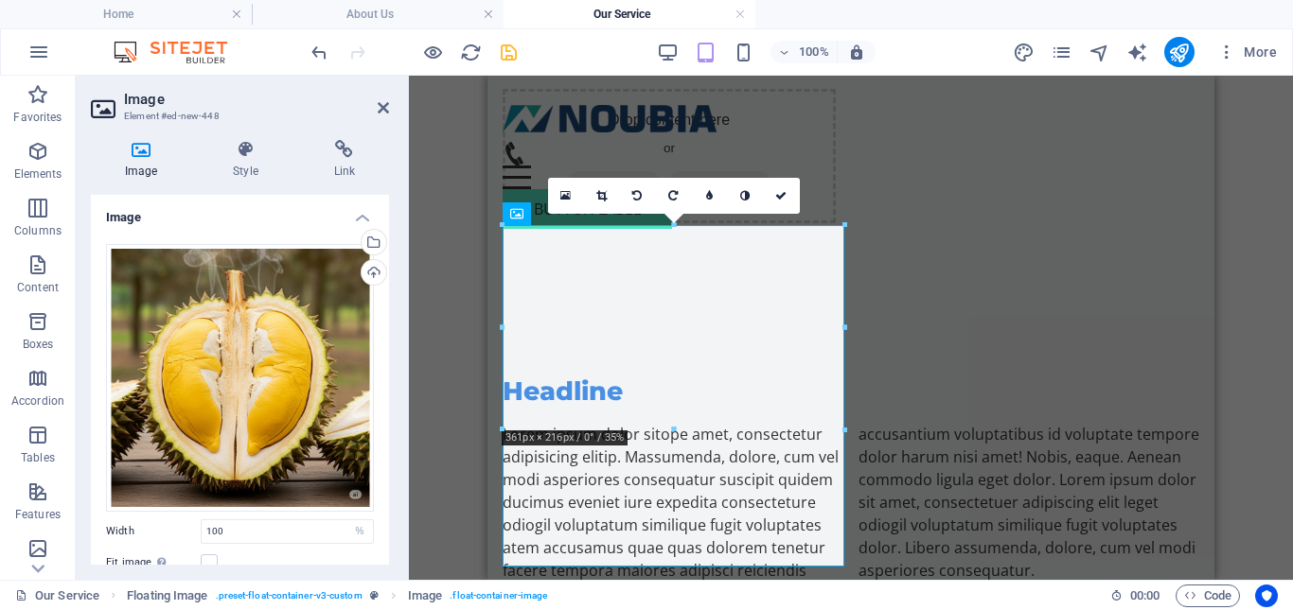
scroll to position [188, 0]
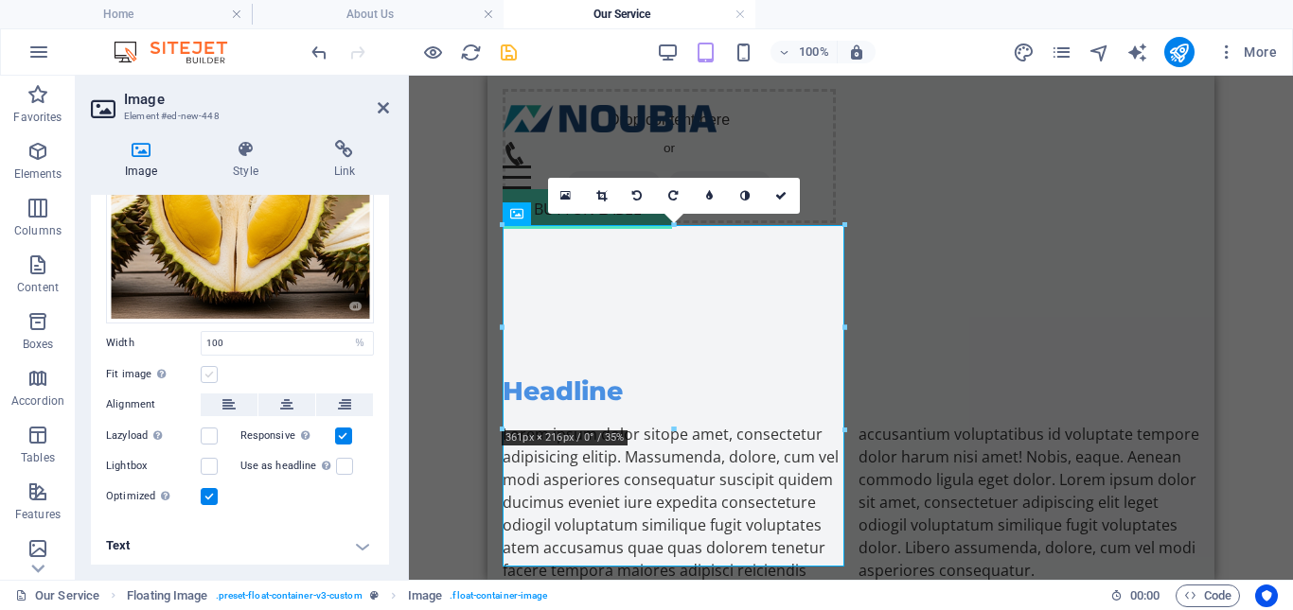
click at [205, 371] on label at bounding box center [209, 374] width 17 height 17
click at [0, 0] on input "Fit image Automatically fit image to a fixed width and height" at bounding box center [0, 0] width 0 height 0
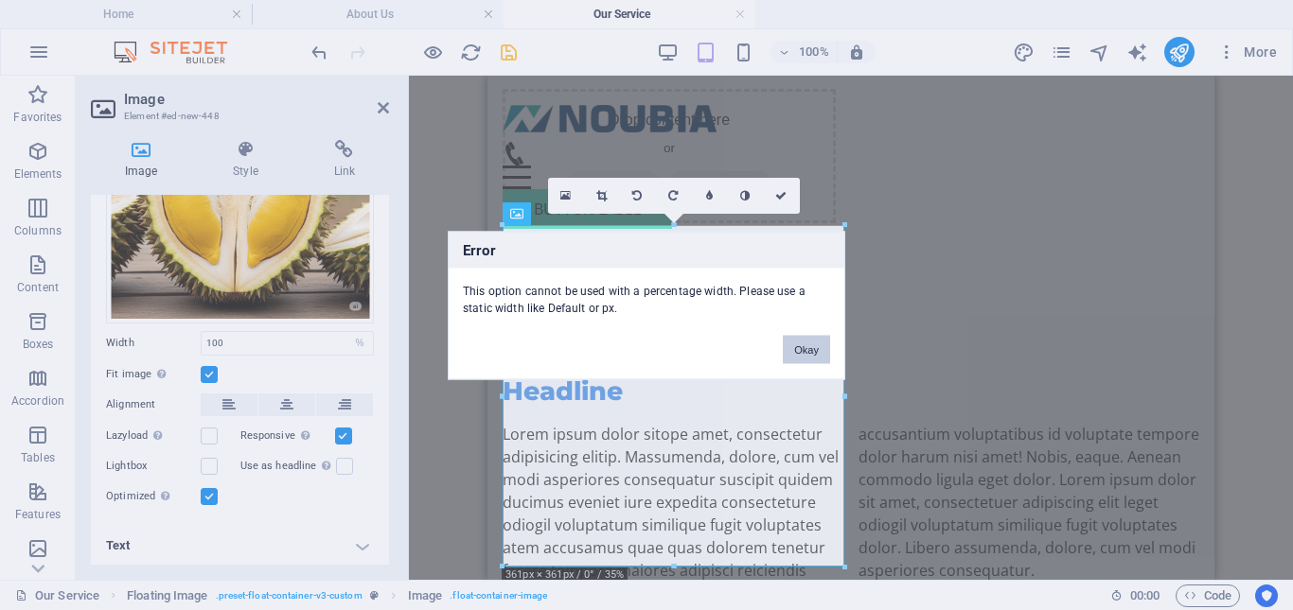
click at [803, 356] on button "Okay" at bounding box center [806, 349] width 47 height 28
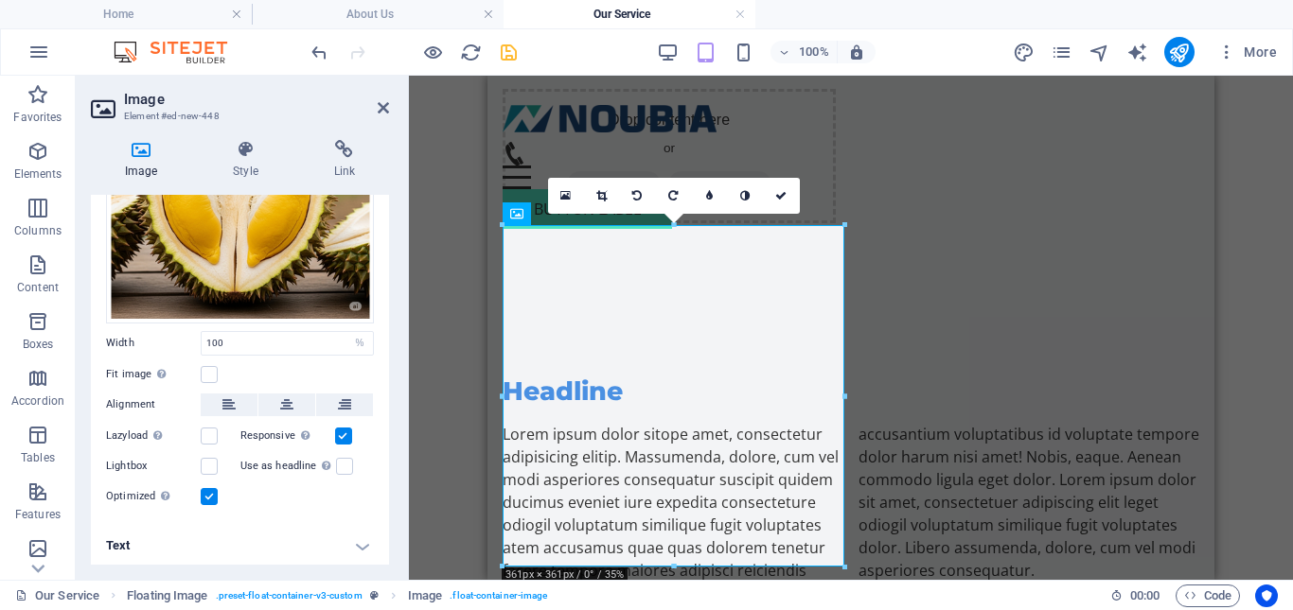
click at [355, 548] on h4 "Text" at bounding box center [240, 545] width 298 height 45
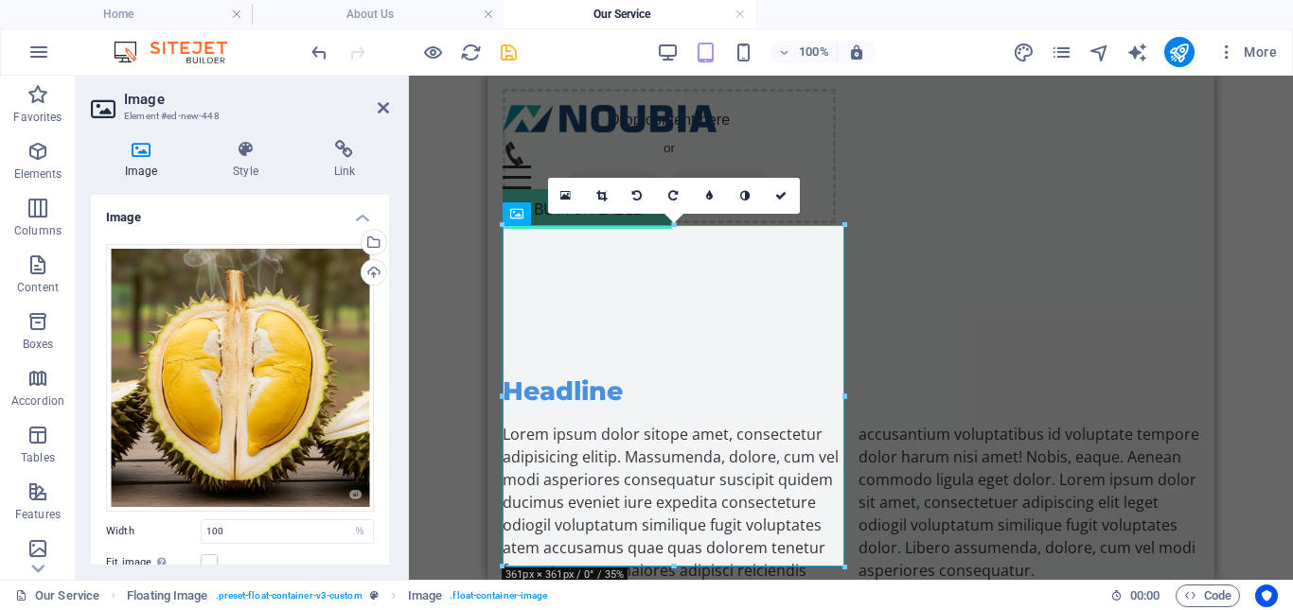
scroll to position [95, 0]
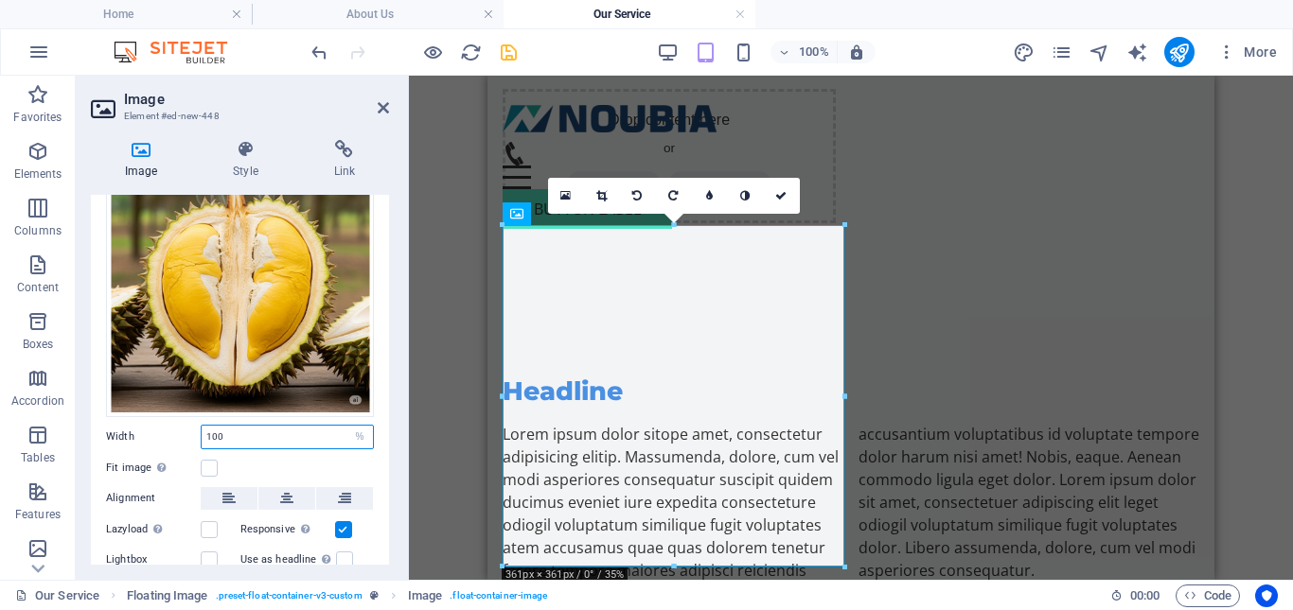
drag, startPoint x: 243, startPoint y: 430, endPoint x: 114, endPoint y: 421, distance: 129.9
click at [114, 425] on div "Width 100 Default auto px rem % em vh vw" at bounding box center [240, 437] width 268 height 25
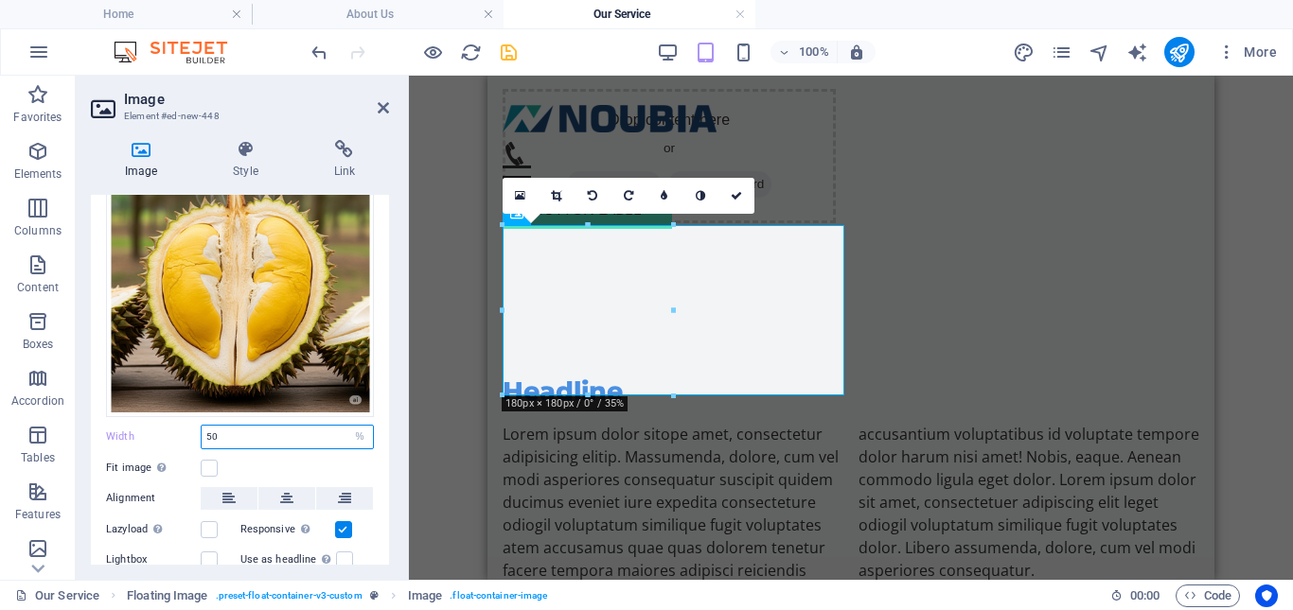
drag, startPoint x: 228, startPoint y: 429, endPoint x: 129, endPoint y: 425, distance: 99.4
click at [129, 425] on div "Width 50 Default auto px rem % em vh vw" at bounding box center [240, 437] width 268 height 25
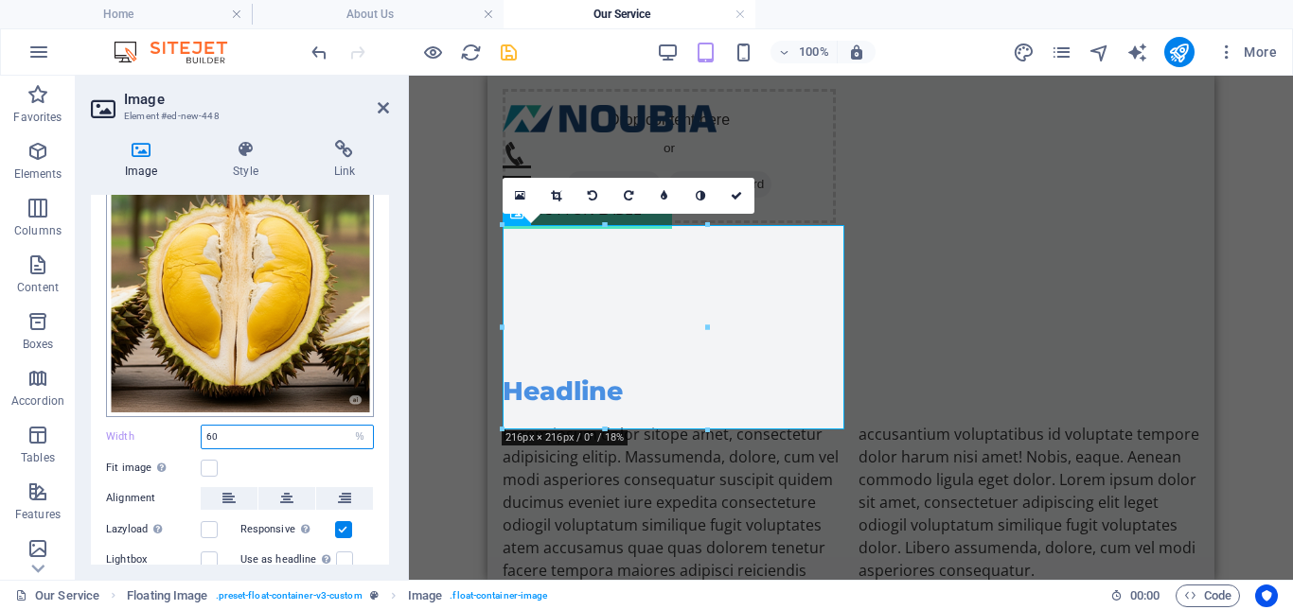
drag, startPoint x: 233, startPoint y: 433, endPoint x: 168, endPoint y: 412, distance: 67.9
click at [173, 430] on div "Width 60 Default auto px rem % em vh vw" at bounding box center [240, 437] width 268 height 25
type input "100"
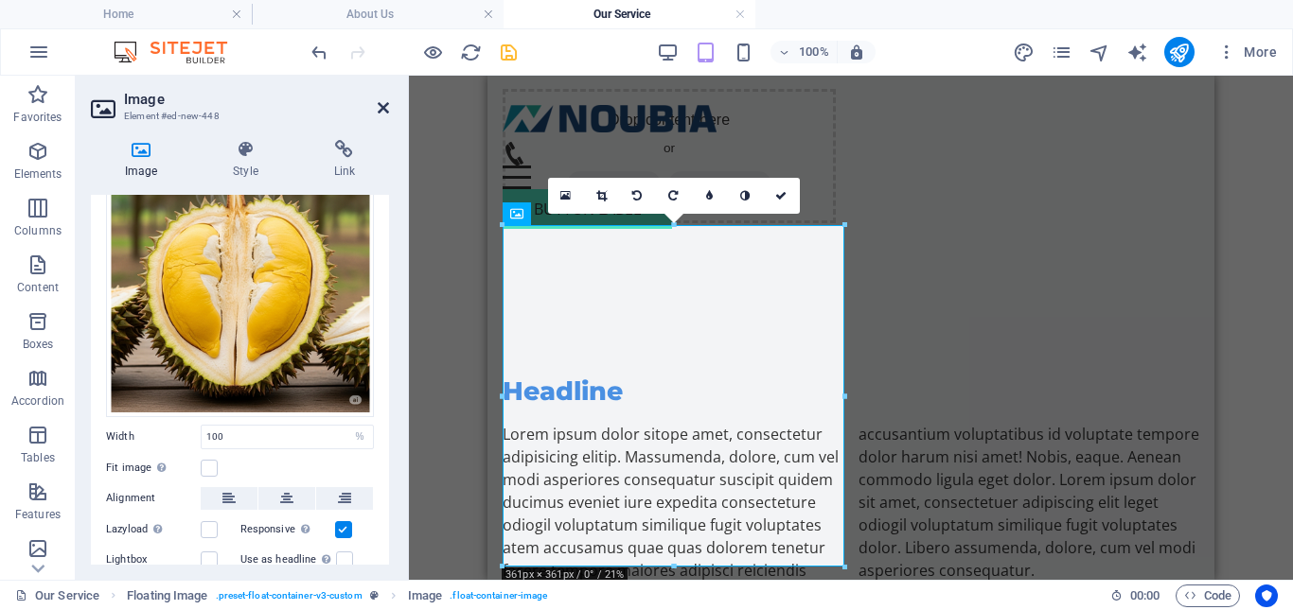
click at [385, 110] on icon at bounding box center [383, 107] width 11 height 15
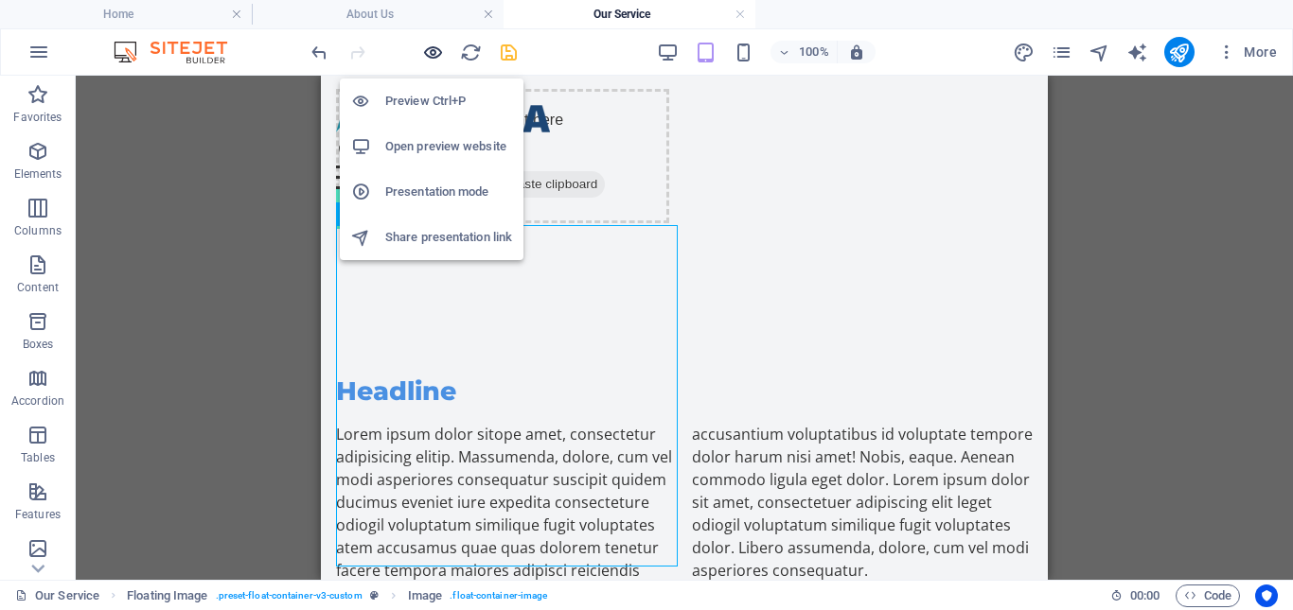
click at [431, 57] on icon "button" at bounding box center [433, 53] width 22 height 22
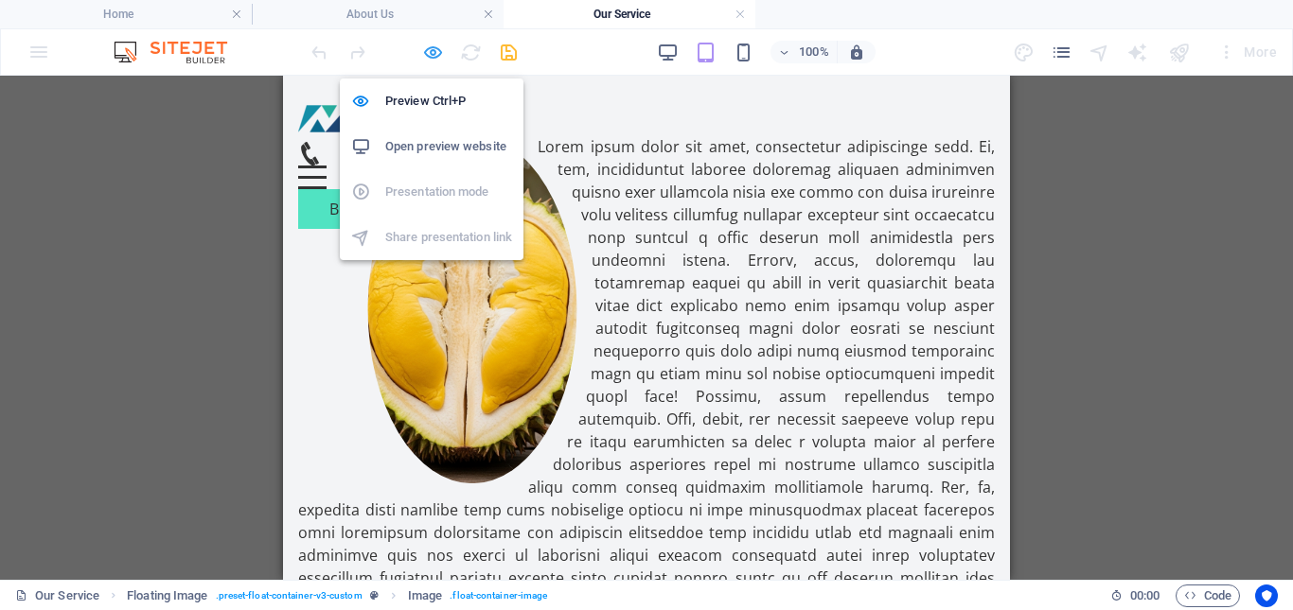
scroll to position [2801, 0]
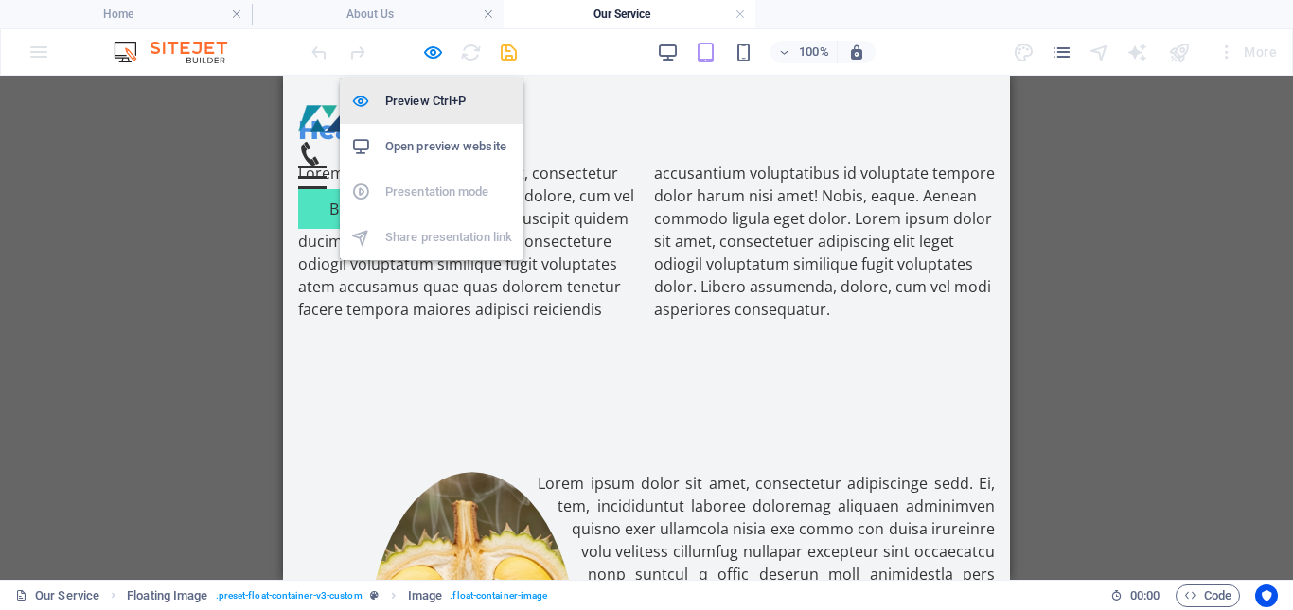
click at [428, 98] on h6 "Preview Ctrl+P" at bounding box center [448, 101] width 127 height 23
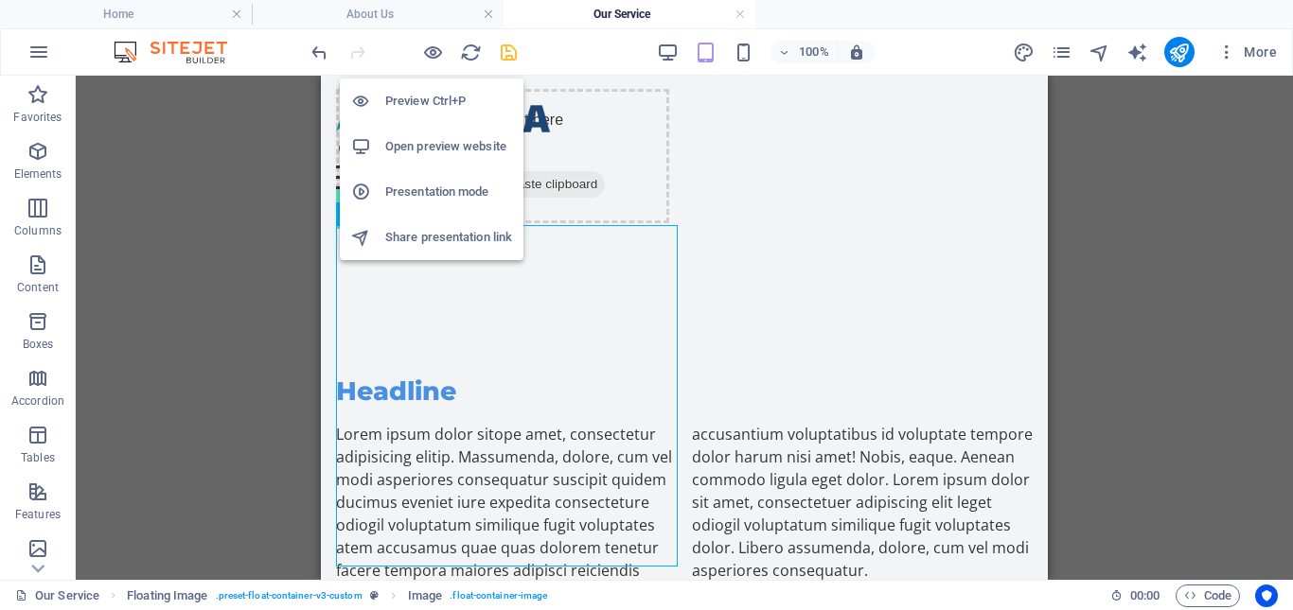
click at [447, 145] on h6 "Open preview website" at bounding box center [448, 146] width 127 height 23
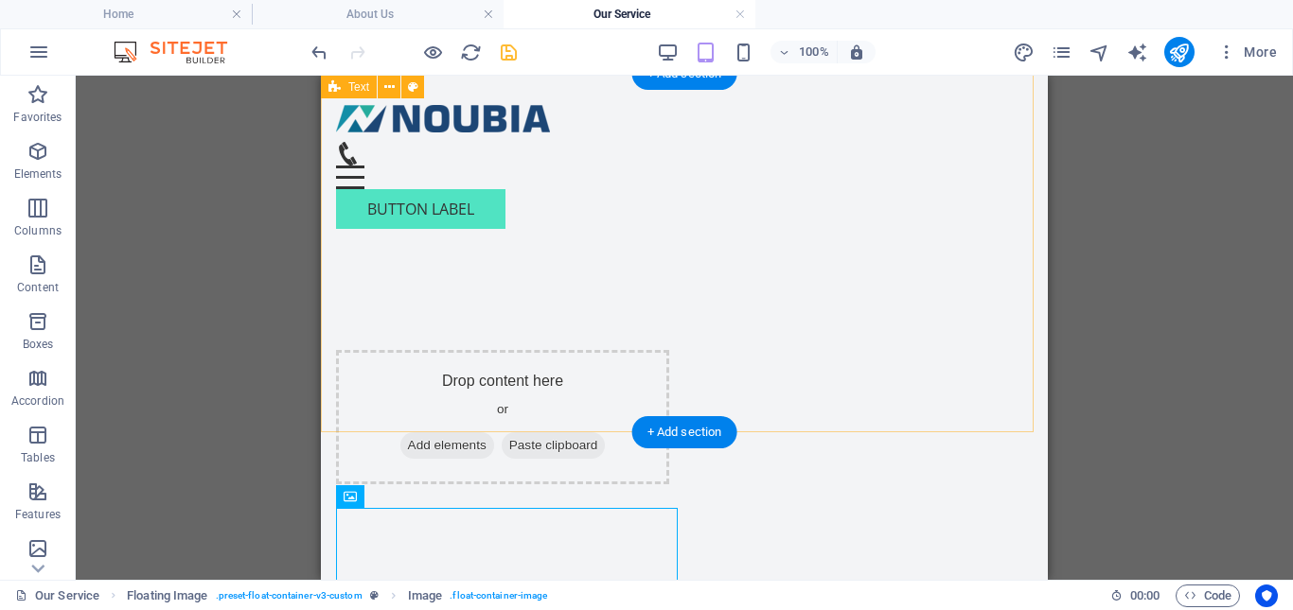
scroll to position [3043, 0]
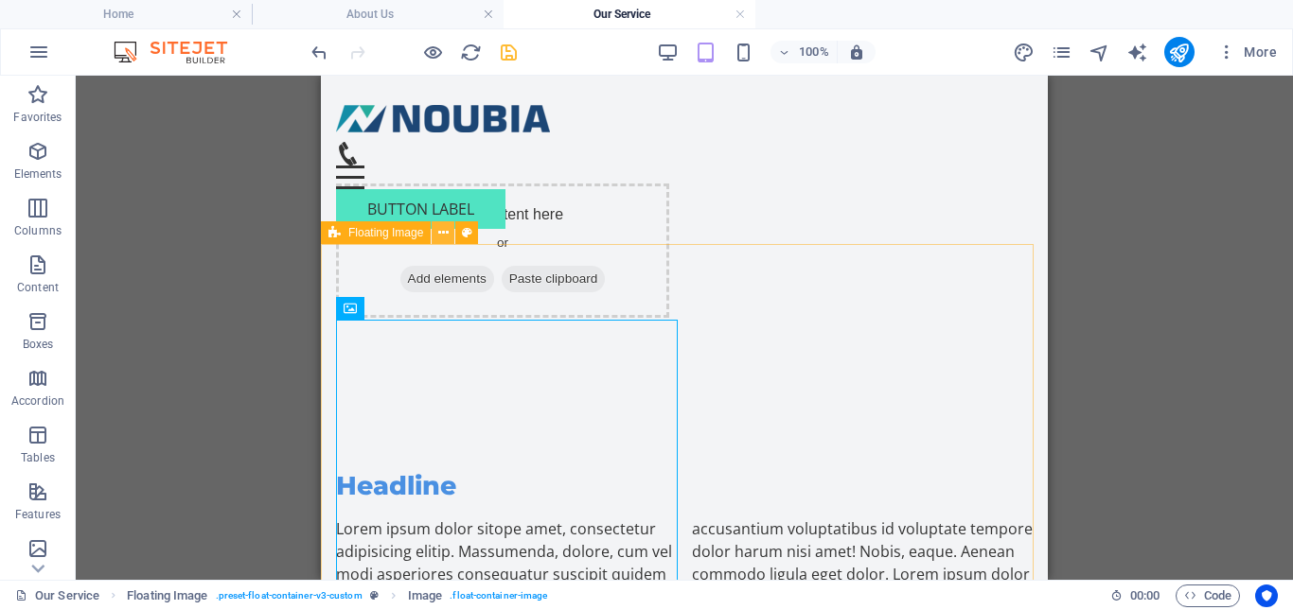
click at [447, 235] on icon at bounding box center [443, 233] width 10 height 20
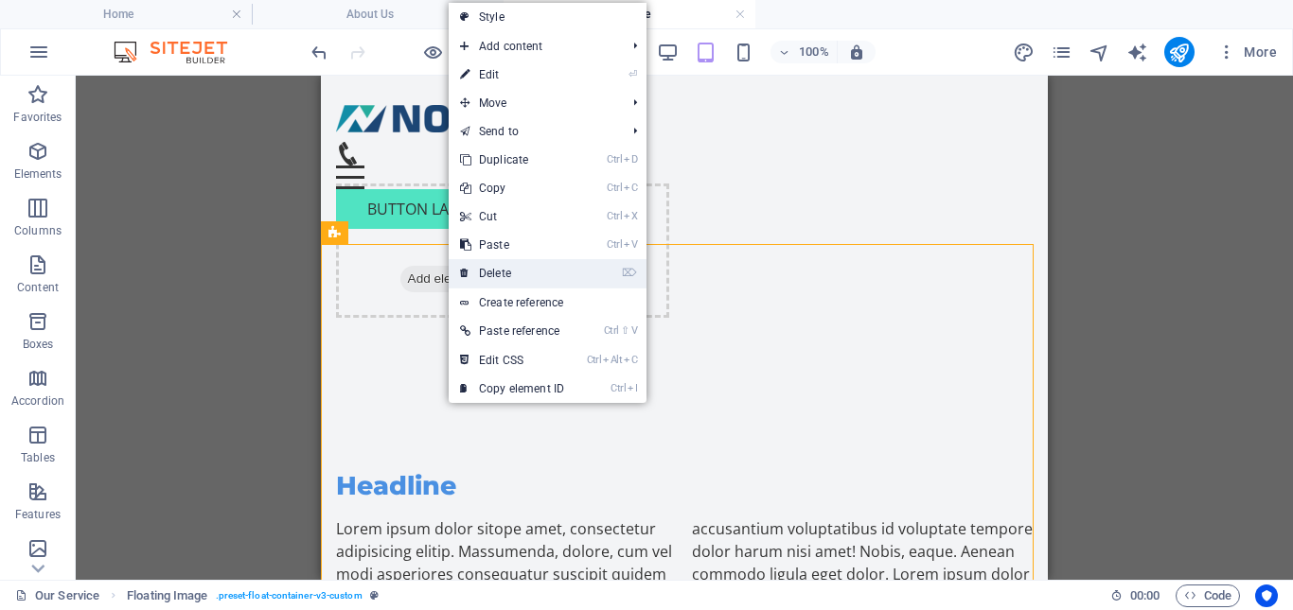
click at [495, 271] on link "⌦ Delete" at bounding box center [512, 273] width 127 height 28
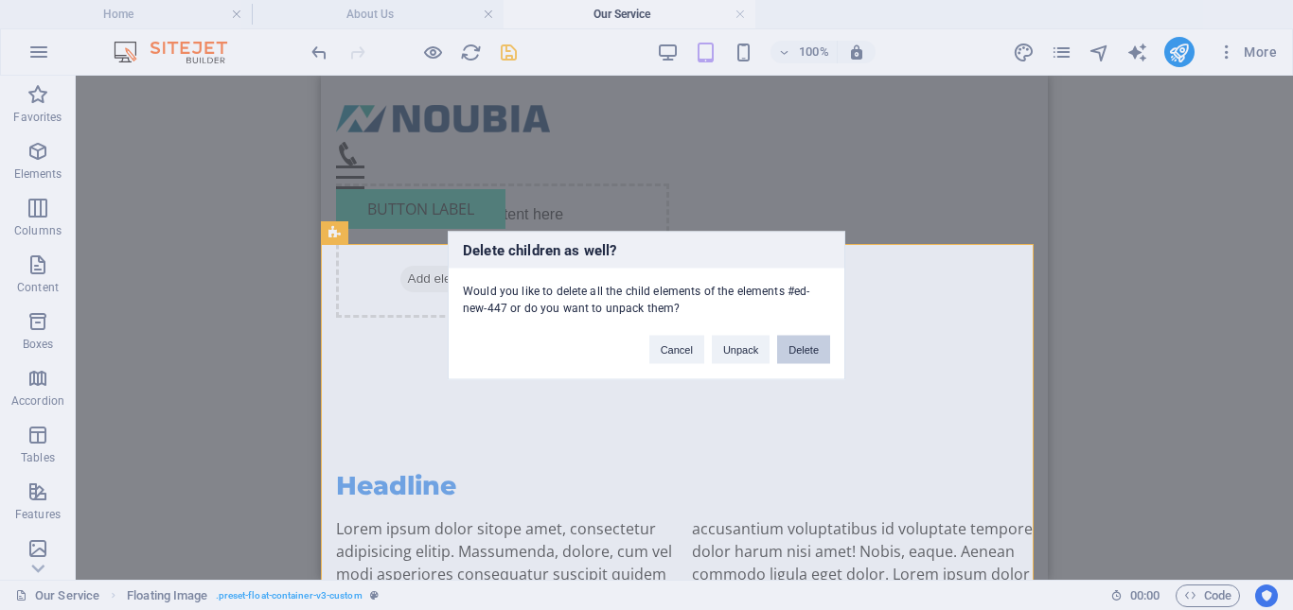
click at [798, 353] on button "Delete" at bounding box center [803, 349] width 53 height 28
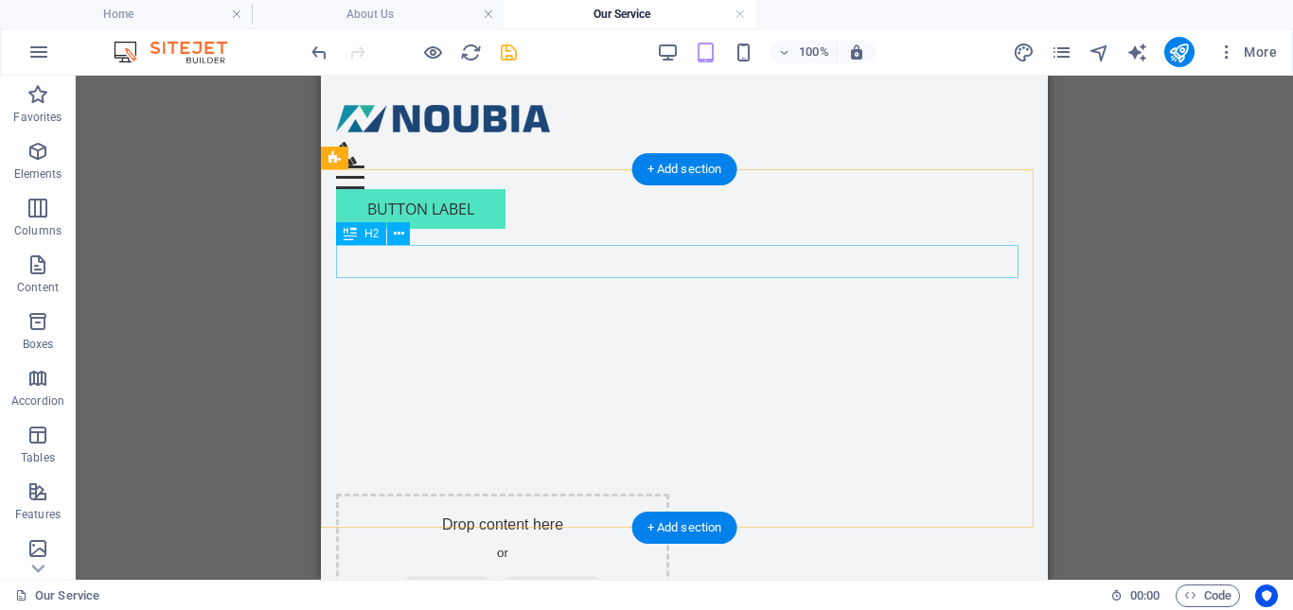
scroll to position [2759, 0]
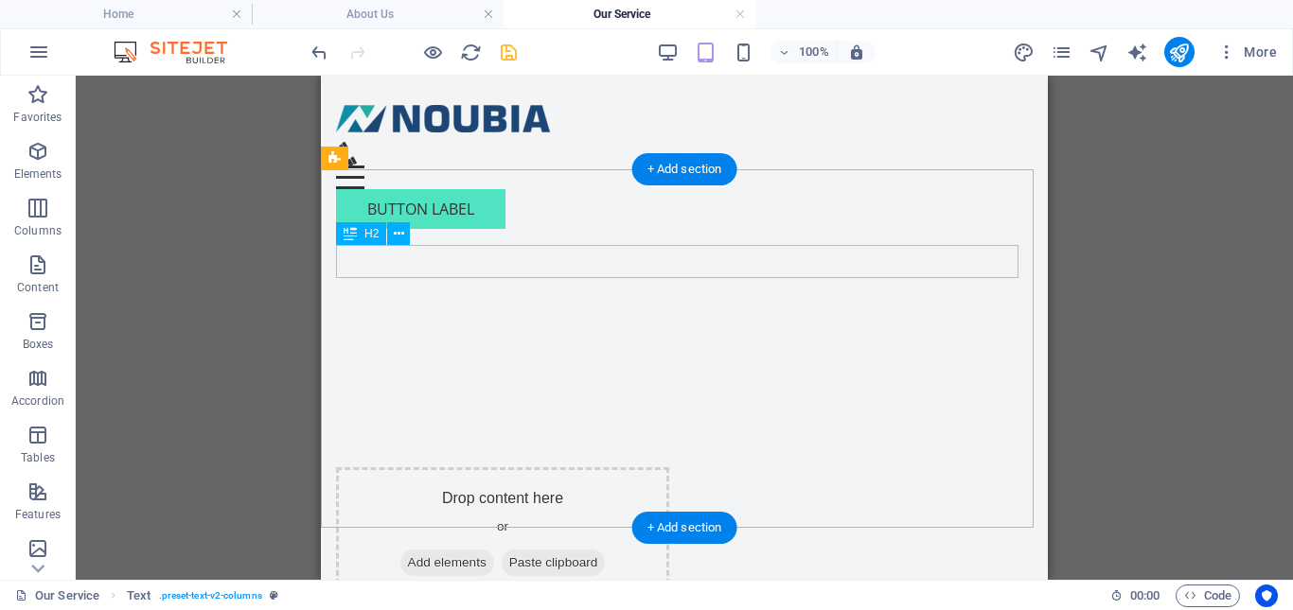
scroll to position [2949, 0]
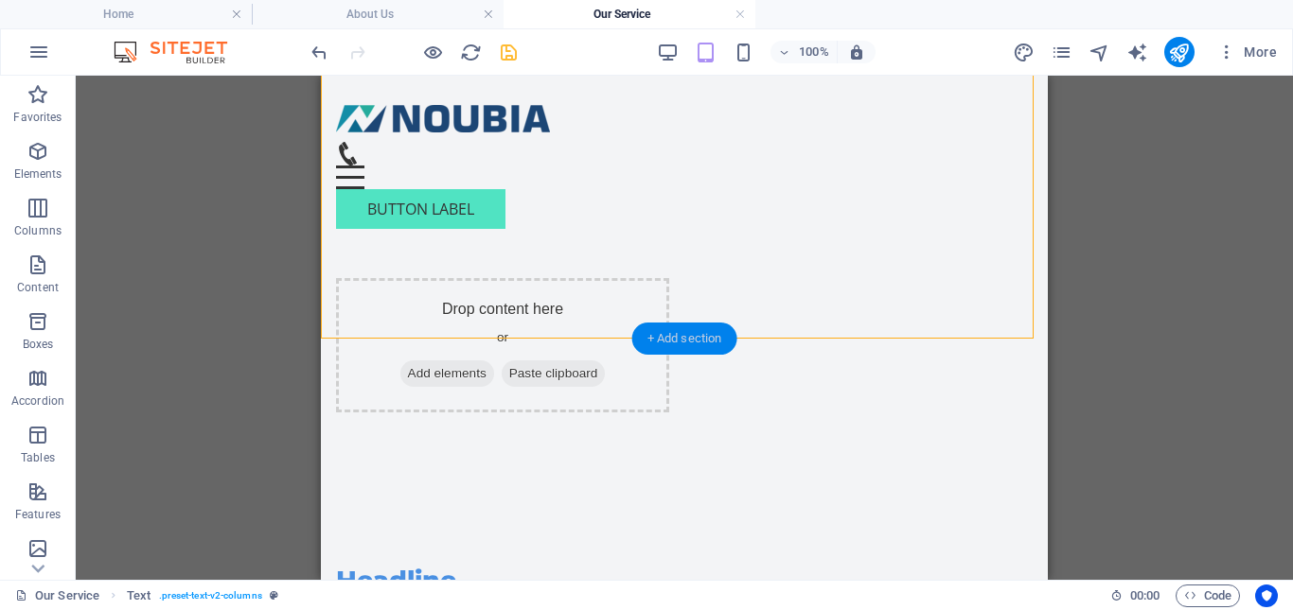
click at [696, 333] on div "+ Add section" at bounding box center [684, 339] width 105 height 32
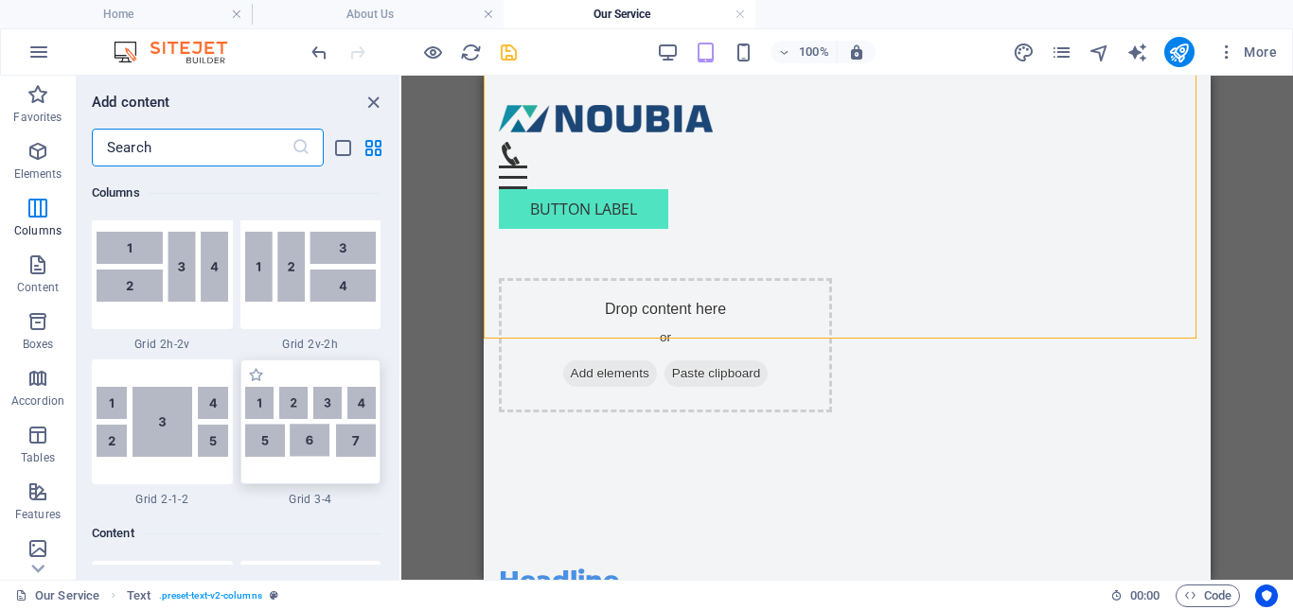
scroll to position [3027, 0]
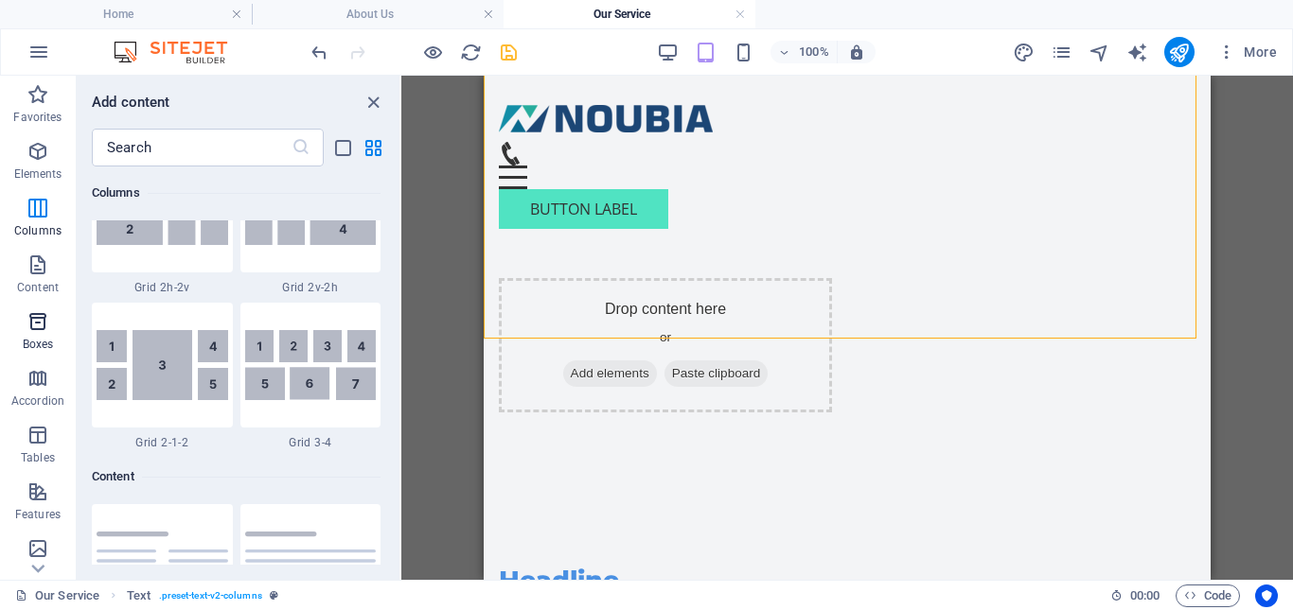
click at [36, 331] on icon "button" at bounding box center [37, 321] width 23 height 23
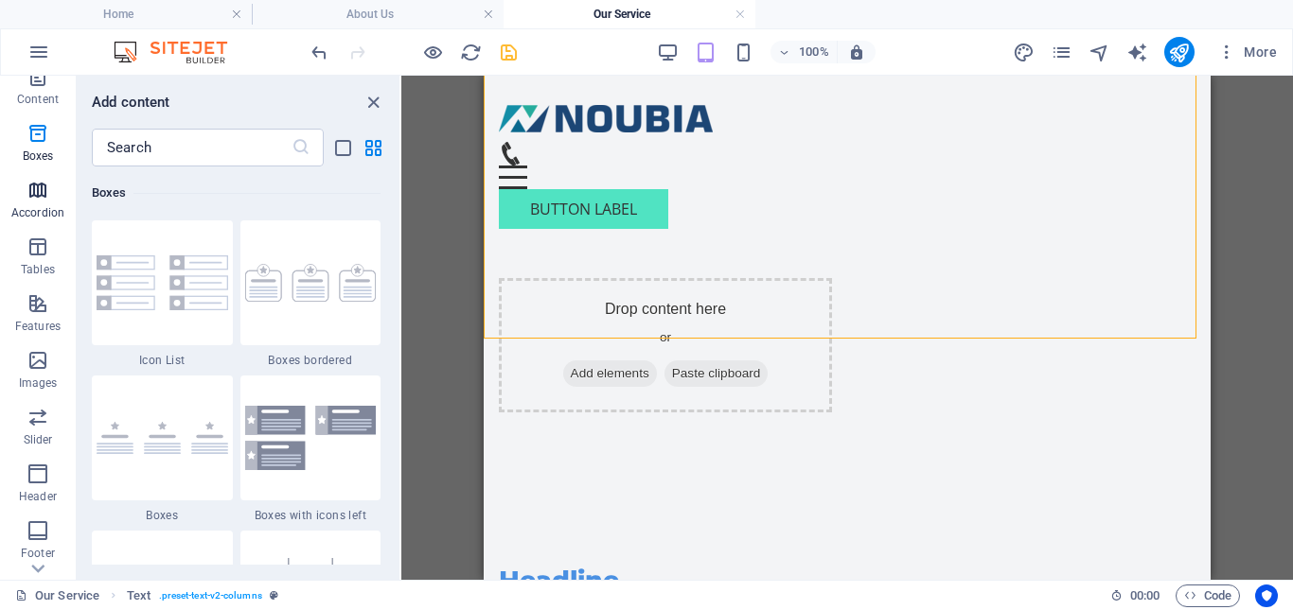
scroll to position [189, 0]
click at [40, 441] on p "Slider" at bounding box center [38, 439] width 29 height 15
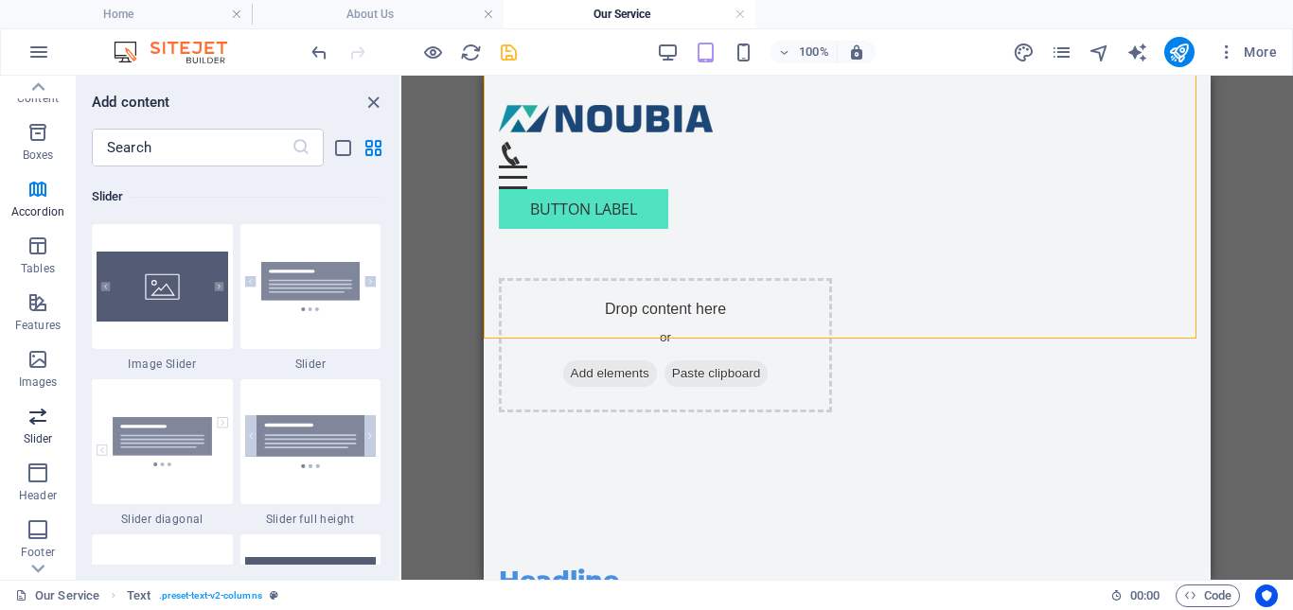
scroll to position [10728, 0]
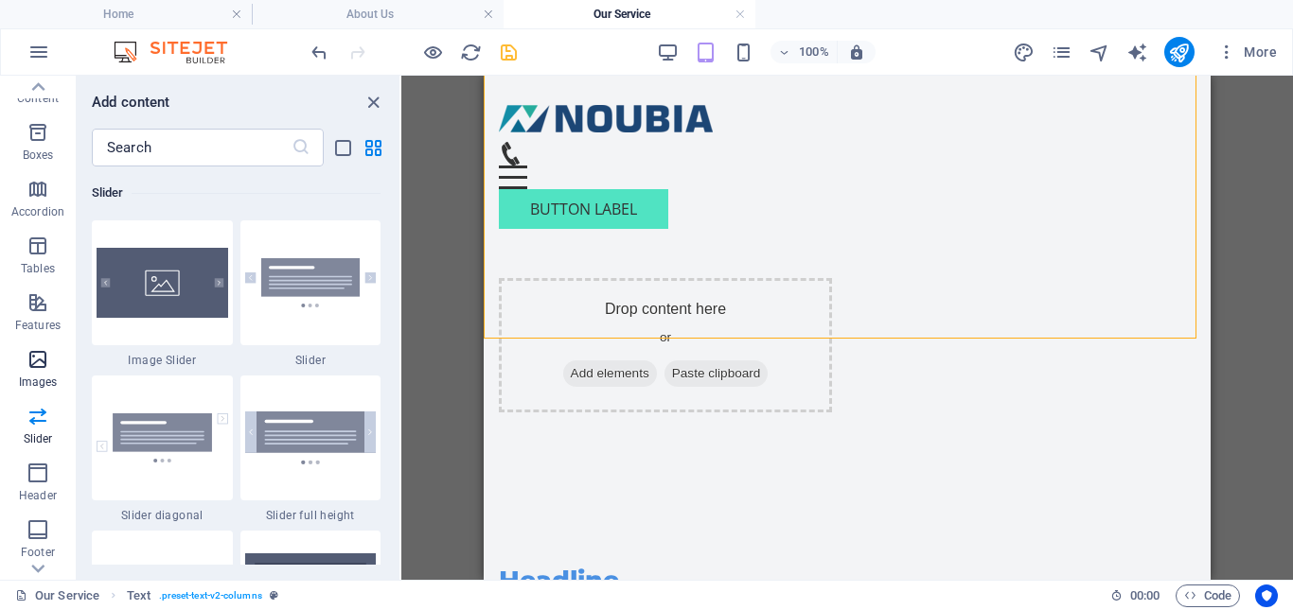
click at [43, 366] on icon "button" at bounding box center [37, 359] width 23 height 23
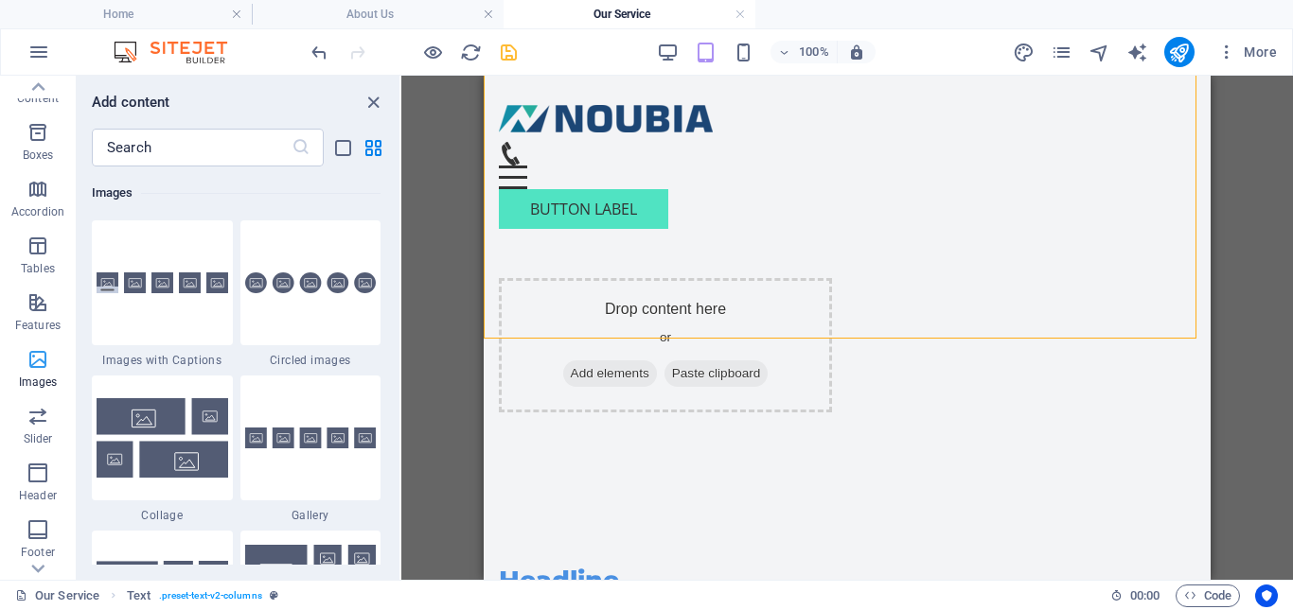
scroll to position [9595, 0]
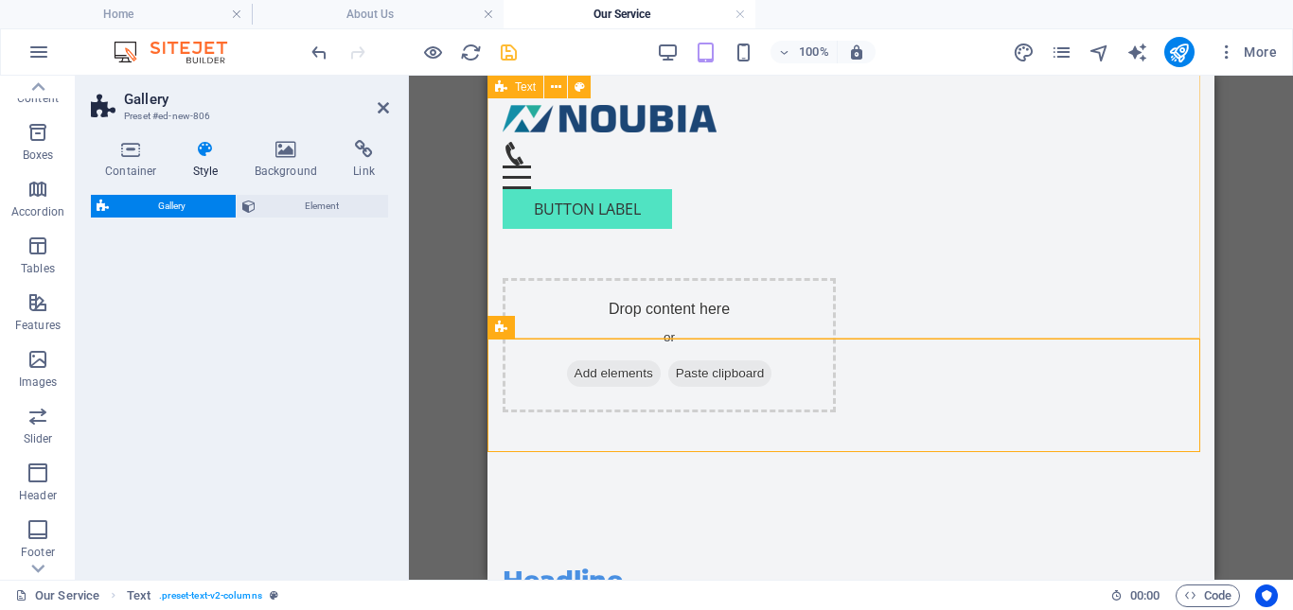
select select "rem"
select select "preset-gallery-v3-circle"
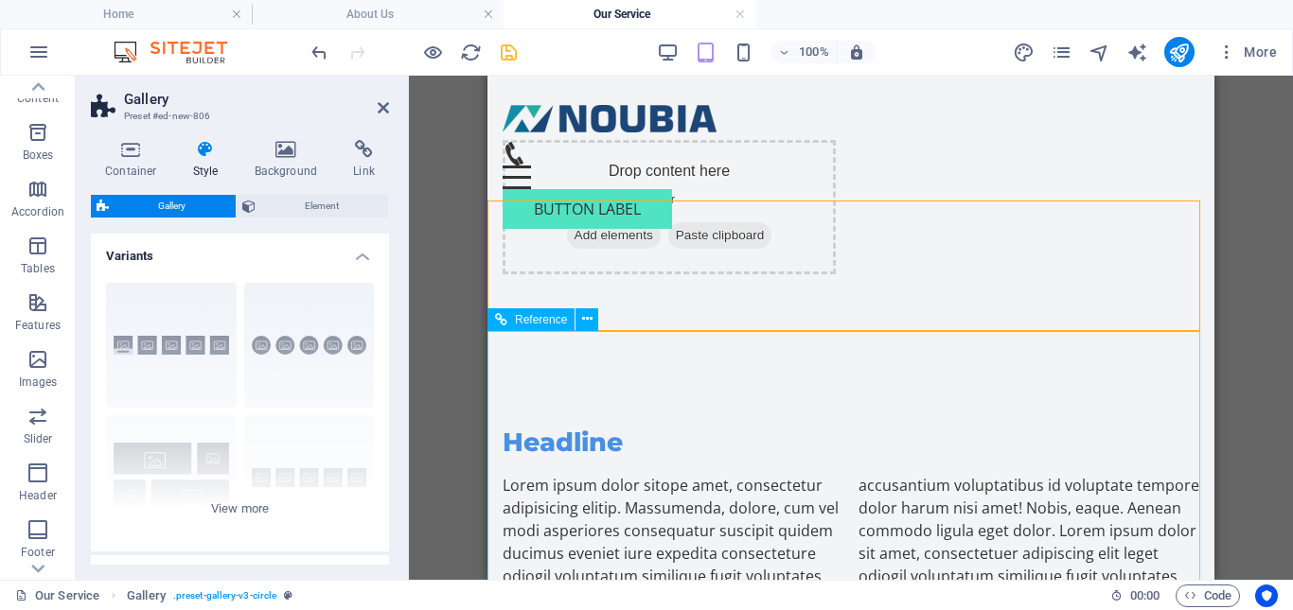
scroll to position [2992, 0]
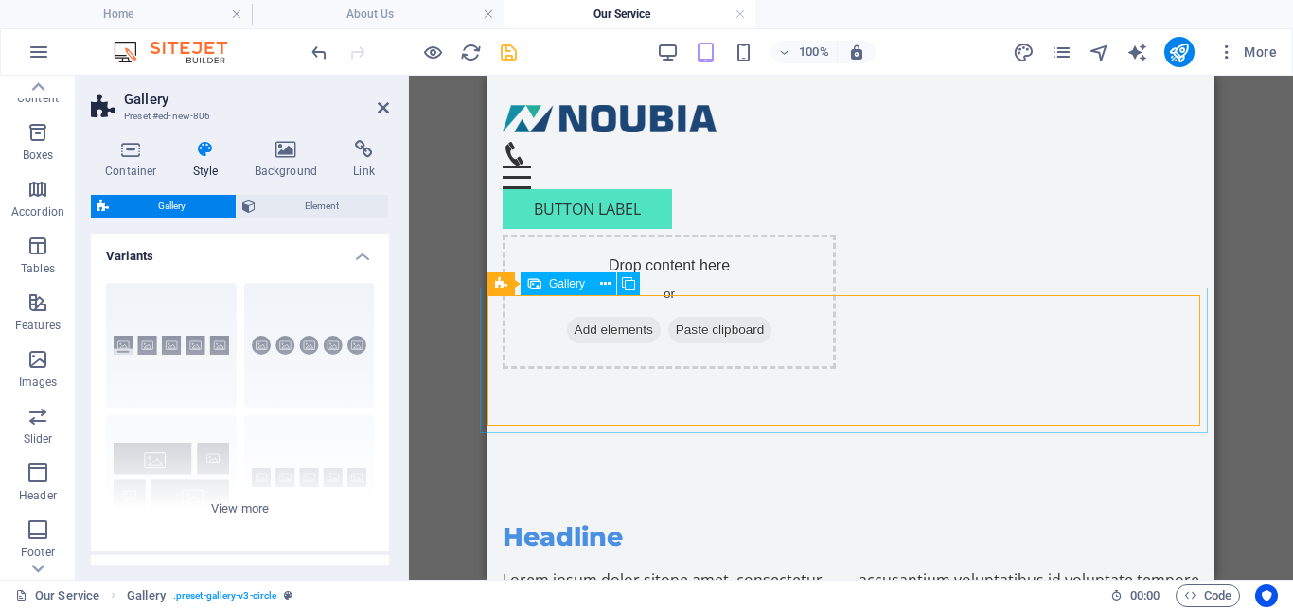
select select "4"
select select "px"
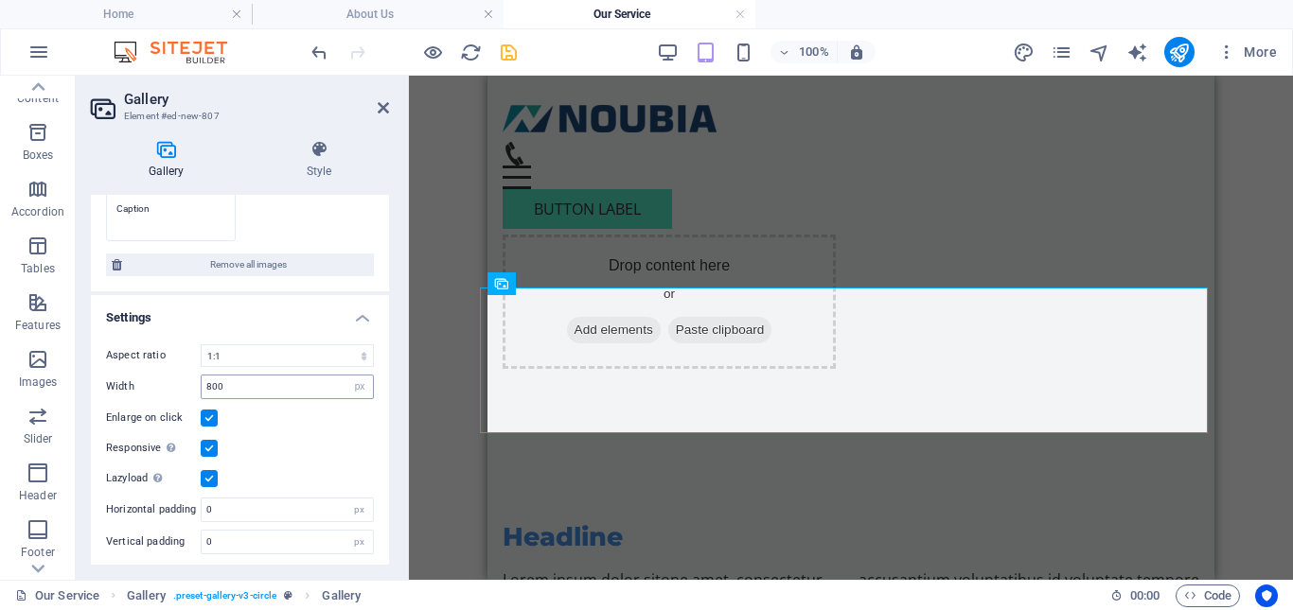
scroll to position [505, 0]
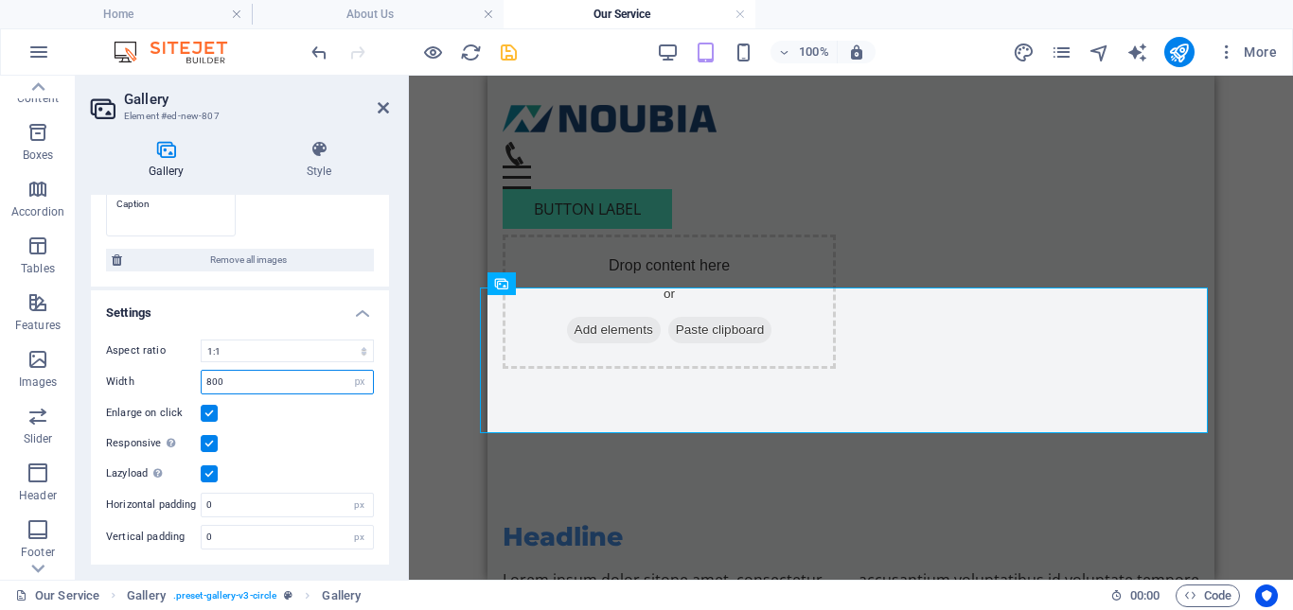
drag, startPoint x: 238, startPoint y: 376, endPoint x: 125, endPoint y: 350, distance: 115.5
click at [132, 361] on div "Aspect ratio No fixed aspect ratio 16:9 16:10 4:3 1:1 1:2 2:1 Width 800 px % En…" at bounding box center [240, 445] width 298 height 240
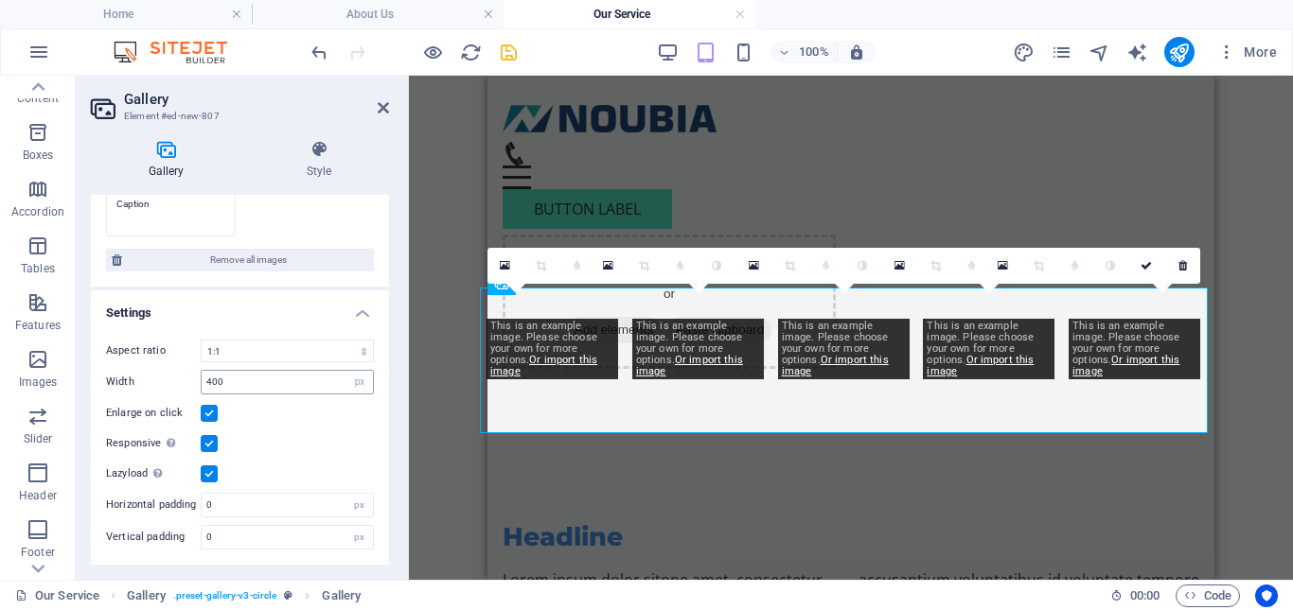
type input "800"
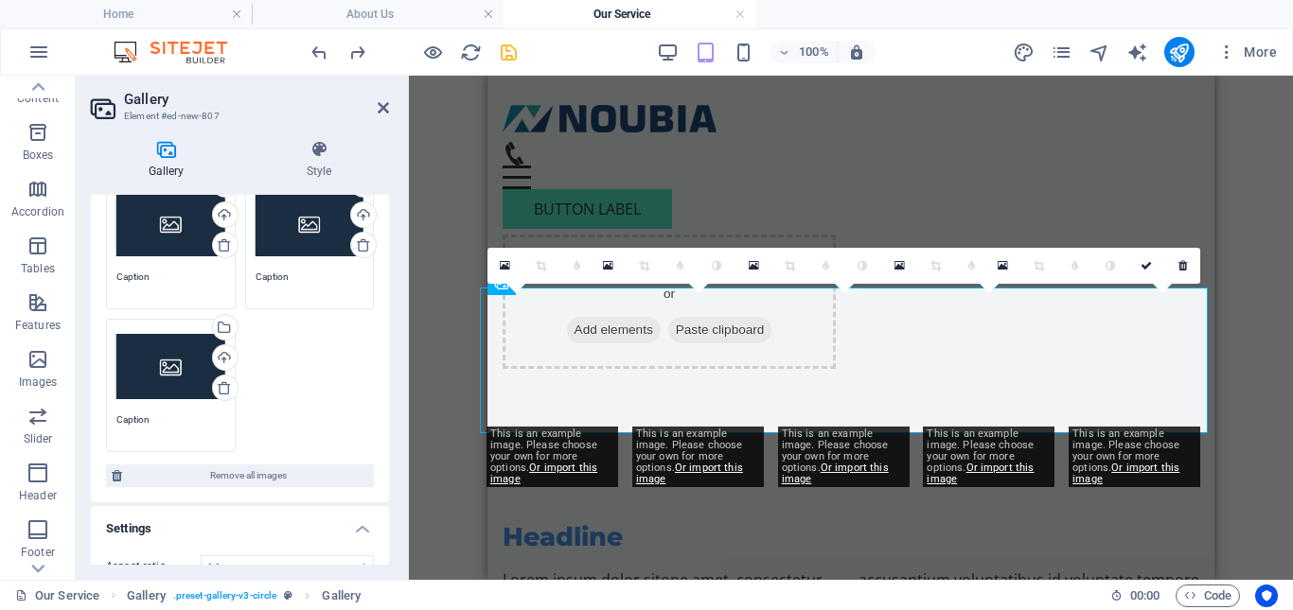
scroll to position [316, 0]
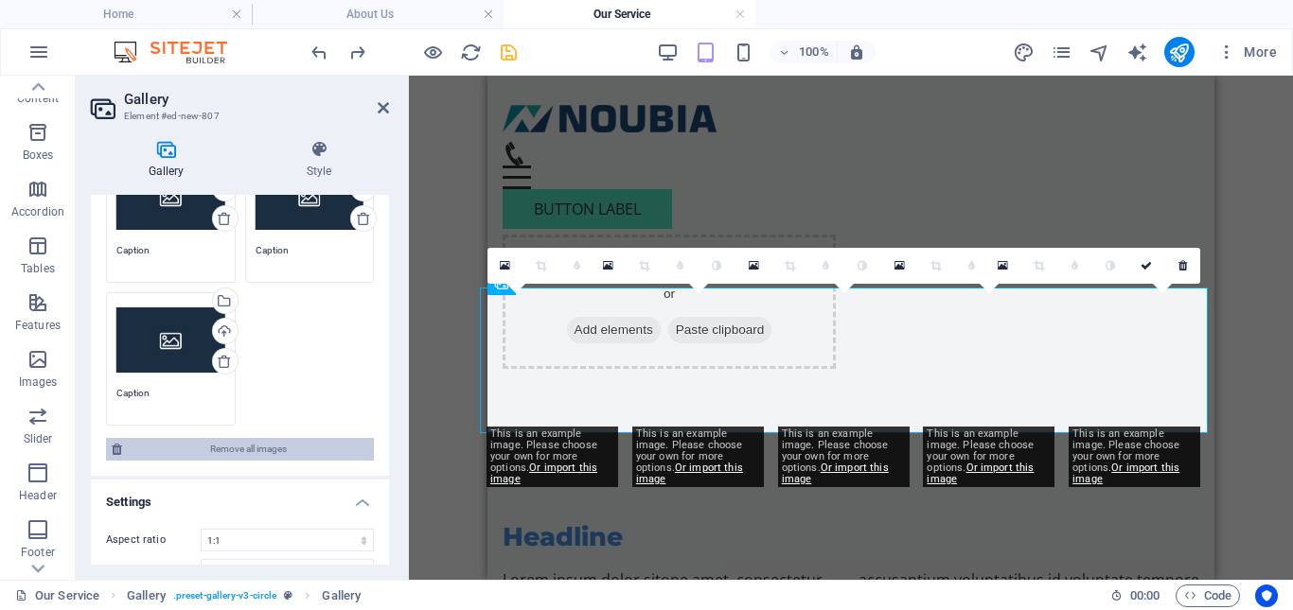
click at [277, 450] on span "Remove all images" at bounding box center [248, 449] width 240 height 23
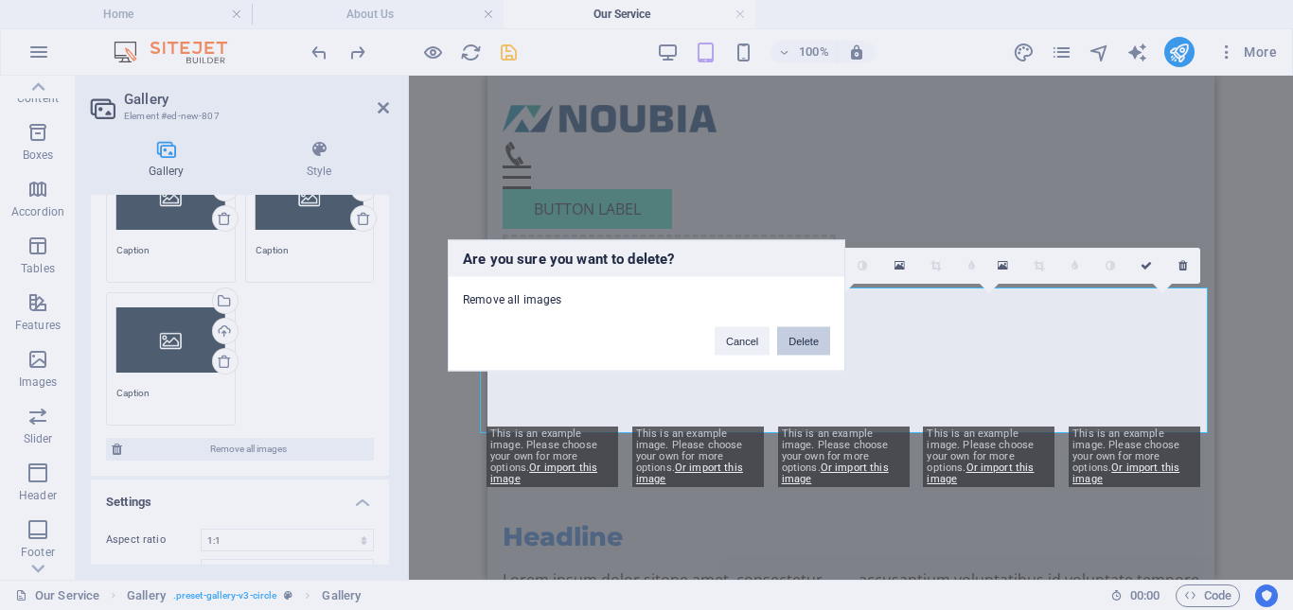
click at [798, 346] on button "Delete" at bounding box center [803, 340] width 53 height 28
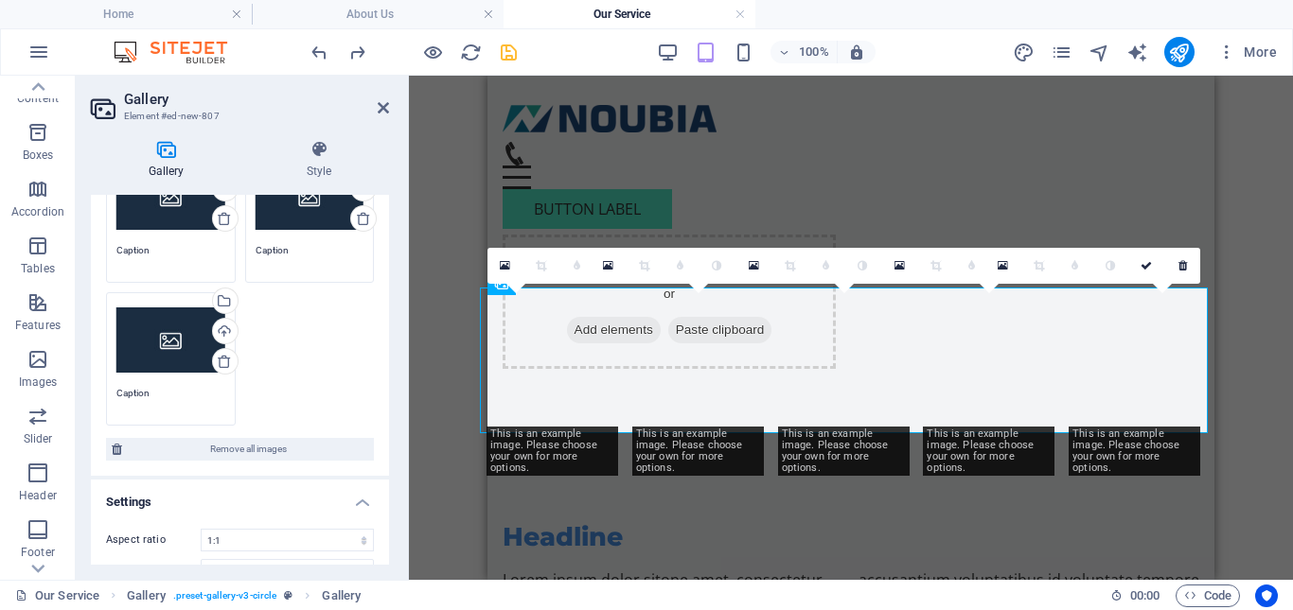
click at [465, 316] on div "Drag and drop a file to add it Container H2 Container Preset Preset Container T…" at bounding box center [851, 328] width 884 height 504
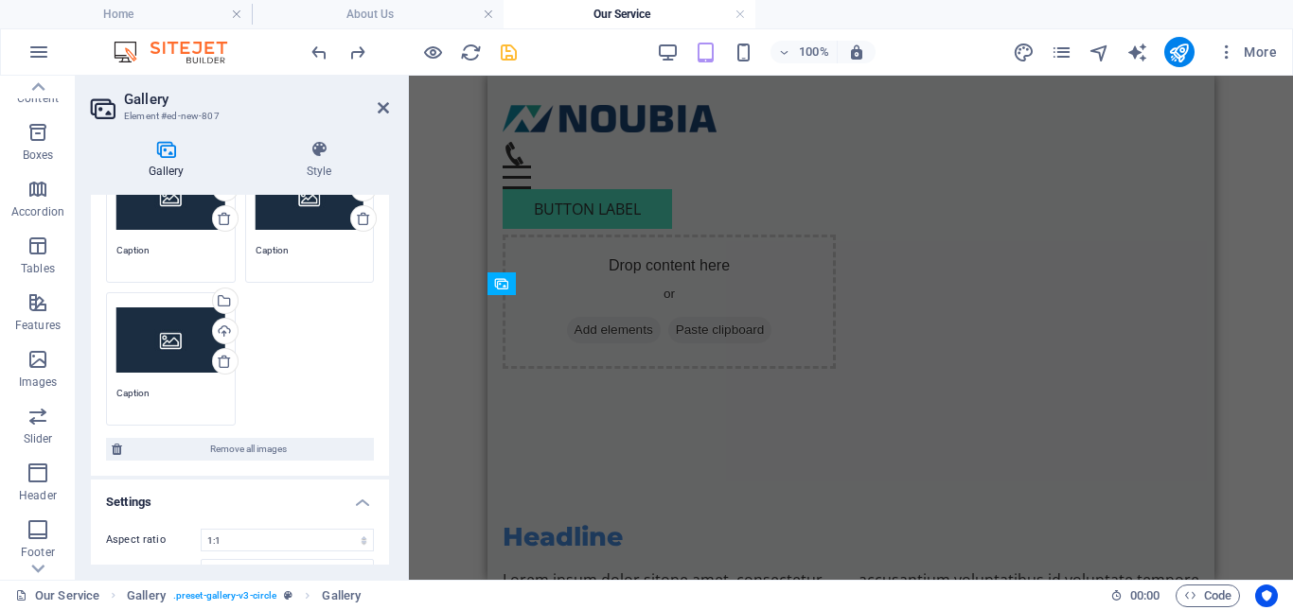
click at [433, 221] on div "Container H2 Container Preset Preset Container Text Text Accordion Container Co…" at bounding box center [851, 328] width 884 height 504
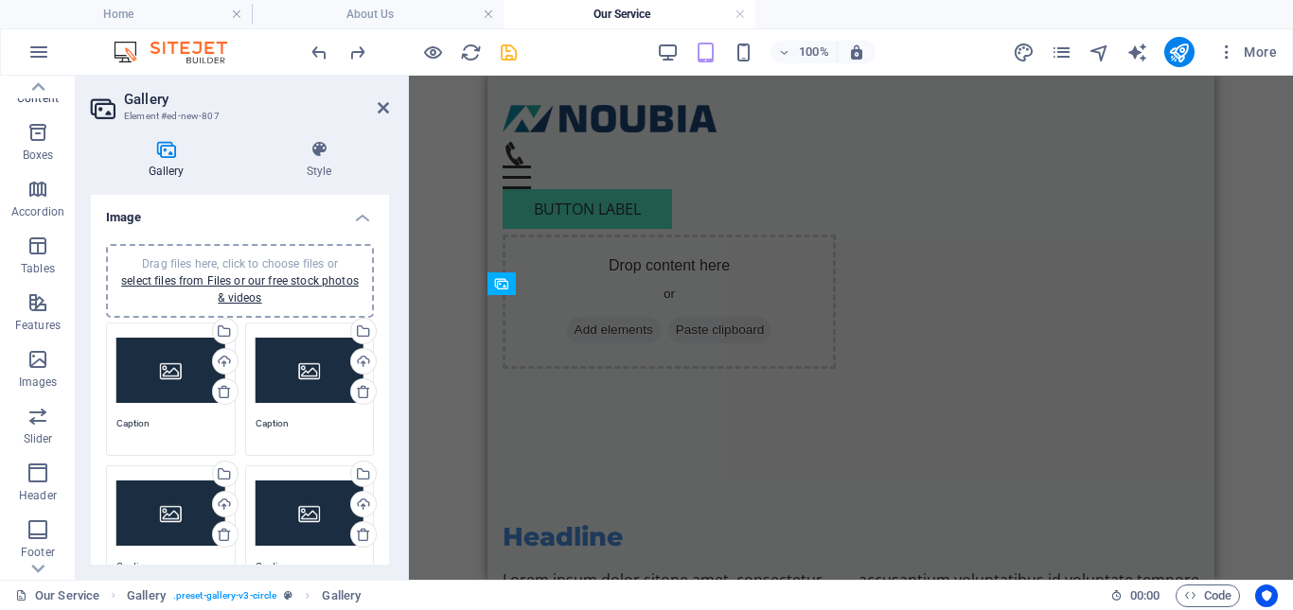
scroll to position [0, 0]
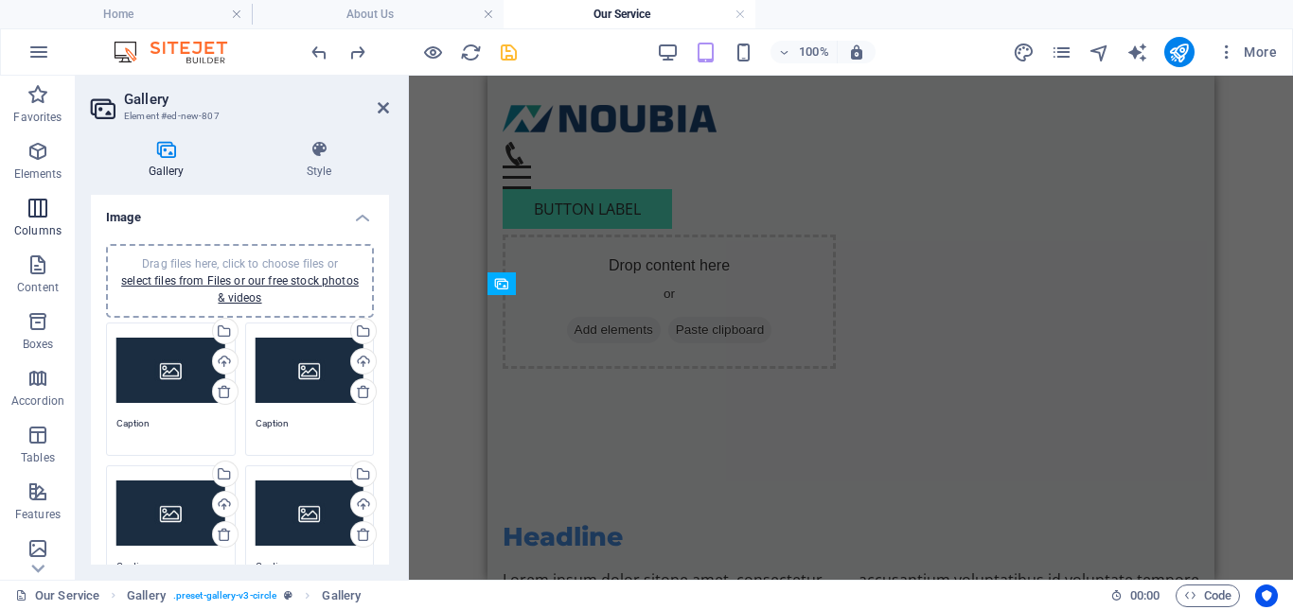
click at [40, 215] on icon "button" at bounding box center [37, 208] width 23 height 23
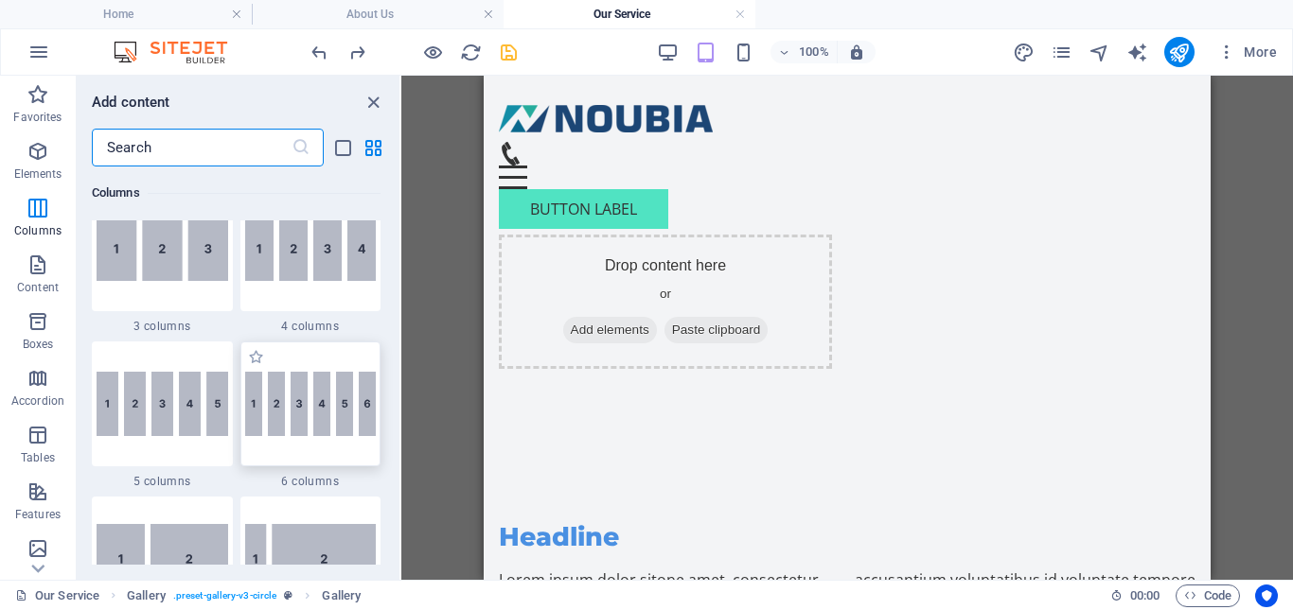
scroll to position [1031, 0]
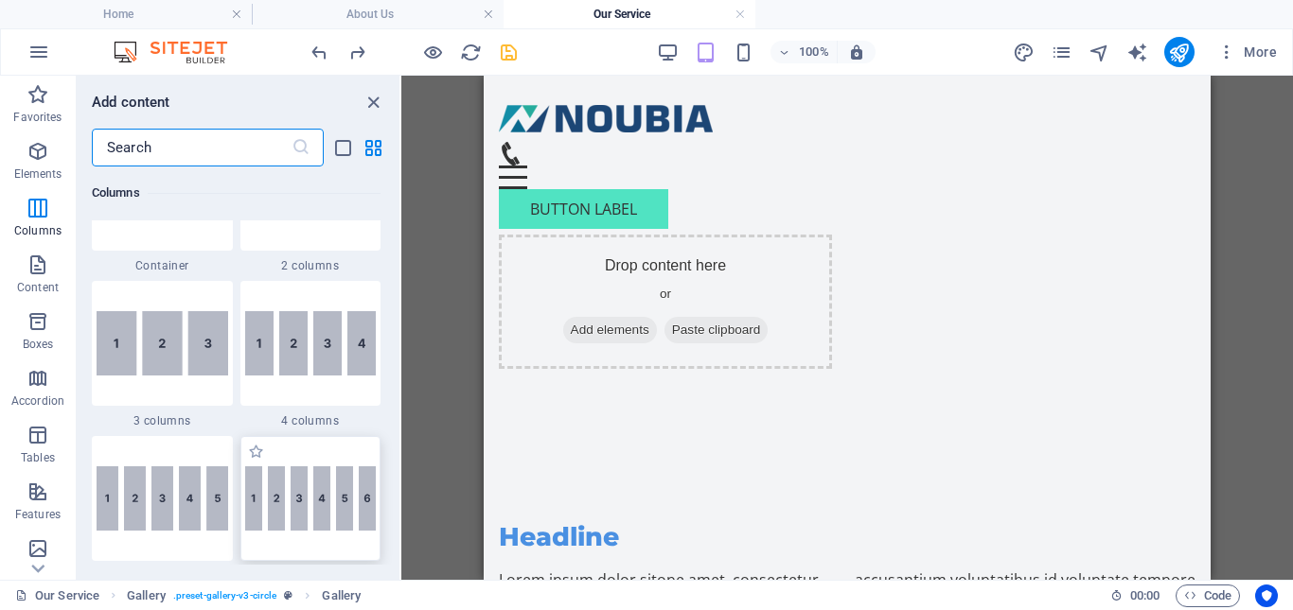
click at [304, 361] on img at bounding box center [311, 343] width 132 height 64
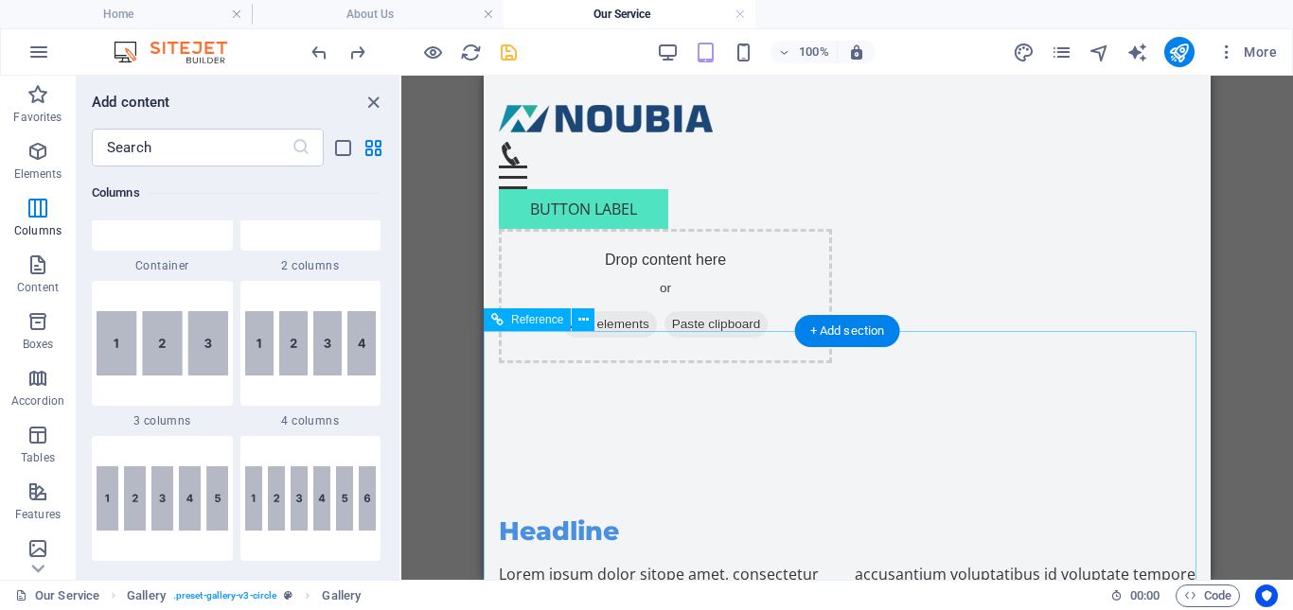
scroll to position [2956, 0]
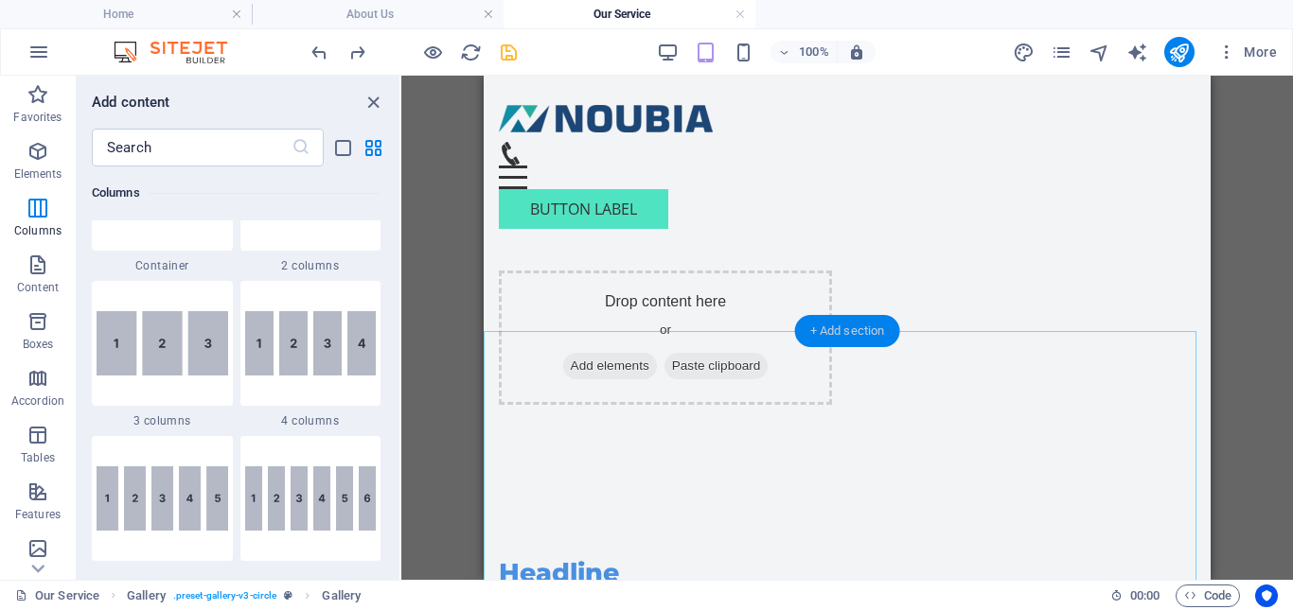
click at [855, 335] on div "+ Add section" at bounding box center [847, 331] width 105 height 32
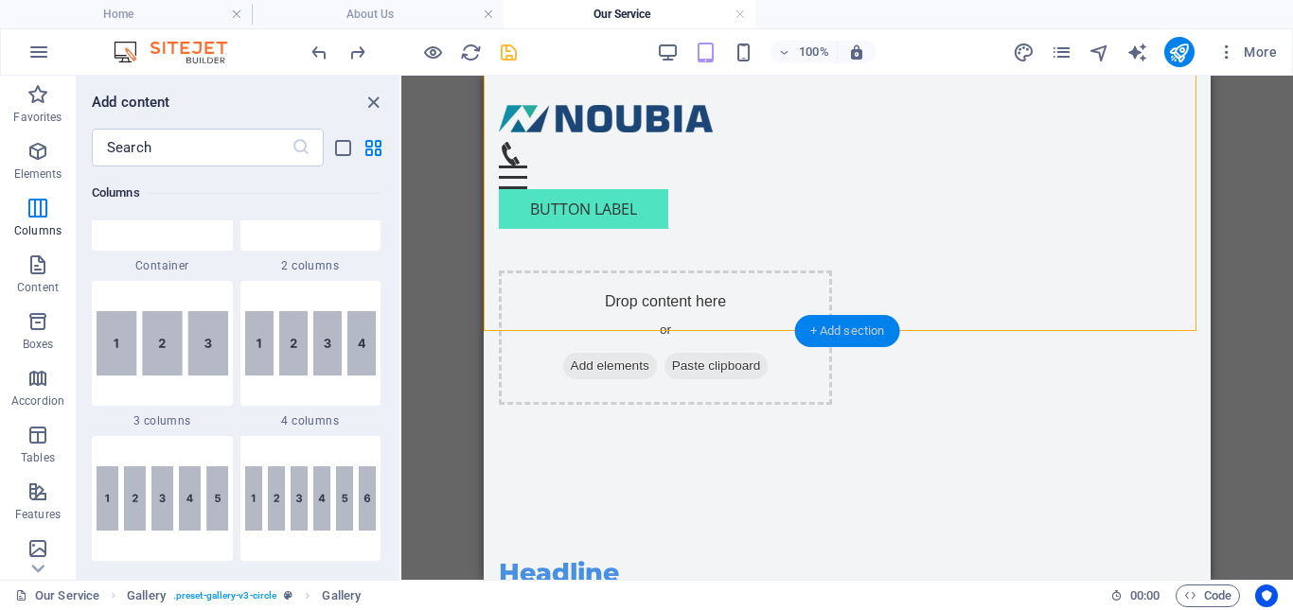
click at [839, 330] on div "+ Add section" at bounding box center [847, 331] width 105 height 32
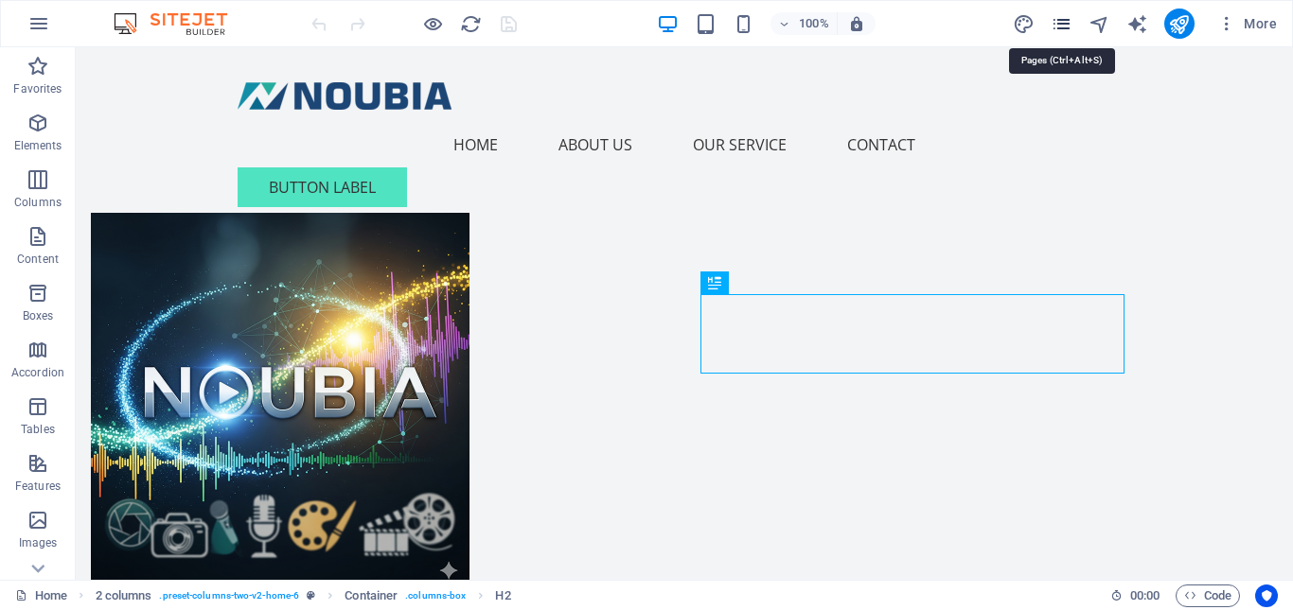
click at [1064, 30] on icon "pages" at bounding box center [1061, 24] width 22 height 22
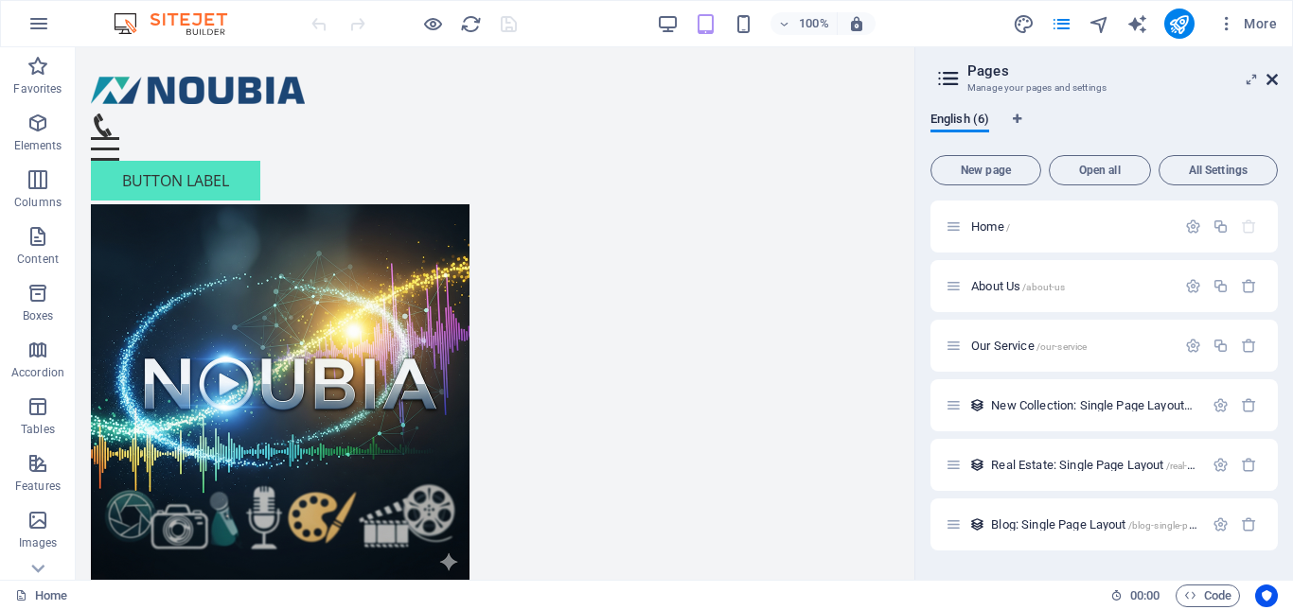
click at [1273, 79] on icon at bounding box center [1271, 79] width 11 height 15
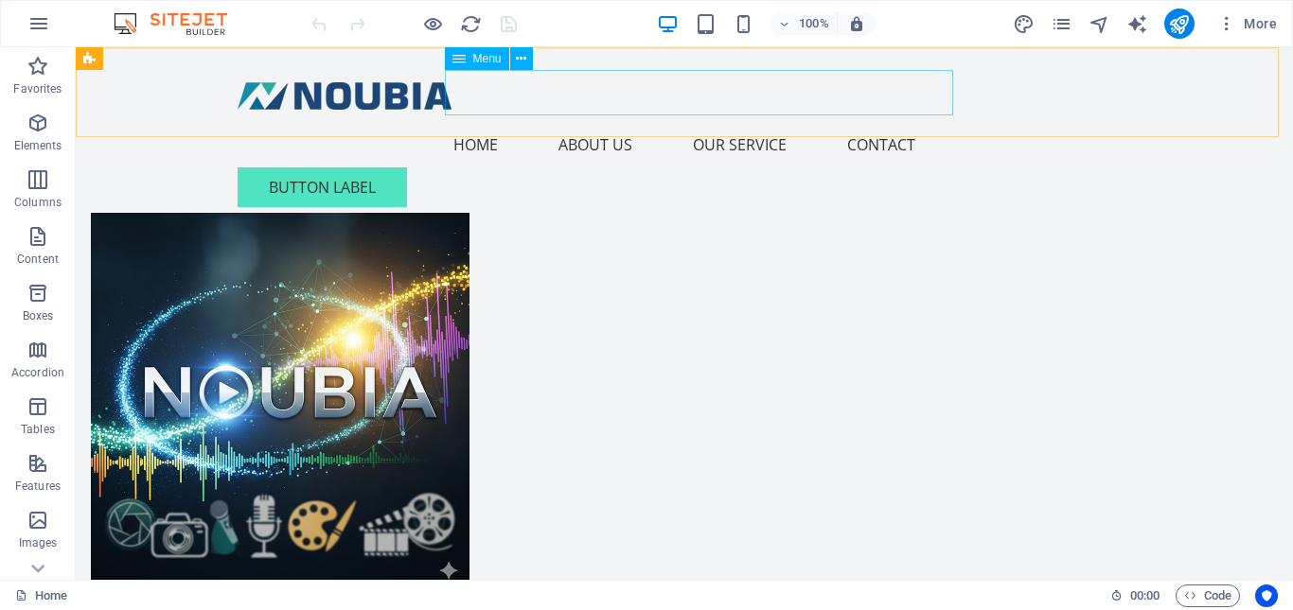
click at [902, 122] on nav "Home About Us Our Service Contact" at bounding box center [684, 144] width 893 height 45
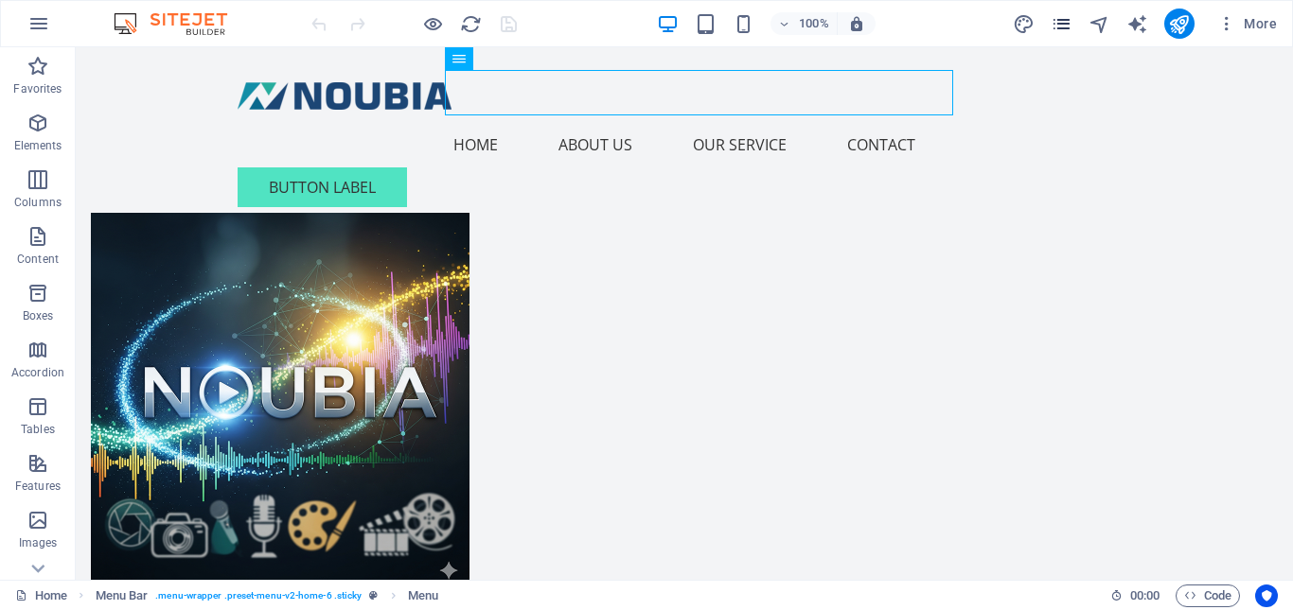
click at [1060, 28] on icon "pages" at bounding box center [1061, 24] width 22 height 22
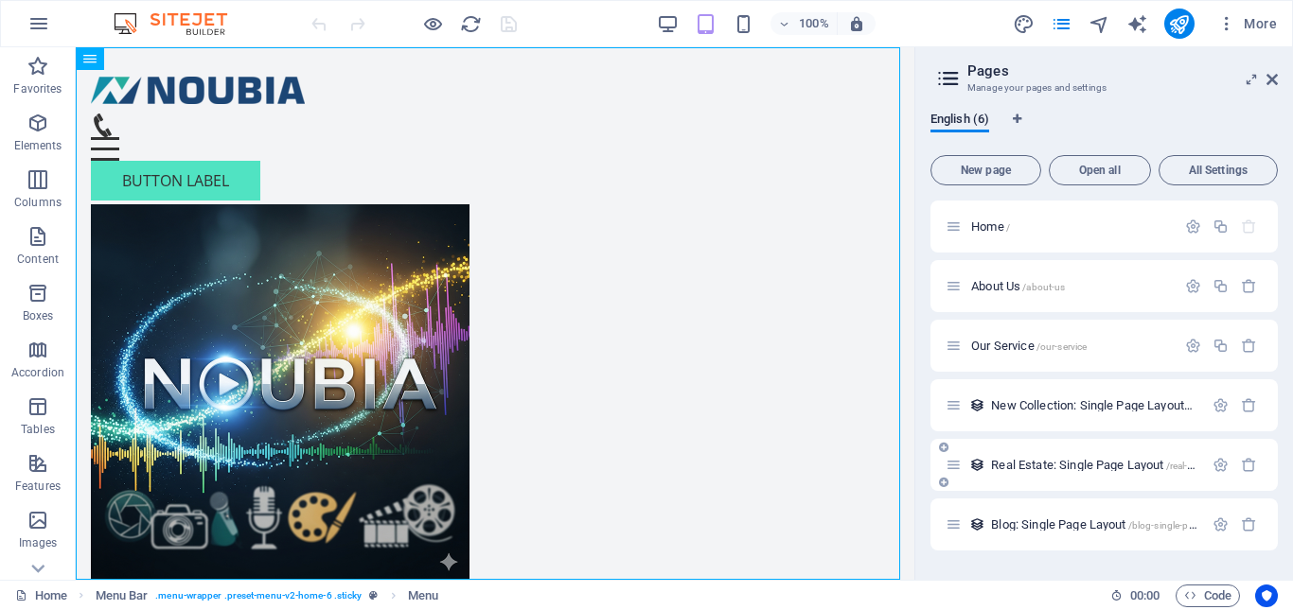
click at [1042, 467] on span "Real Estate: Single Page Layout /real-estate-single-page-layout" at bounding box center [1143, 465] width 304 height 14
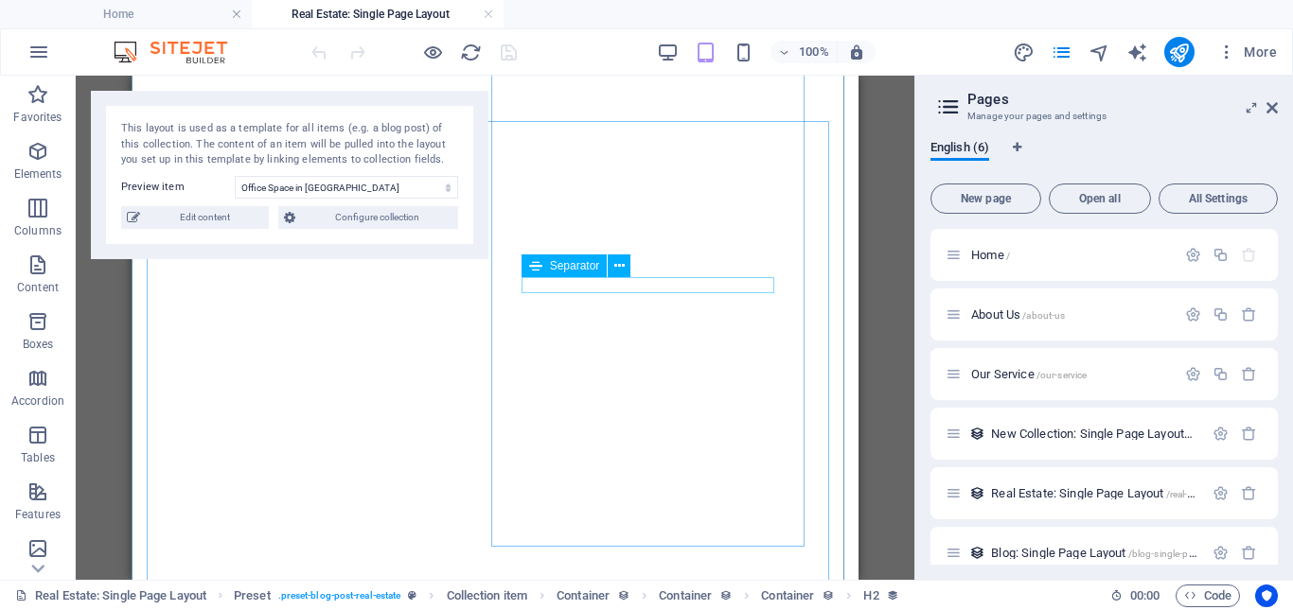
select select "68af0df9fcc2cd8a590733d3"
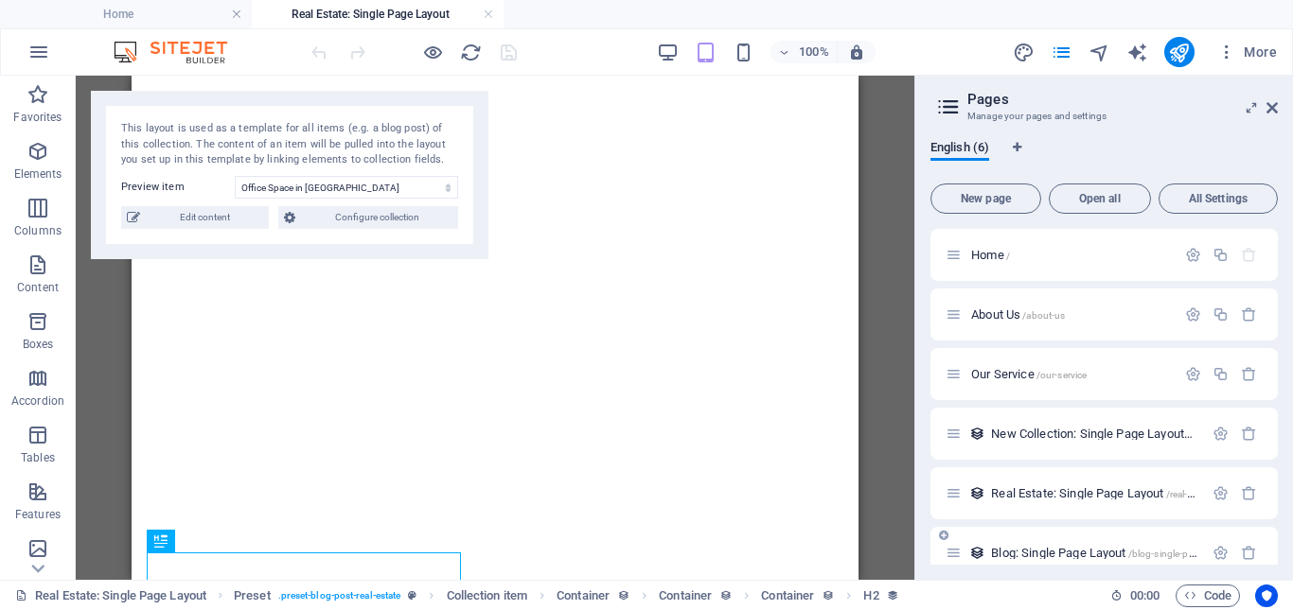
click at [1028, 551] on span "Blog: Single Page Layout /blog-single-page-layout" at bounding box center [1112, 553] width 242 height 14
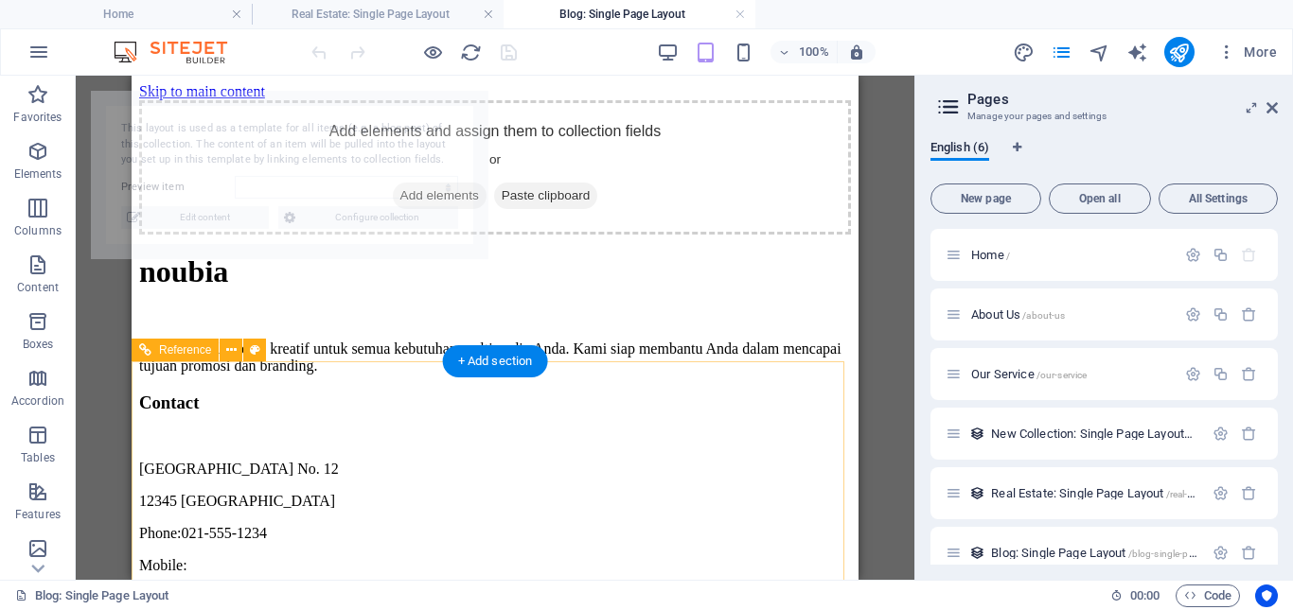
select select "68af0df9fcc2cd8a590733ca"
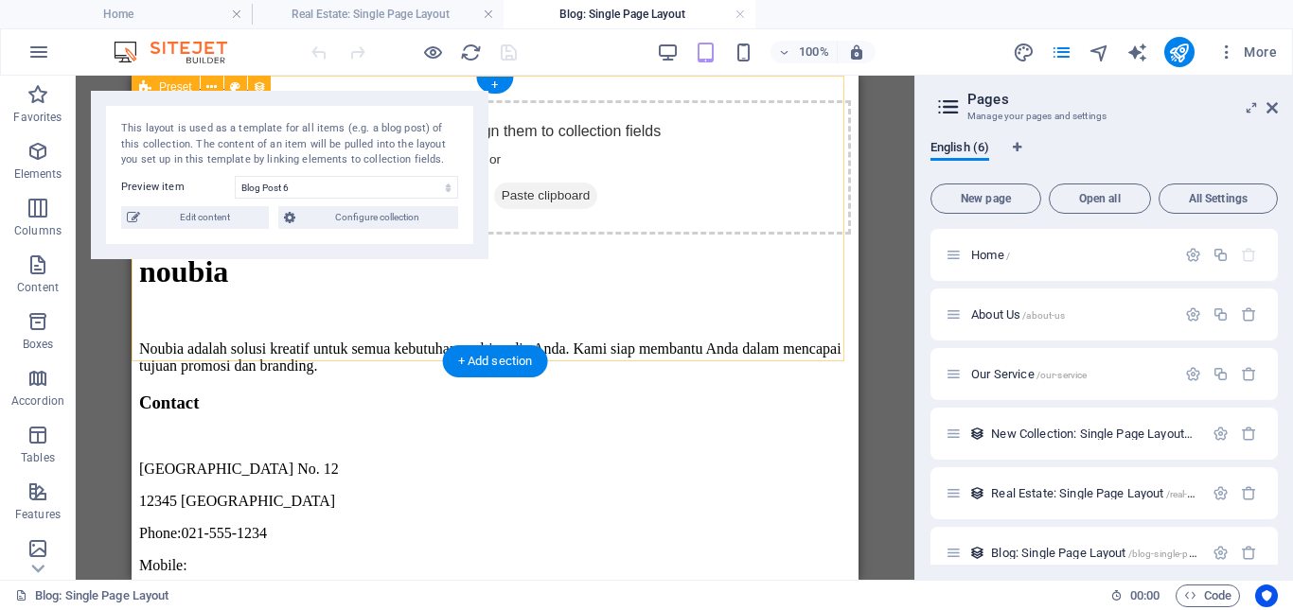
click at [547, 115] on div "Add elements and assign them to collection fields or Add elements Paste clipboa…" at bounding box center [495, 167] width 712 height 134
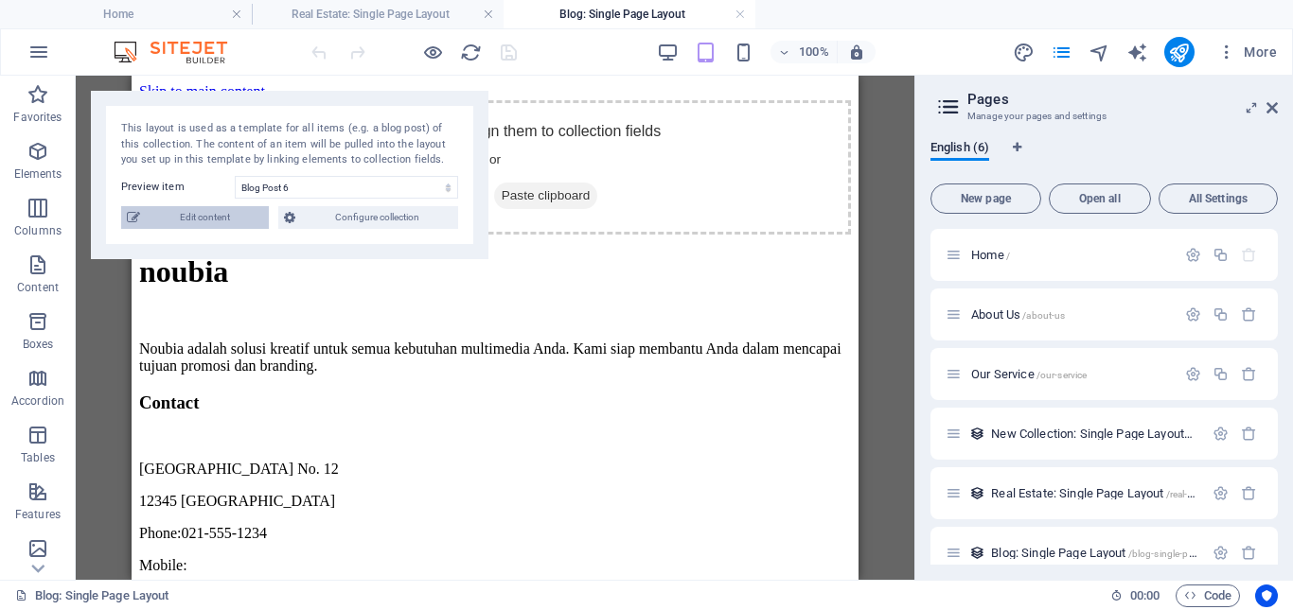
click at [206, 227] on span "Edit content" at bounding box center [204, 217] width 117 height 23
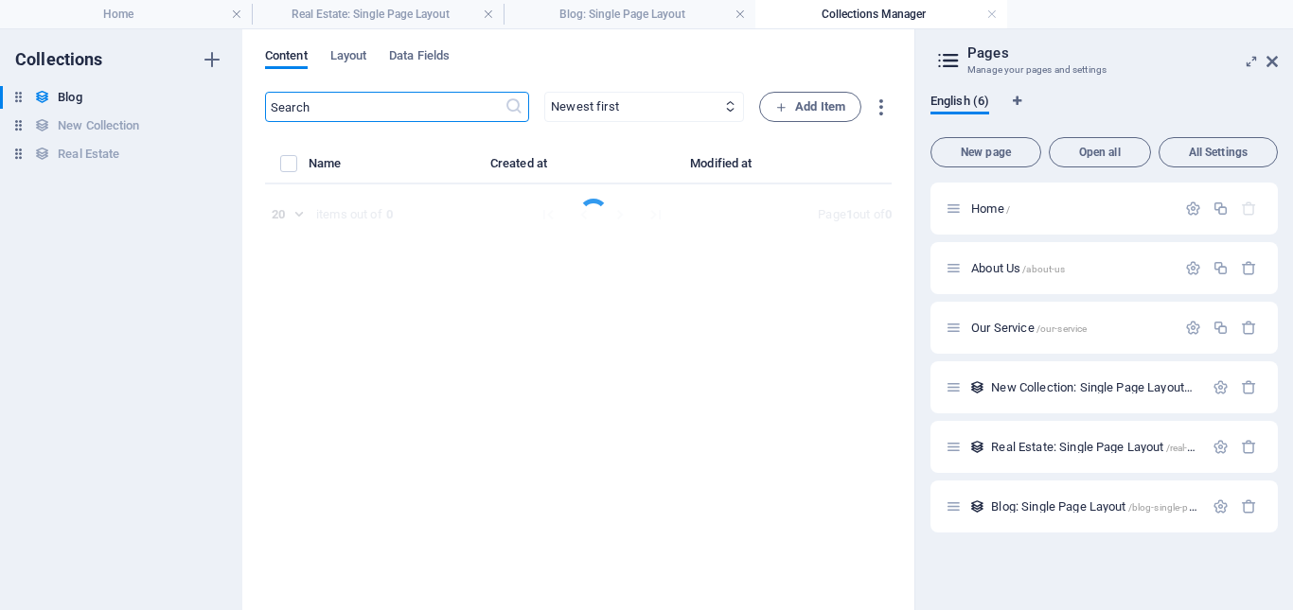
select select "Category 2"
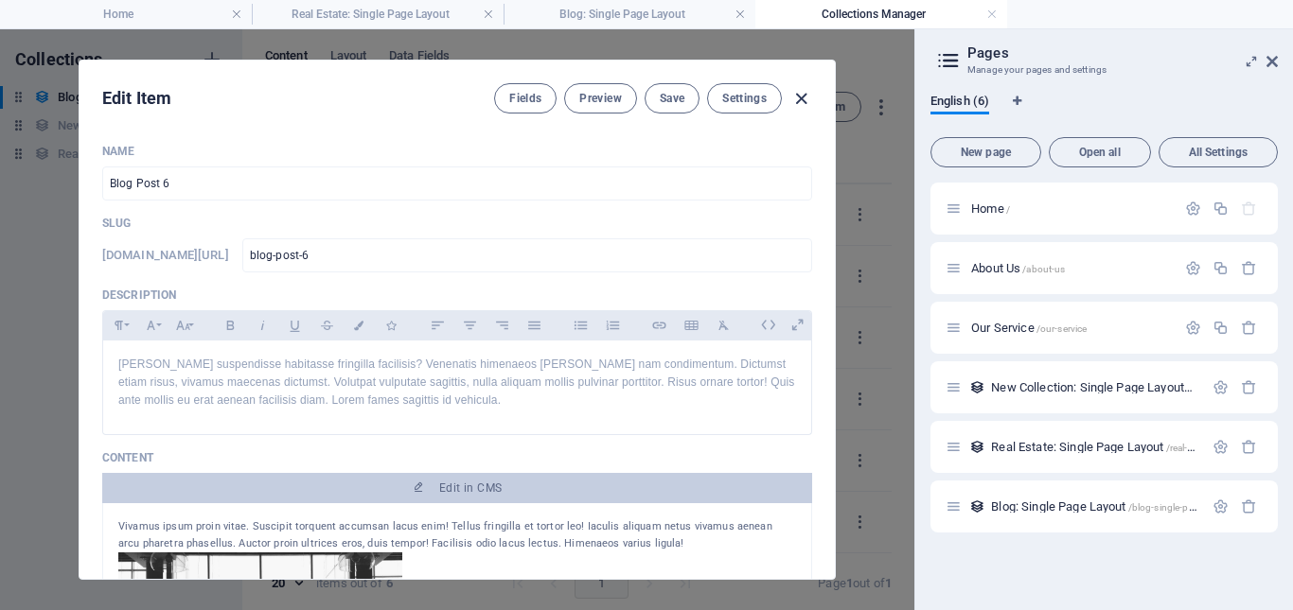
click at [799, 100] on icon "button" at bounding box center [801, 99] width 22 height 22
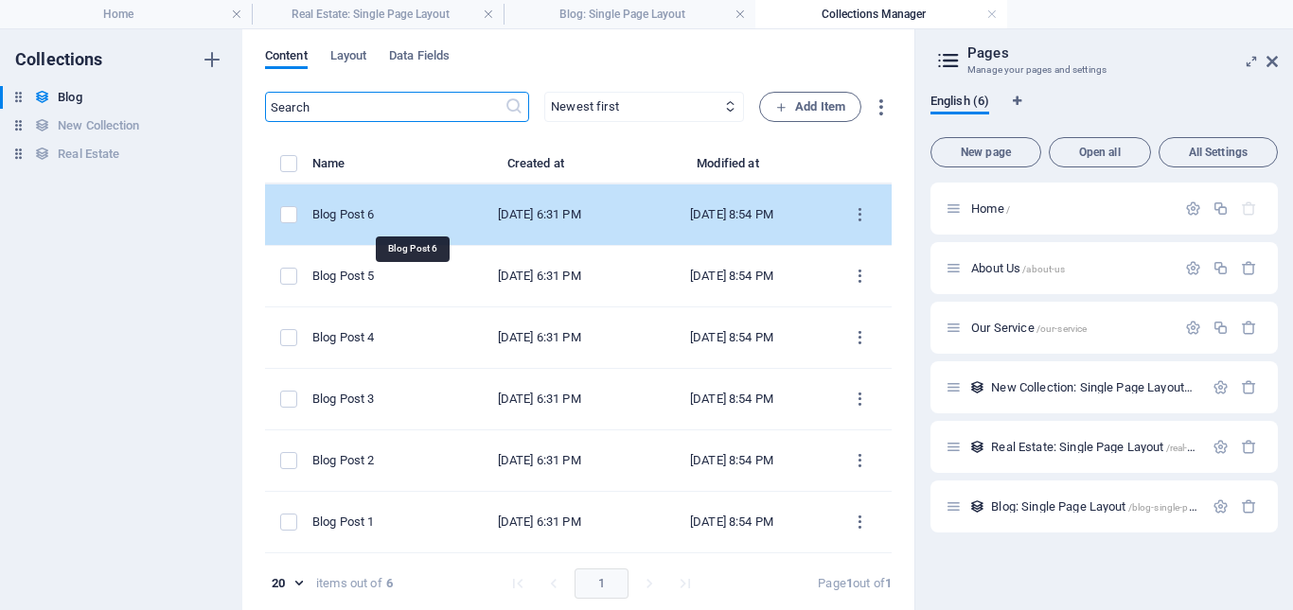
click at [419, 215] on div "Blog Post 6" at bounding box center [369, 214] width 115 height 17
select select "Category 2"
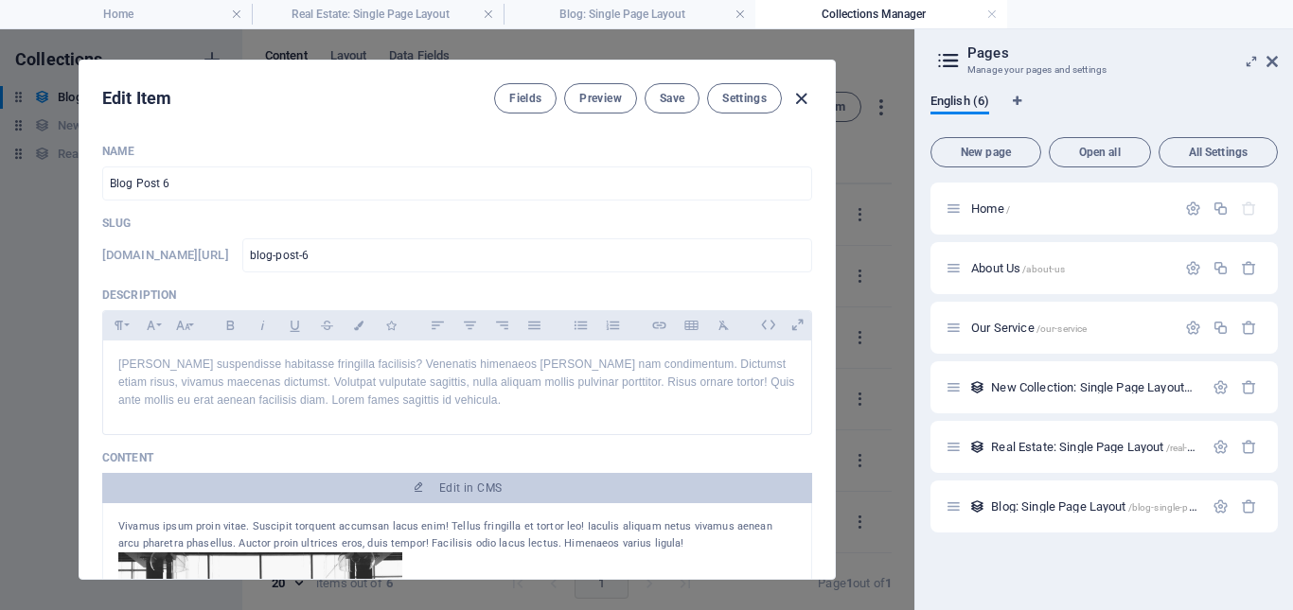
click at [804, 93] on icon "button" at bounding box center [801, 99] width 22 height 22
type input "2025-09-03"
type input "blog-post-6"
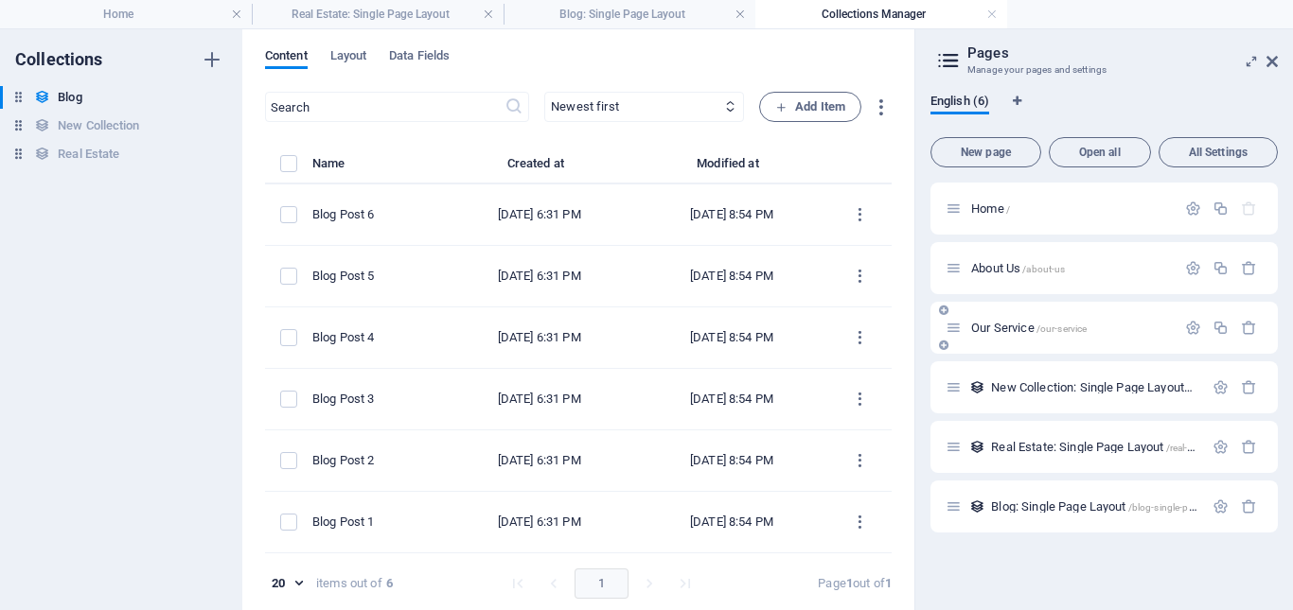
click at [1000, 325] on span "Our Service /our-service" at bounding box center [1028, 328] width 115 height 14
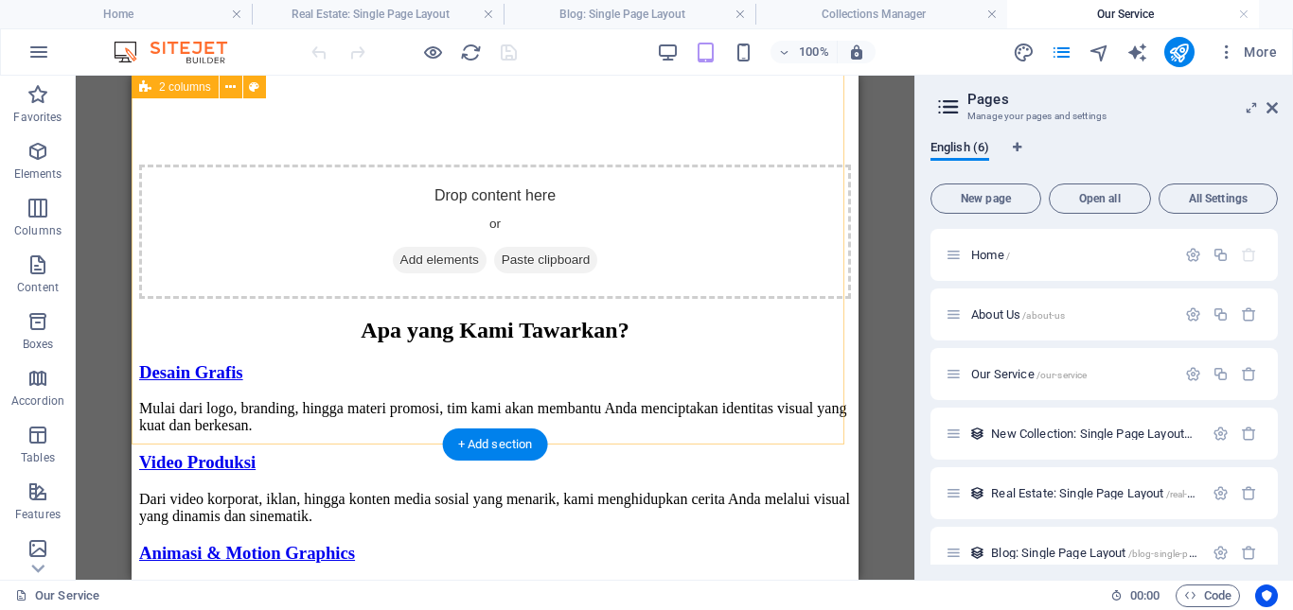
scroll to position [1609, 0]
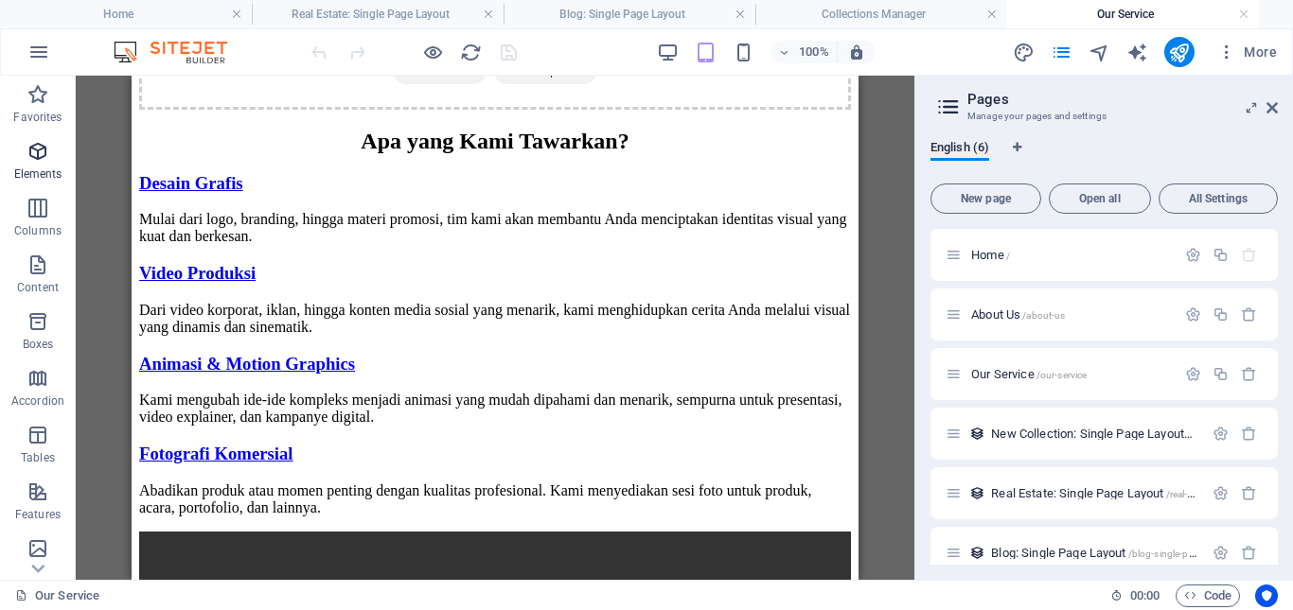
click at [42, 172] on p "Elements" at bounding box center [38, 174] width 48 height 15
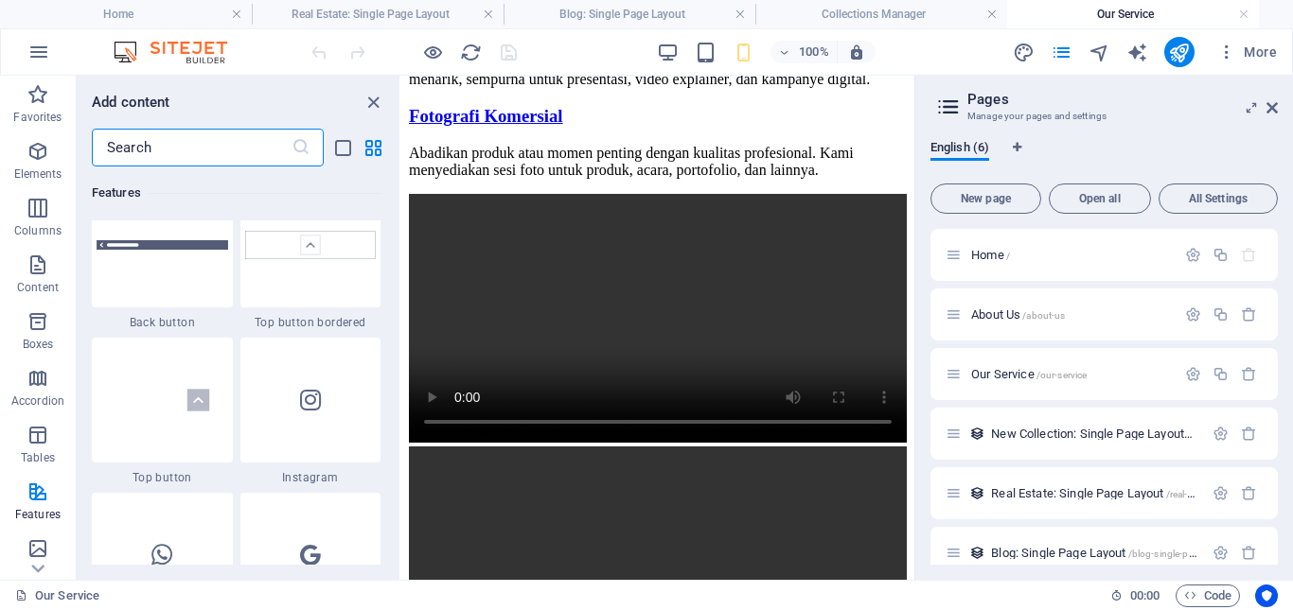
scroll to position [9191, 0]
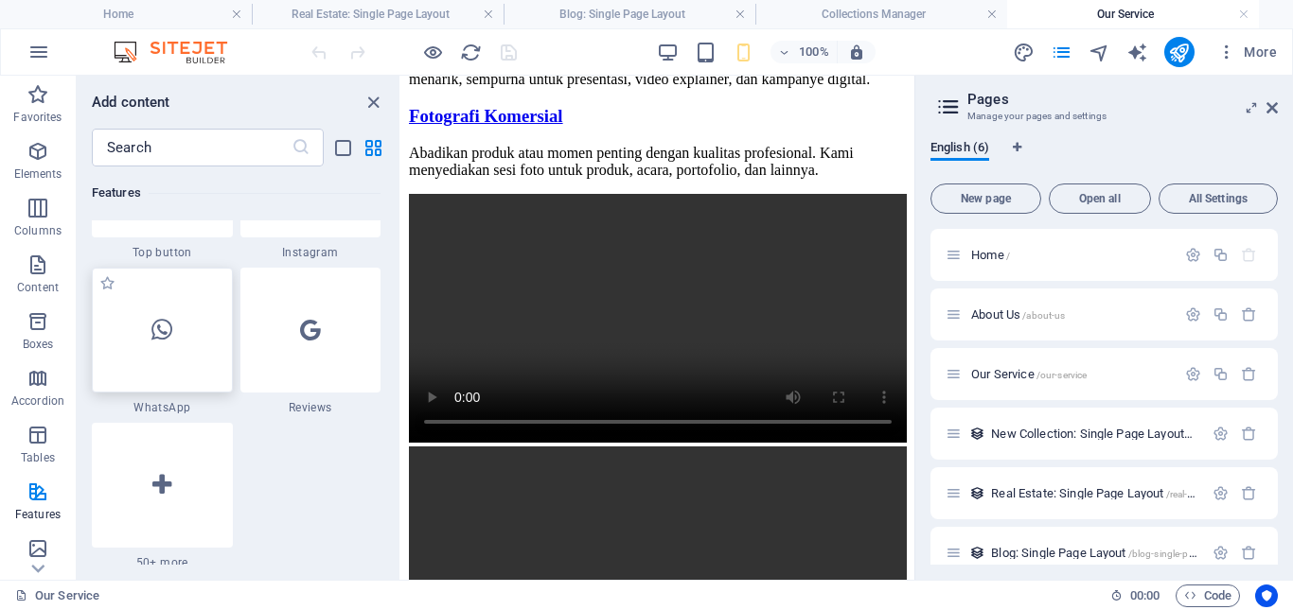
click at [164, 347] on div at bounding box center [162, 330] width 141 height 125
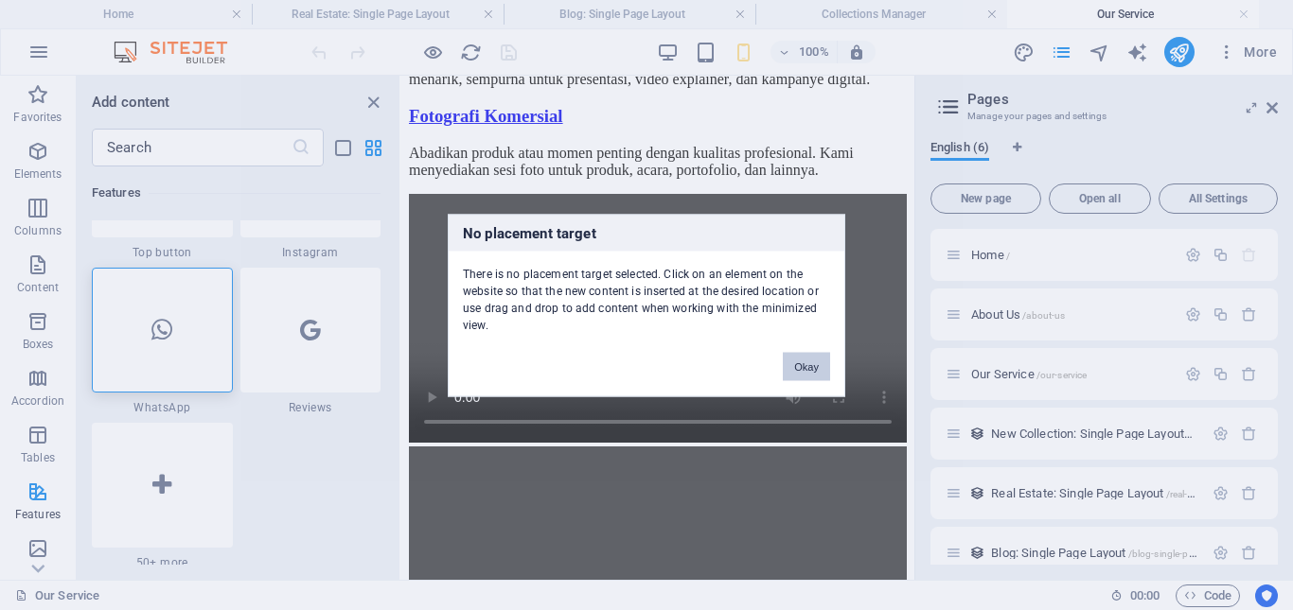
click at [801, 368] on button "Okay" at bounding box center [806, 366] width 47 height 28
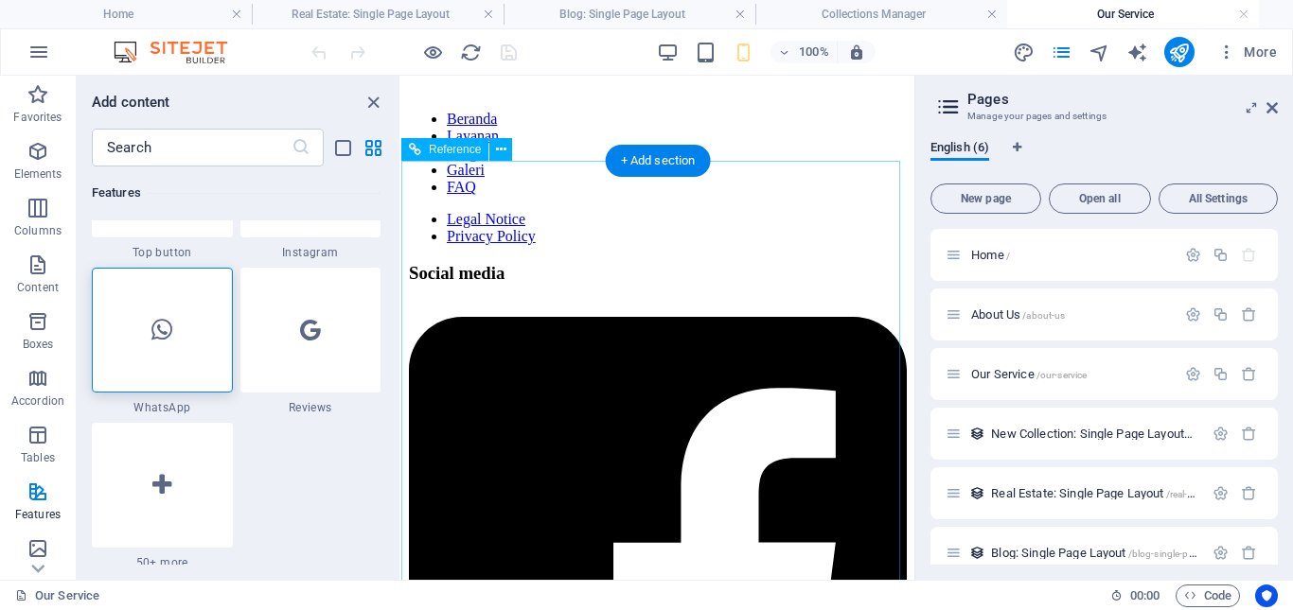
scroll to position [3985, 0]
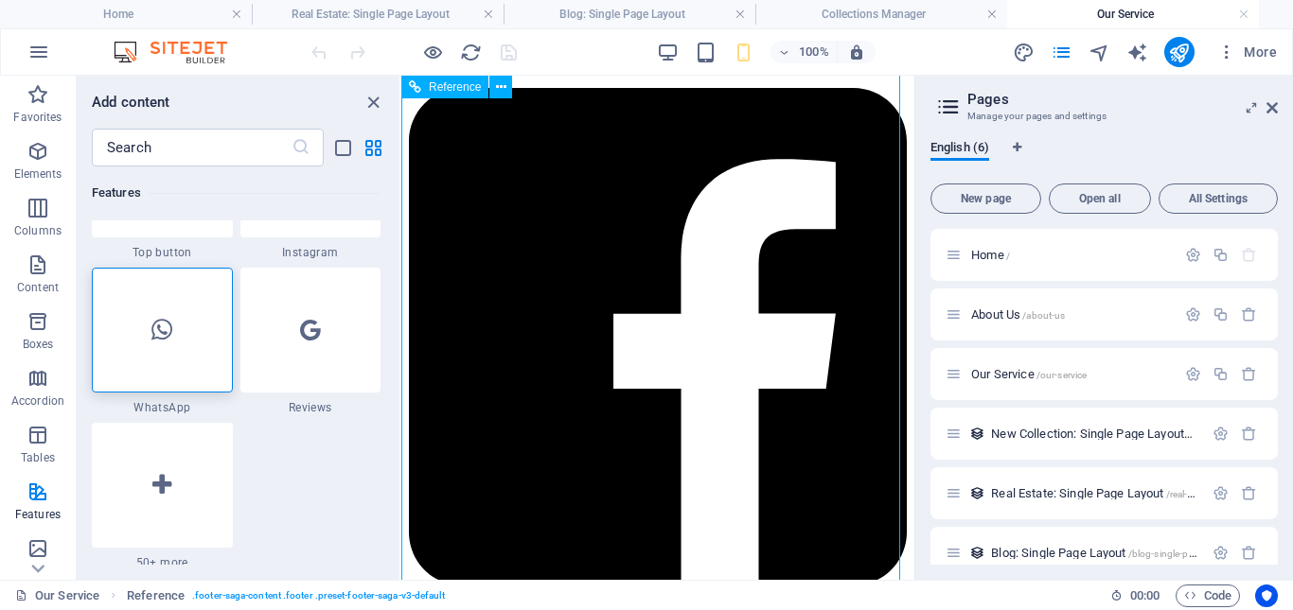
scroll to position [4174, 0]
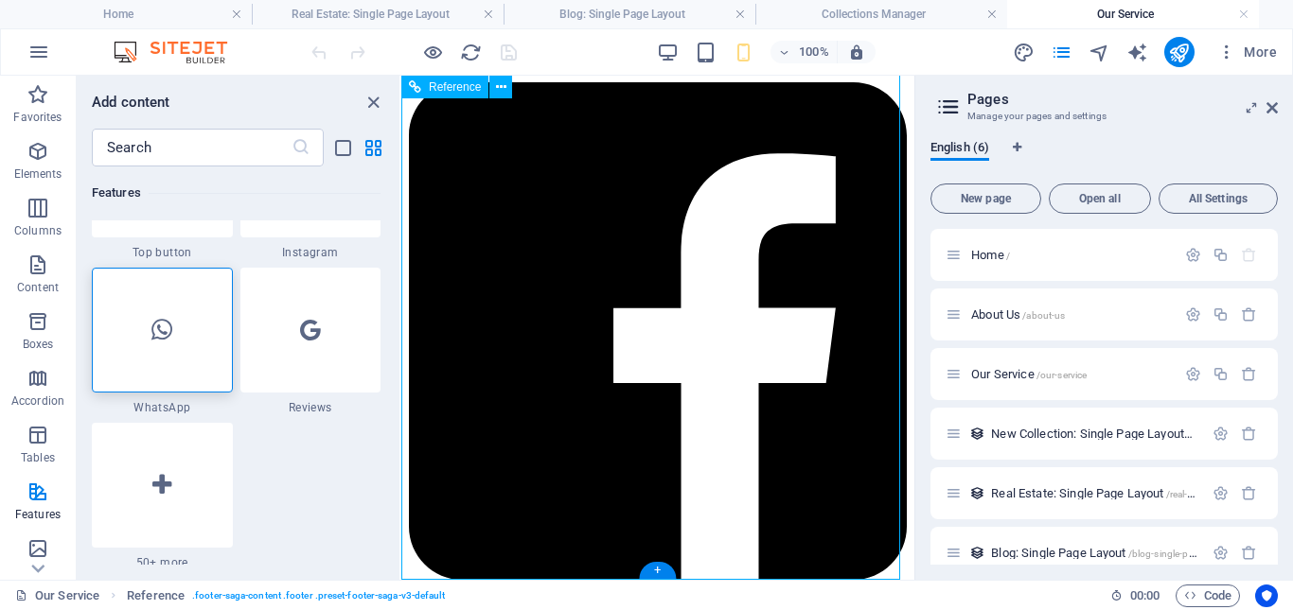
click at [485, 599] on div "Facebook" at bounding box center [658, 607] width 498 height 17
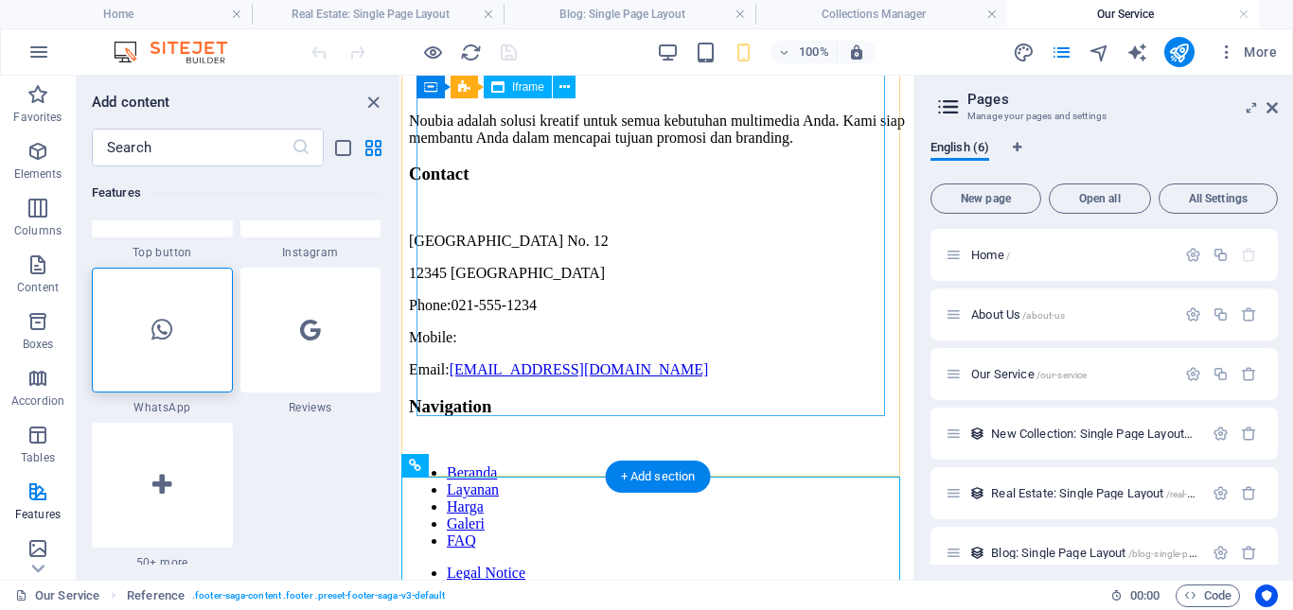
scroll to position [3606, 0]
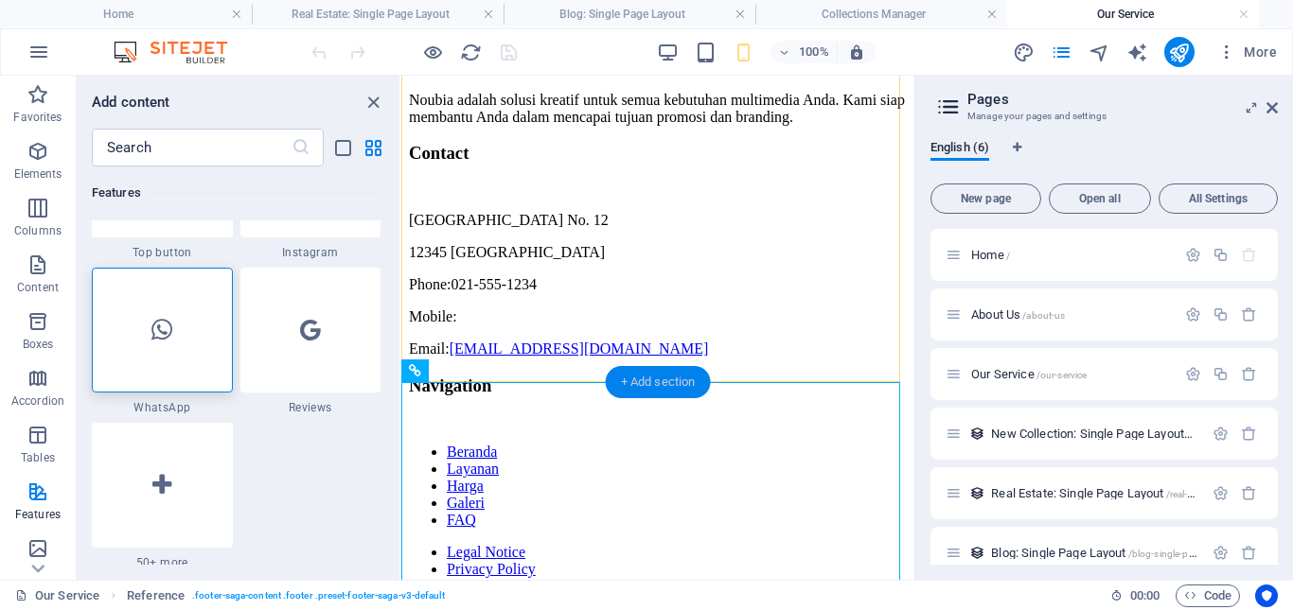
click at [665, 379] on div "+ Add section" at bounding box center [658, 382] width 105 height 32
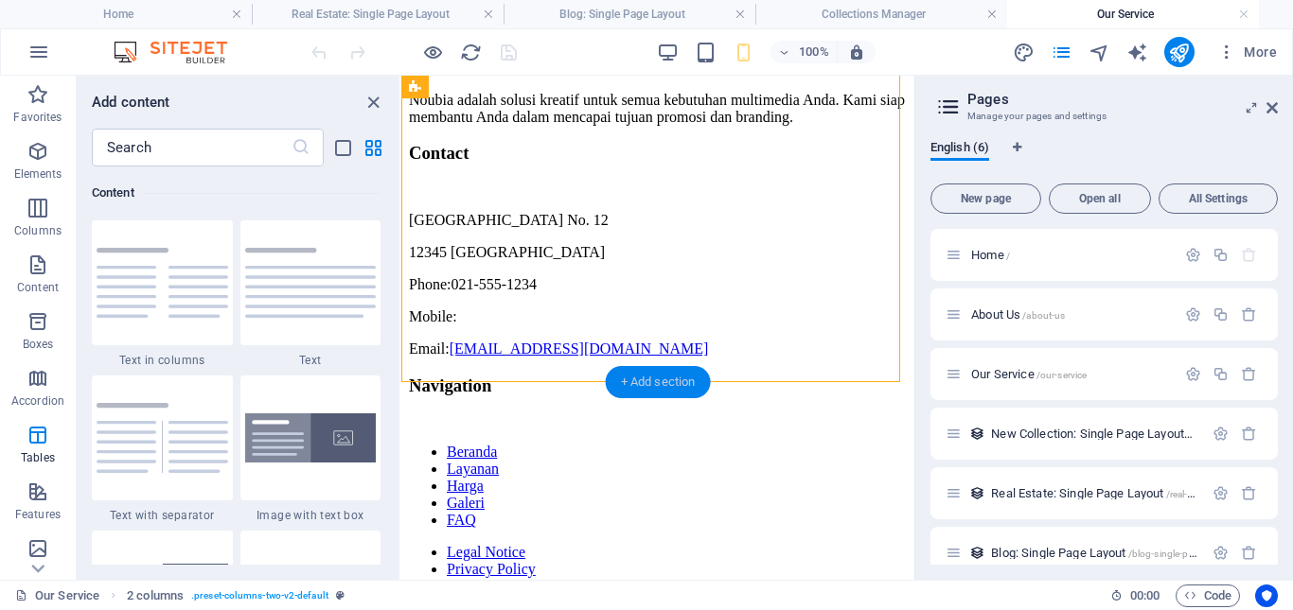
scroll to position [3311, 0]
click at [39, 222] on span "Columns" at bounding box center [38, 219] width 76 height 45
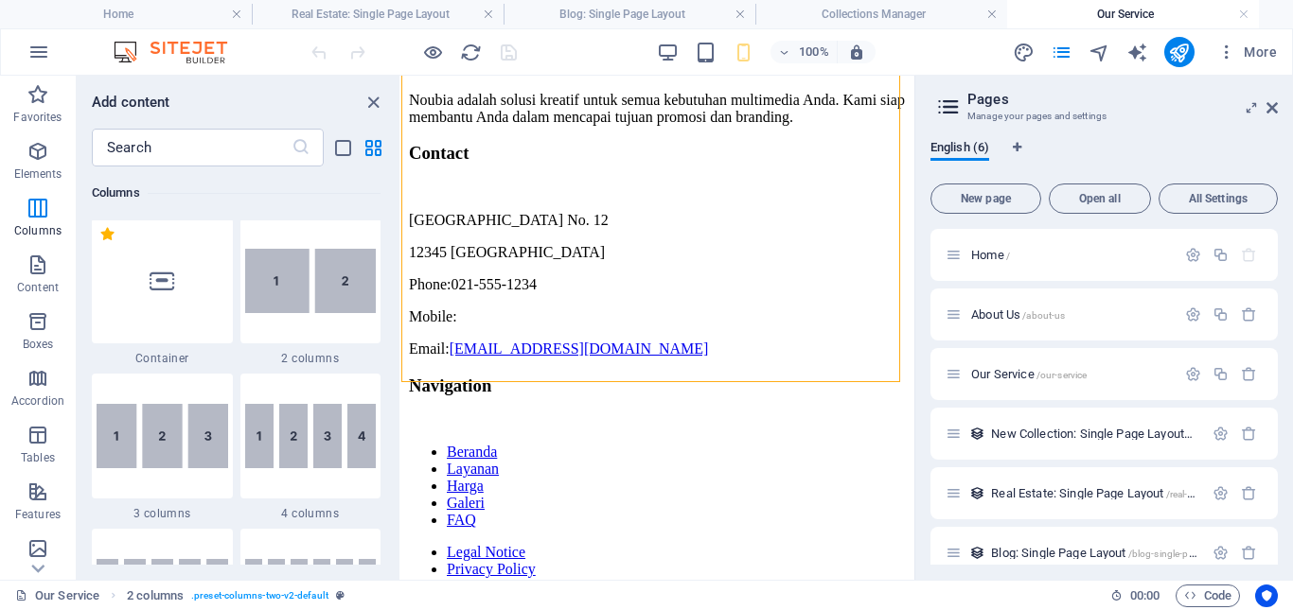
scroll to position [937, 0]
click at [290, 454] on img at bounding box center [311, 438] width 132 height 64
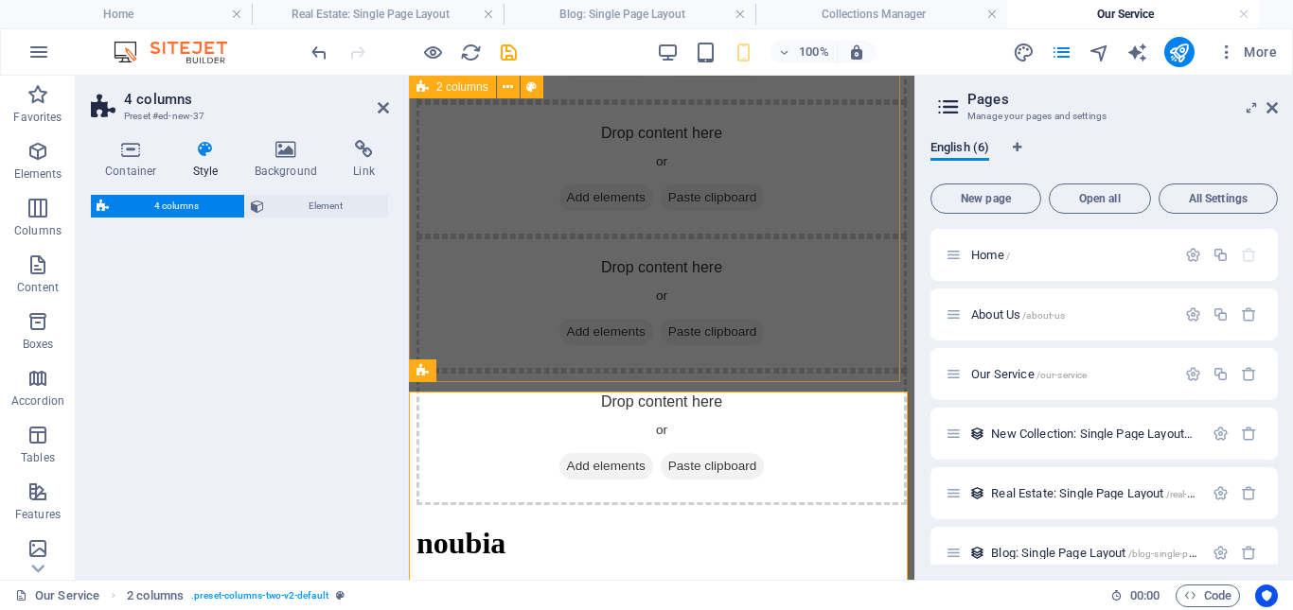
drag, startPoint x: 959, startPoint y: 477, endPoint x: 538, endPoint y: 437, distance: 422.0
select select "rem"
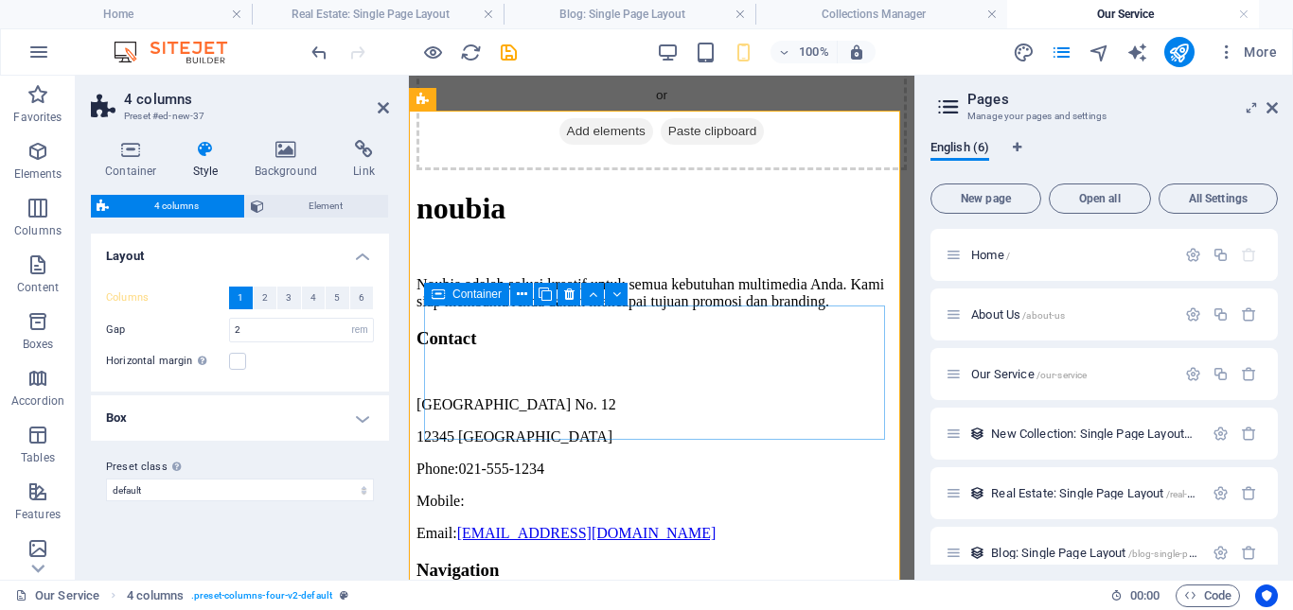
scroll to position [3786, 0]
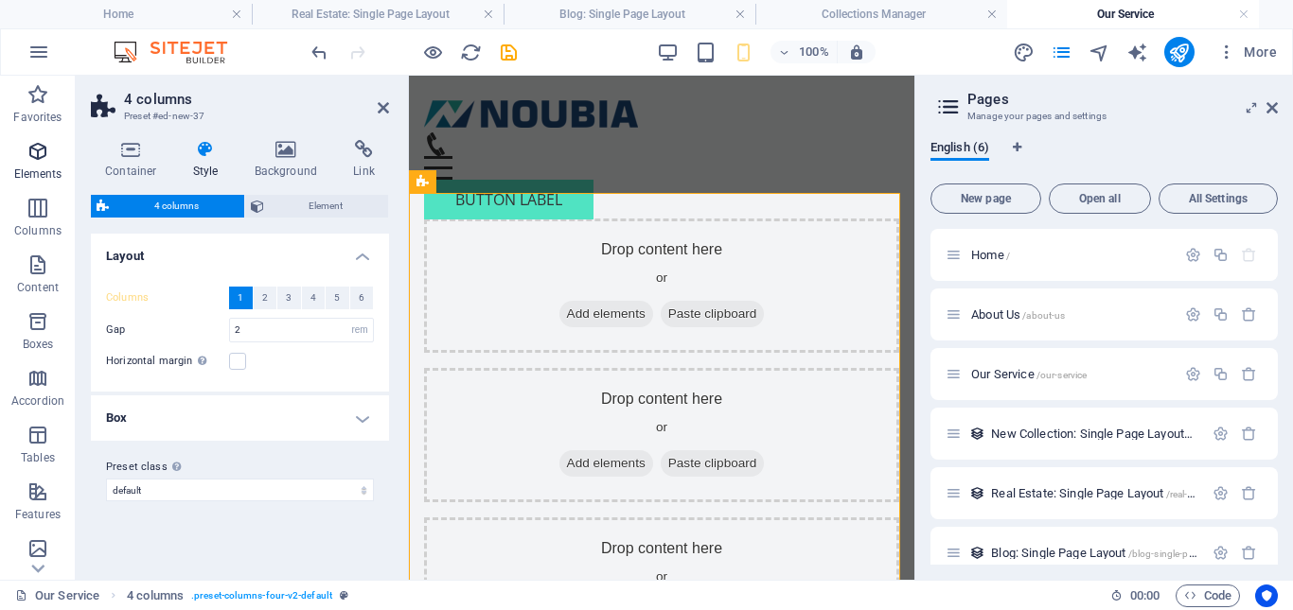
click at [36, 155] on icon "button" at bounding box center [37, 151] width 23 height 23
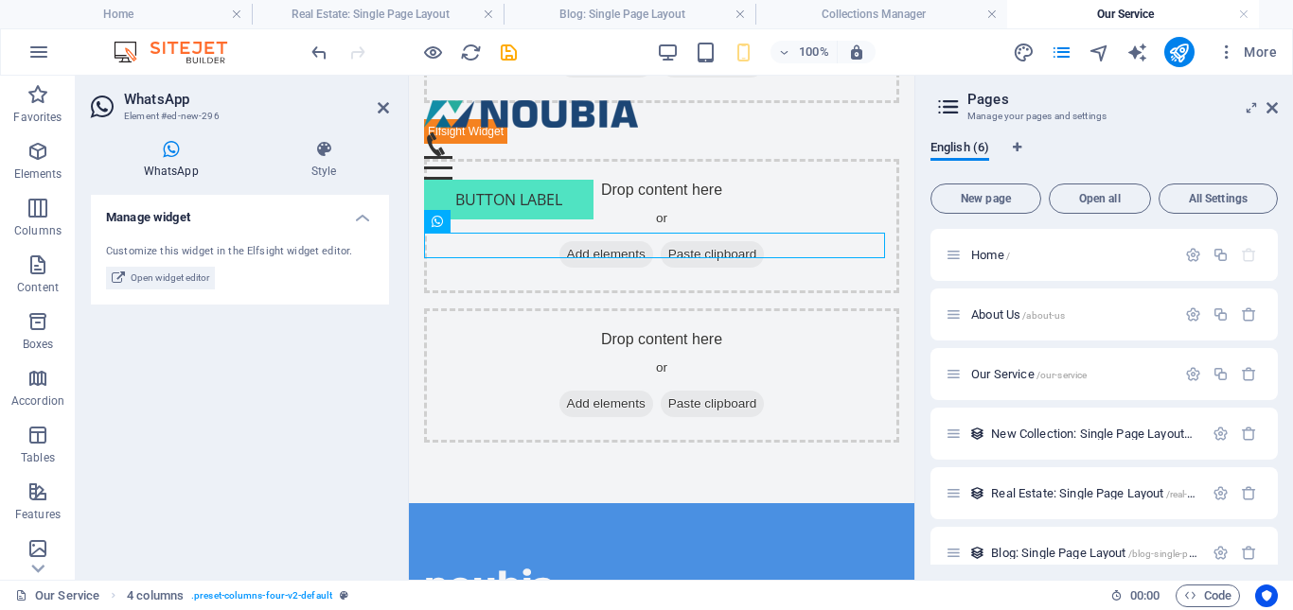
scroll to position [3972, 0]
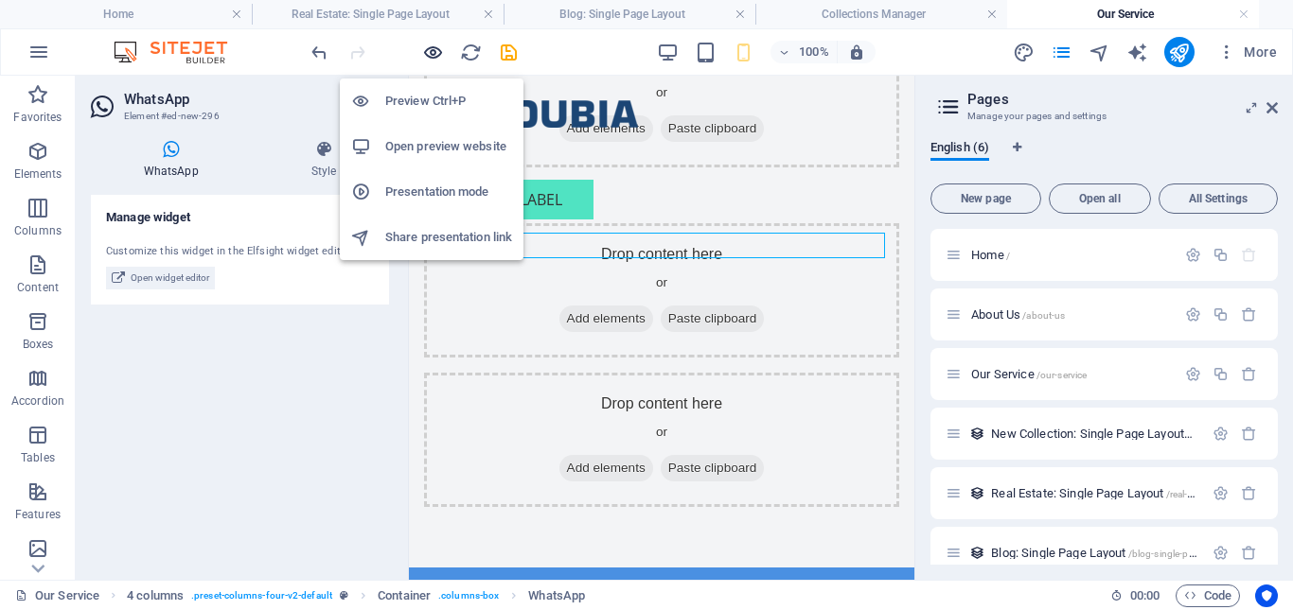
click at [439, 57] on icon "button" at bounding box center [433, 53] width 22 height 22
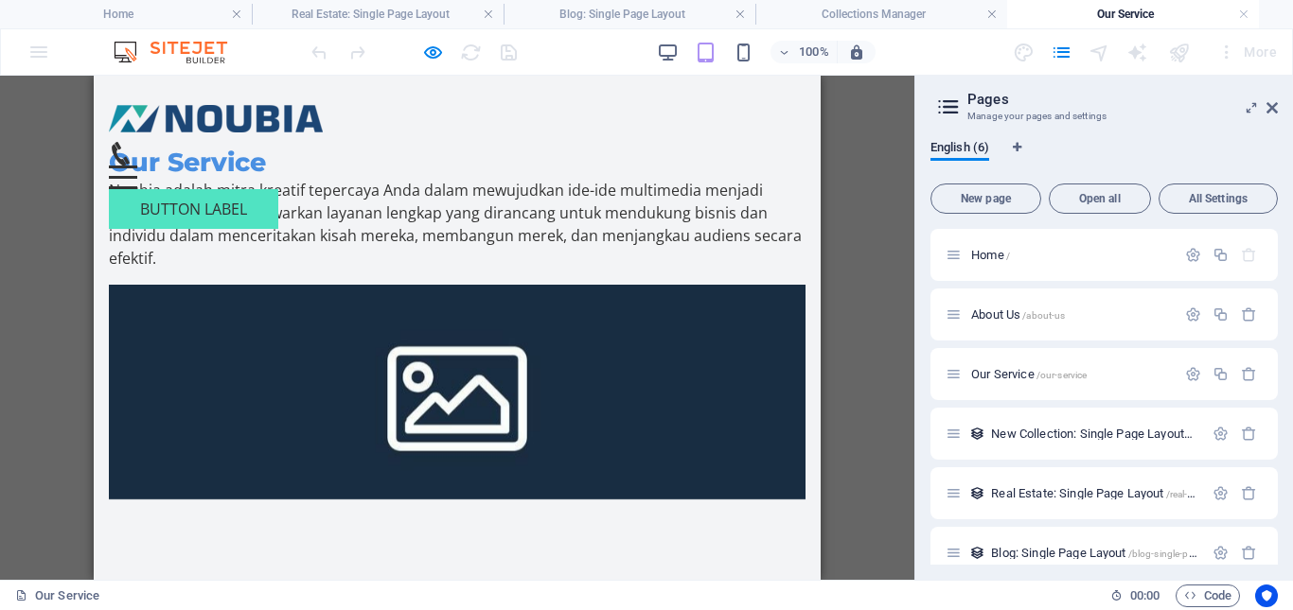
scroll to position [0, 0]
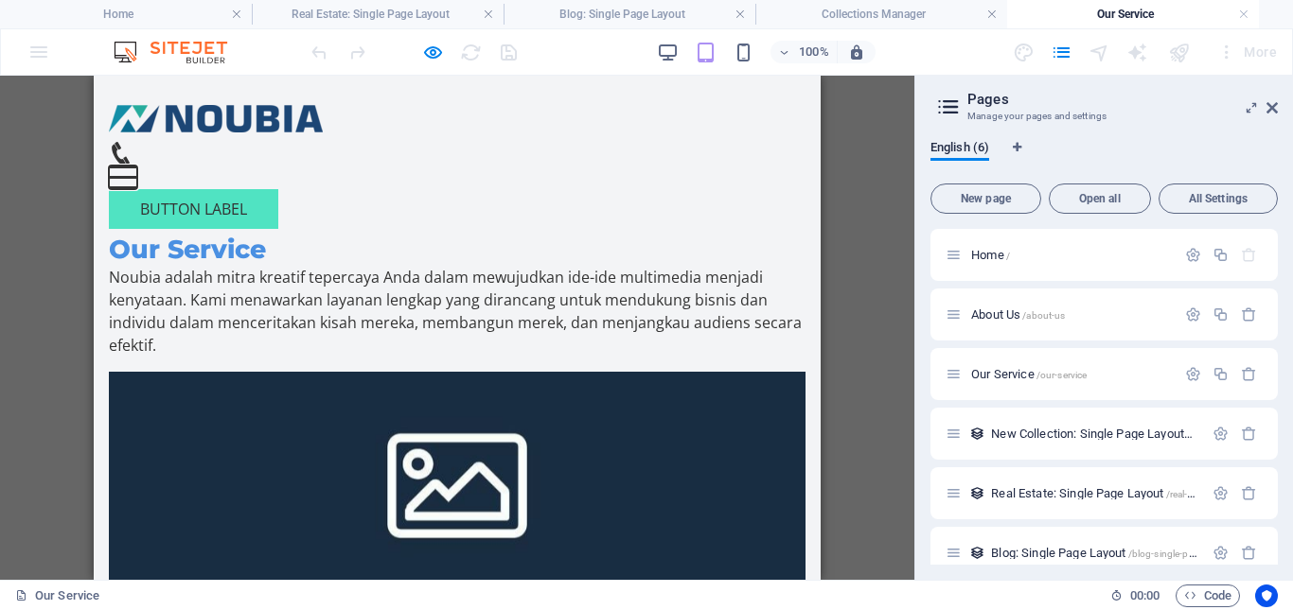
click at [137, 166] on button "Menu" at bounding box center [123, 167] width 28 height 3
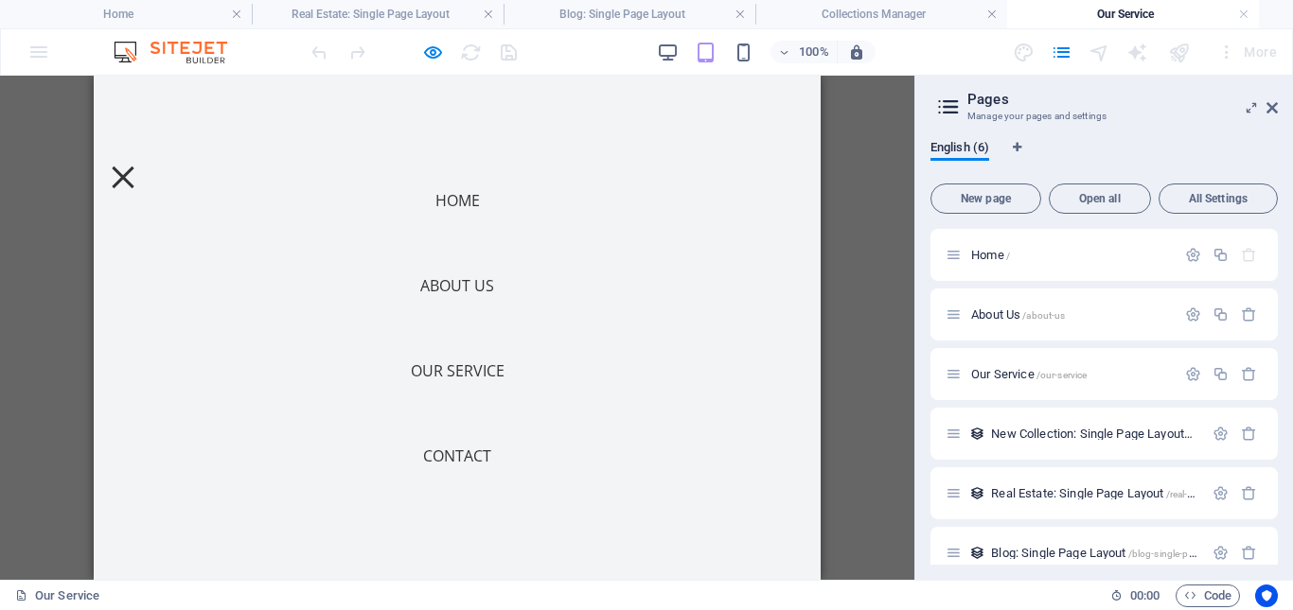
click at [459, 295] on link "About Us" at bounding box center [457, 285] width 104 height 45
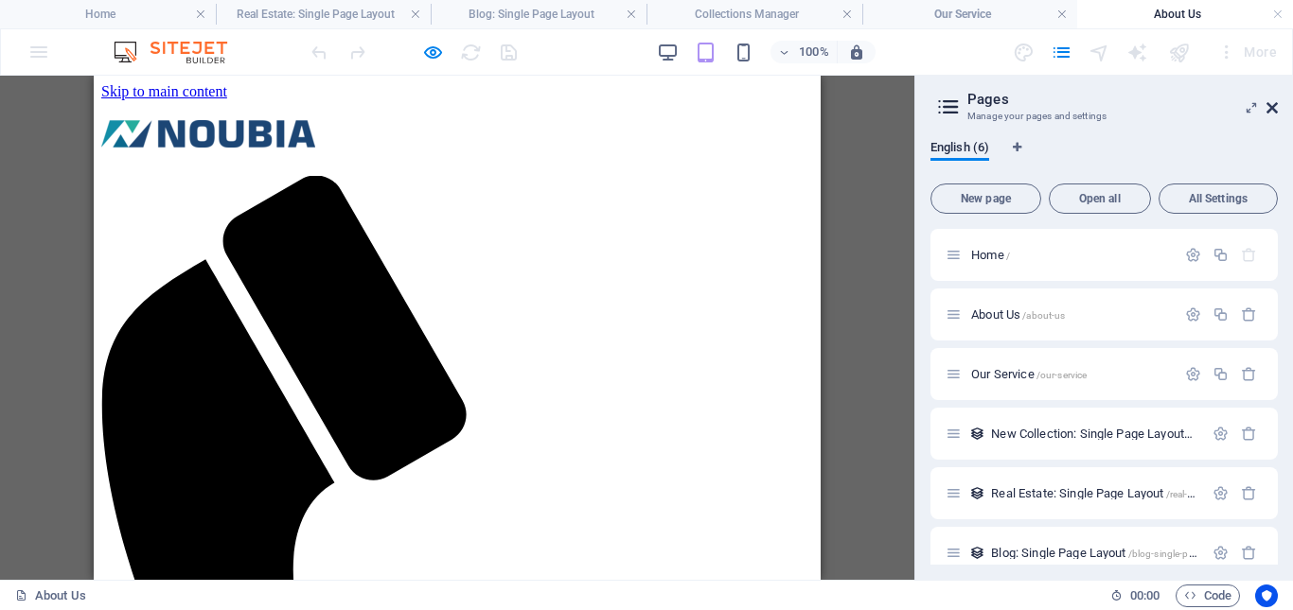
click at [1273, 104] on icon at bounding box center [1271, 107] width 11 height 15
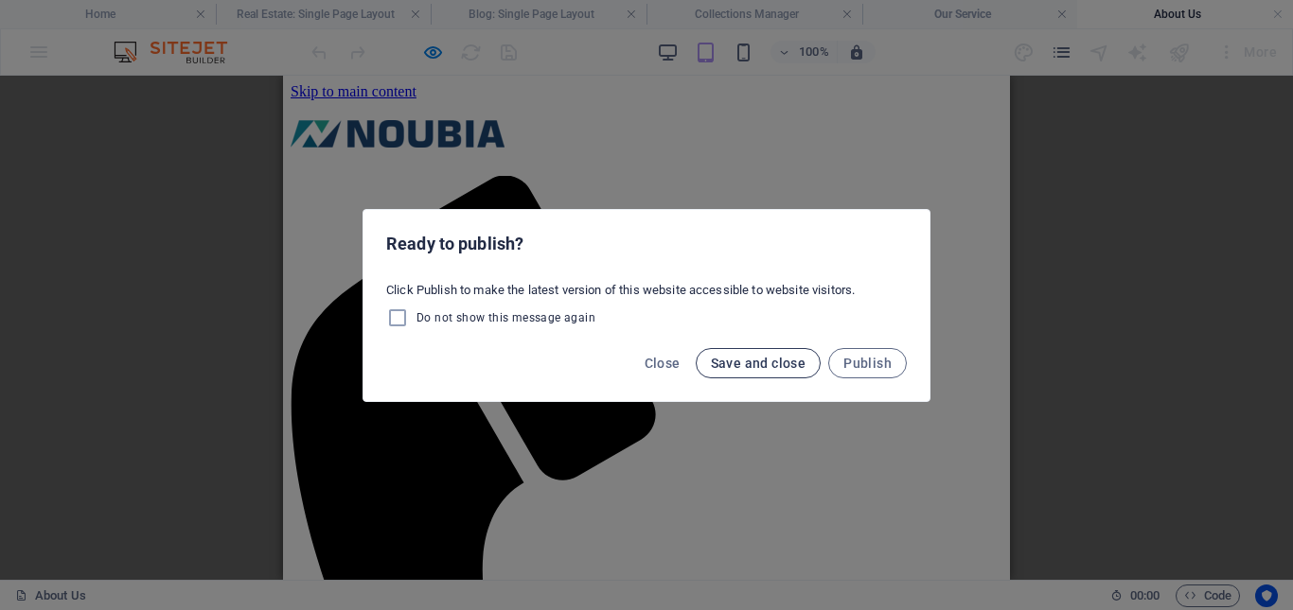
click at [795, 365] on span "Save and close" at bounding box center [759, 363] width 96 height 15
